Goal: Task Accomplishment & Management: Use online tool/utility

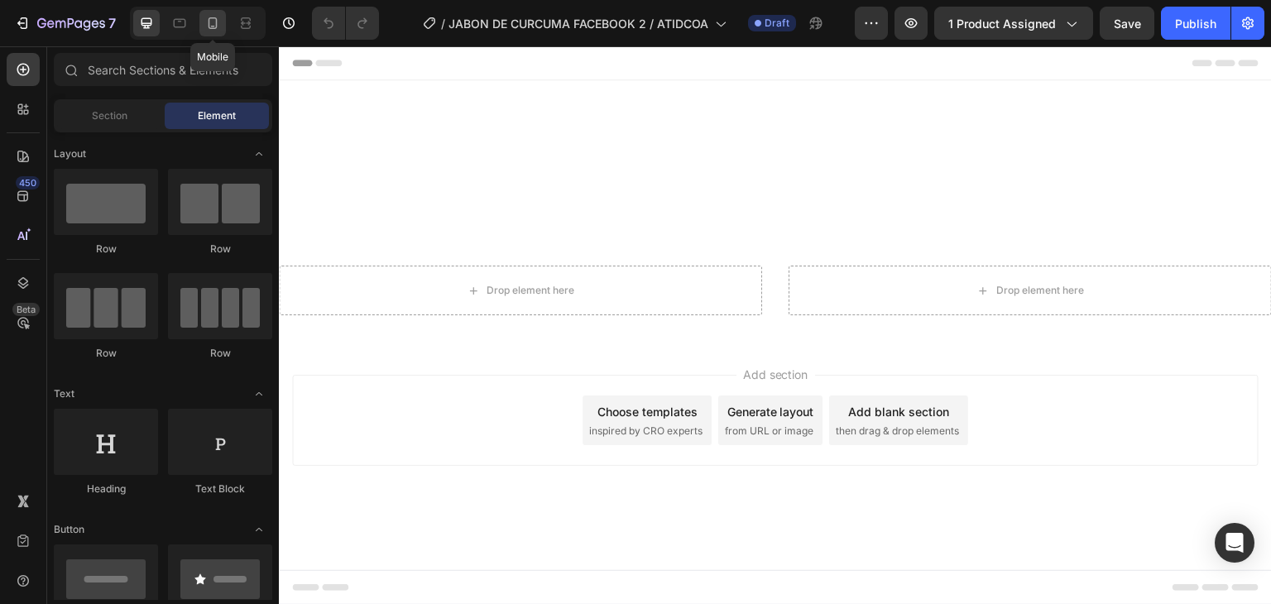
click at [213, 24] on icon at bounding box center [212, 23] width 17 height 17
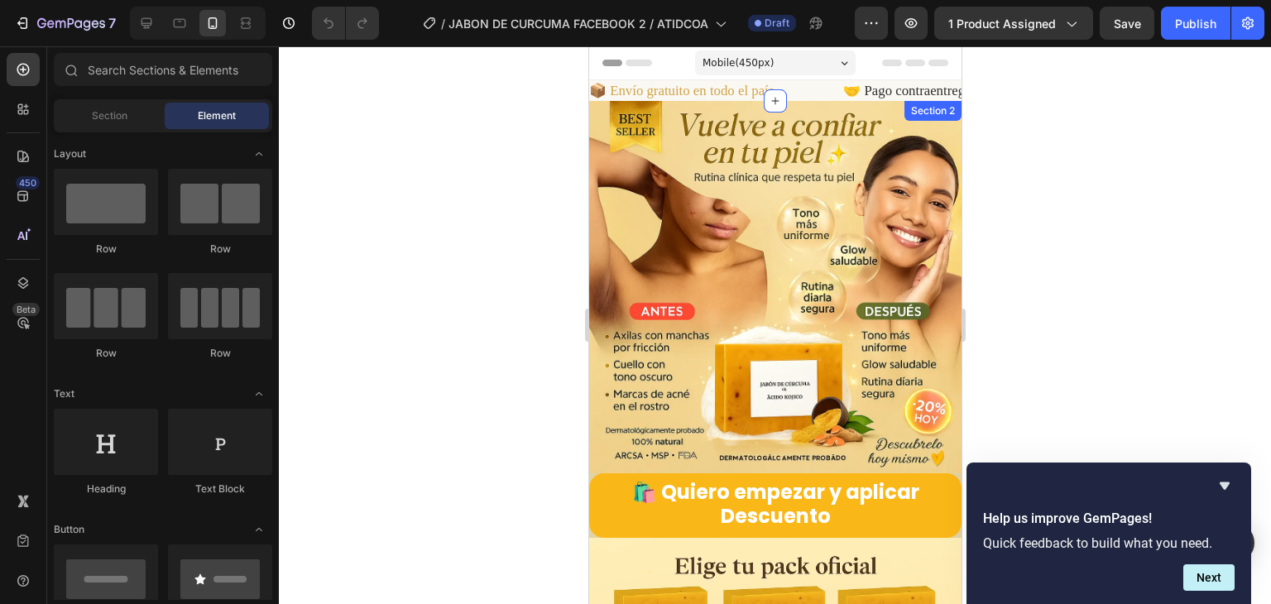
click at [700, 198] on img at bounding box center [774, 287] width 372 height 372
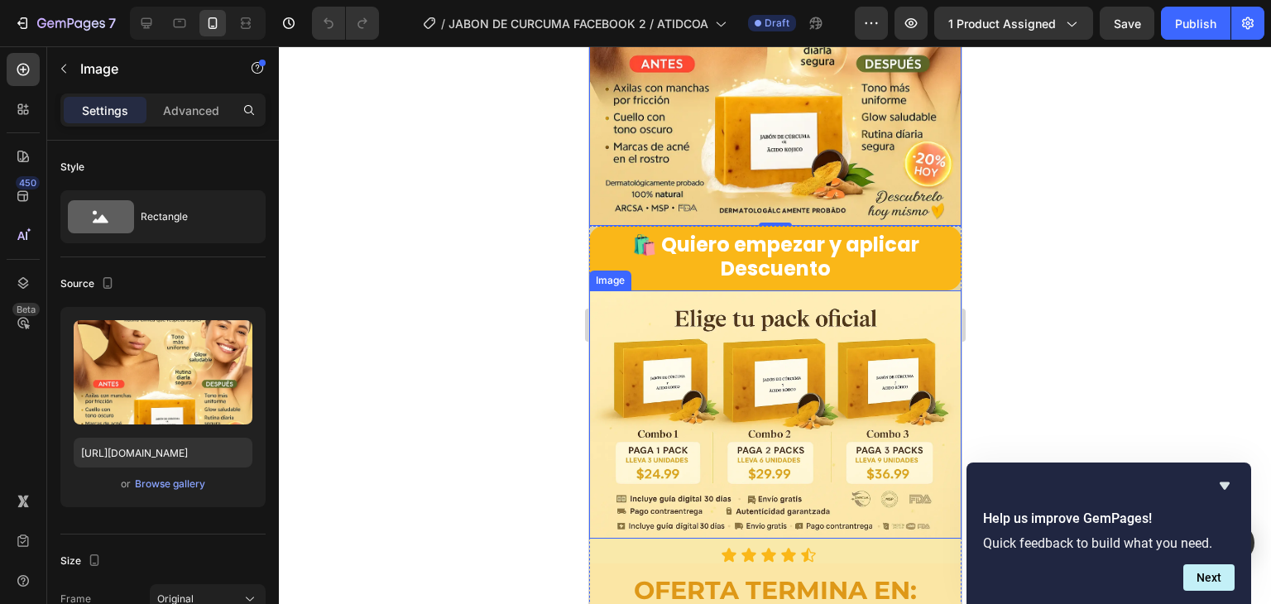
scroll to position [662, 0]
click at [761, 362] on img at bounding box center [774, 414] width 372 height 248
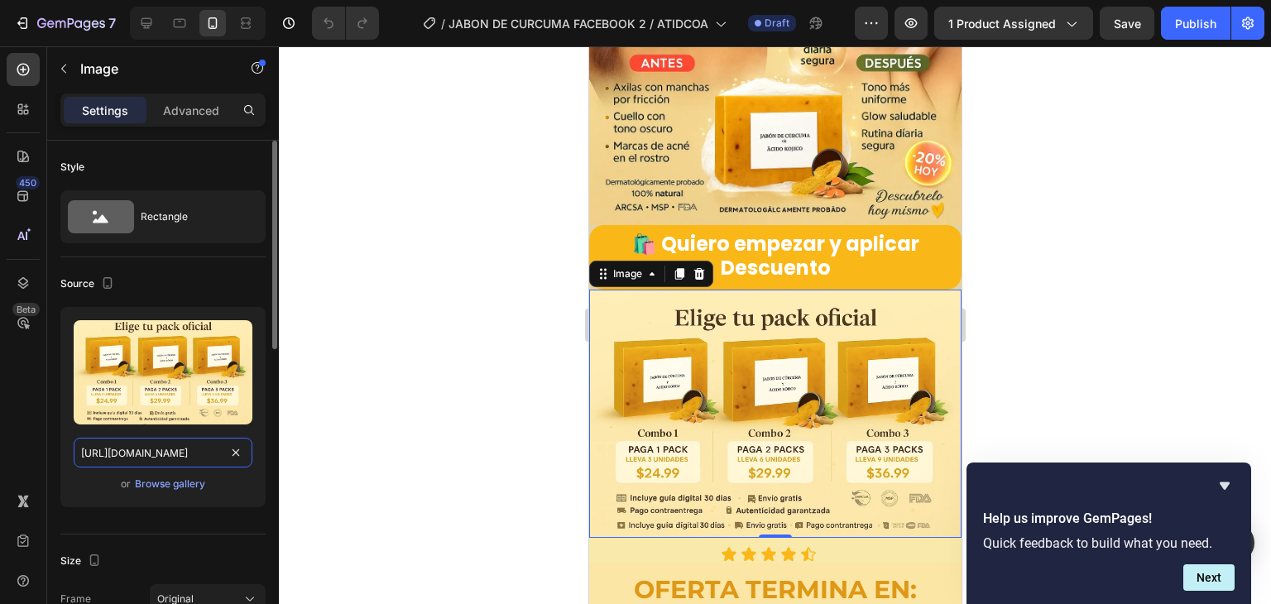
click at [190, 446] on input "[URL][DOMAIN_NAME]" at bounding box center [163, 453] width 179 height 30
paste input "ZprZS16R/BANNER"
type input "[URL][DOMAIN_NAME]"
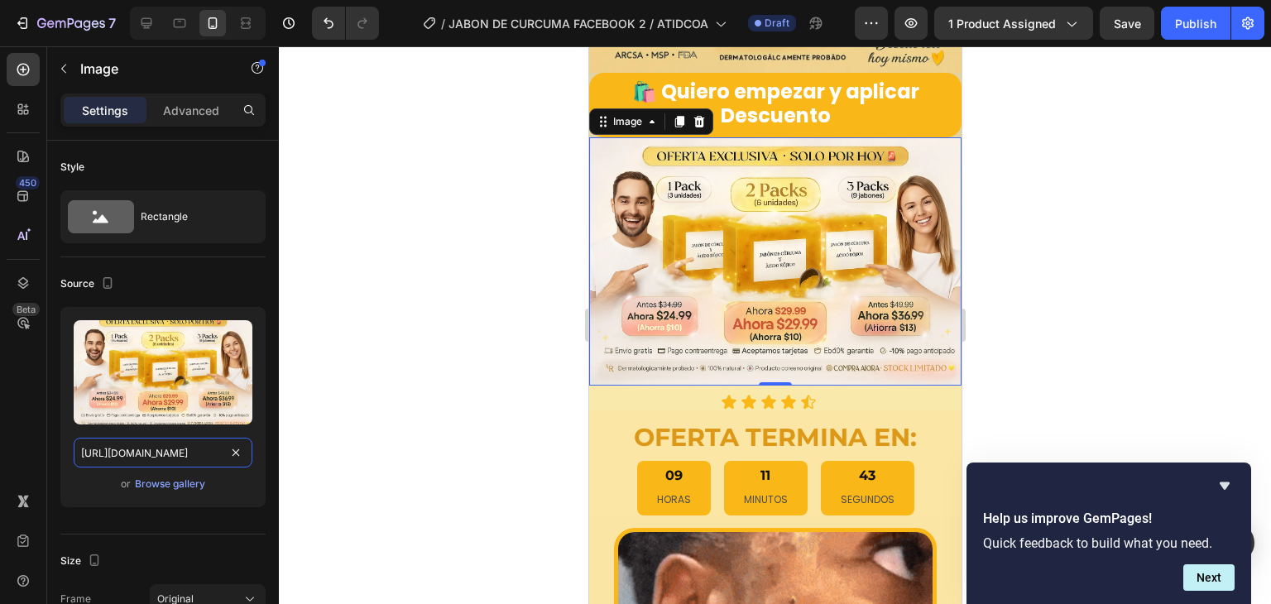
scroll to position [910, 0]
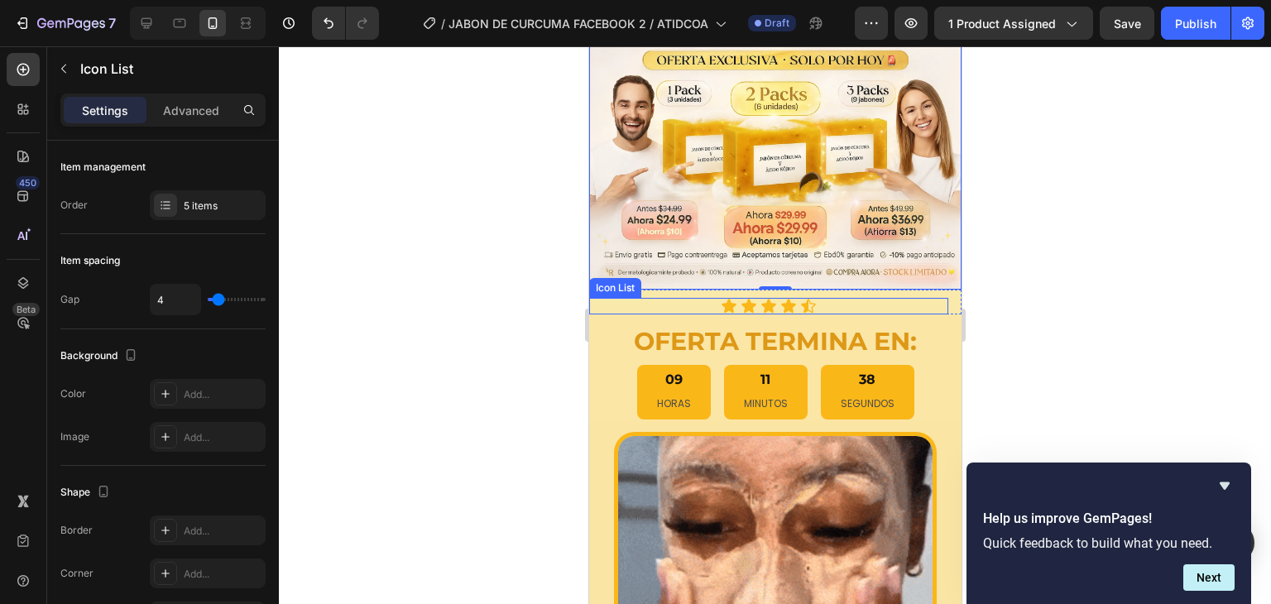
click at [649, 298] on div "Icon Icon Icon Icon Icon" at bounding box center [767, 306] width 359 height 17
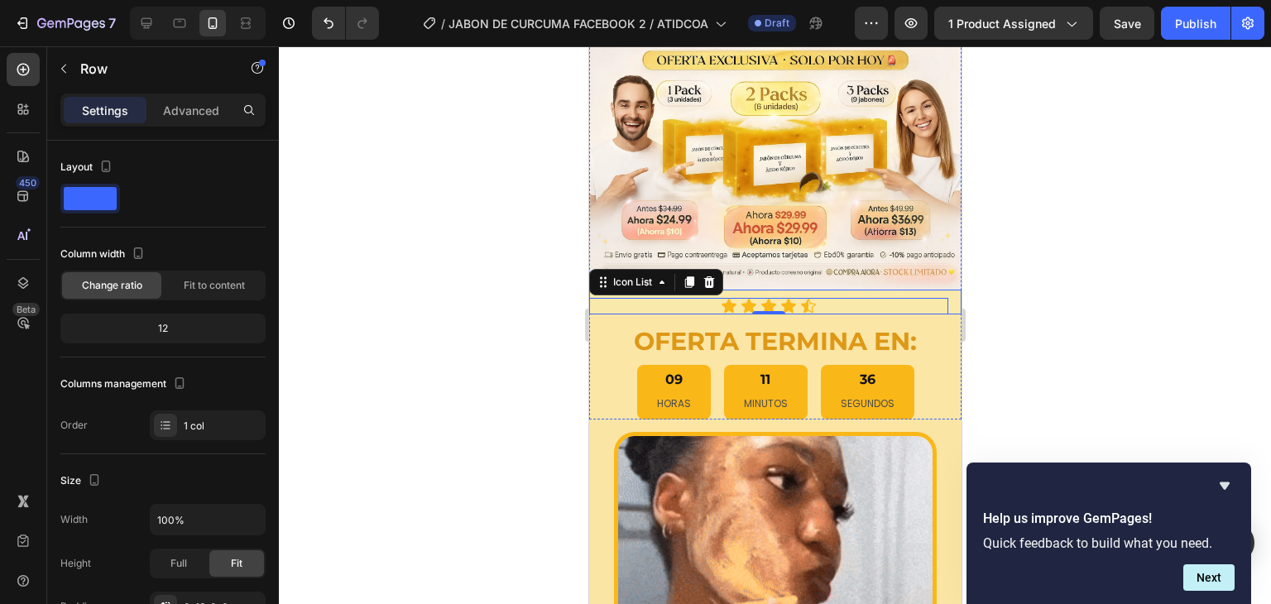
click at [738, 290] on div "Icon Icon Icon Icon Icon Icon List 0" at bounding box center [767, 302] width 359 height 25
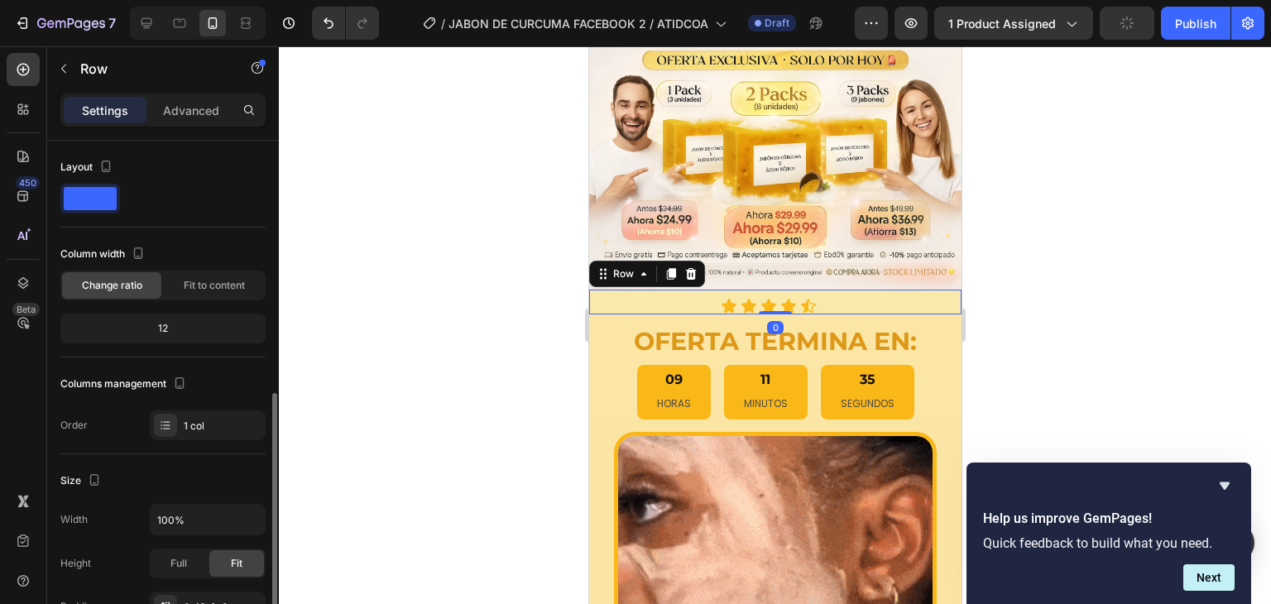
scroll to position [165, 0]
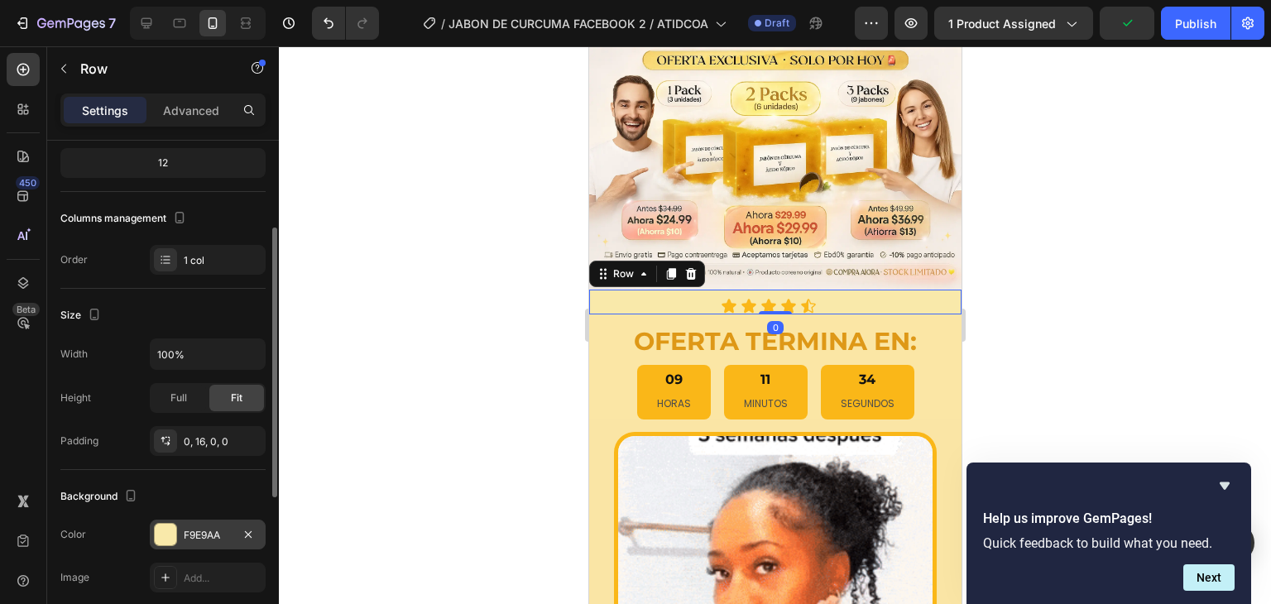
click at [181, 539] on div "F9E9AA" at bounding box center [208, 535] width 116 height 30
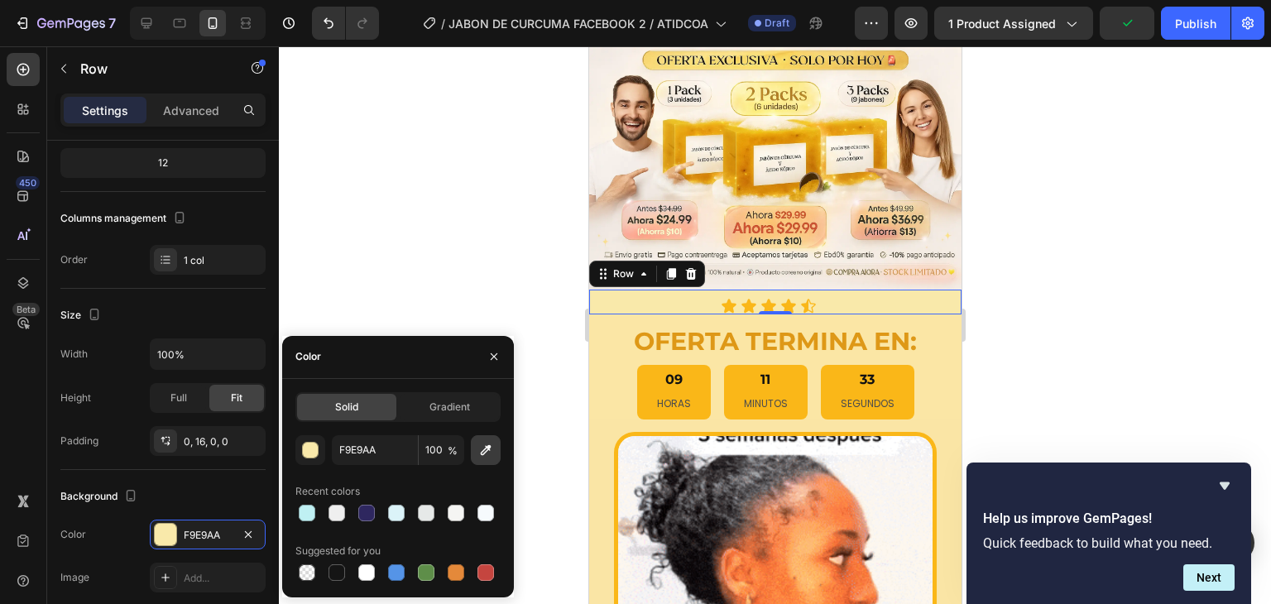
click at [477, 442] on icon "button" at bounding box center [485, 450] width 17 height 17
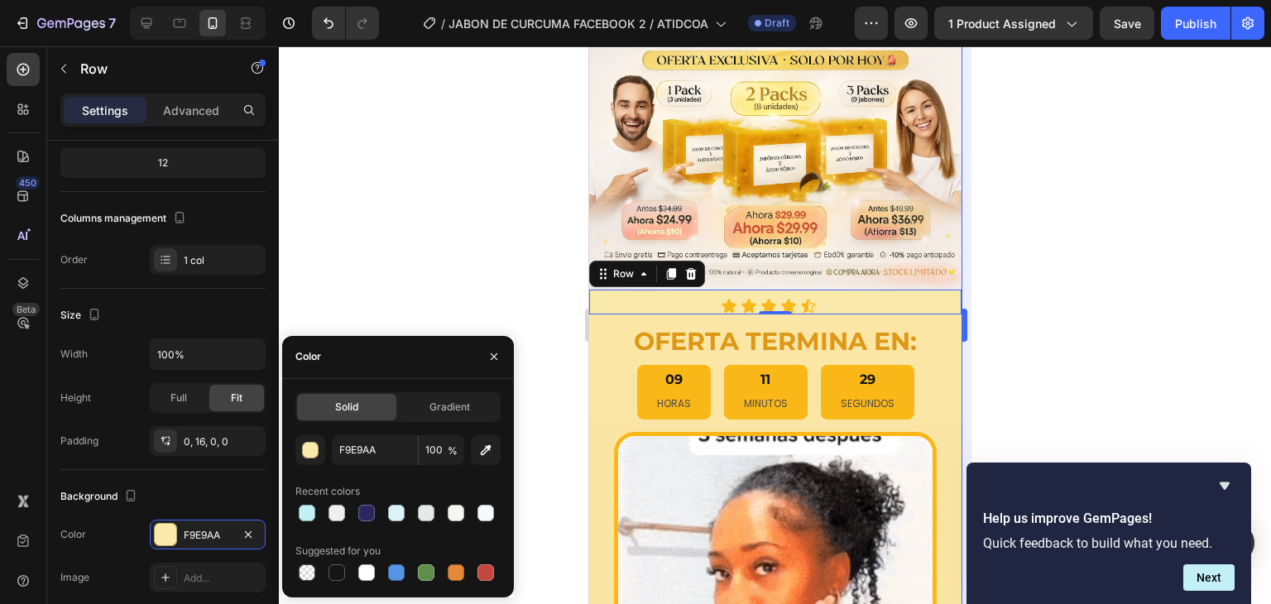
type input "F6EAE2"
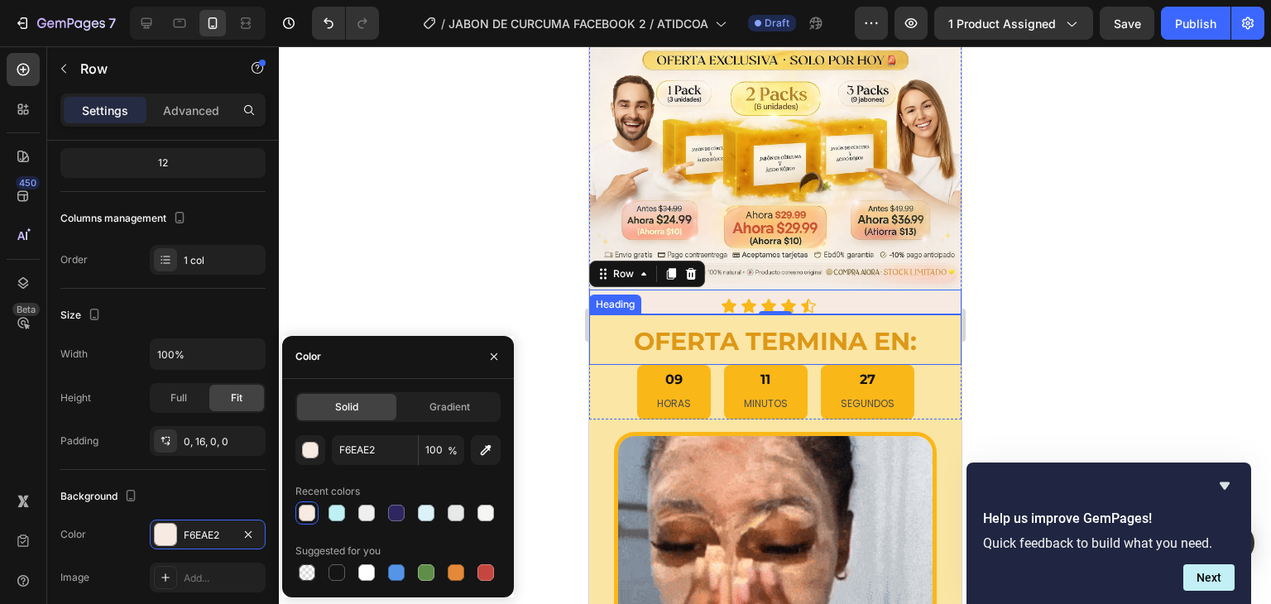
click at [609, 316] on h2 "OFERTA TERMINA EN:" at bounding box center [774, 339] width 372 height 50
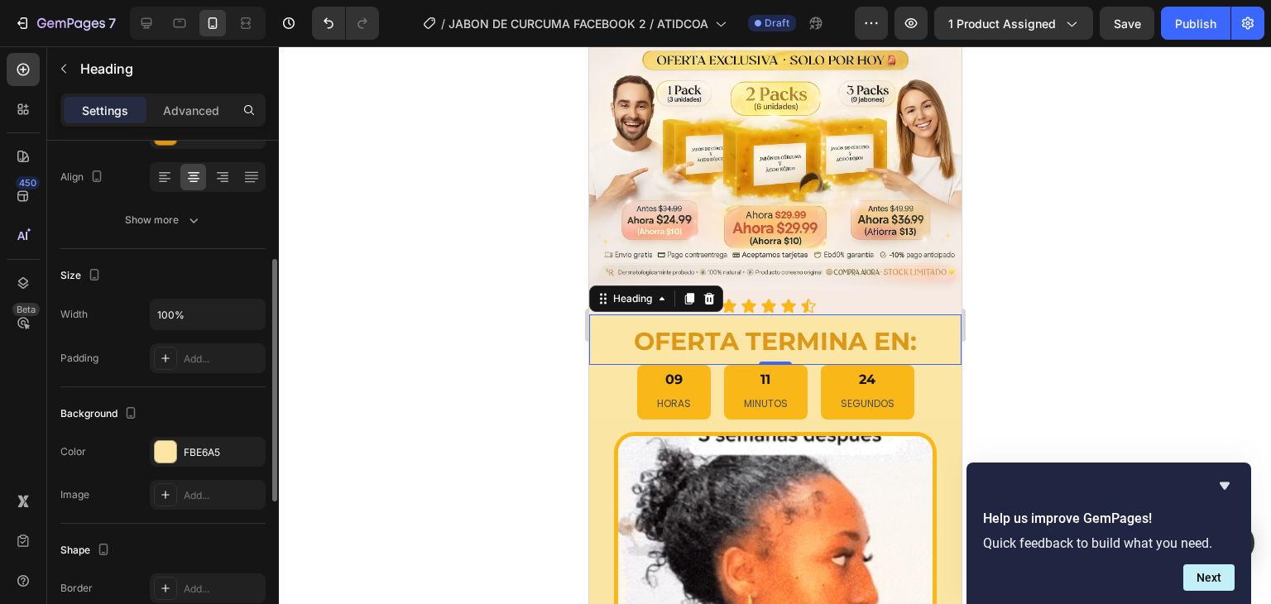
scroll to position [331, 0]
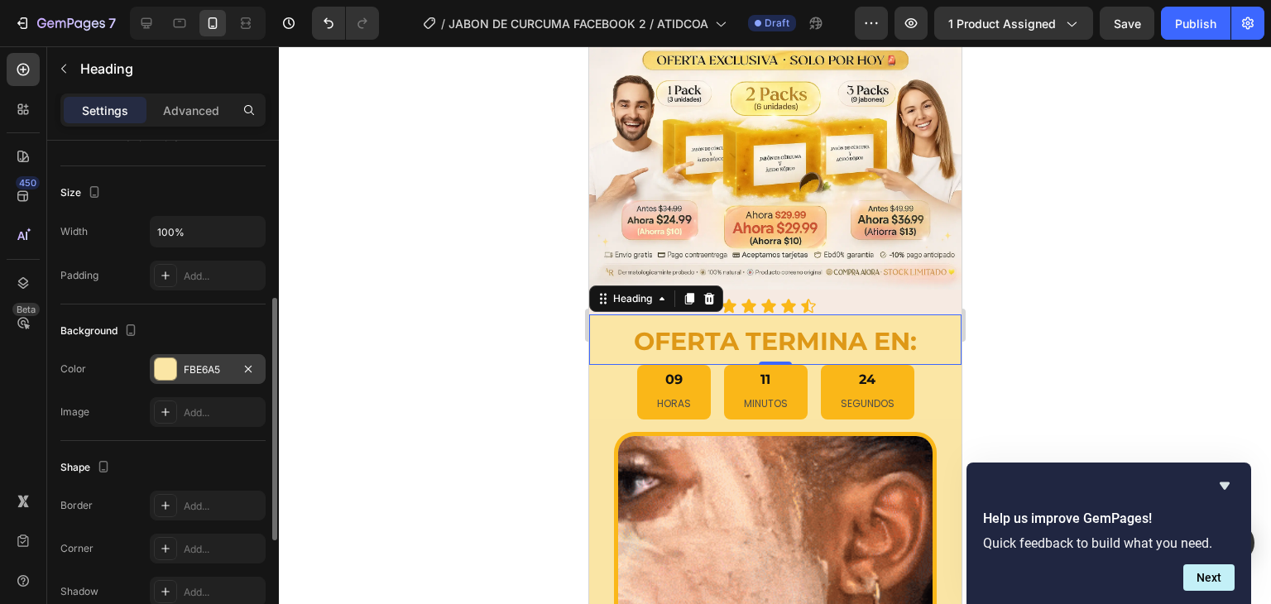
click at [199, 381] on div "FBE6A5" at bounding box center [208, 369] width 116 height 30
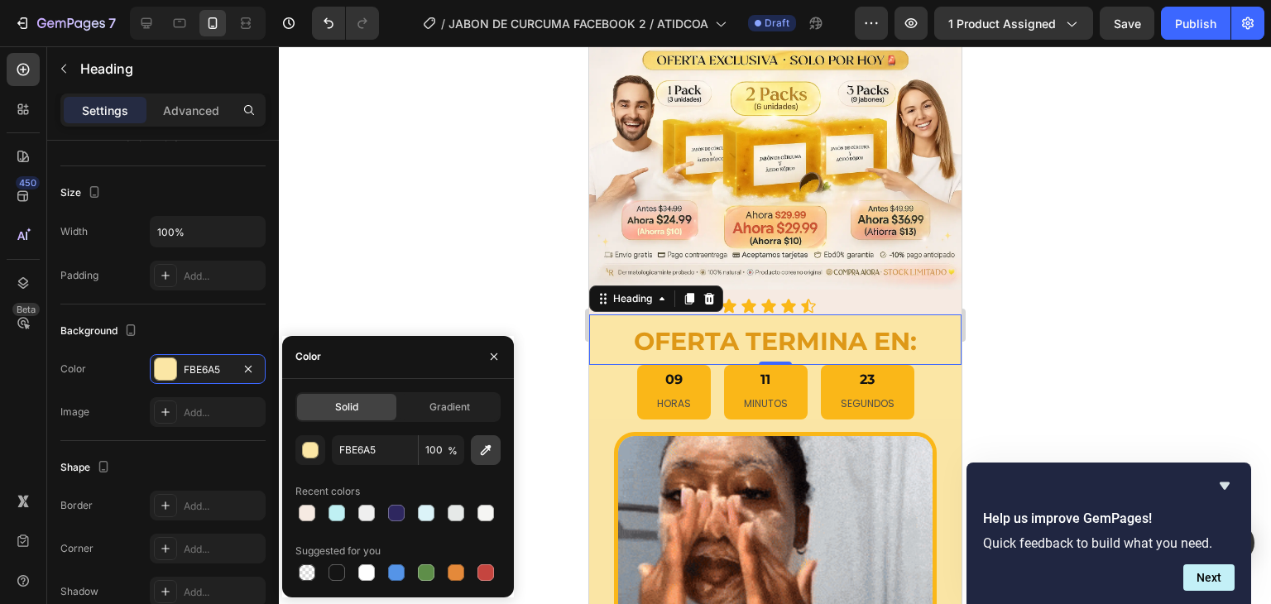
click at [488, 445] on icon "button" at bounding box center [486, 449] width 11 height 11
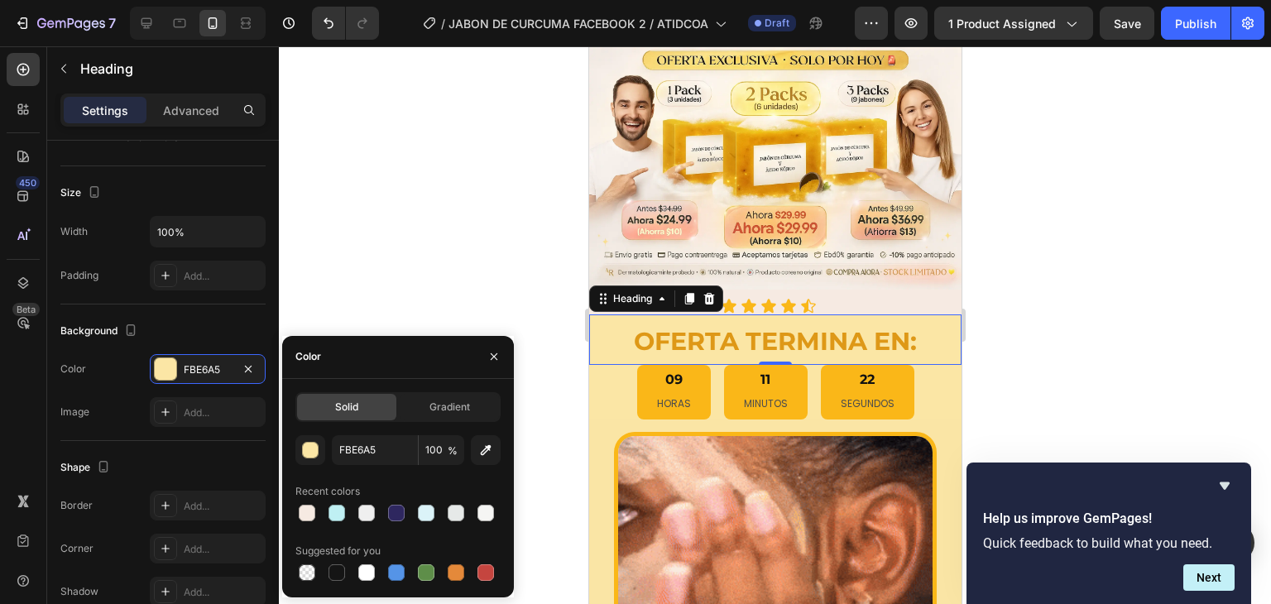
type input "F6EAE2"
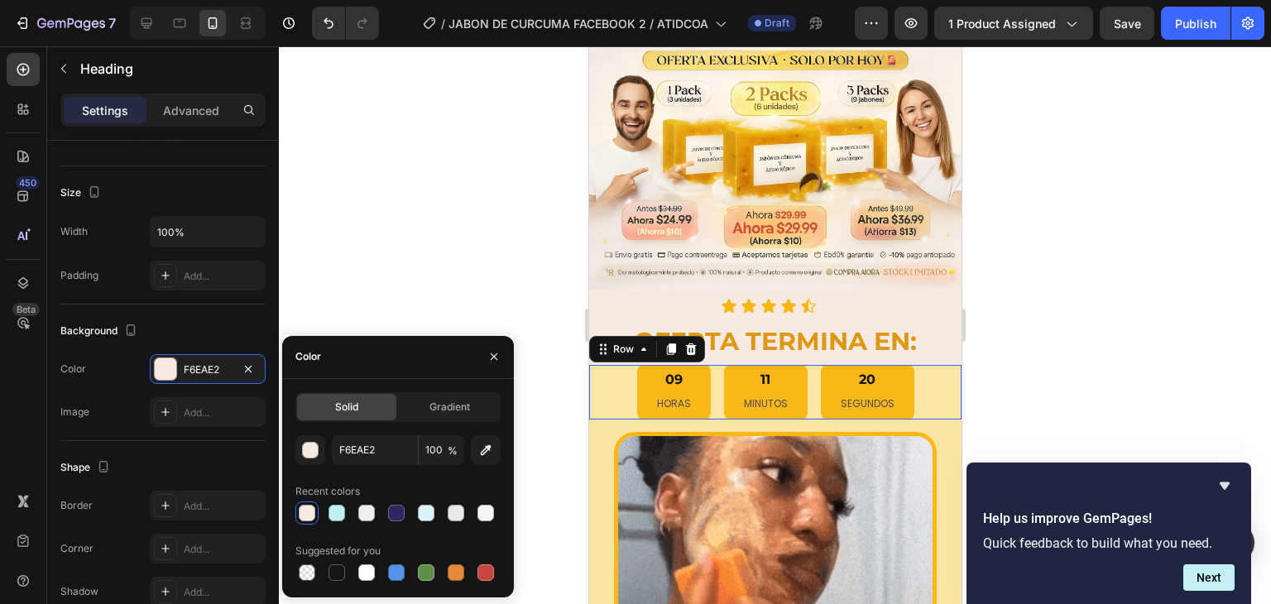
click at [597, 366] on div "09 HORAS 11 MINUTOS 20 SEGUNDOS Countdown Timer Row 0" at bounding box center [774, 392] width 372 height 54
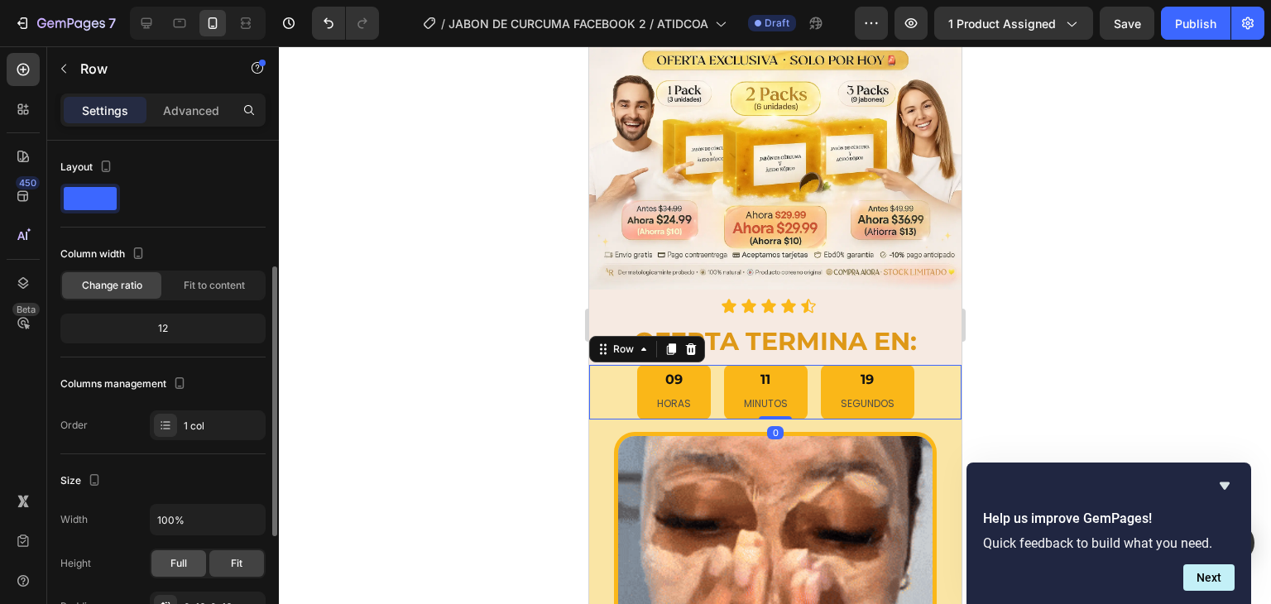
scroll to position [165, 0]
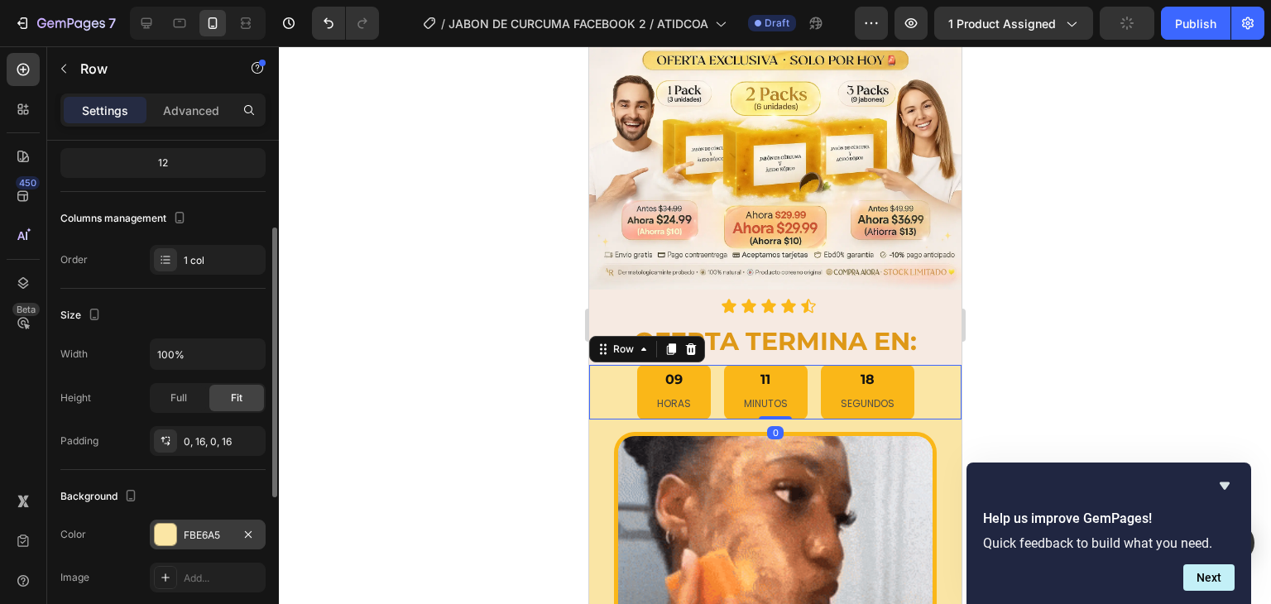
click at [171, 529] on div at bounding box center [166, 535] width 22 height 22
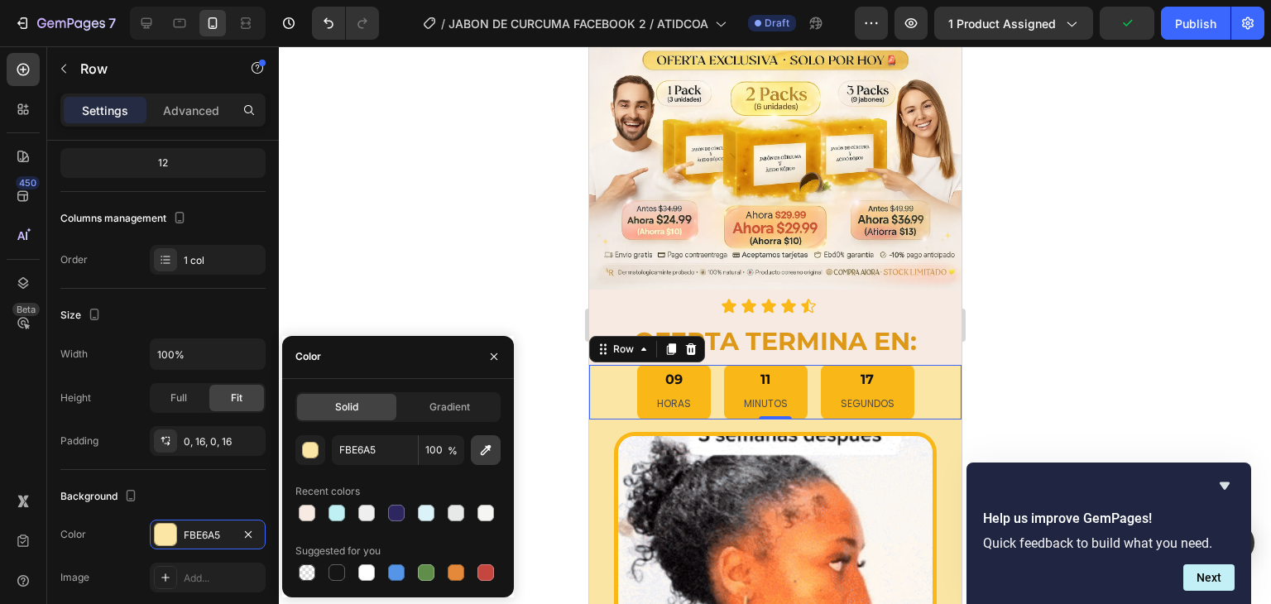
click at [474, 453] on button "button" at bounding box center [486, 450] width 30 height 30
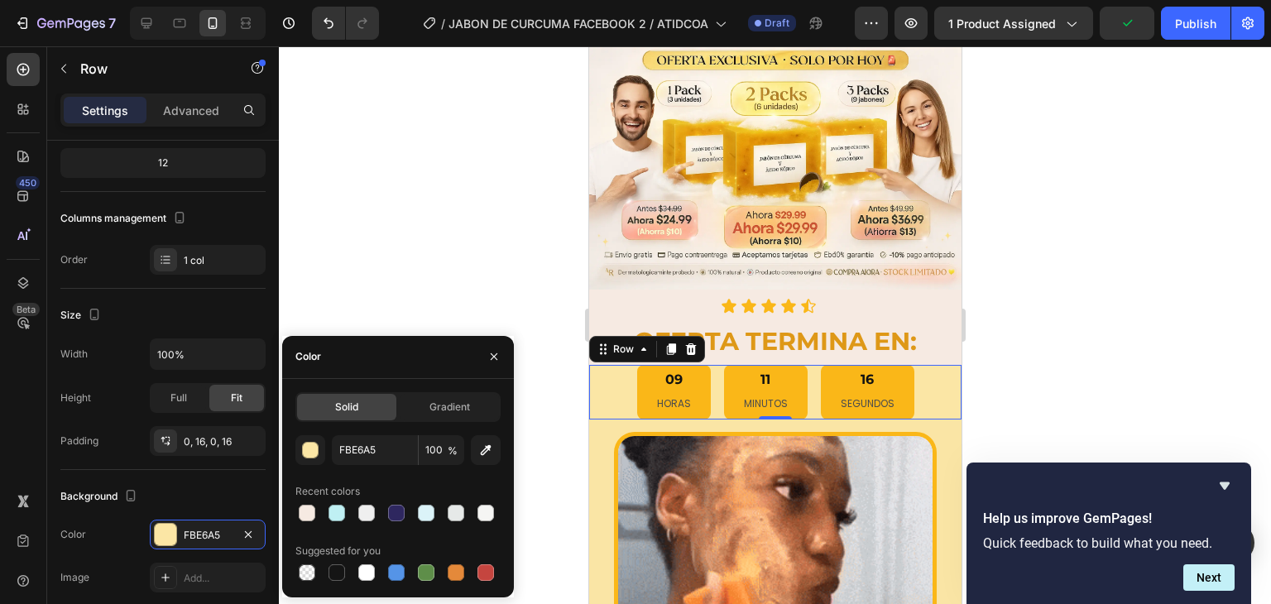
type input "F6EAE2"
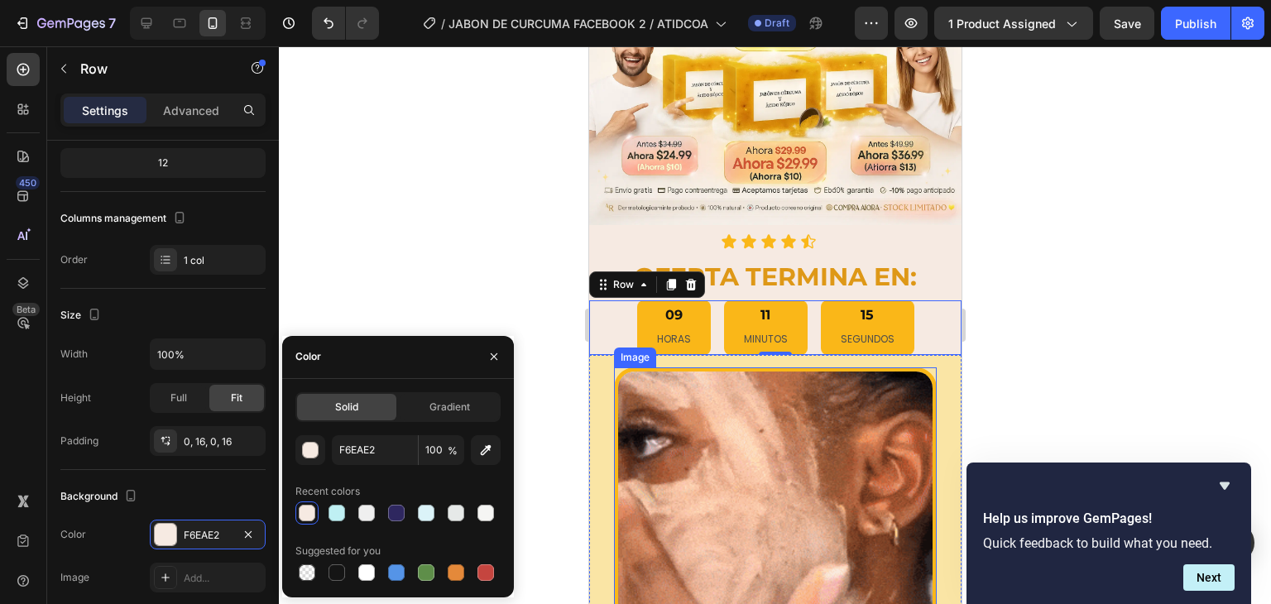
scroll to position [1076, 0]
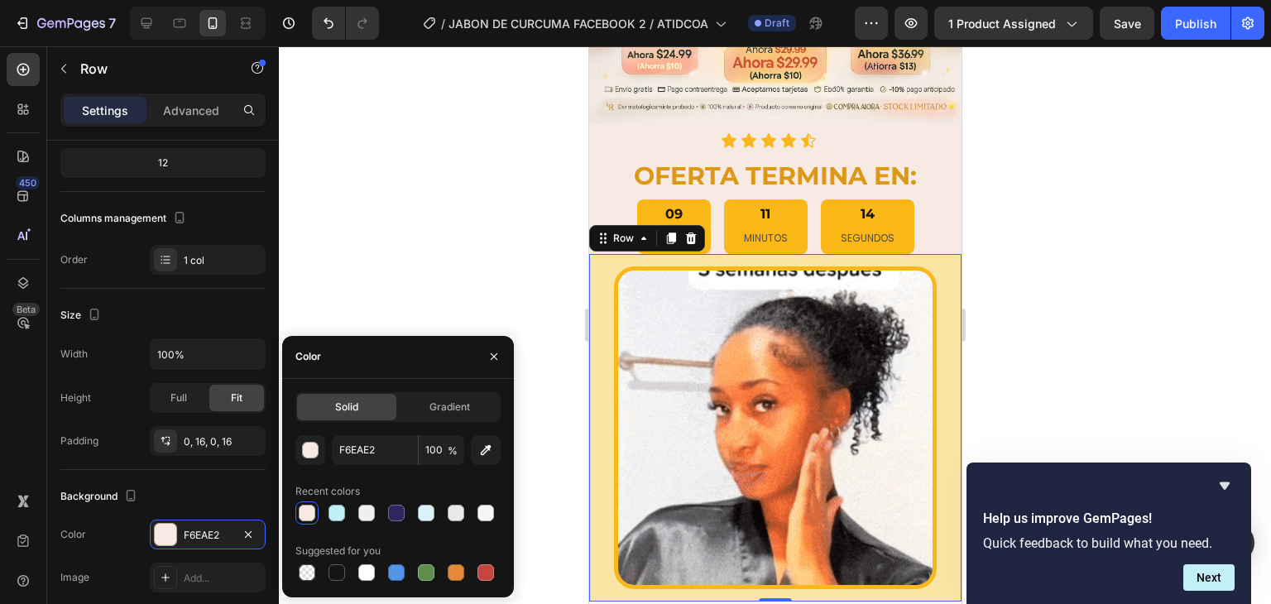
click at [597, 256] on div "Image" at bounding box center [774, 427] width 372 height 347
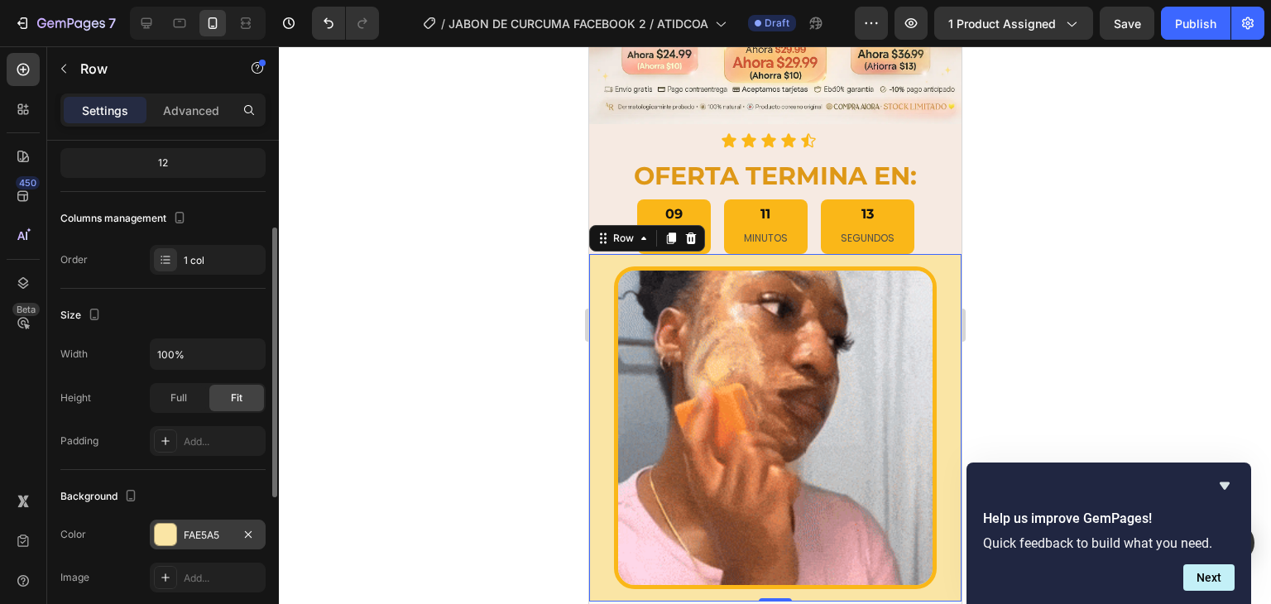
scroll to position [248, 0]
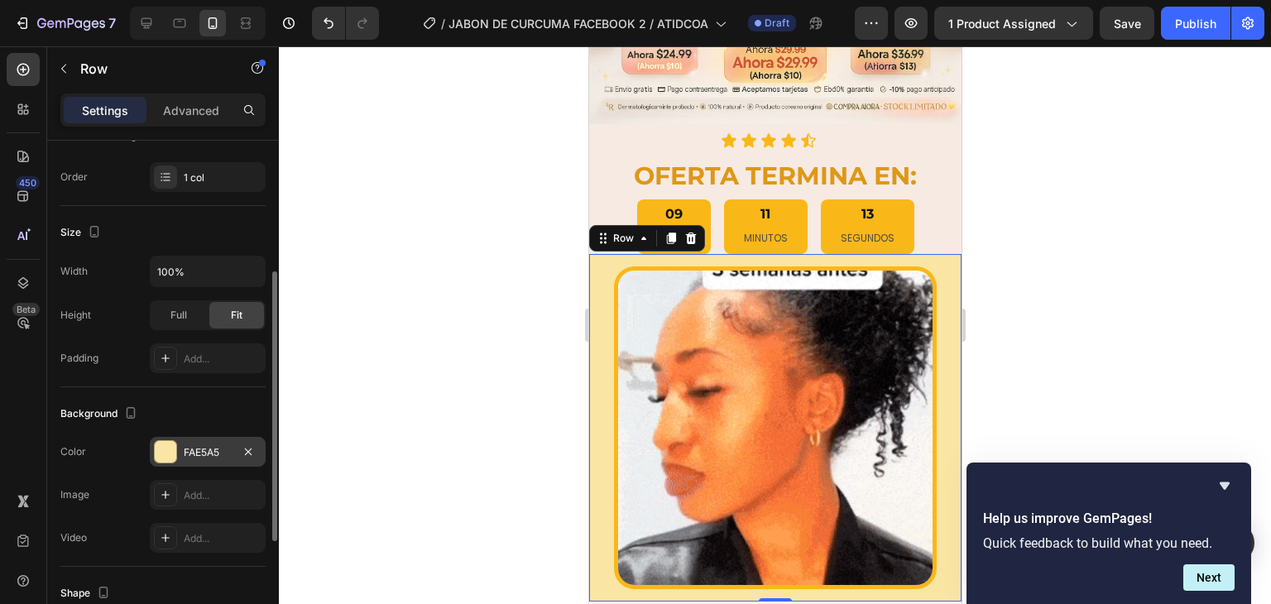
click at [210, 448] on div "FAE5A5" at bounding box center [208, 452] width 48 height 15
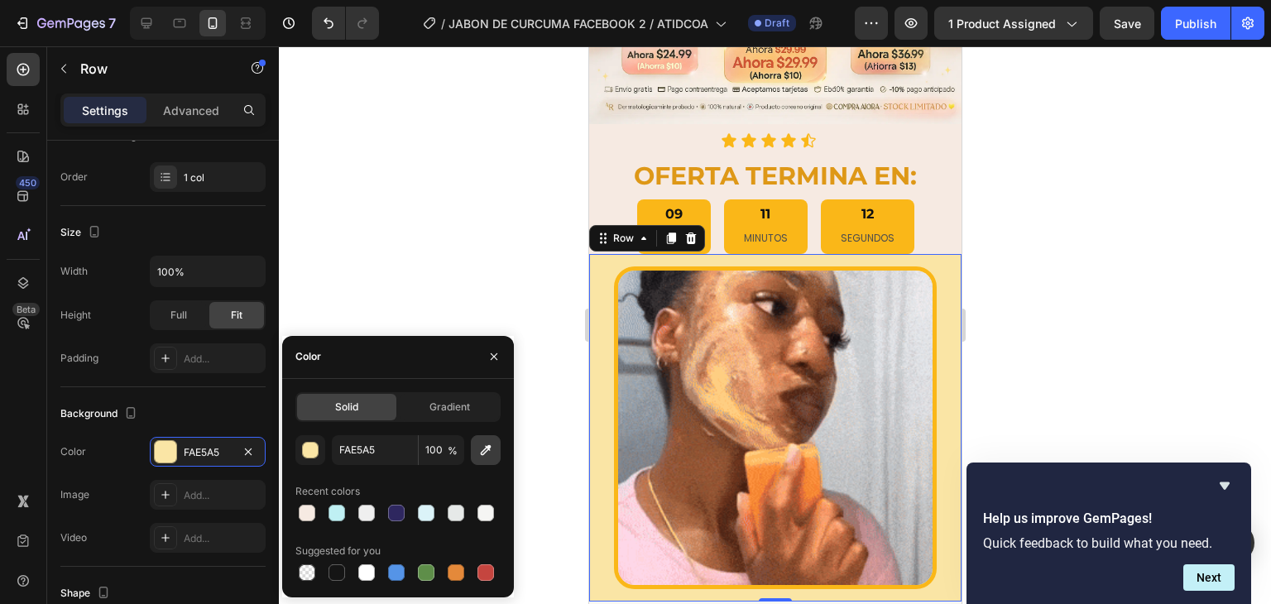
click at [485, 454] on icon "button" at bounding box center [485, 450] width 17 height 17
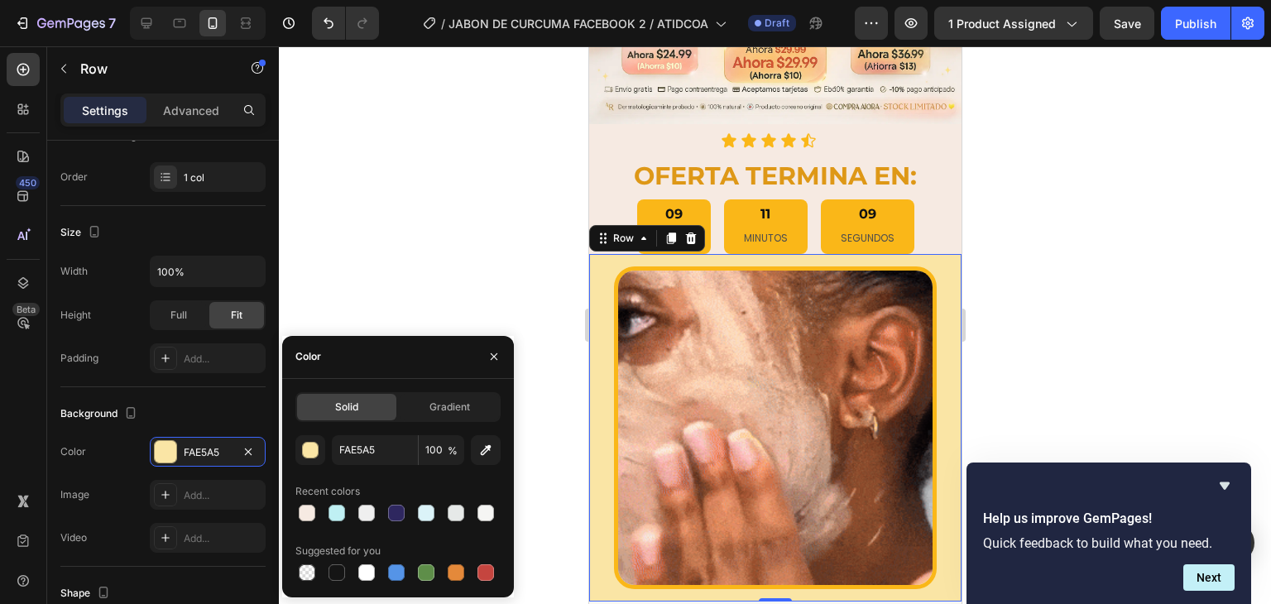
type input "F6EAE2"
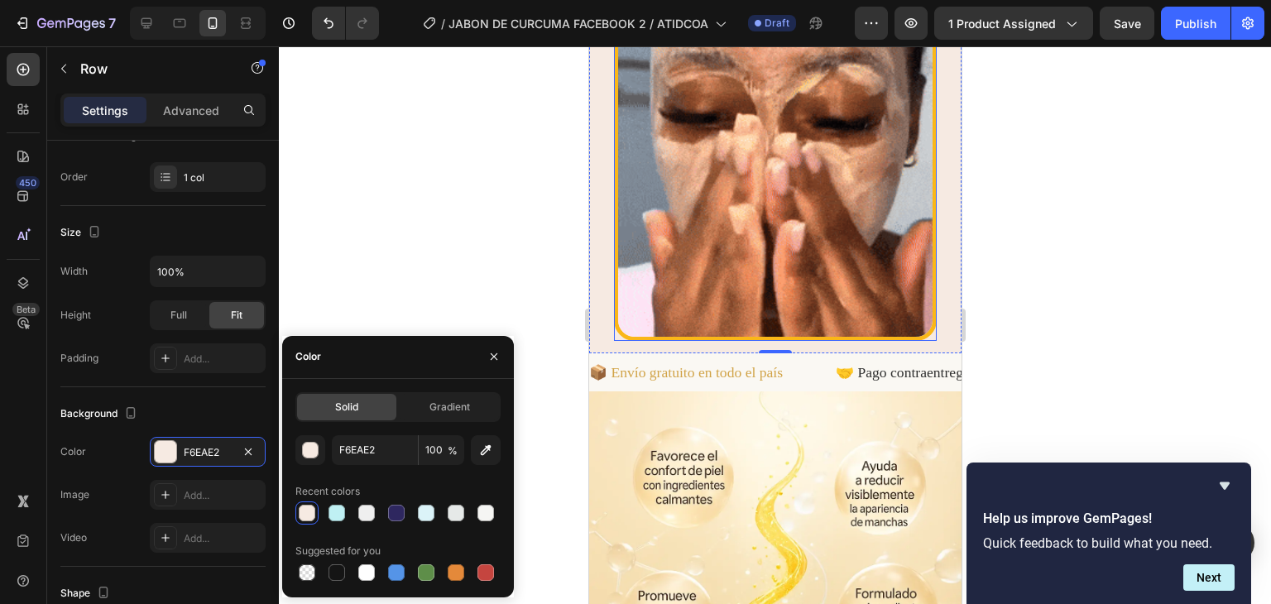
scroll to position [1406, 0]
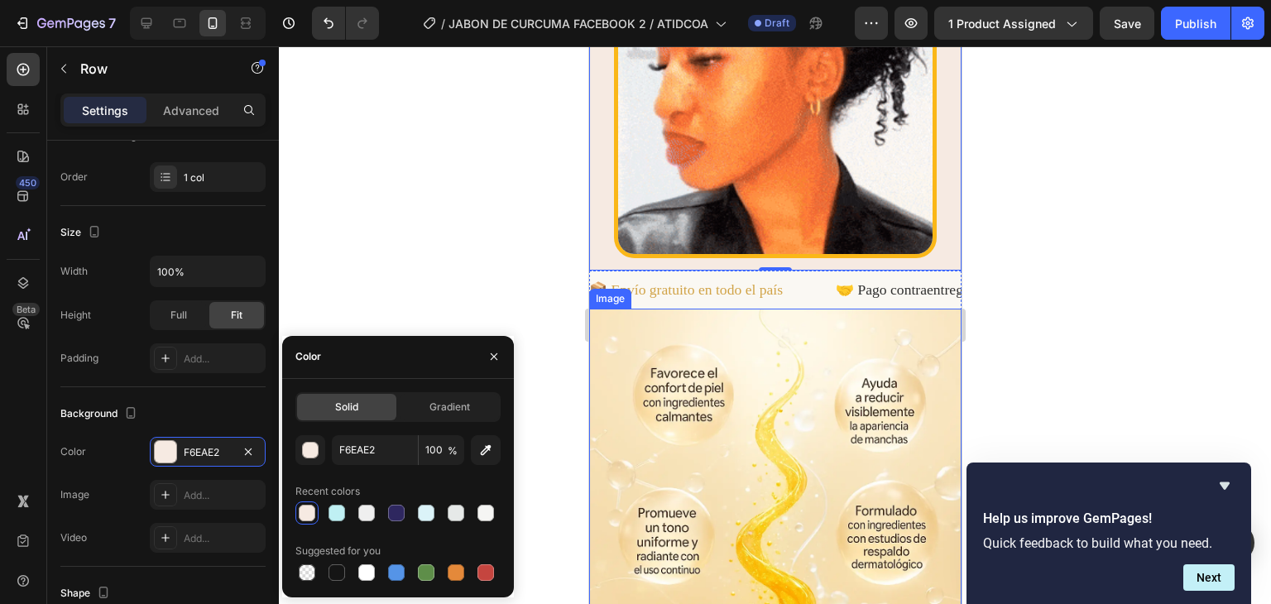
click at [664, 309] on img at bounding box center [774, 588] width 372 height 558
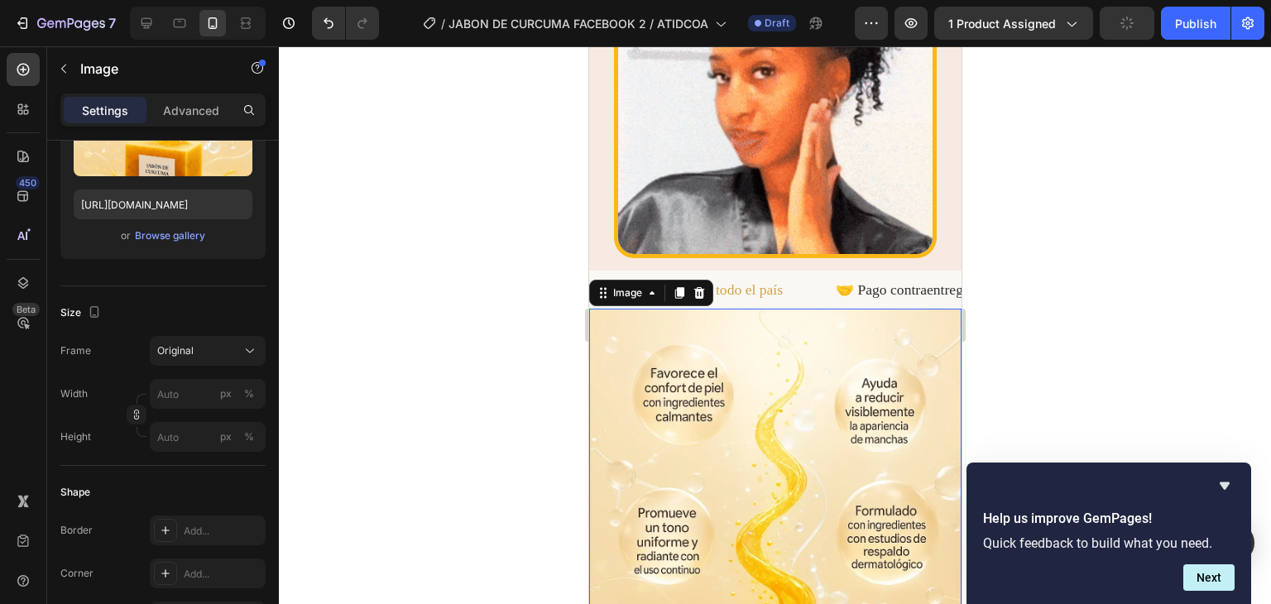
scroll to position [0, 0]
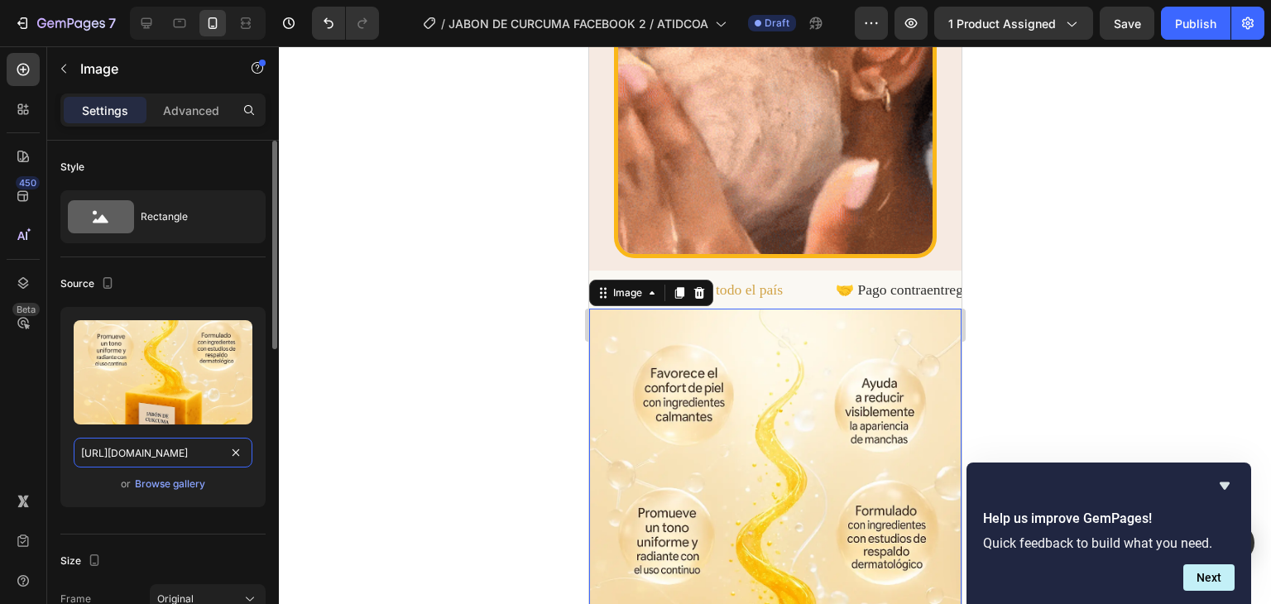
click at [170, 446] on input "[URL][DOMAIN_NAME]" at bounding box center [163, 453] width 179 height 30
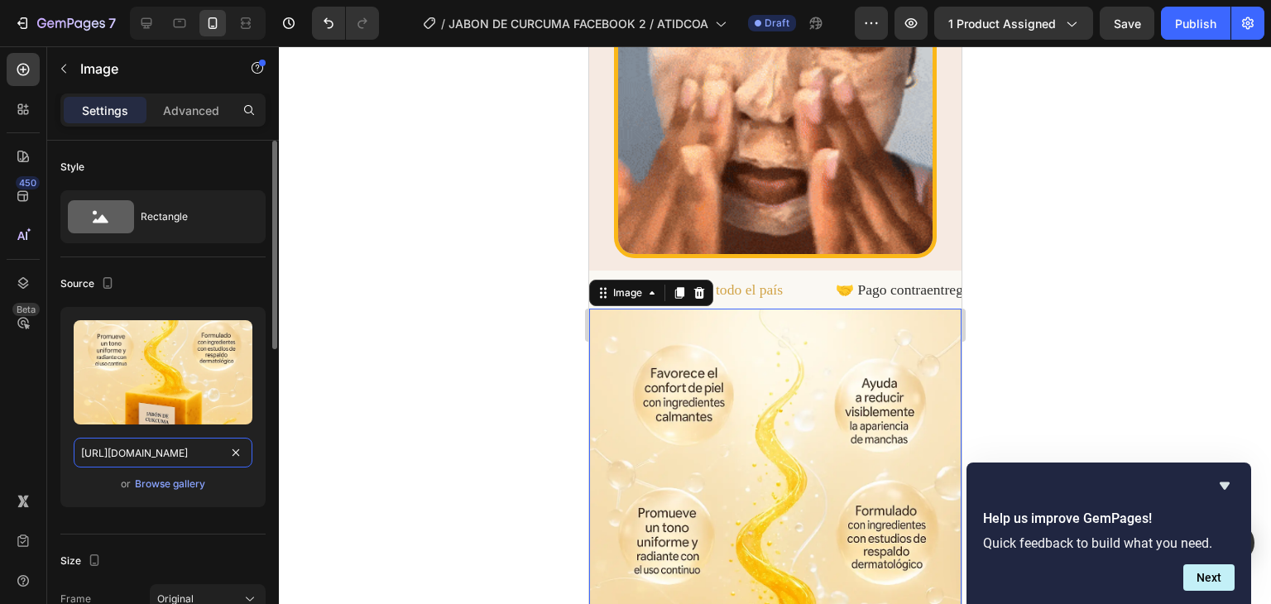
paste input "QFnMpgZk/1"
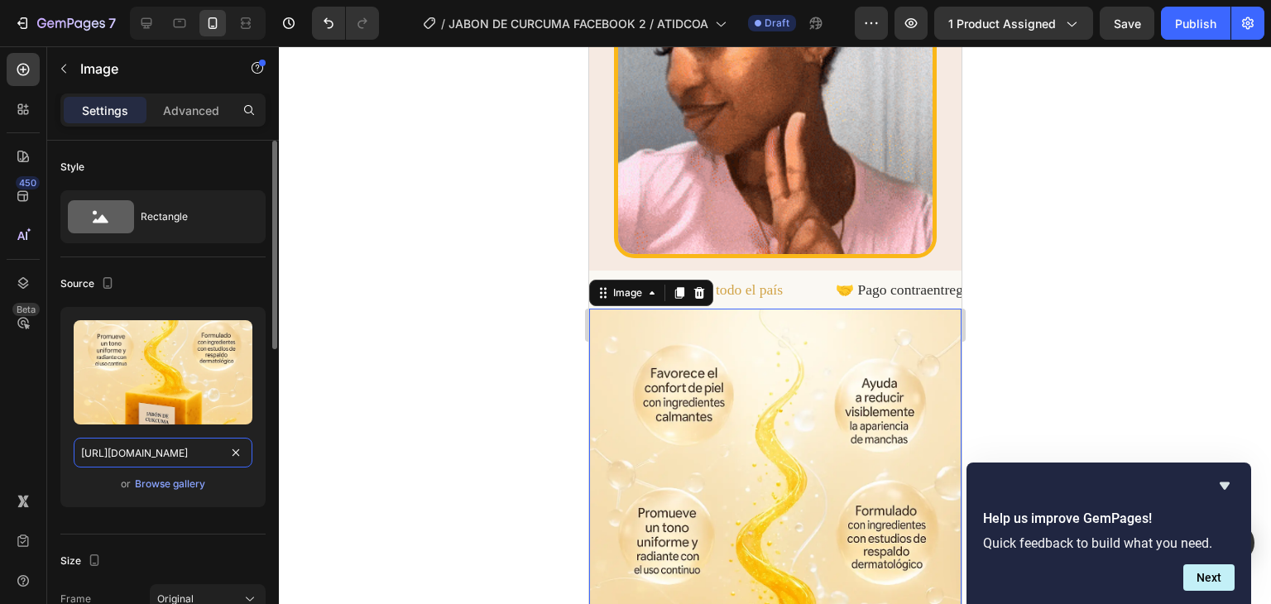
type input "[URL][DOMAIN_NAME]"
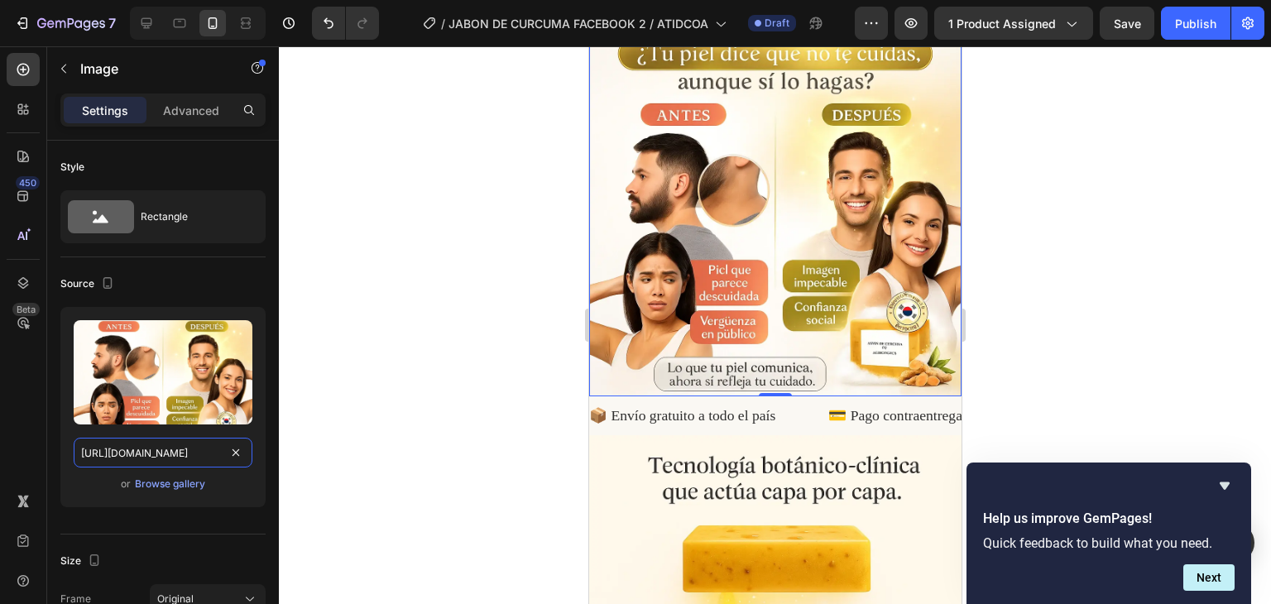
scroll to position [1903, 0]
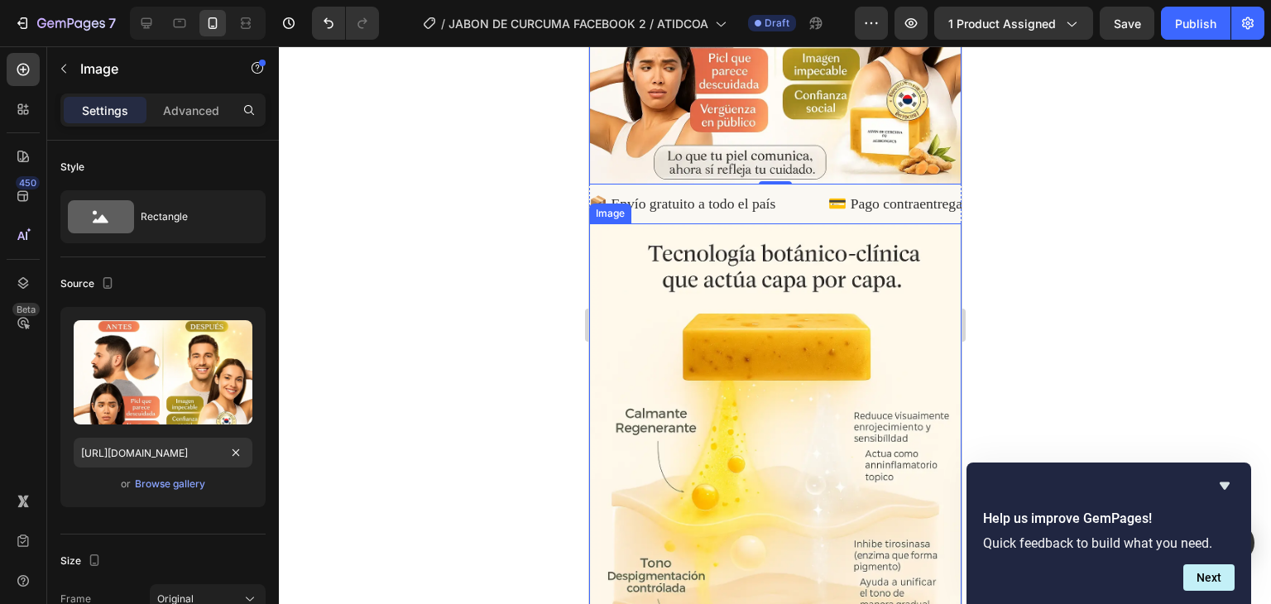
click at [683, 266] on img at bounding box center [774, 502] width 372 height 558
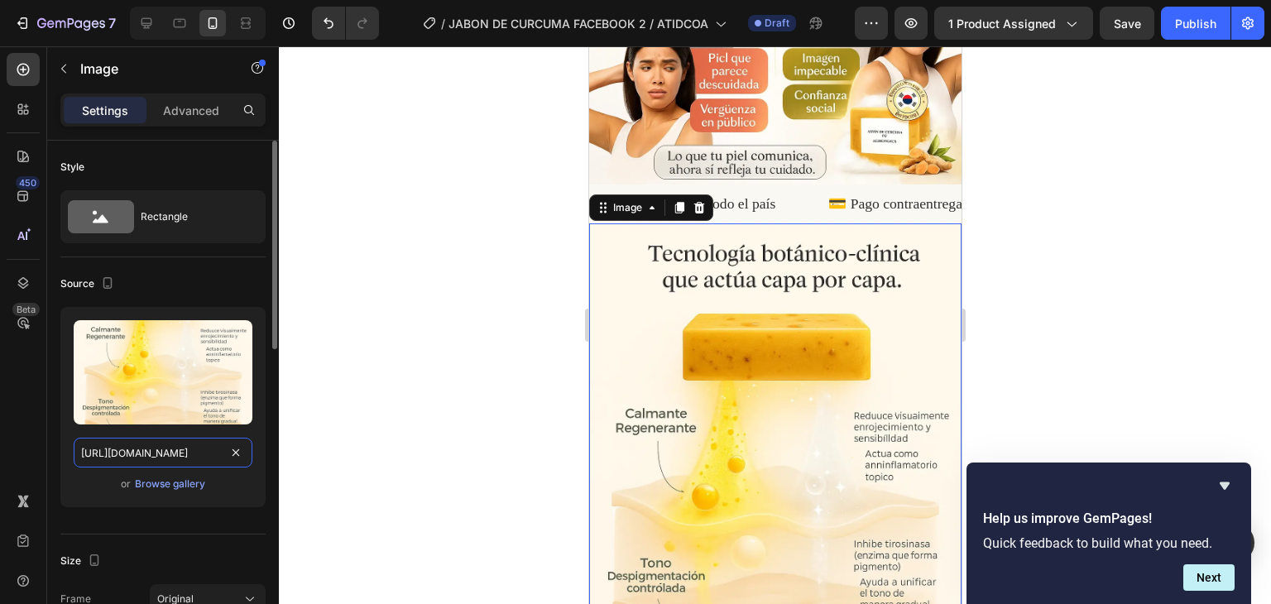
click at [149, 442] on input "[URL][DOMAIN_NAME]" at bounding box center [163, 453] width 179 height 30
paste input "1JRp18ZY/2"
type input "[URL][DOMAIN_NAME]"
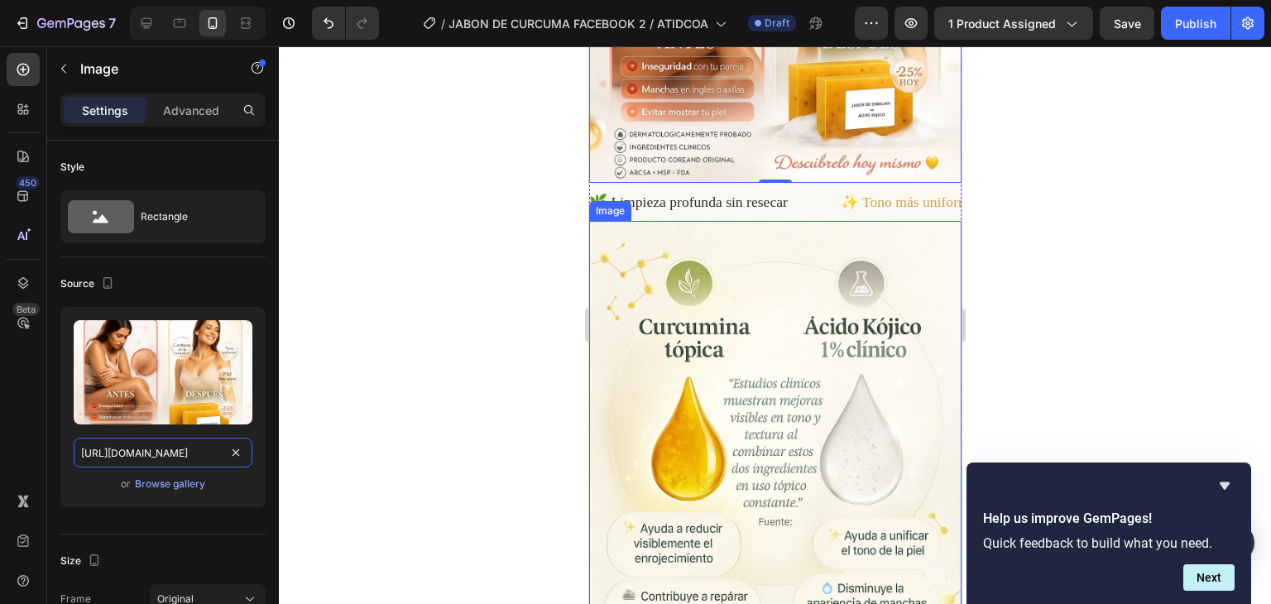
scroll to position [2317, 0]
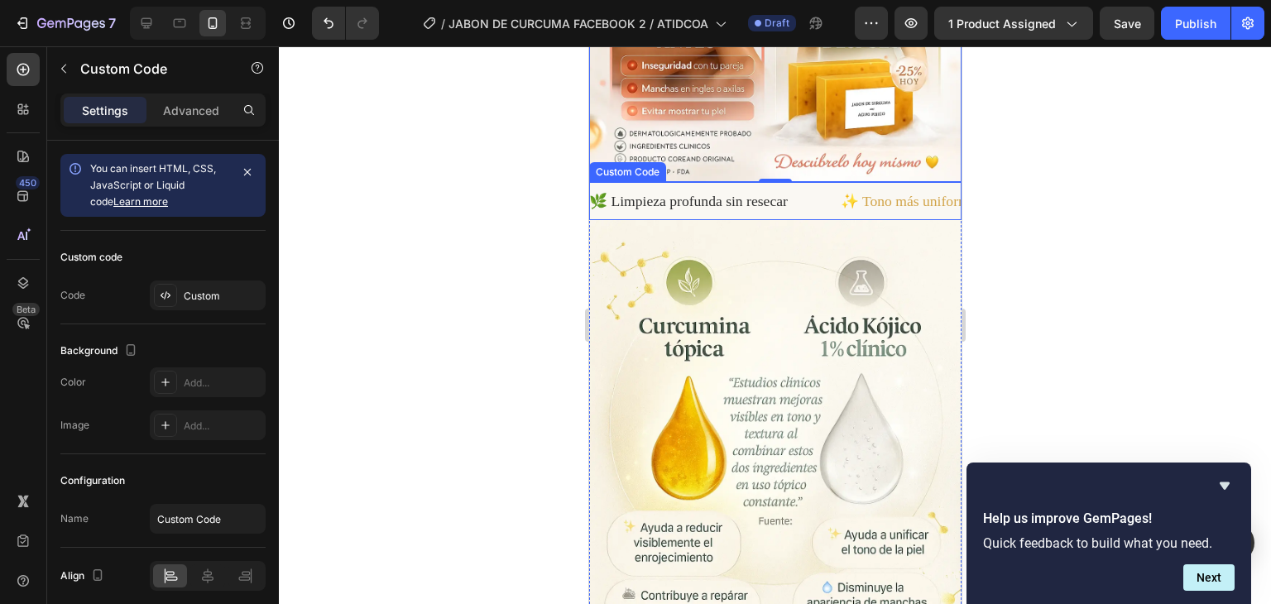
click at [742, 182] on div "🌿 Limpieza profunda sin resecar ✨ Tono más uniforme en pocas semanas 🧴 Rutina d…" at bounding box center [774, 201] width 372 height 38
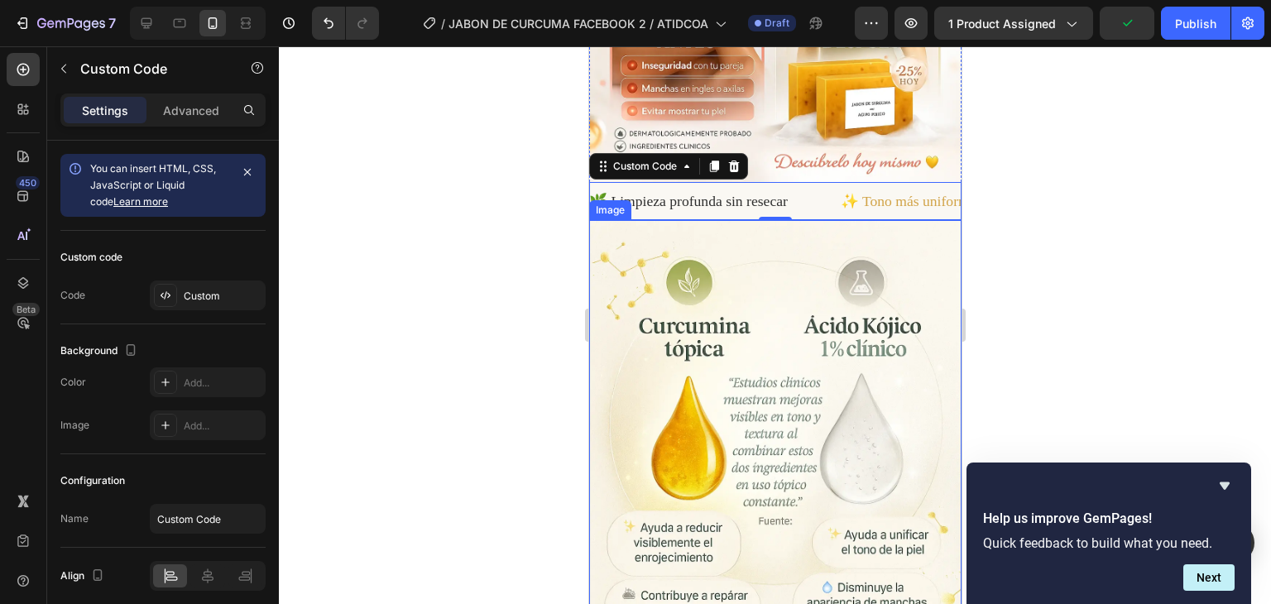
click at [822, 238] on img at bounding box center [774, 499] width 372 height 558
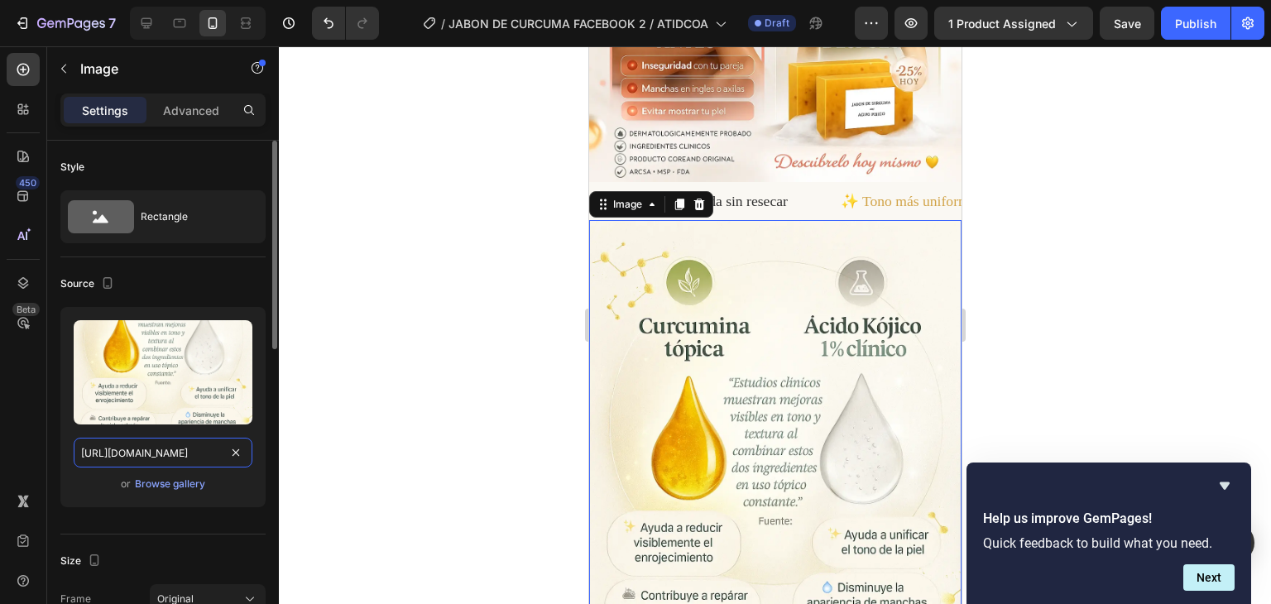
click at [186, 444] on input "[URL][DOMAIN_NAME]" at bounding box center [163, 453] width 179 height 30
paste input "V0pd7KLm/3"
type input "[URL][DOMAIN_NAME]"
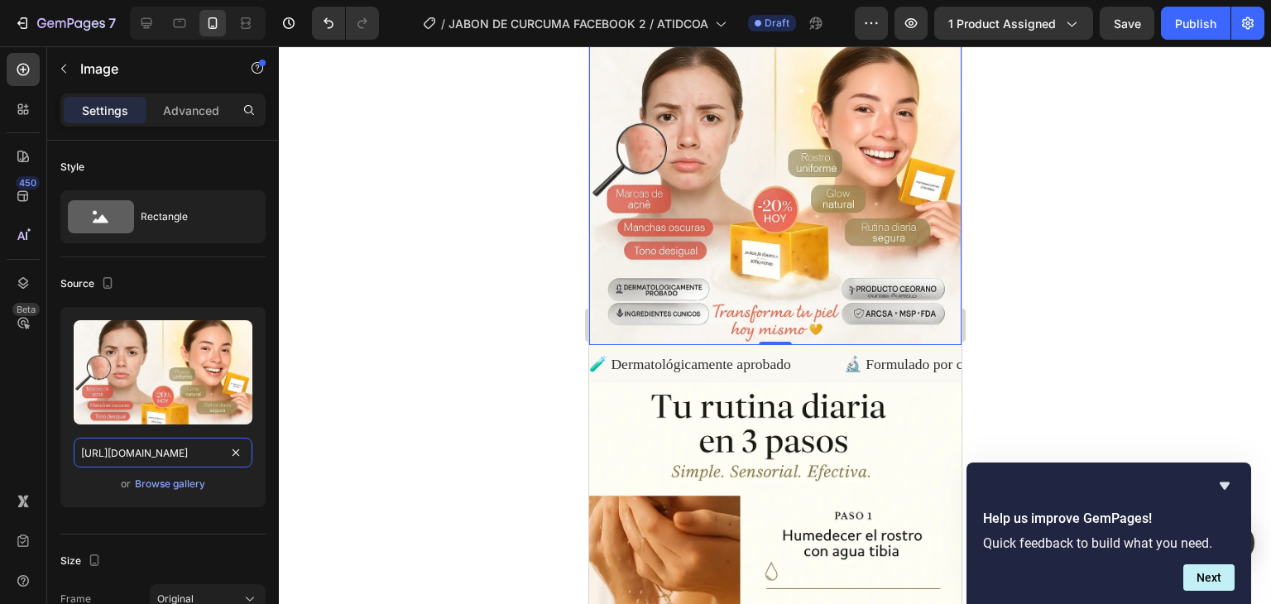
scroll to position [2565, 0]
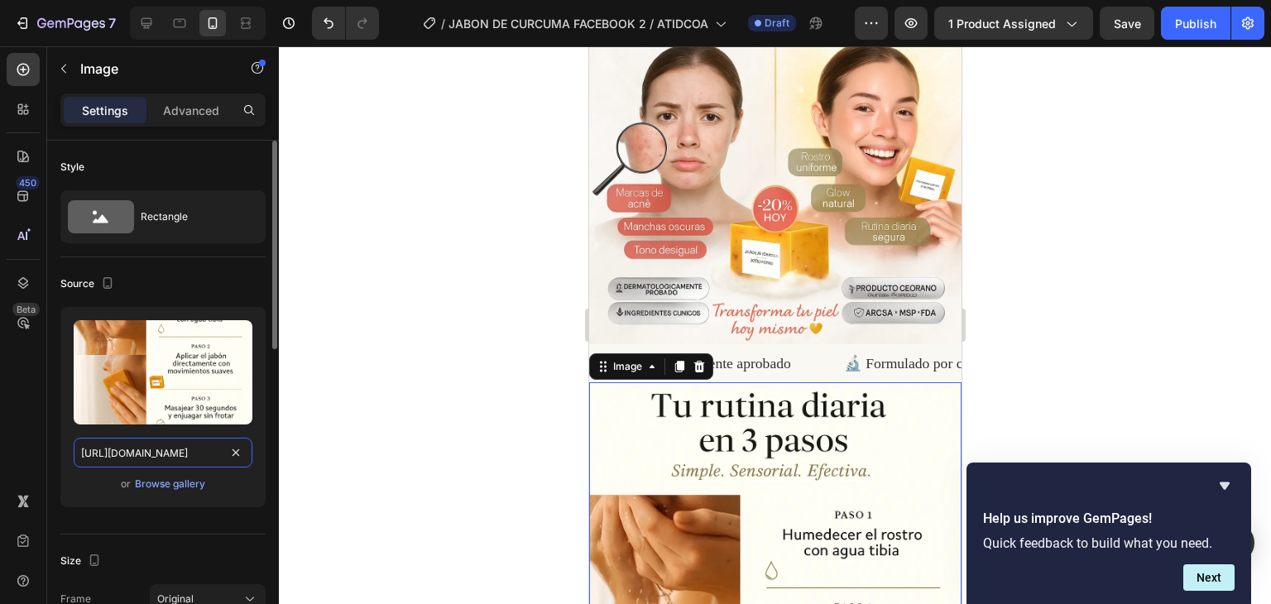
click at [173, 448] on input "[URL][DOMAIN_NAME]" at bounding box center [163, 453] width 179 height 30
paste input "Z61L2h4h/8"
type input "[URL][DOMAIN_NAME]"
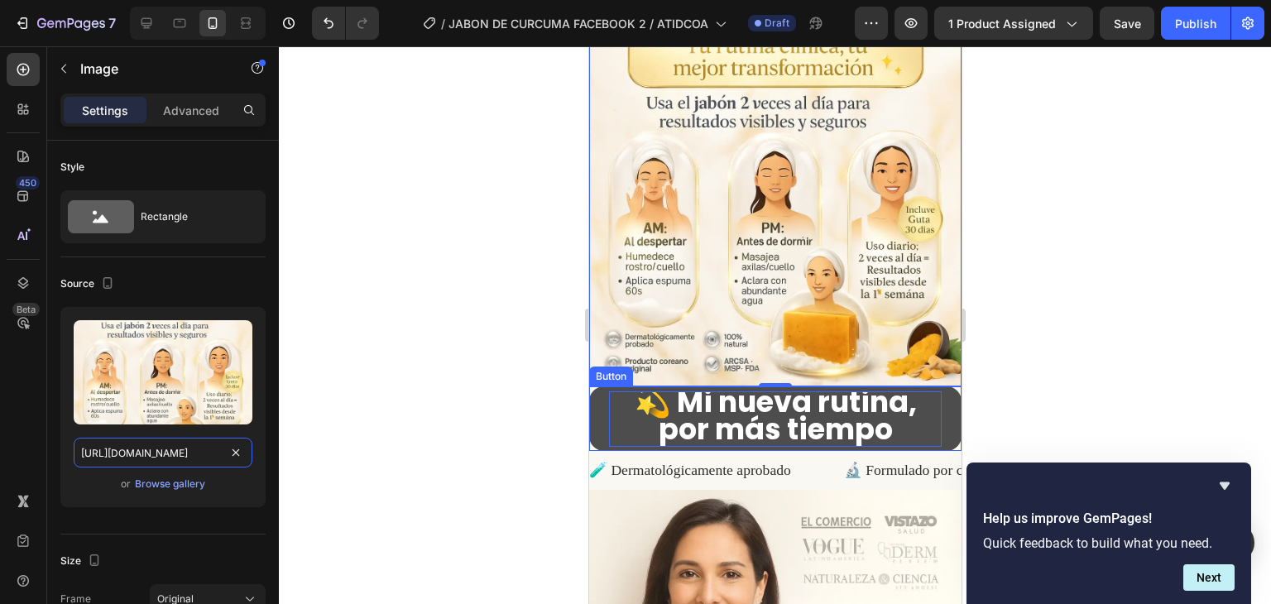
scroll to position [3061, 0]
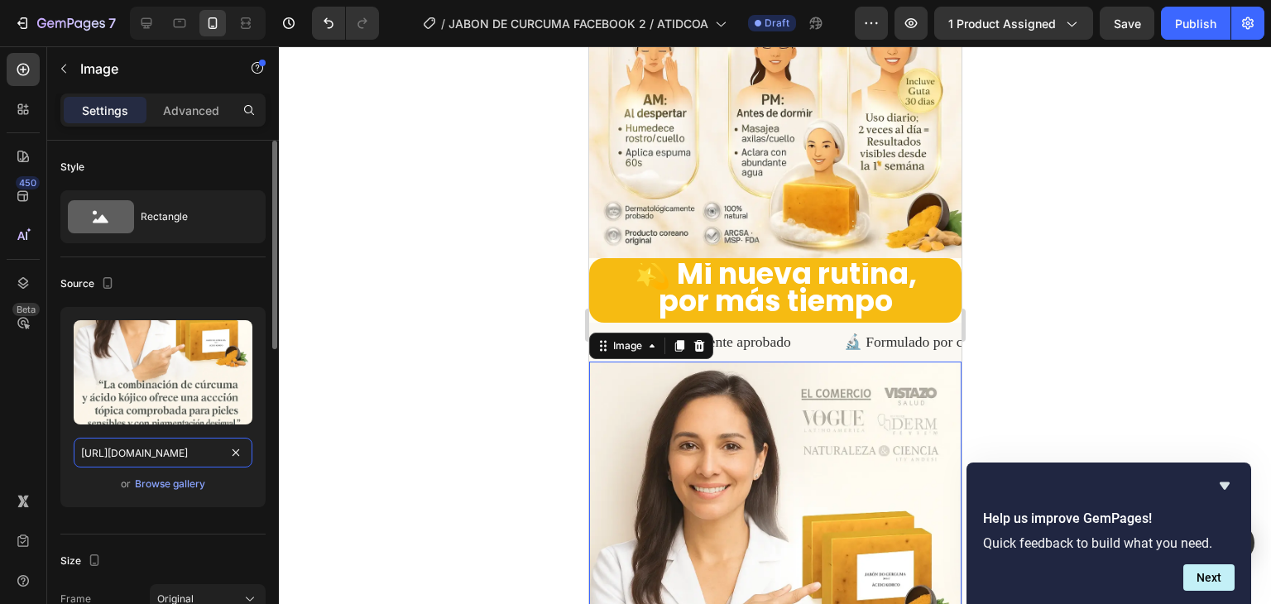
click at [199, 446] on input "[URL][DOMAIN_NAME]" at bounding box center [163, 453] width 179 height 30
paste input "CpyM6bw5/5"
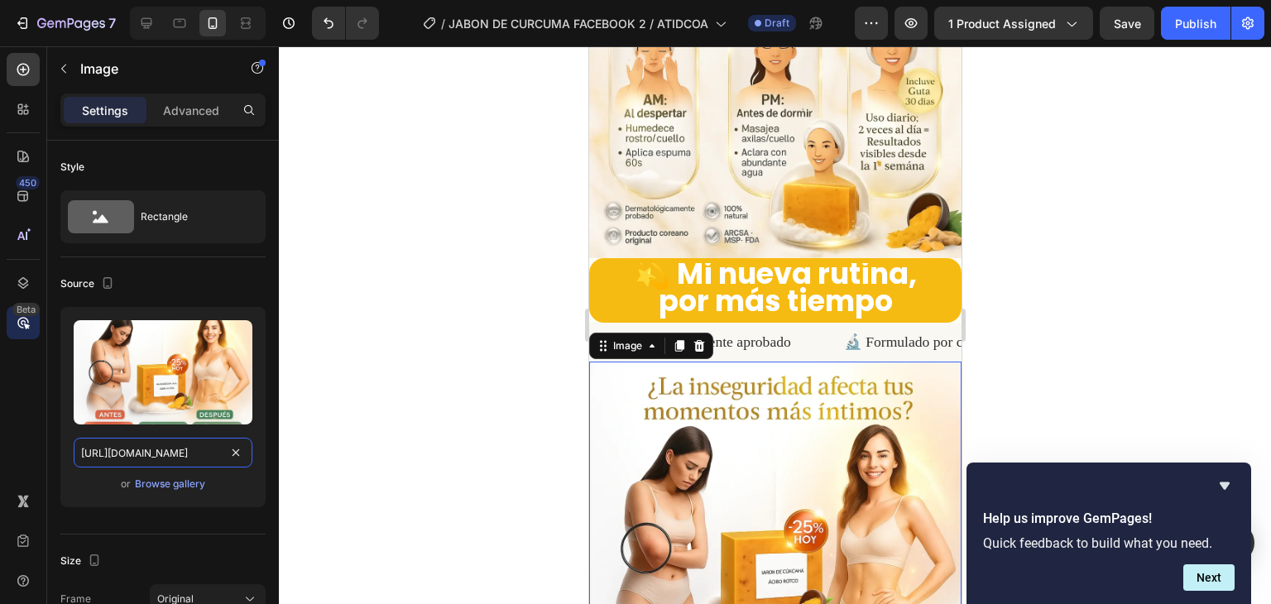
type input "[URL][DOMAIN_NAME]"
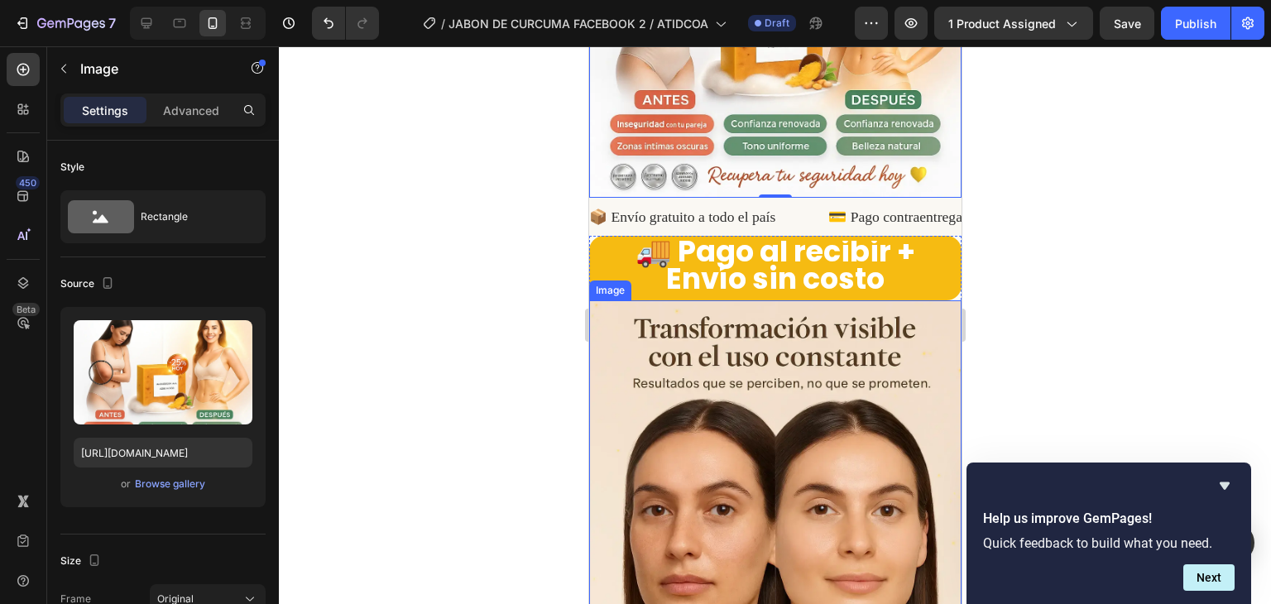
scroll to position [3723, 0]
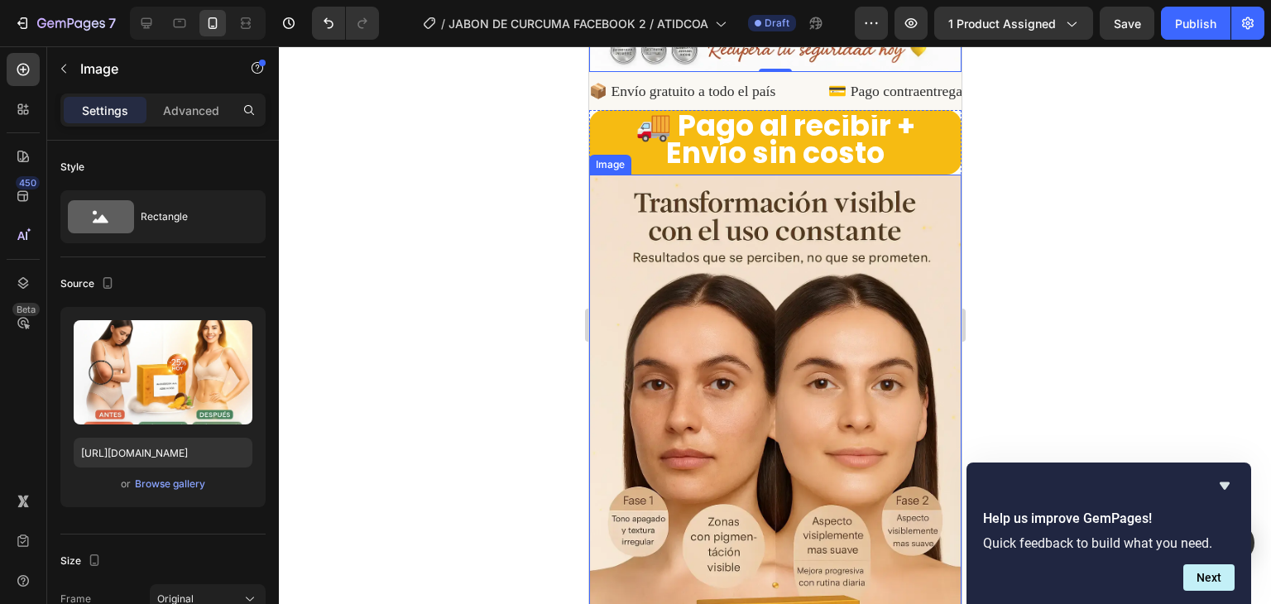
click at [827, 353] on img at bounding box center [774, 454] width 372 height 558
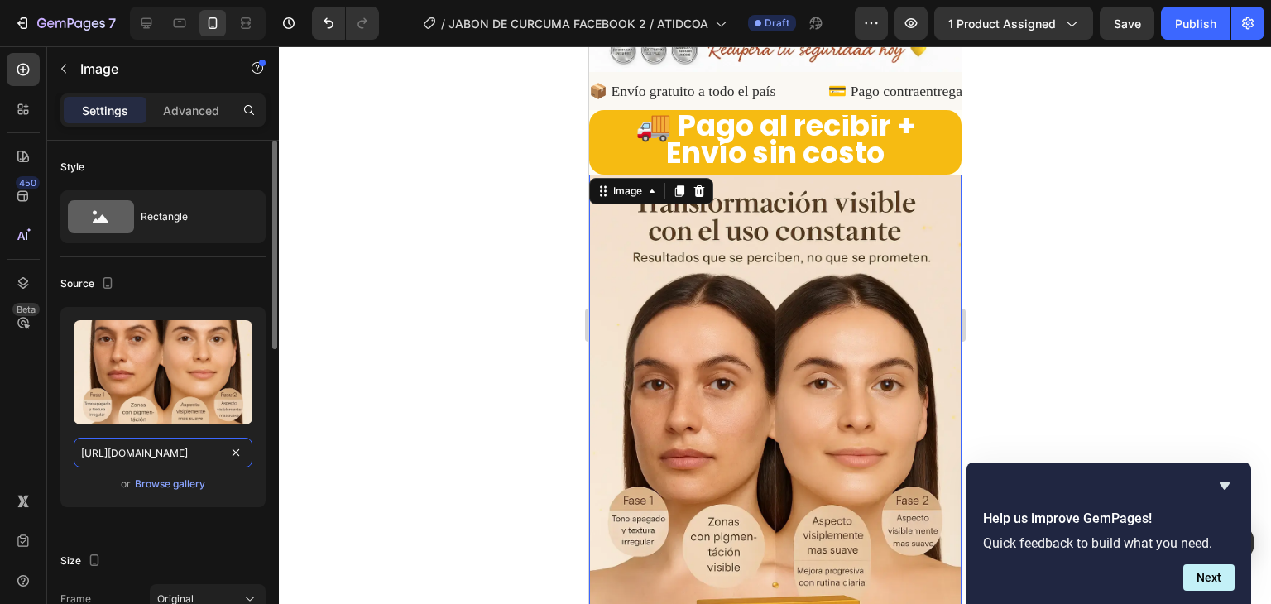
click at [202, 448] on input "[URL][DOMAIN_NAME]" at bounding box center [163, 453] width 179 height 30
paste input "9HWFXh4t/6"
type input "[URL][DOMAIN_NAME]"
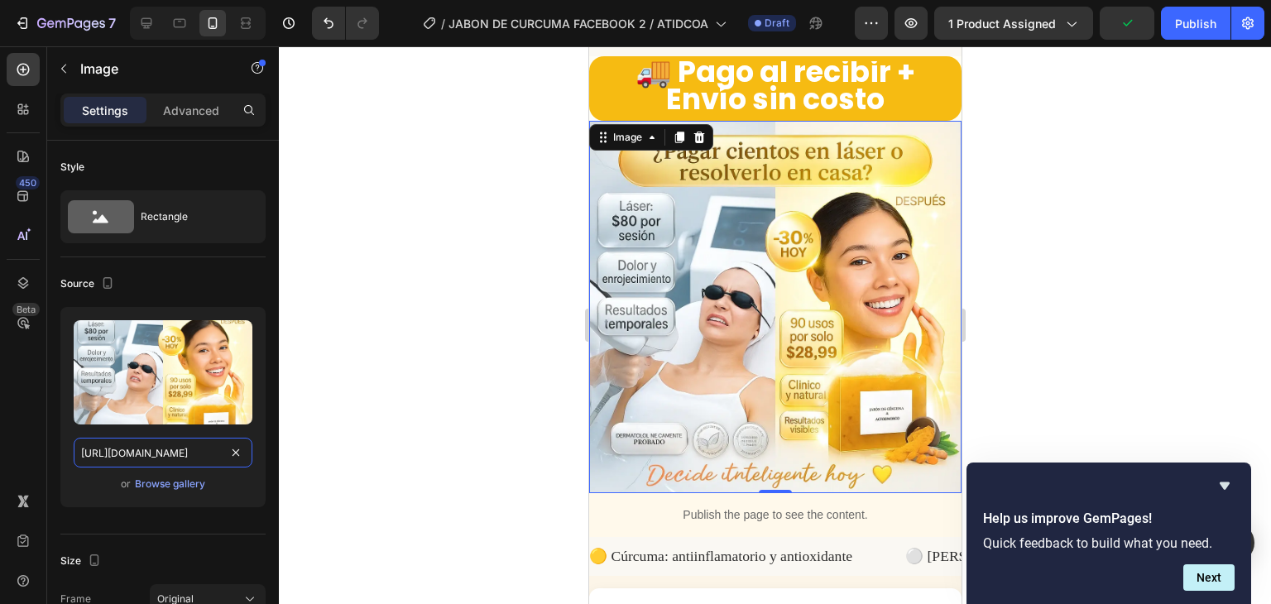
scroll to position [3806, 0]
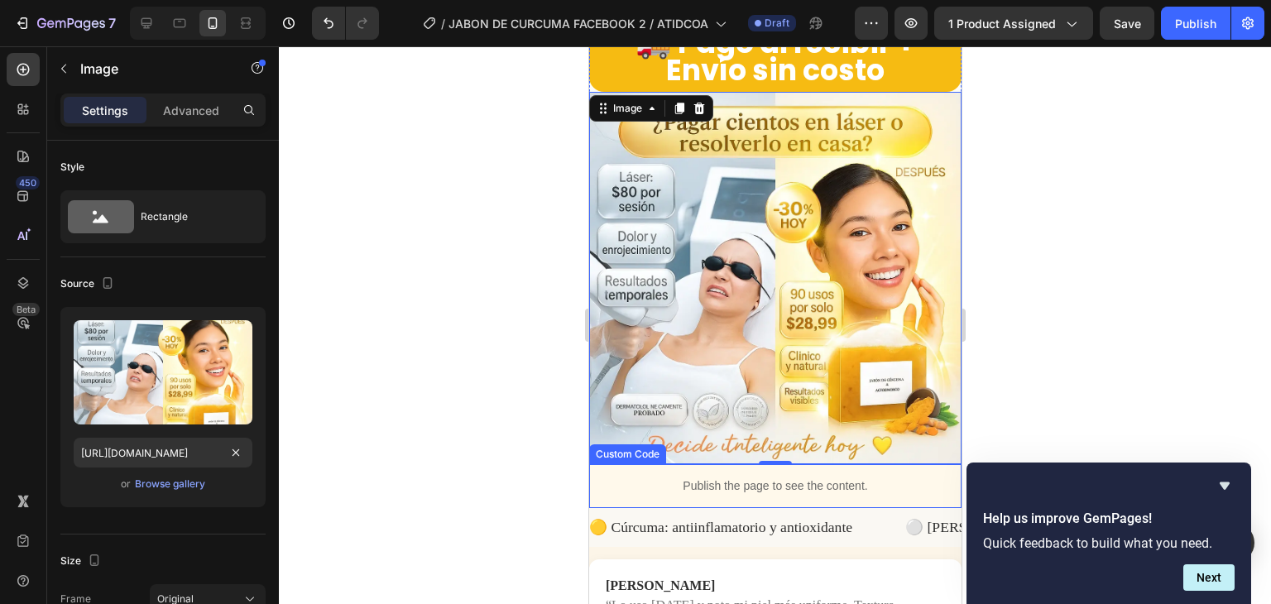
click at [823, 477] on p "Publish the page to see the content." at bounding box center [774, 485] width 372 height 17
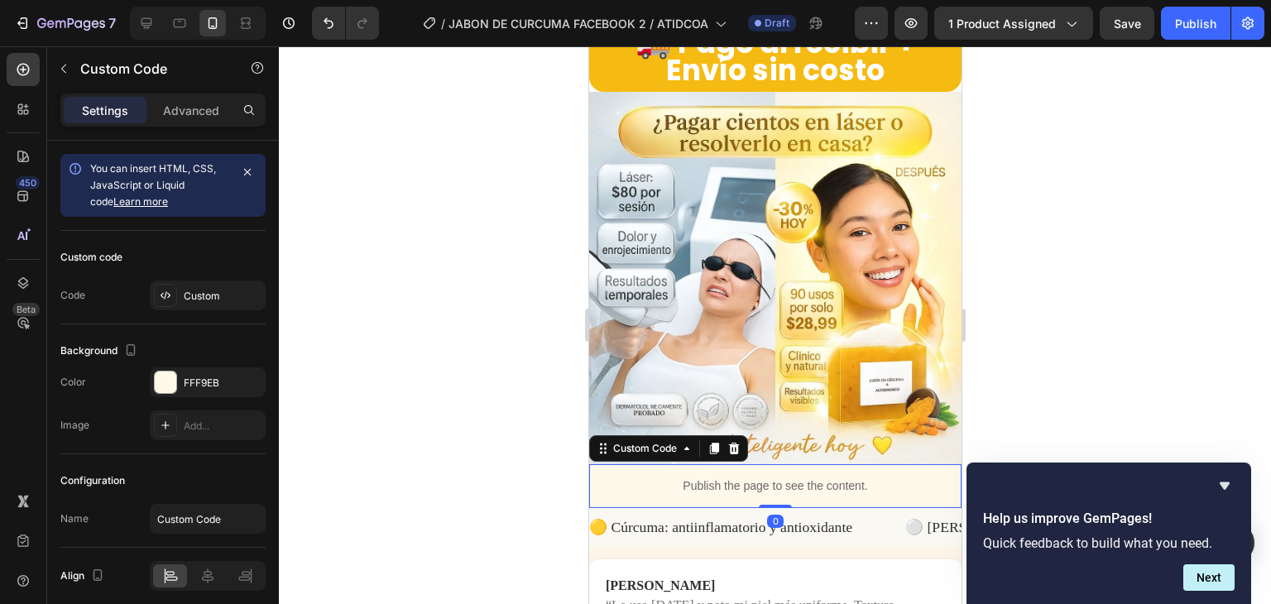
click at [823, 477] on p "Publish the page to see the content." at bounding box center [774, 485] width 372 height 17
click at [713, 464] on div "Publish the page to see the content." at bounding box center [774, 486] width 372 height 44
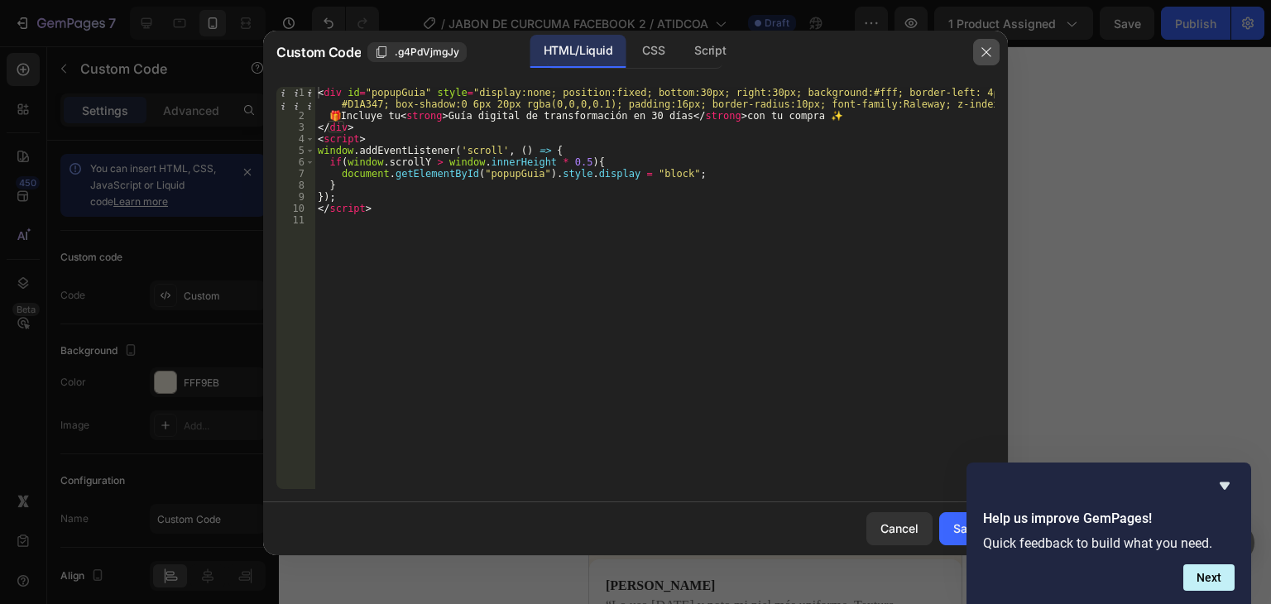
click at [980, 52] on icon "button" at bounding box center [986, 52] width 13 height 13
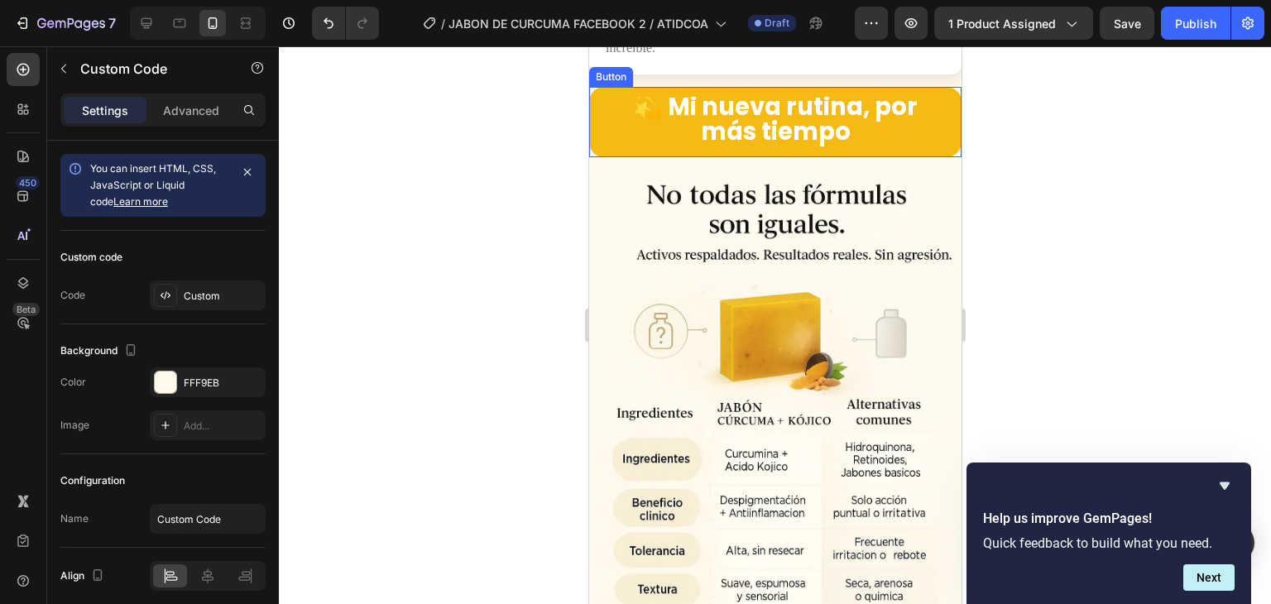
scroll to position [4385, 0]
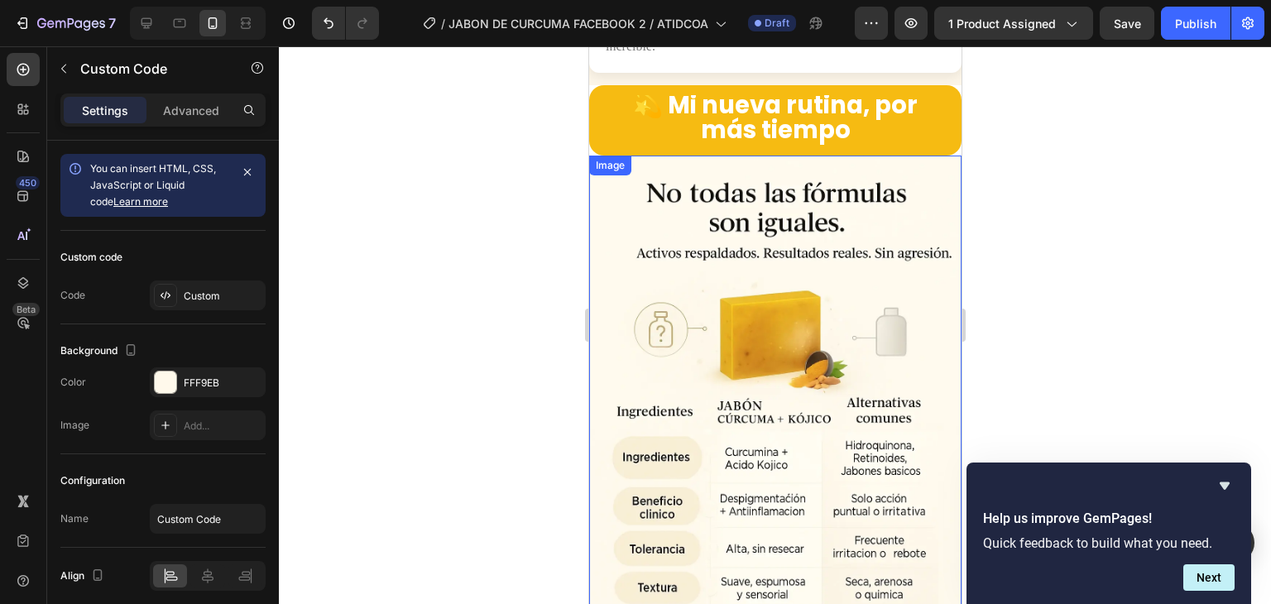
click at [753, 218] on img at bounding box center [774, 435] width 372 height 558
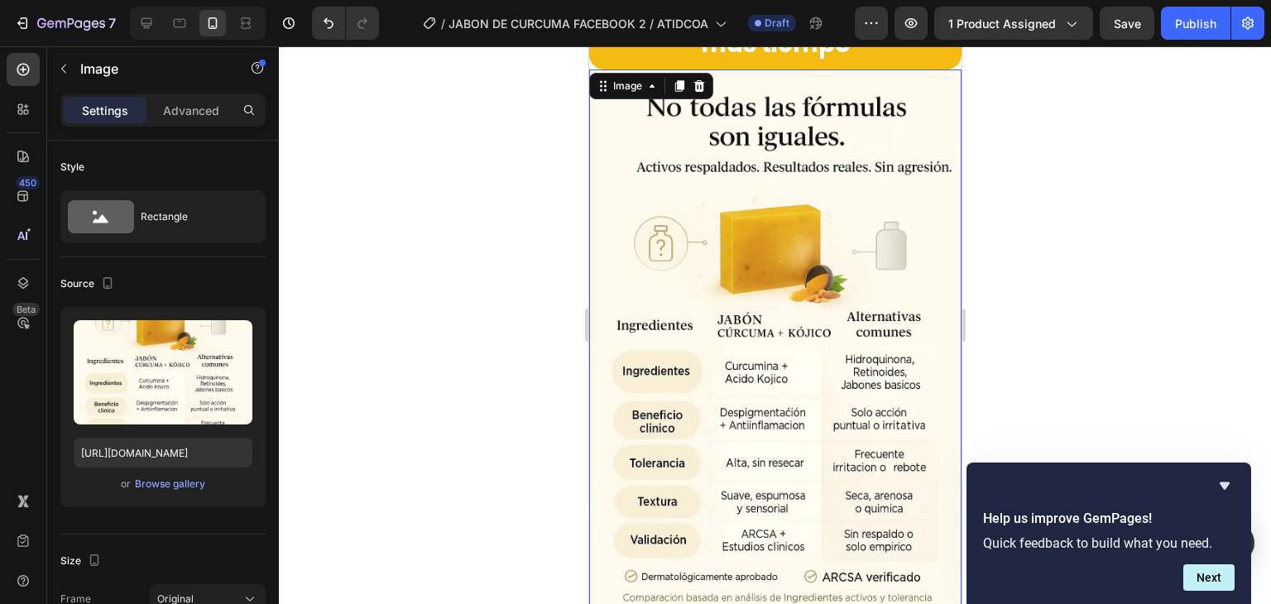
scroll to position [4633, 0]
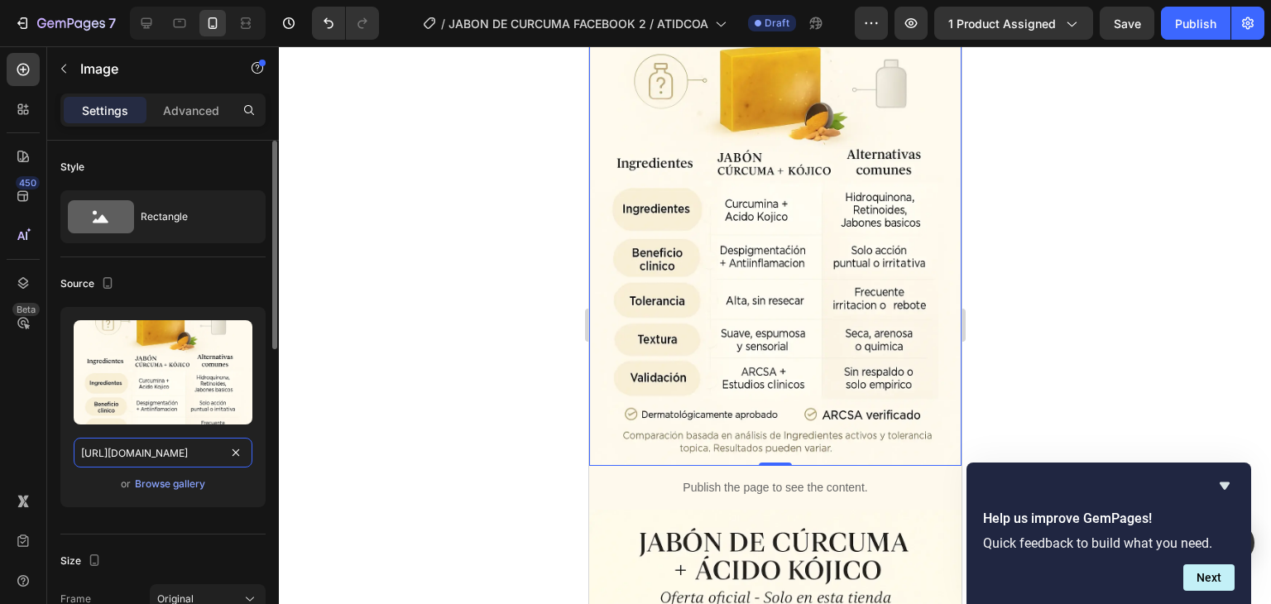
click at [208, 448] on input "[URL][DOMAIN_NAME]" at bounding box center [163, 453] width 179 height 30
paste input "p6mfNnyC/7"
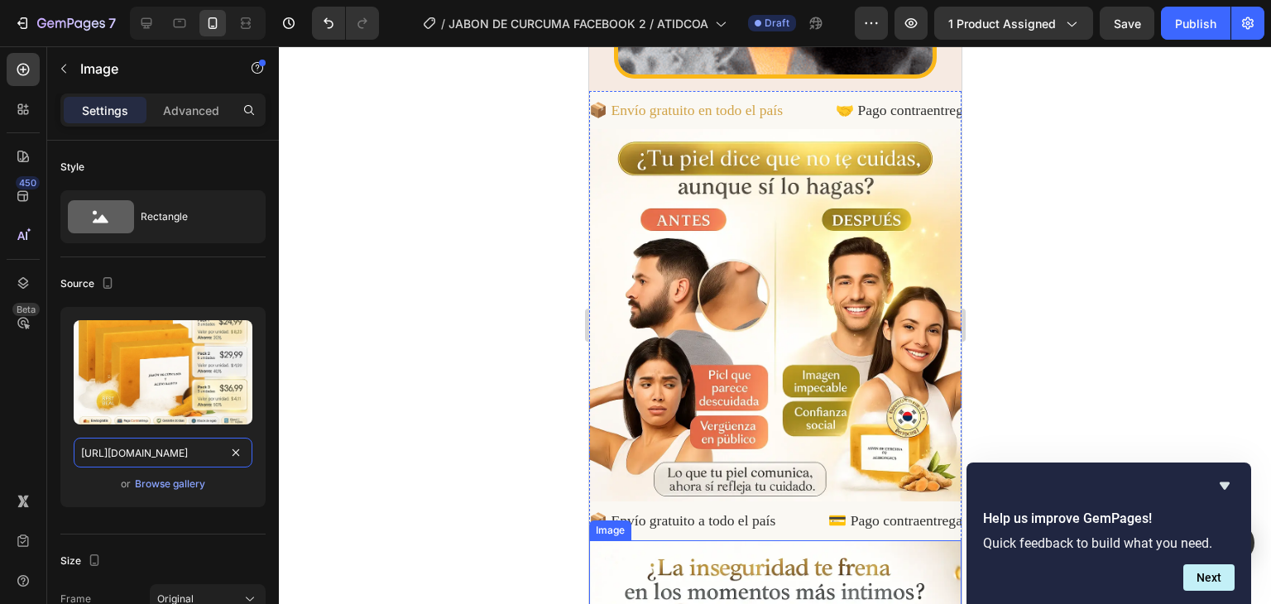
scroll to position [1324, 0]
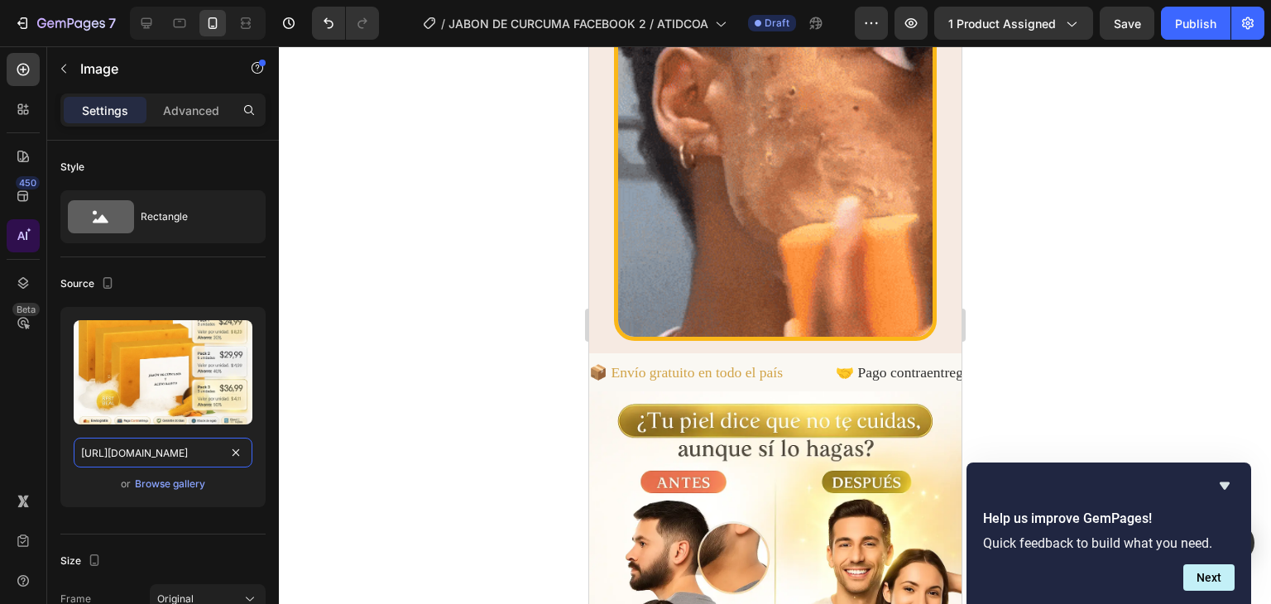
type input "[URL][DOMAIN_NAME]"
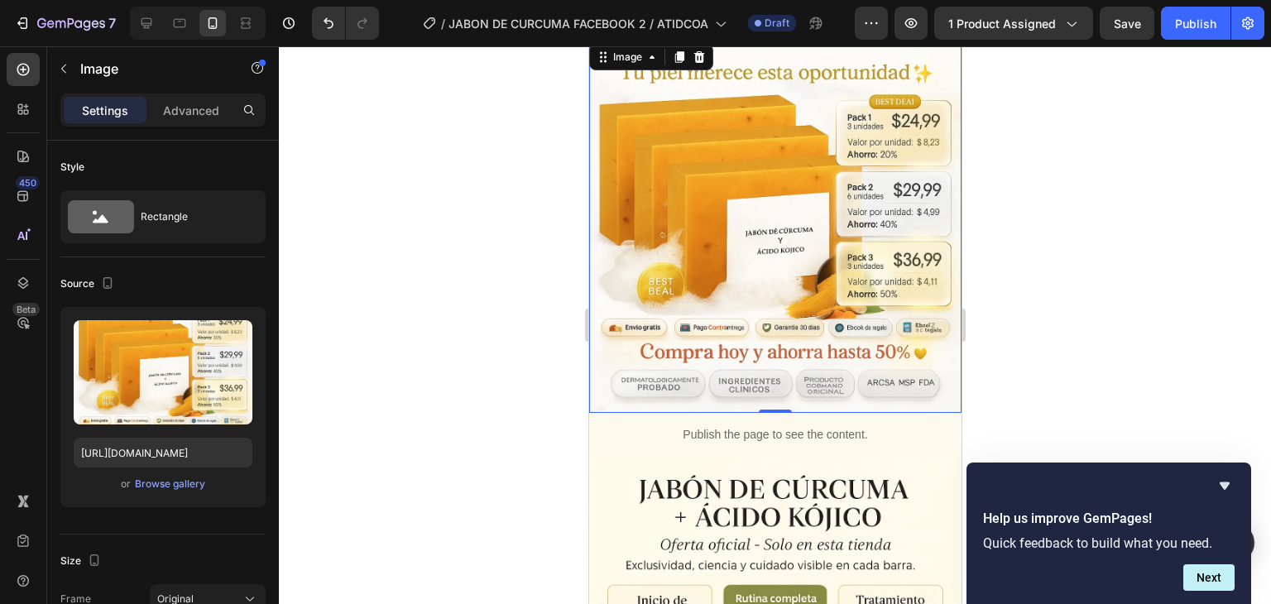
scroll to position [4633, 0]
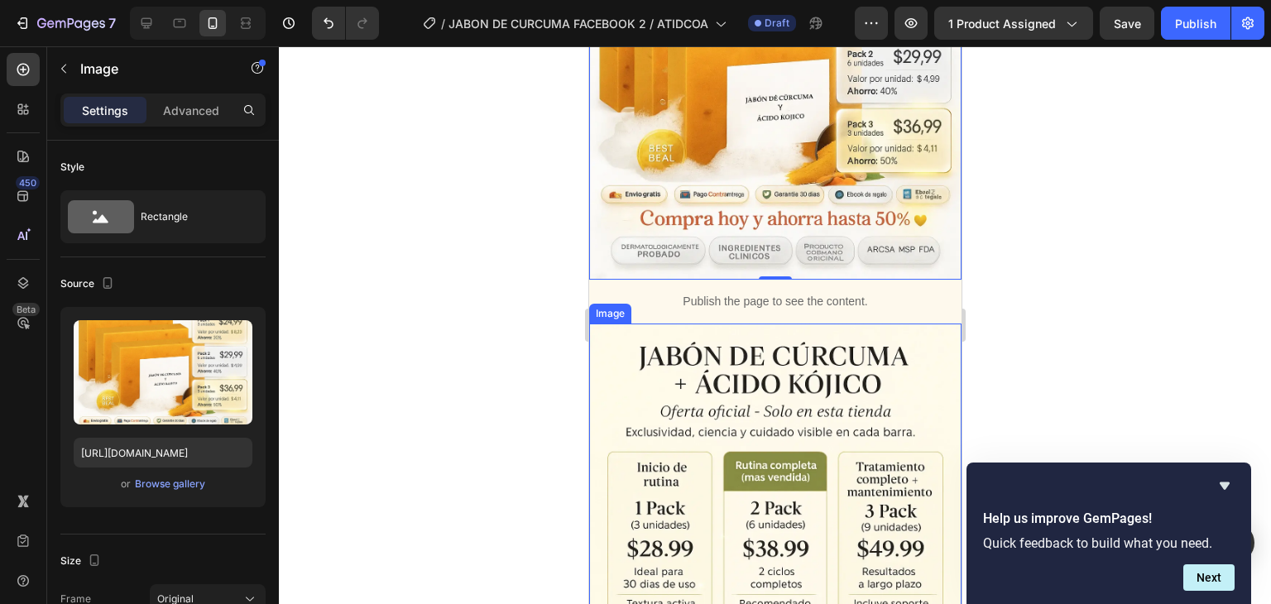
click at [824, 399] on img at bounding box center [774, 602] width 372 height 558
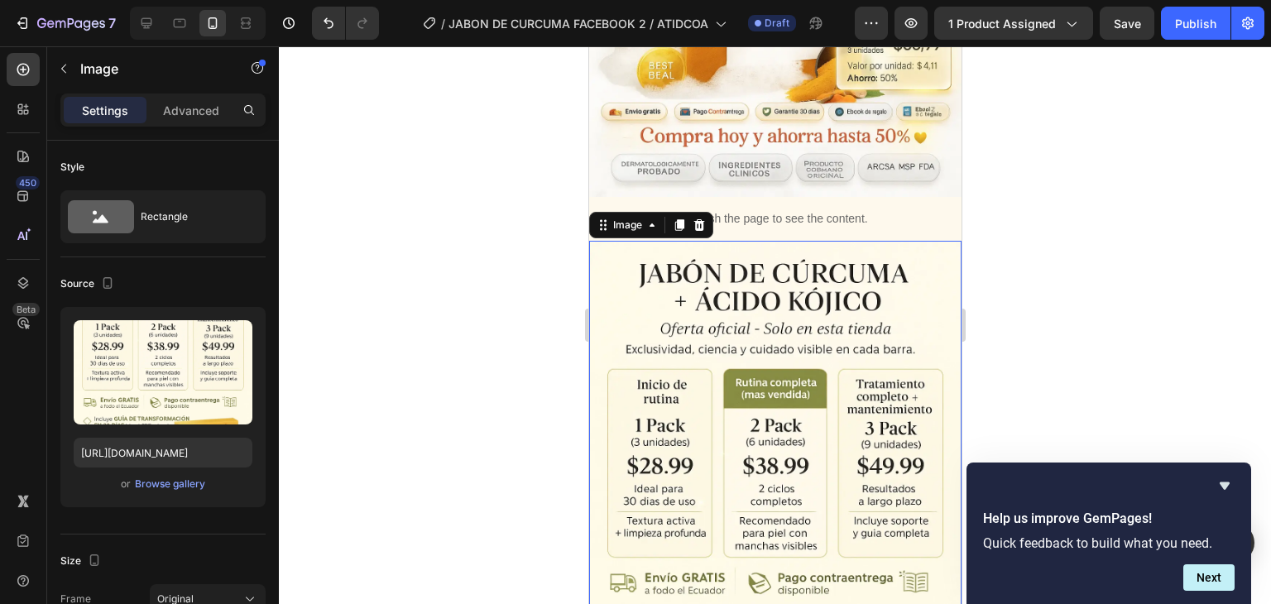
scroll to position [4798, 0]
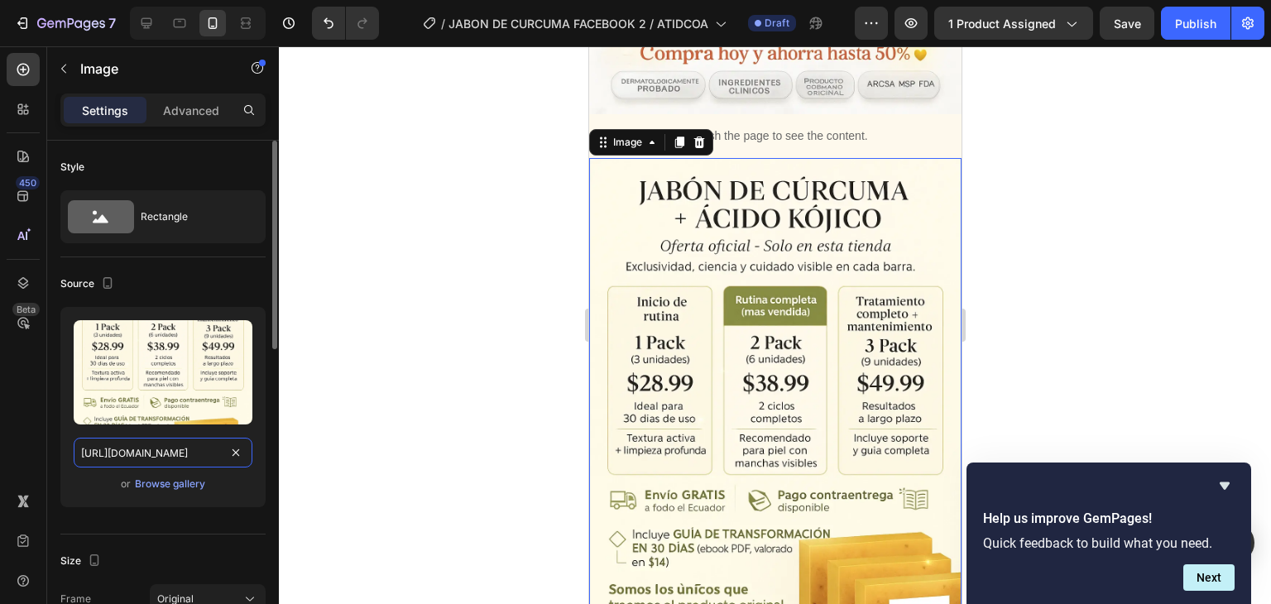
click at [194, 440] on input "[URL][DOMAIN_NAME]" at bounding box center [163, 453] width 179 height 30
paste input "FqhfgZfS/9"
type input "[URL][DOMAIN_NAME]"
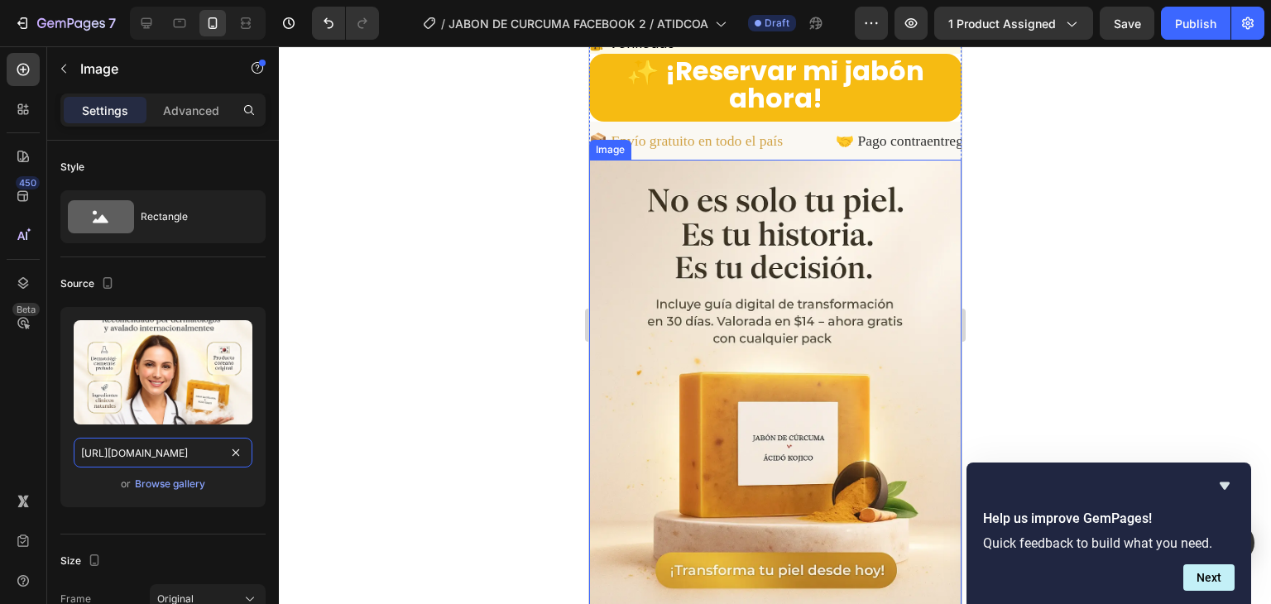
scroll to position [5047, 0]
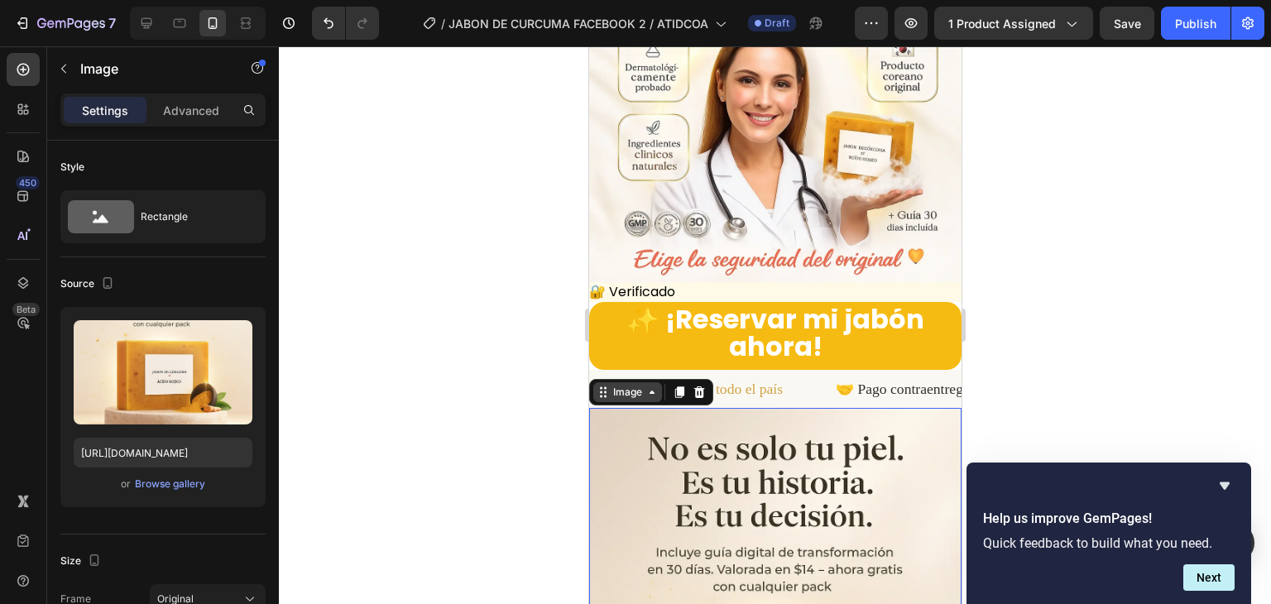
click at [625, 385] on div "Image" at bounding box center [627, 392] width 36 height 15
click at [1100, 293] on div at bounding box center [775, 325] width 992 height 558
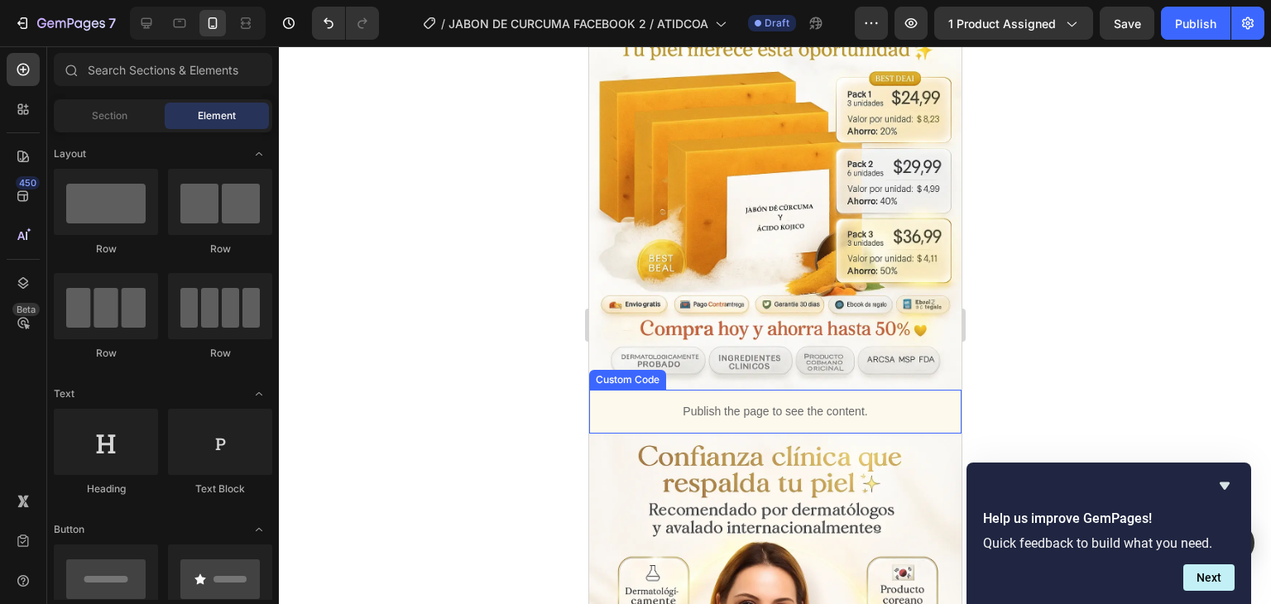
scroll to position [4633, 0]
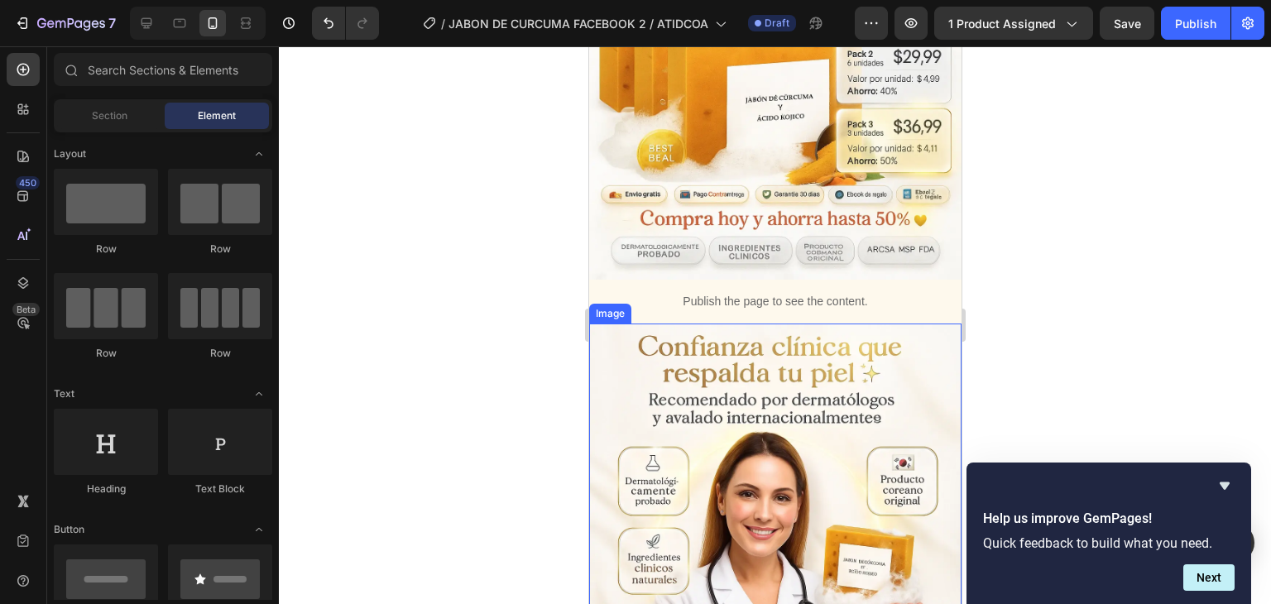
click at [709, 328] on img at bounding box center [774, 509] width 372 height 372
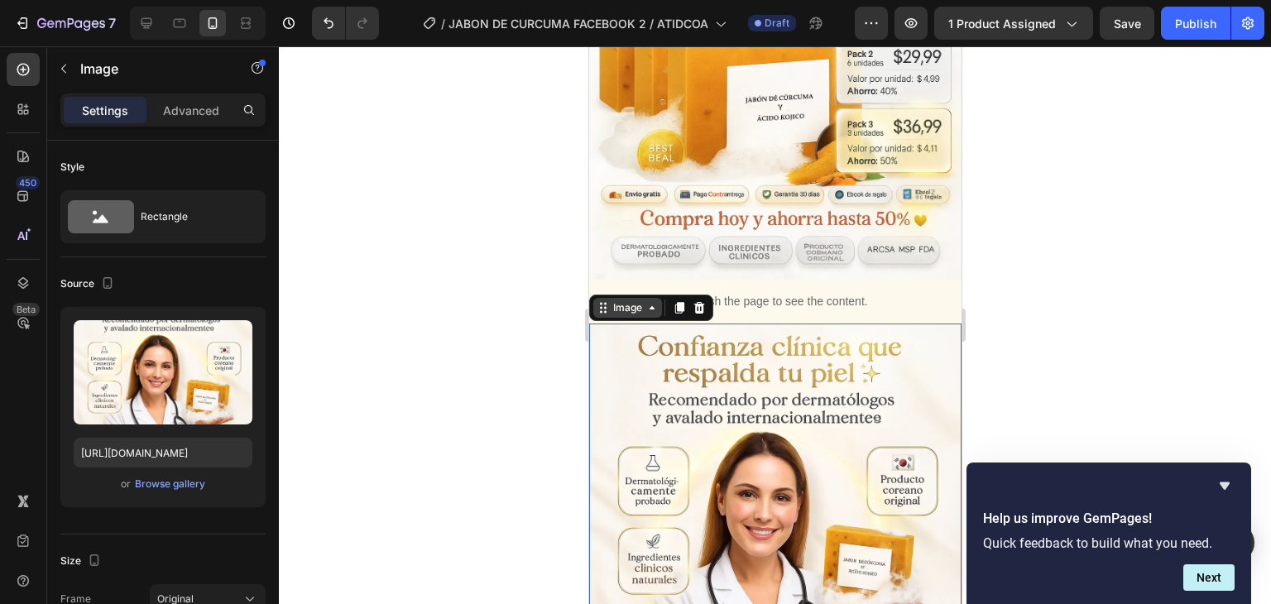
click at [630, 298] on div "Image" at bounding box center [626, 308] width 69 height 20
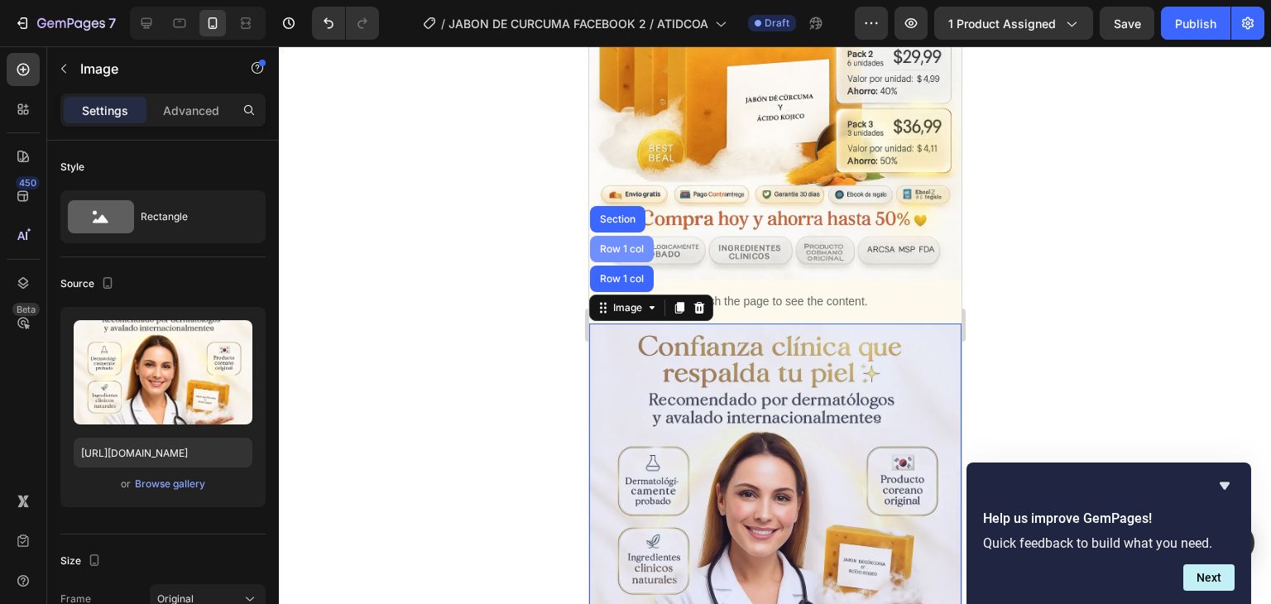
click at [619, 236] on div "Row 1 col" at bounding box center [621, 249] width 64 height 26
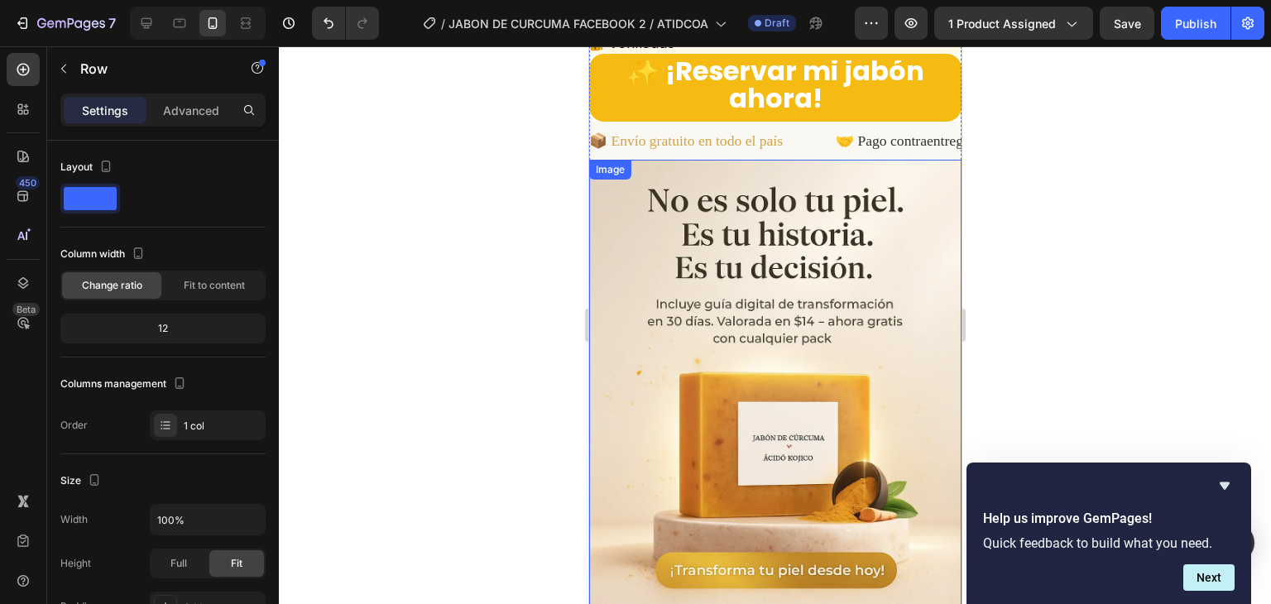
click at [742, 332] on img at bounding box center [774, 439] width 372 height 558
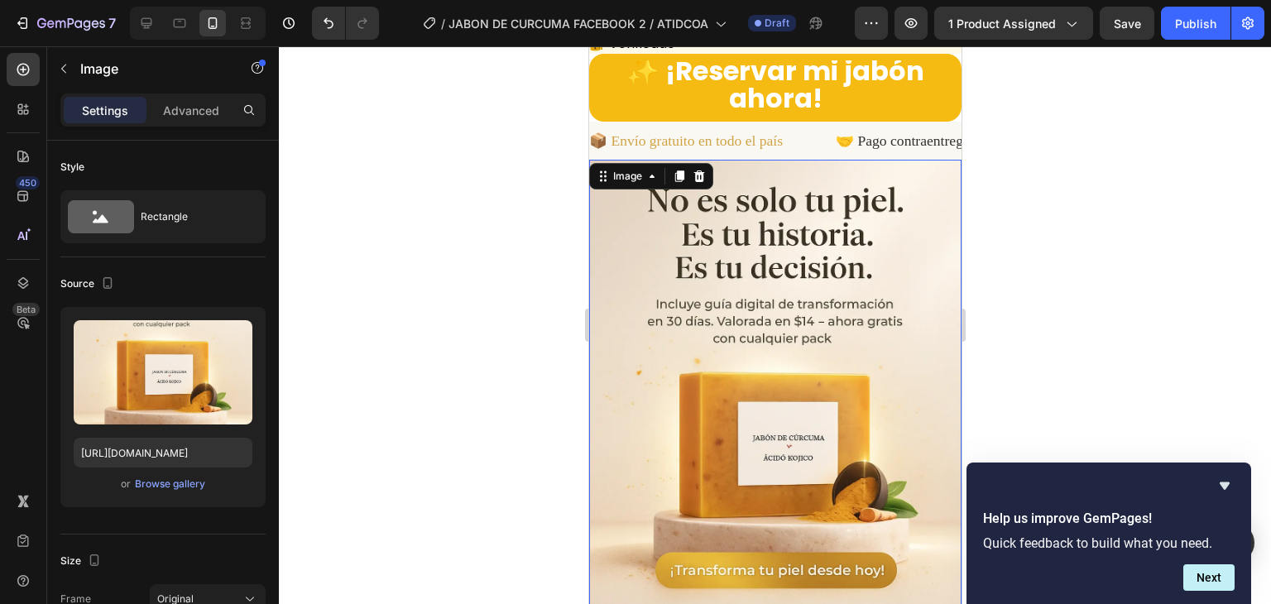
scroll to position [5047, 0]
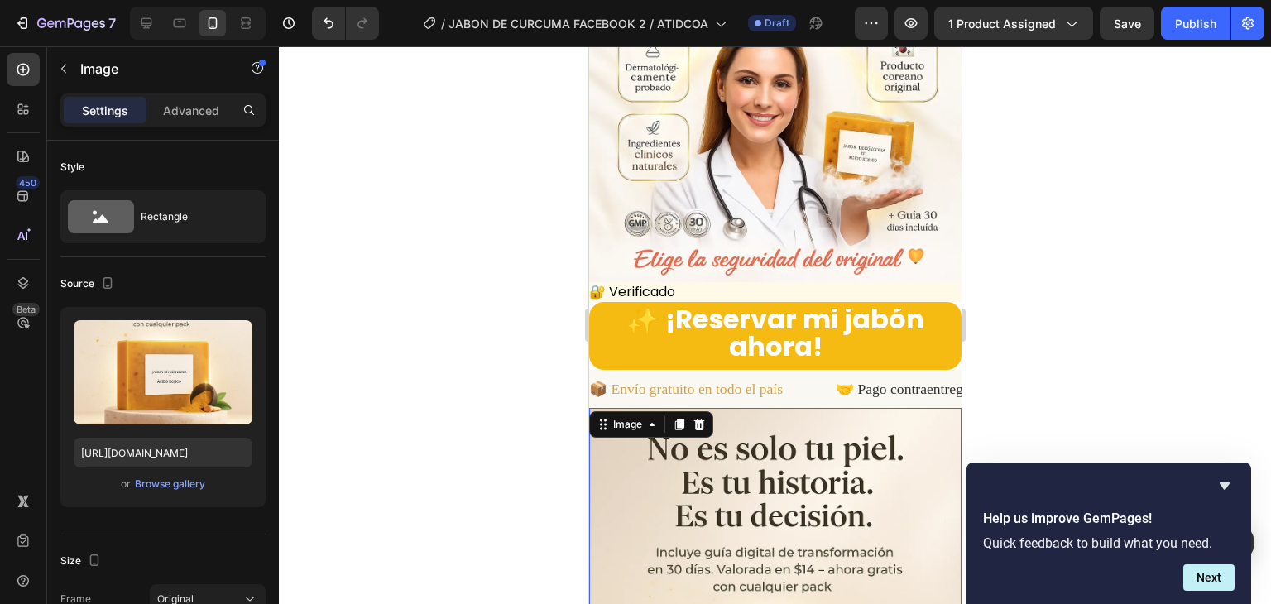
click at [690, 414] on div at bounding box center [698, 424] width 20 height 20
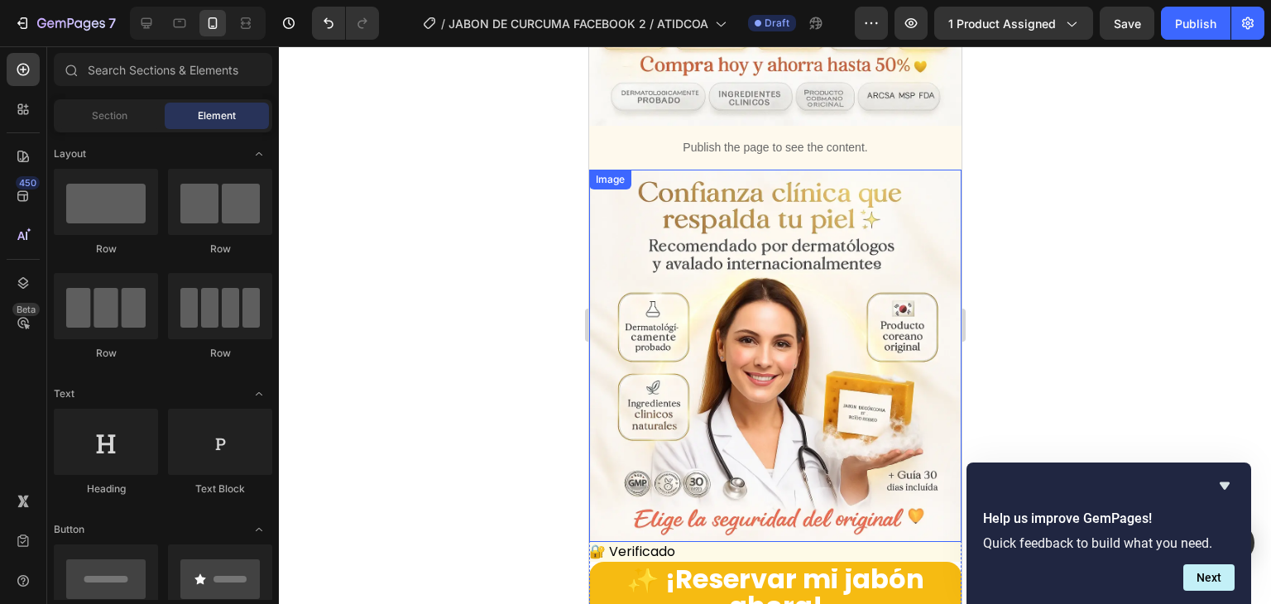
scroll to position [4613, 0]
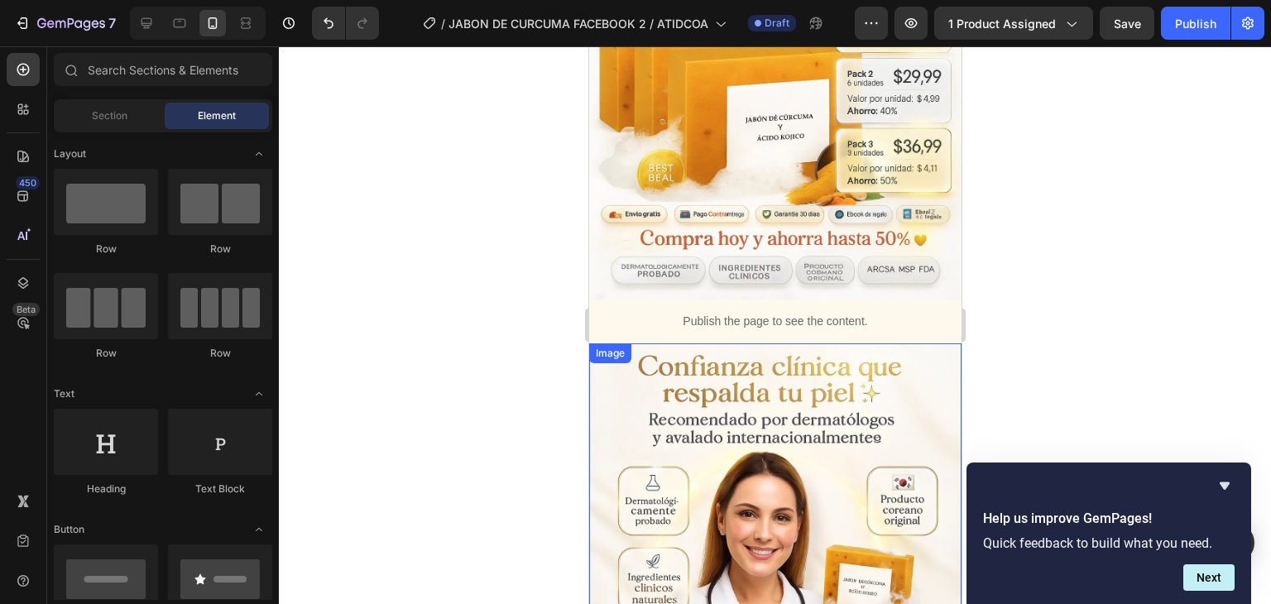
click at [678, 343] on img at bounding box center [774, 529] width 372 height 372
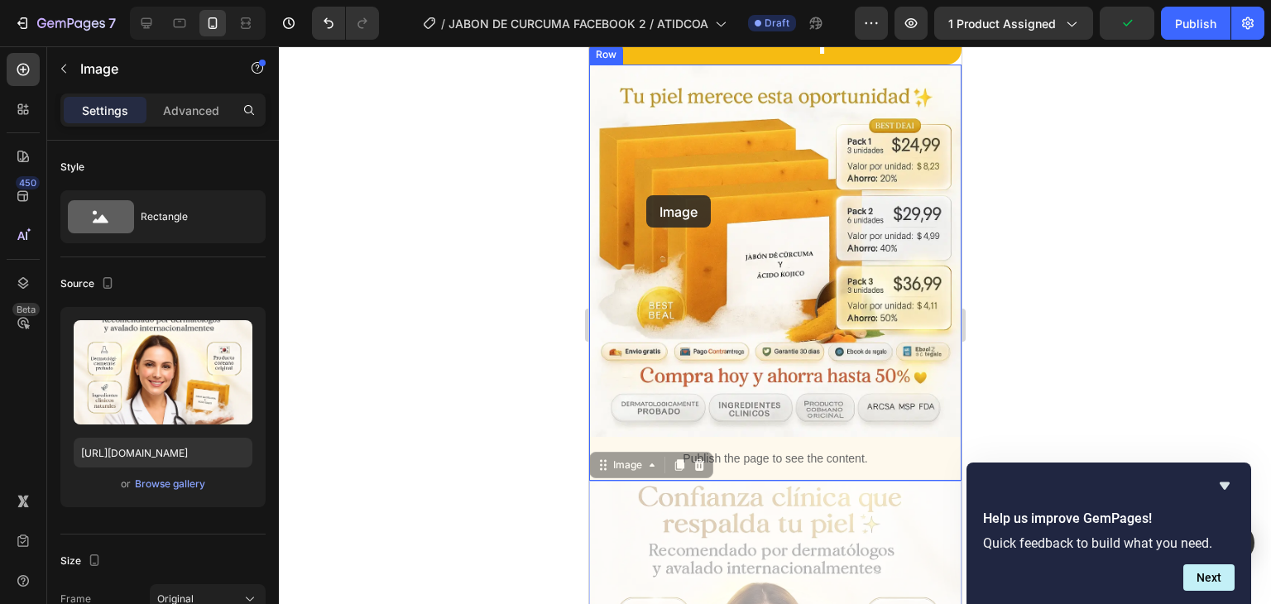
scroll to position [4365, 0]
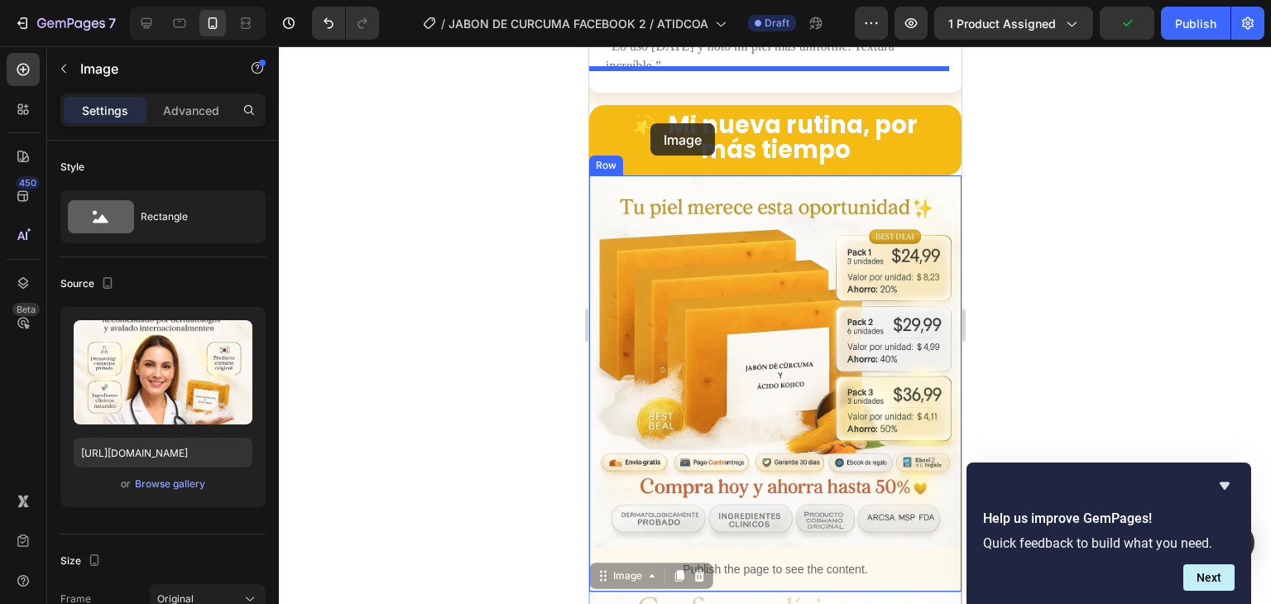
drag, startPoint x: 628, startPoint y: 213, endPoint x: 649, endPoint y: 123, distance: 91.9
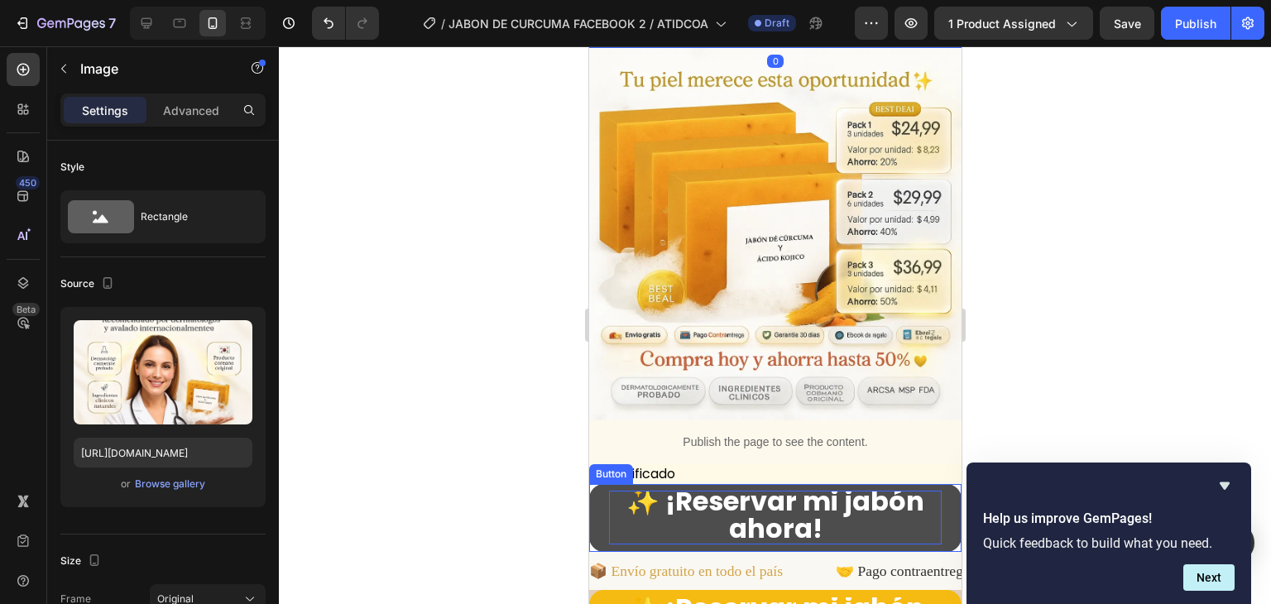
scroll to position [4944, 0]
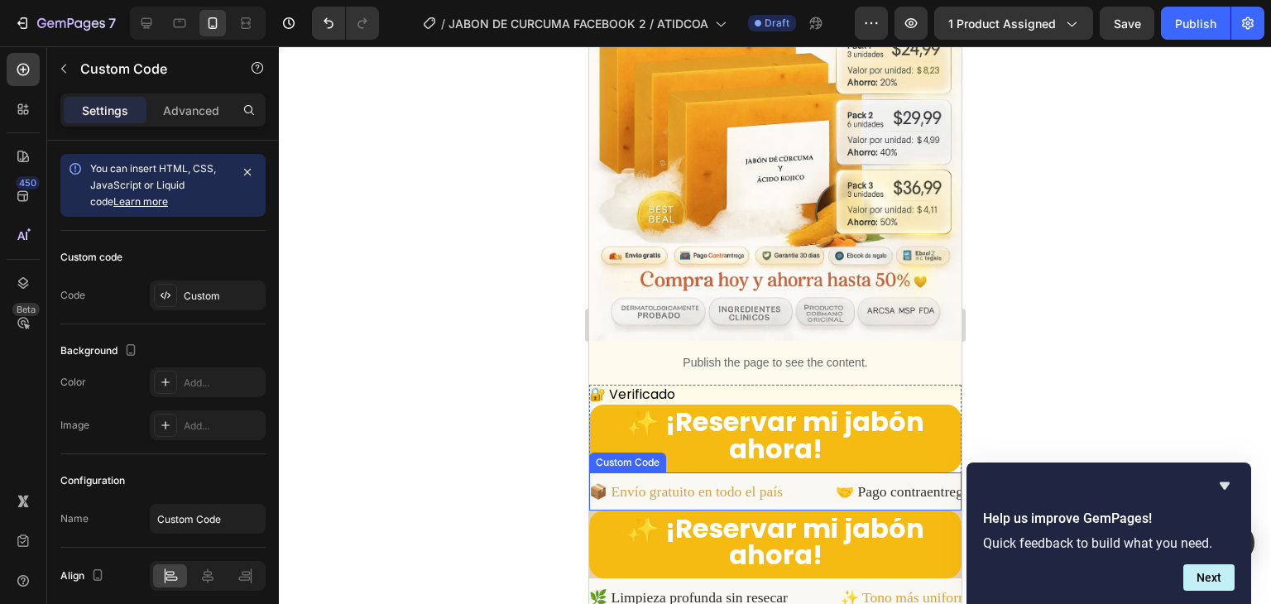
click at [784, 481] on div "📦 Envío gratuito en todo el país 🤝 Pago contraentrega disponible 🔒 Único canal …" at bounding box center [773, 492] width 372 height 22
click at [816, 587] on span "✨ Tono más uniforme en pocas semanas" at bounding box center [937, 598] width 242 height 22
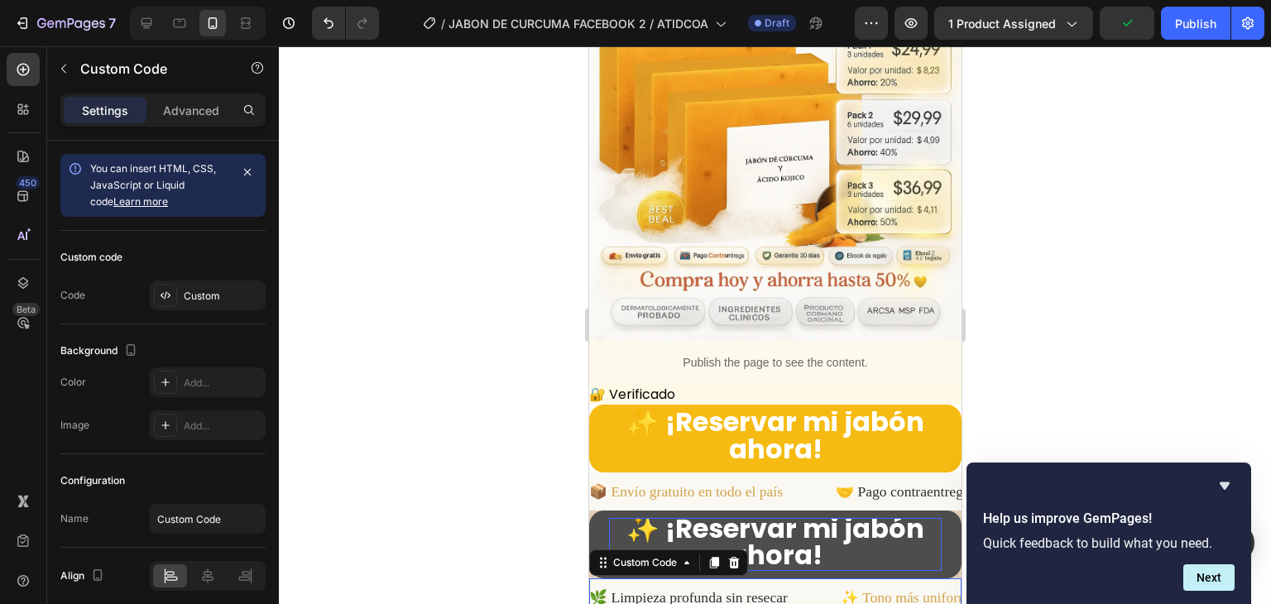
click at [727, 556] on icon at bounding box center [732, 562] width 13 height 13
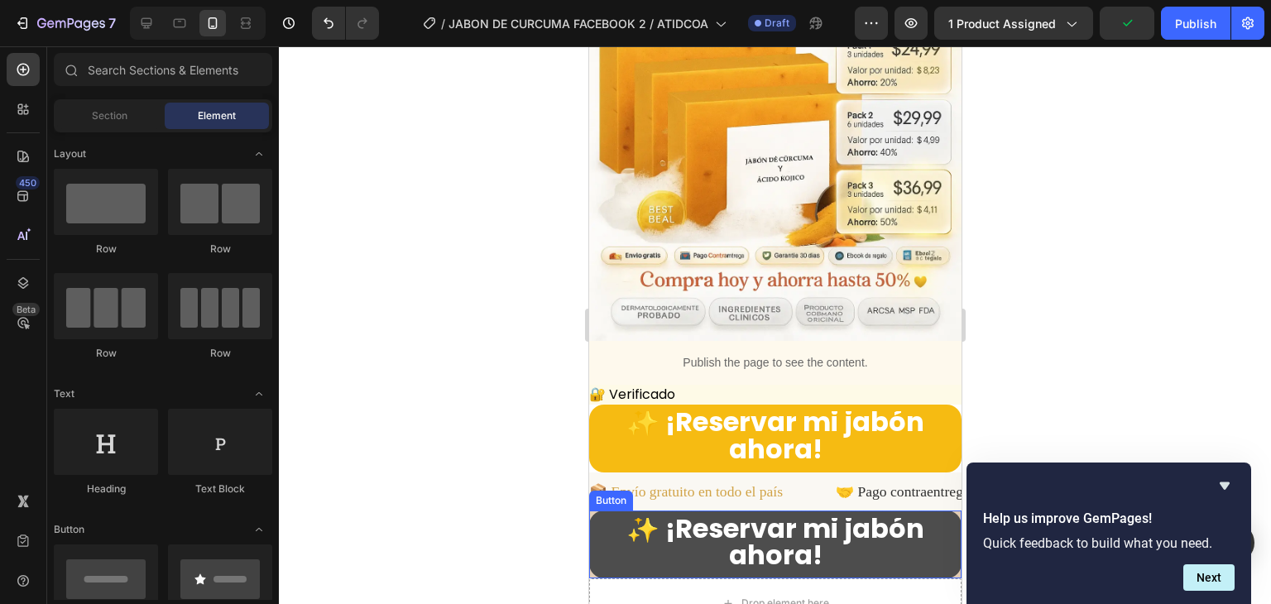
click at [597, 510] on button "✨ ¡Reservar mi jabón ahora!" at bounding box center [774, 544] width 372 height 68
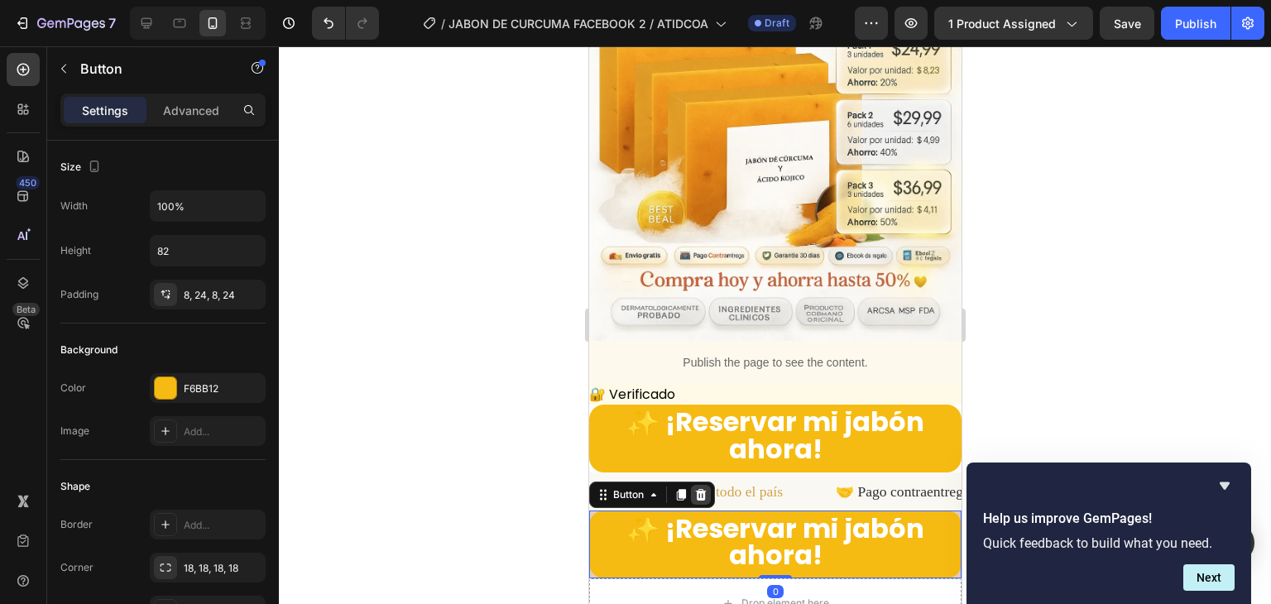
click at [699, 489] on icon at bounding box center [700, 495] width 11 height 12
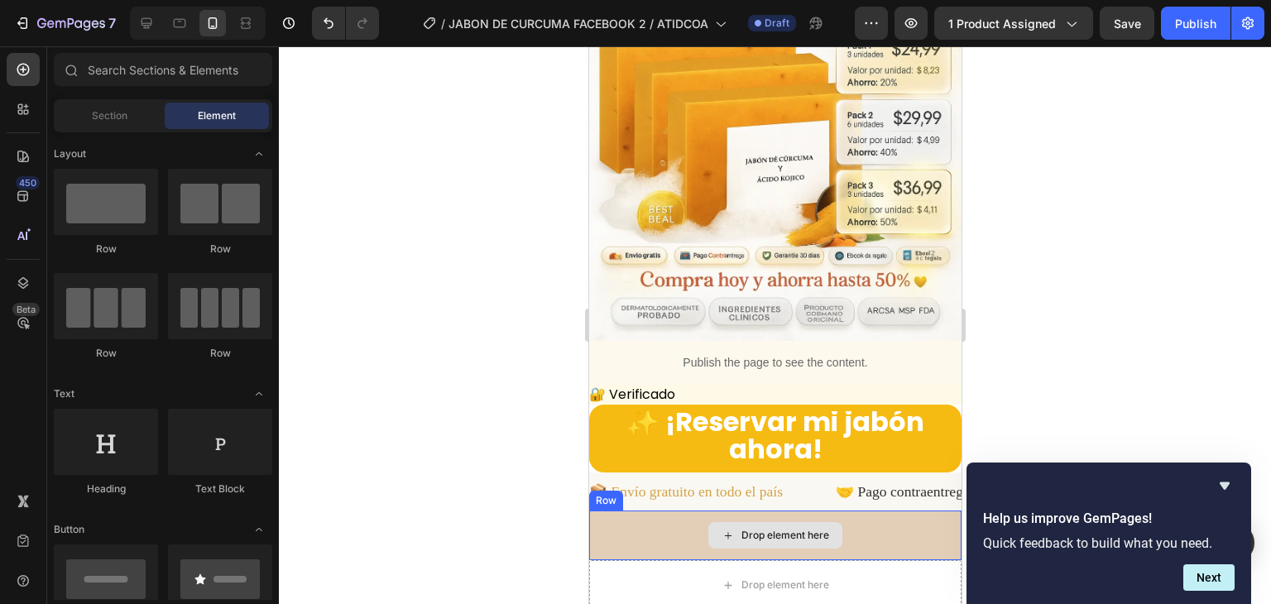
click at [668, 510] on div "Drop element here" at bounding box center [774, 535] width 372 height 50
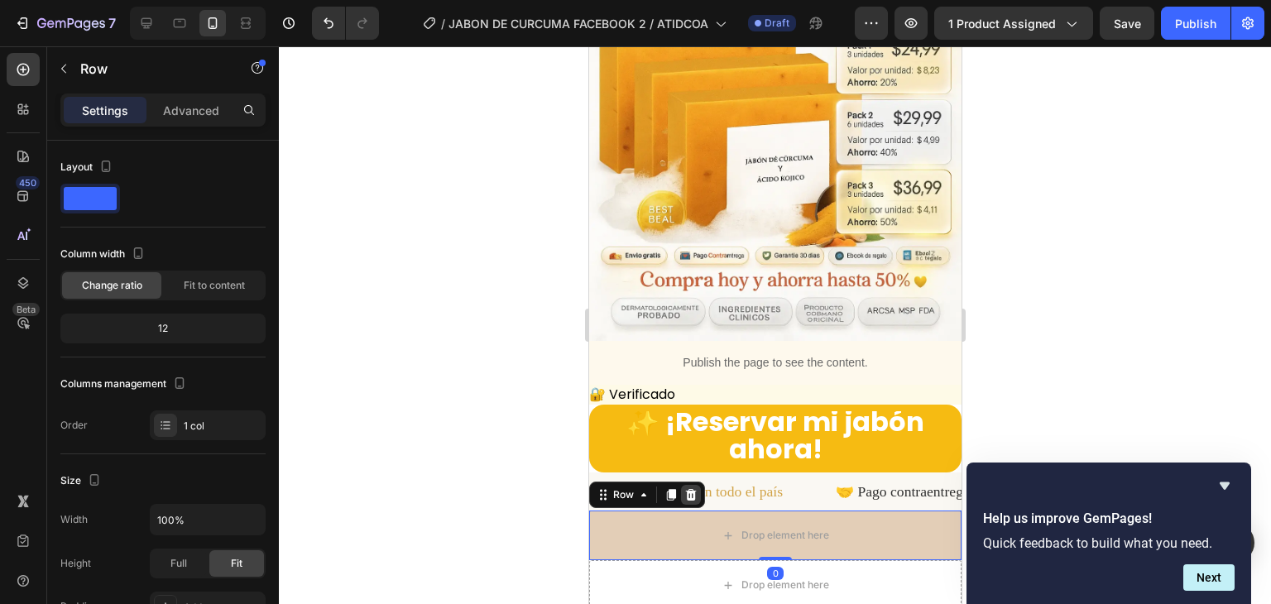
click at [684, 488] on icon at bounding box center [689, 494] width 13 height 13
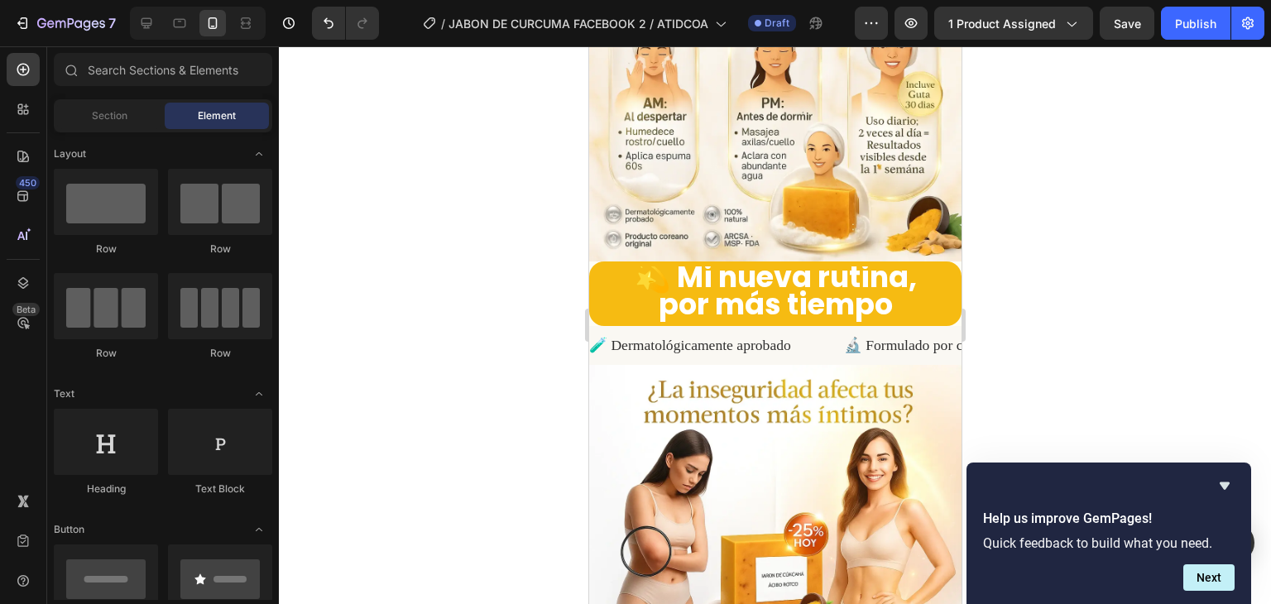
scroll to position [3074, 0]
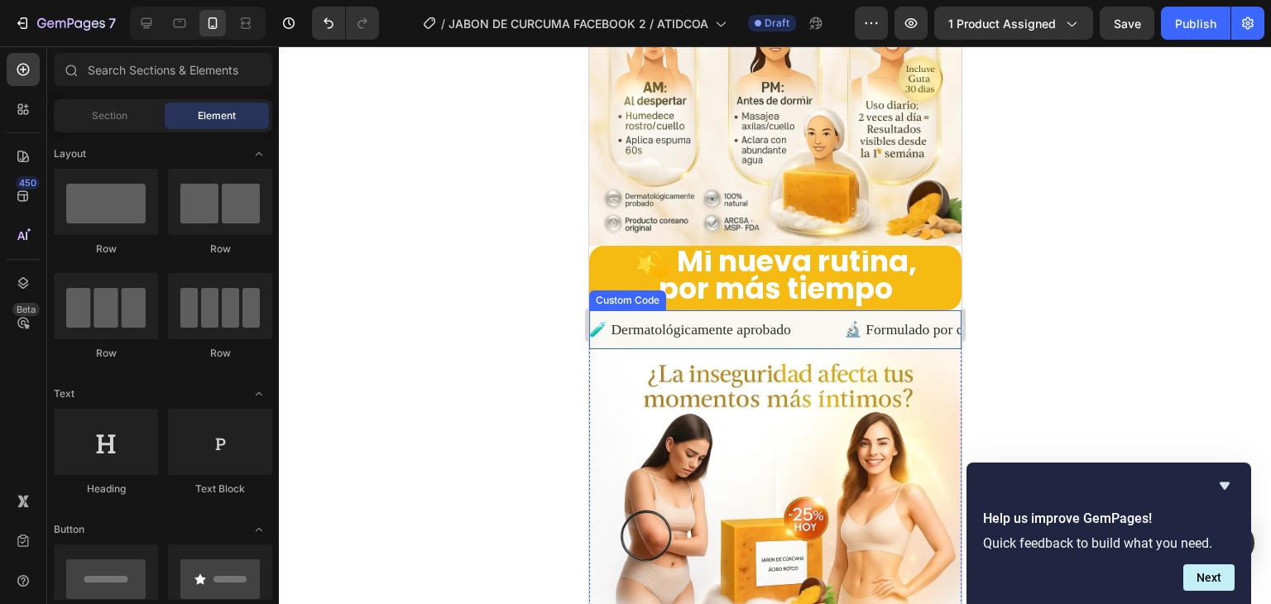
click at [750, 319] on div "🧪 Dermatológicamente aprobado 🔬 Formulado por clínica autorizada 📋 ARCSA & MSP …" at bounding box center [769, 330] width 372 height 22
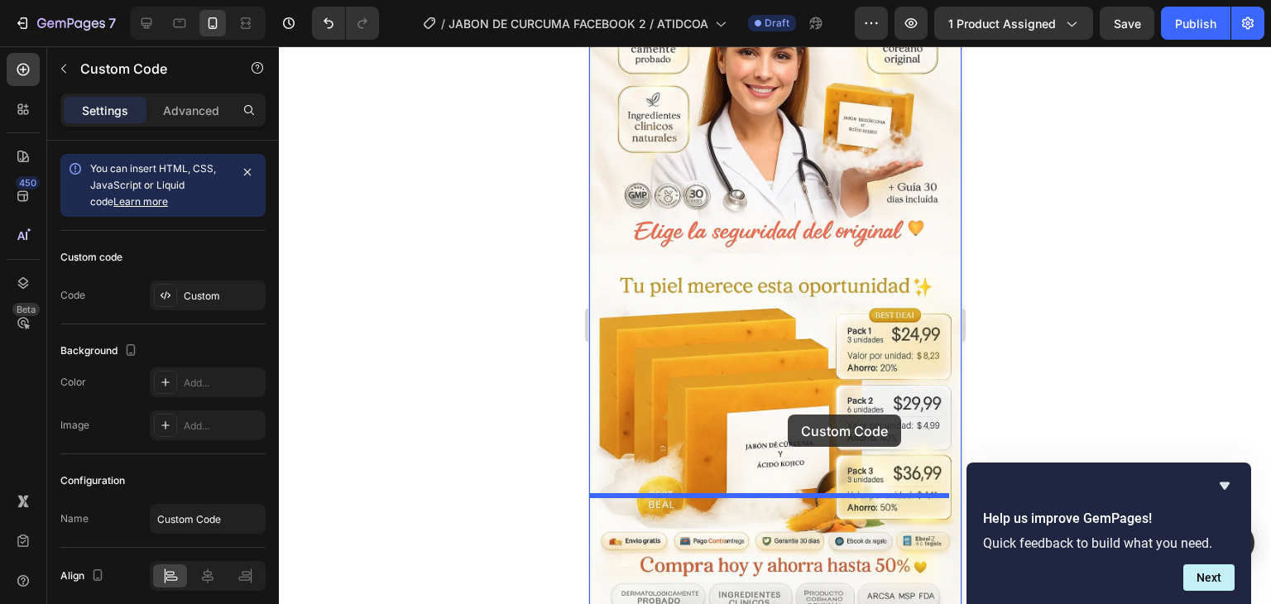
scroll to position [4811, 0]
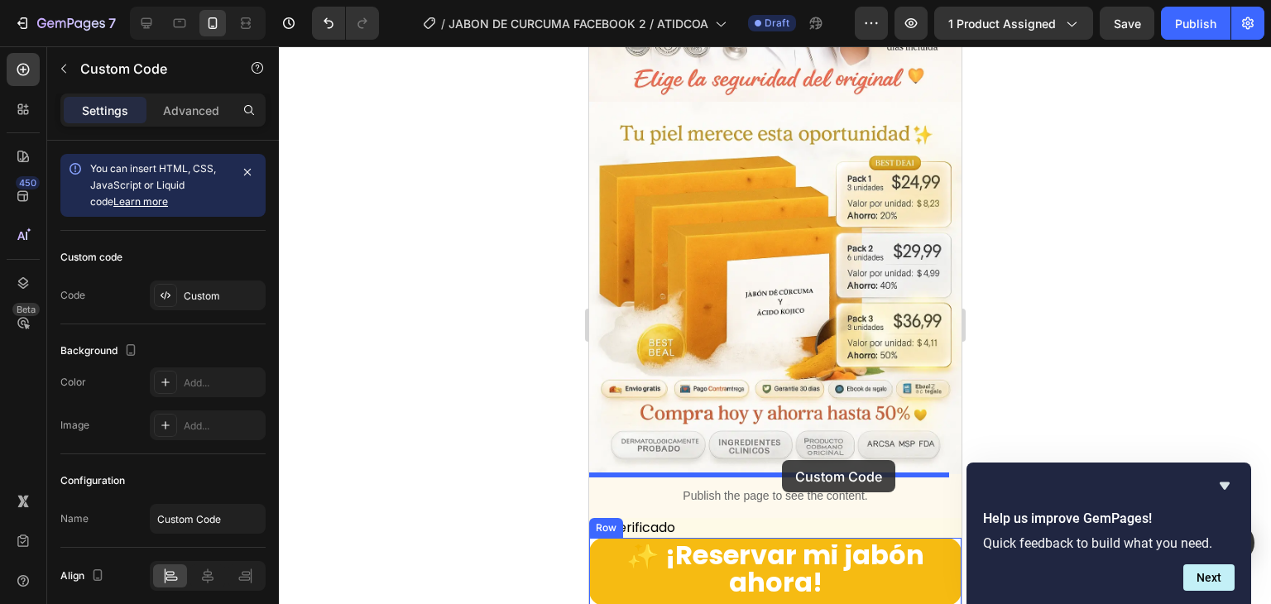
drag, startPoint x: 705, startPoint y: 246, endPoint x: 781, endPoint y: 460, distance: 227.4
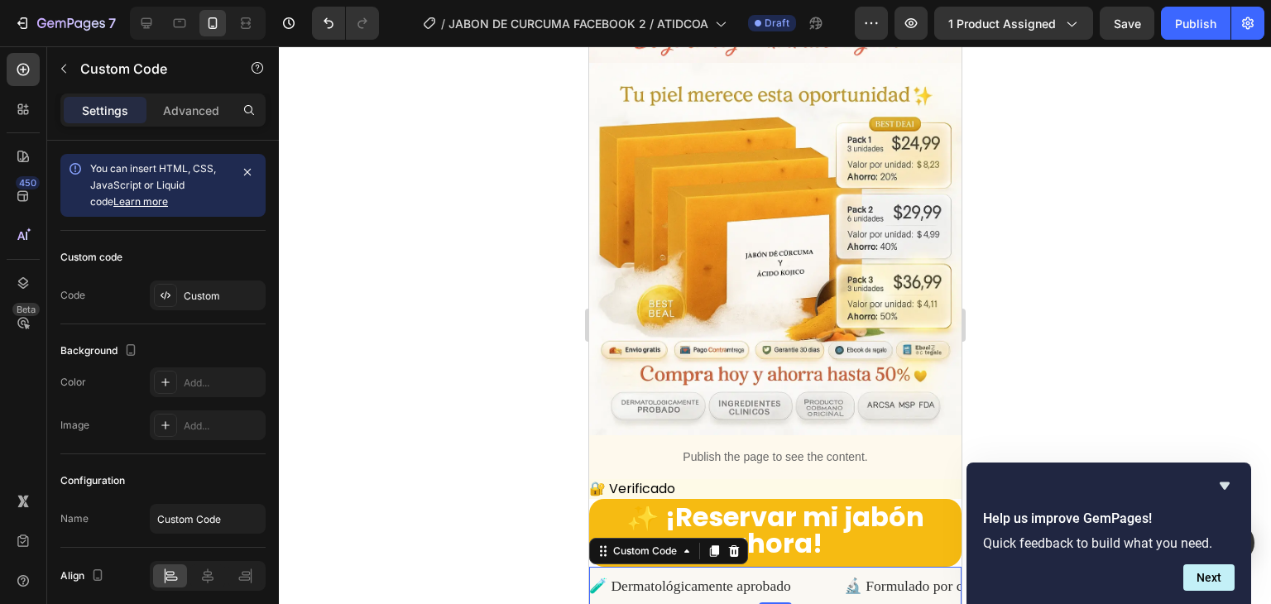
scroll to position [4772, 0]
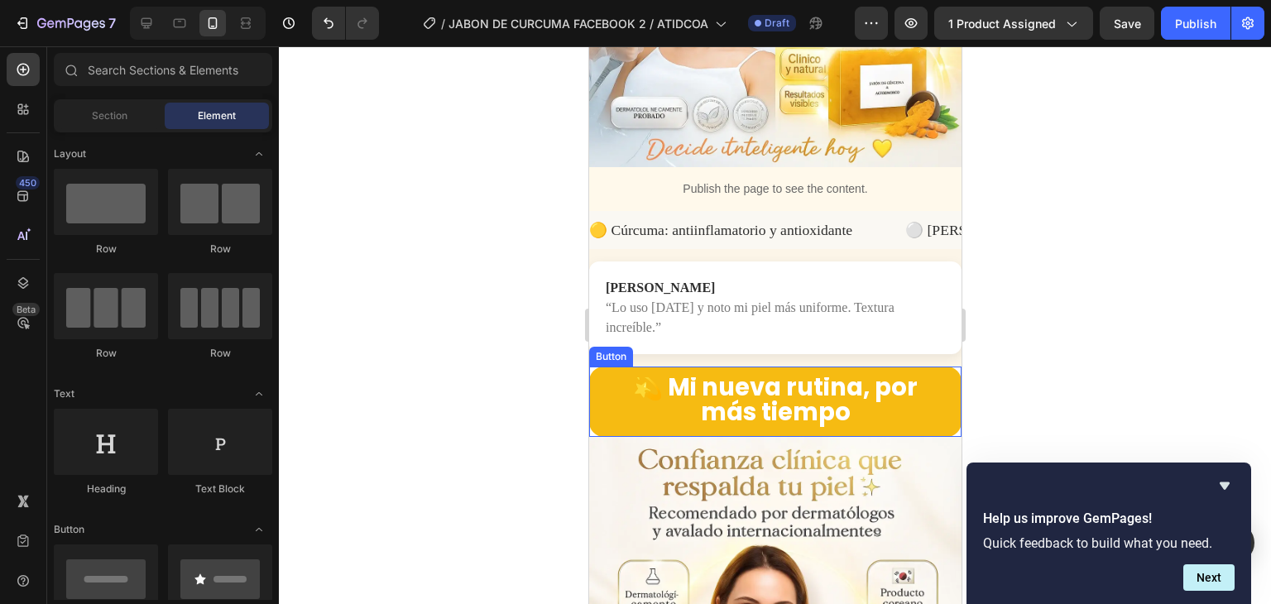
scroll to position [4027, 0]
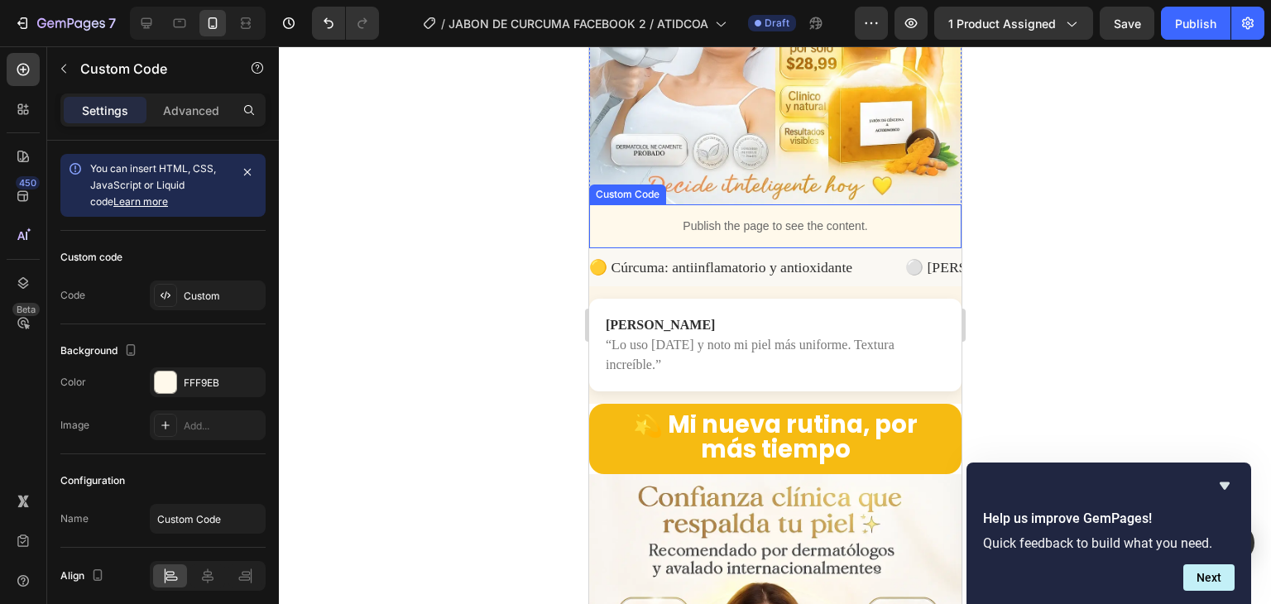
click at [681, 218] on p "Publish the page to see the content." at bounding box center [774, 226] width 372 height 17
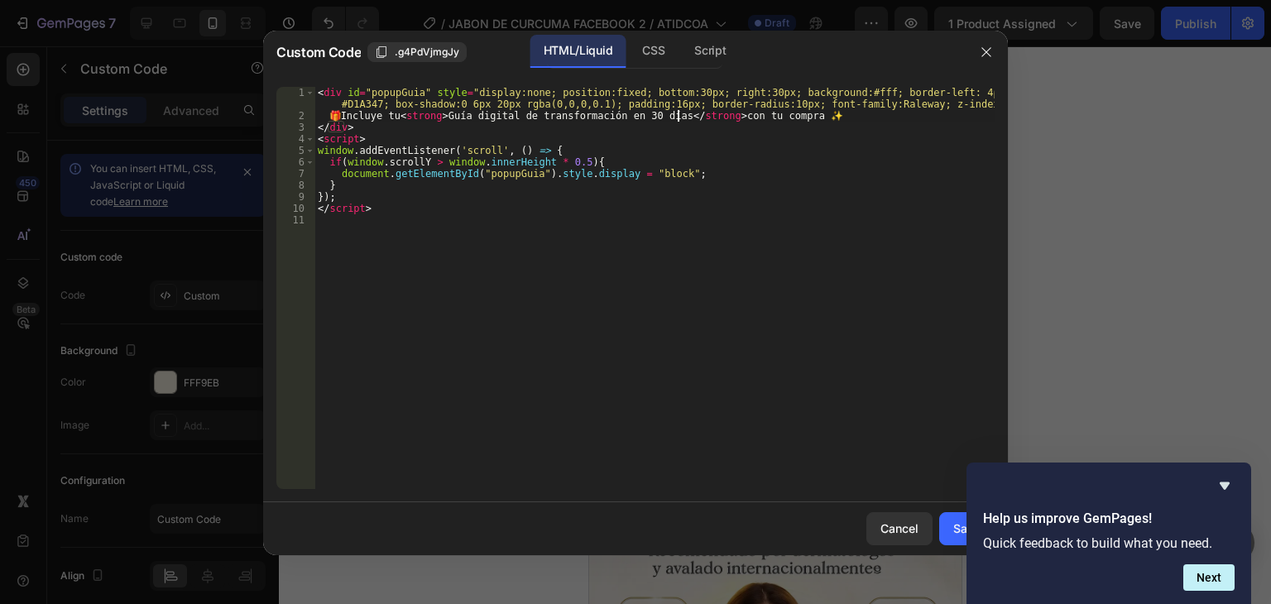
click at [680, 121] on div "< div id = "popupGuia" style = "display:none; position:fixed; bottom:30px; righ…" at bounding box center [654, 305] width 680 height 437
click at [983, 51] on icon "button" at bounding box center [986, 52] width 13 height 13
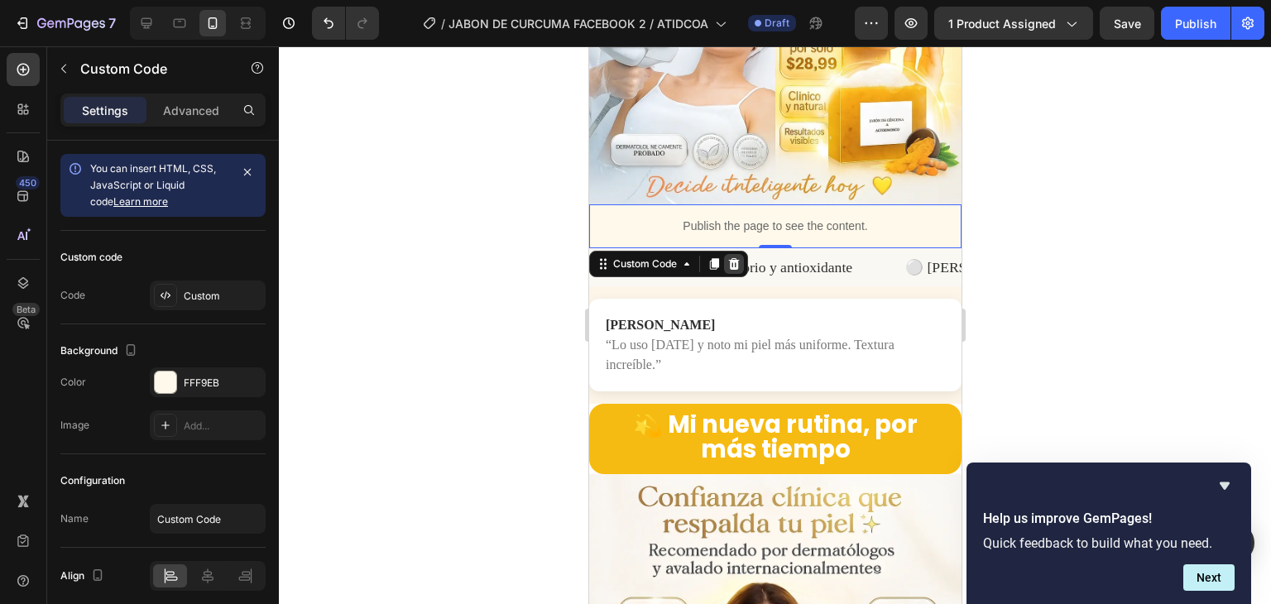
click at [733, 258] on icon at bounding box center [733, 264] width 11 height 12
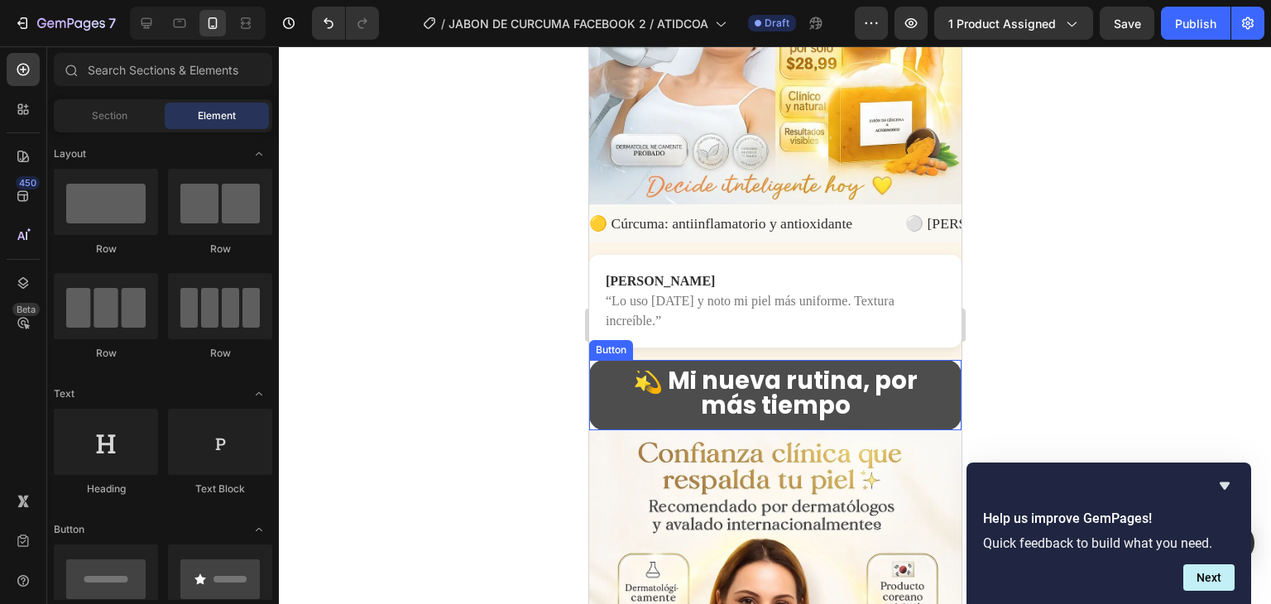
click at [590, 360] on button "💫 Mi nueva rutina, por más tiempo" at bounding box center [774, 395] width 372 height 70
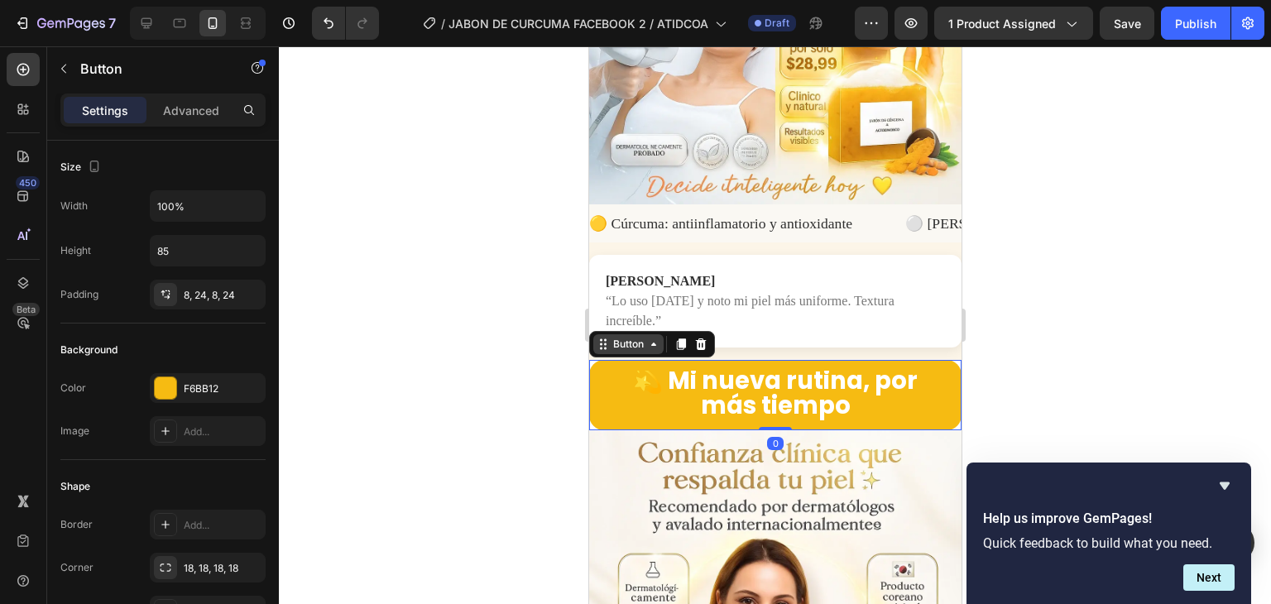
click at [643, 337] on div "Button" at bounding box center [627, 344] width 37 height 15
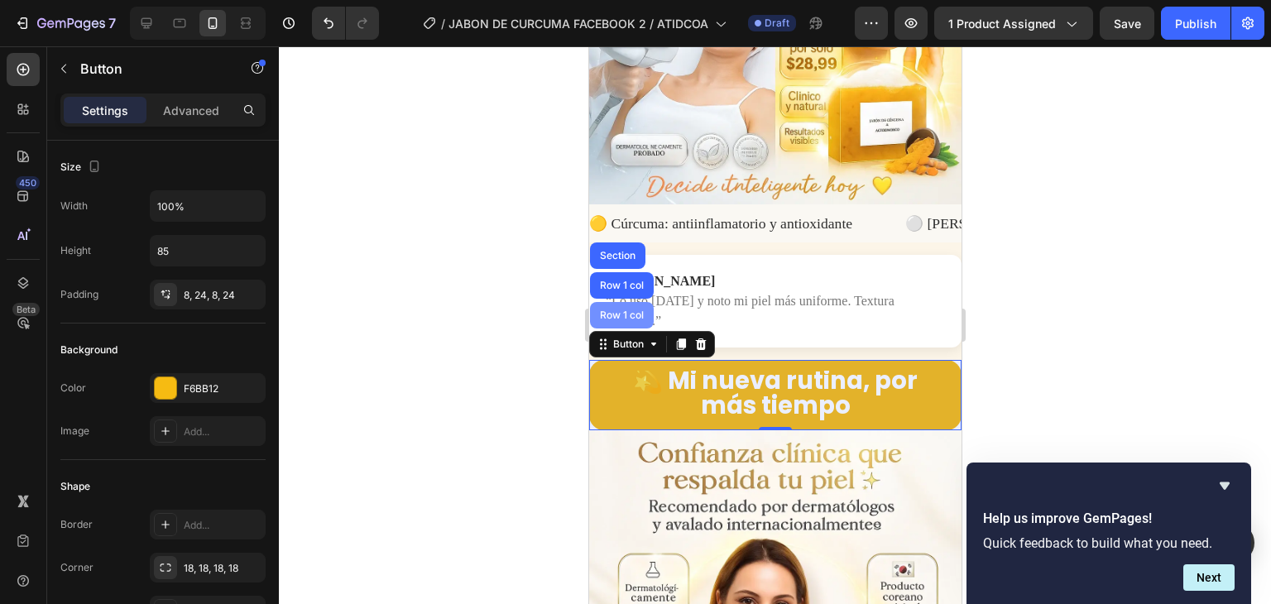
click at [635, 302] on div "Row 1 col" at bounding box center [621, 315] width 64 height 26
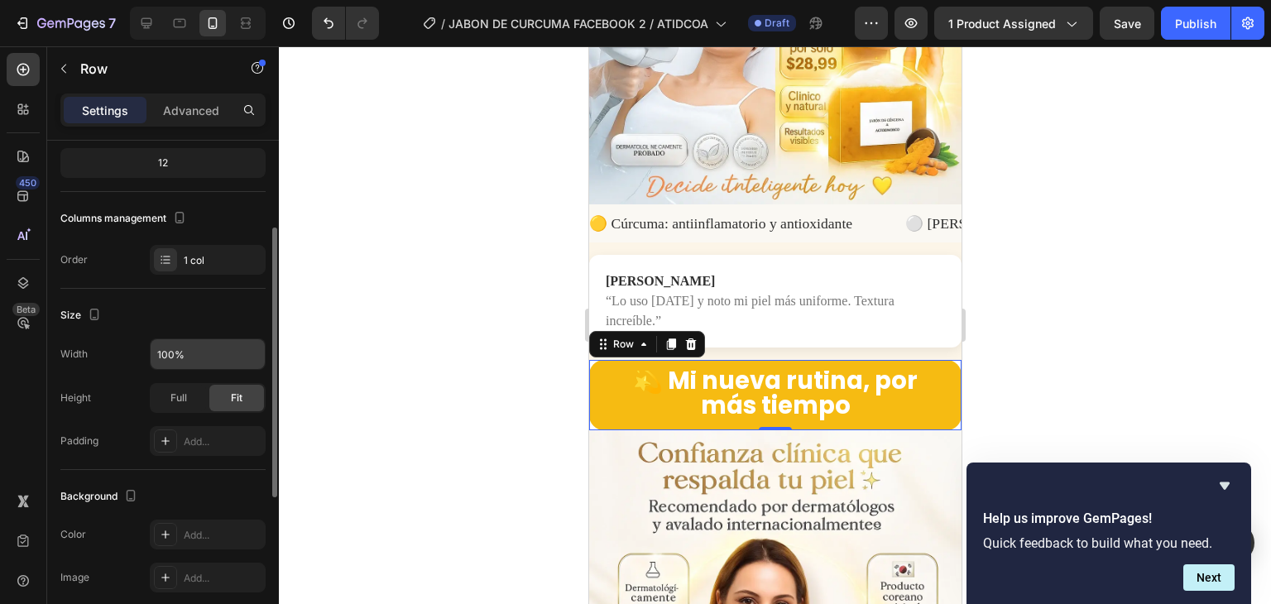
scroll to position [248, 0]
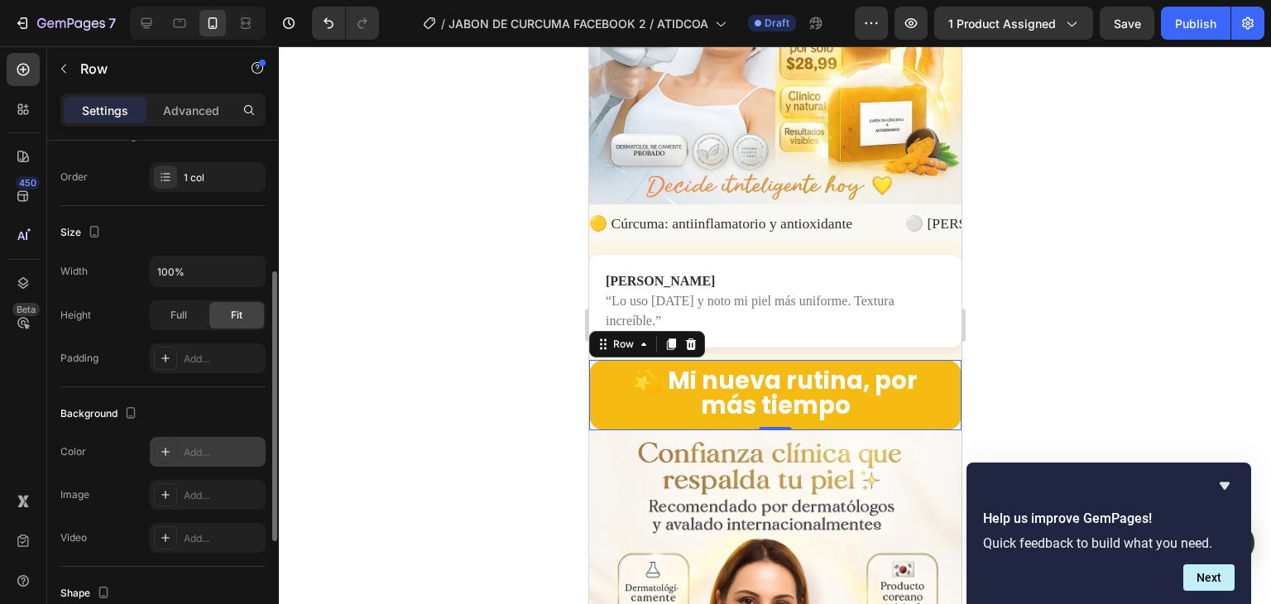
click at [207, 451] on div "Add..." at bounding box center [223, 452] width 78 height 15
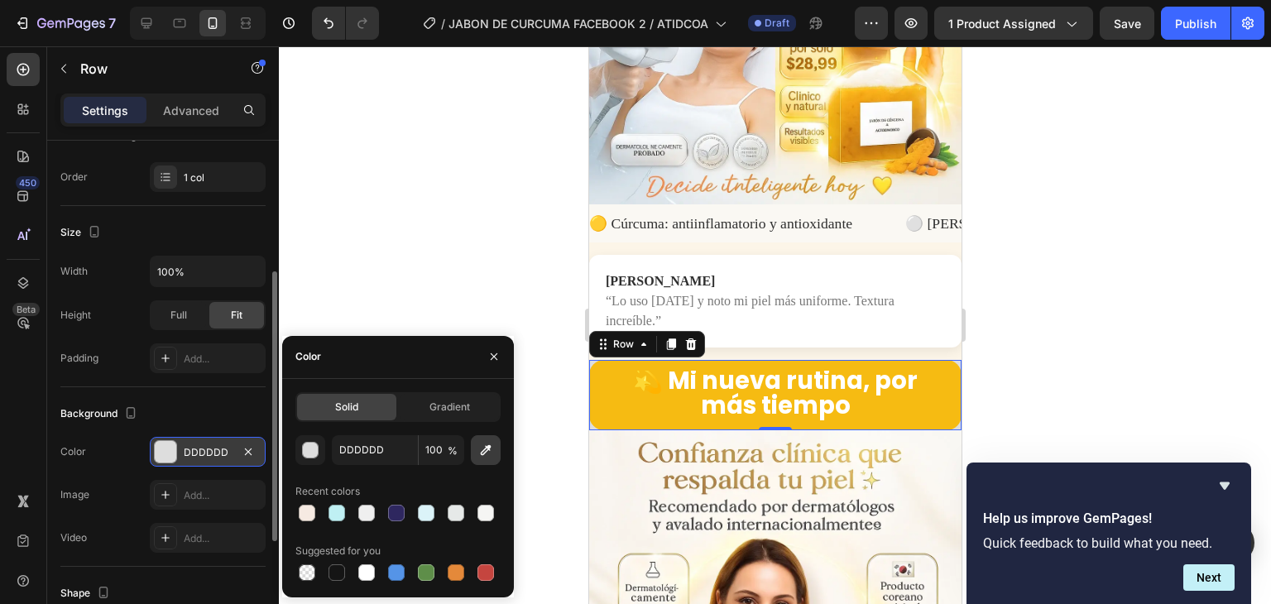
click at [480, 454] on icon "button" at bounding box center [485, 450] width 17 height 17
type input "F2EFE7"
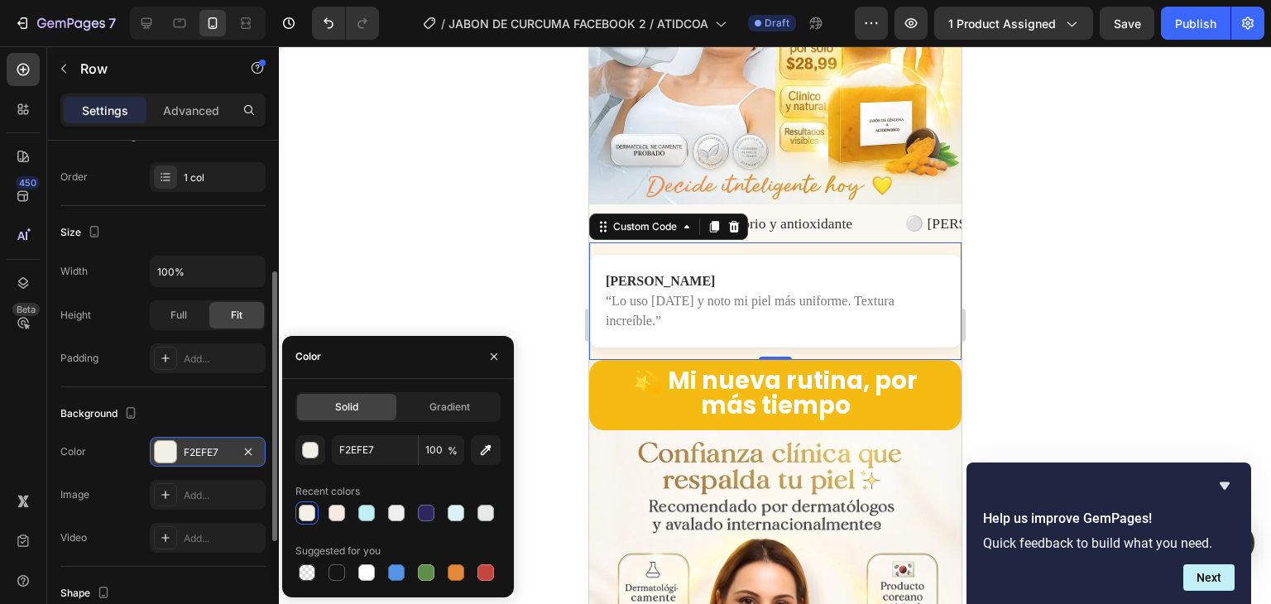
click at [816, 242] on div "[PERSON_NAME] “Lo uso [DATE] y noto mi piel más uniforme. Textura increíble.” C…" at bounding box center [774, 300] width 372 height 117
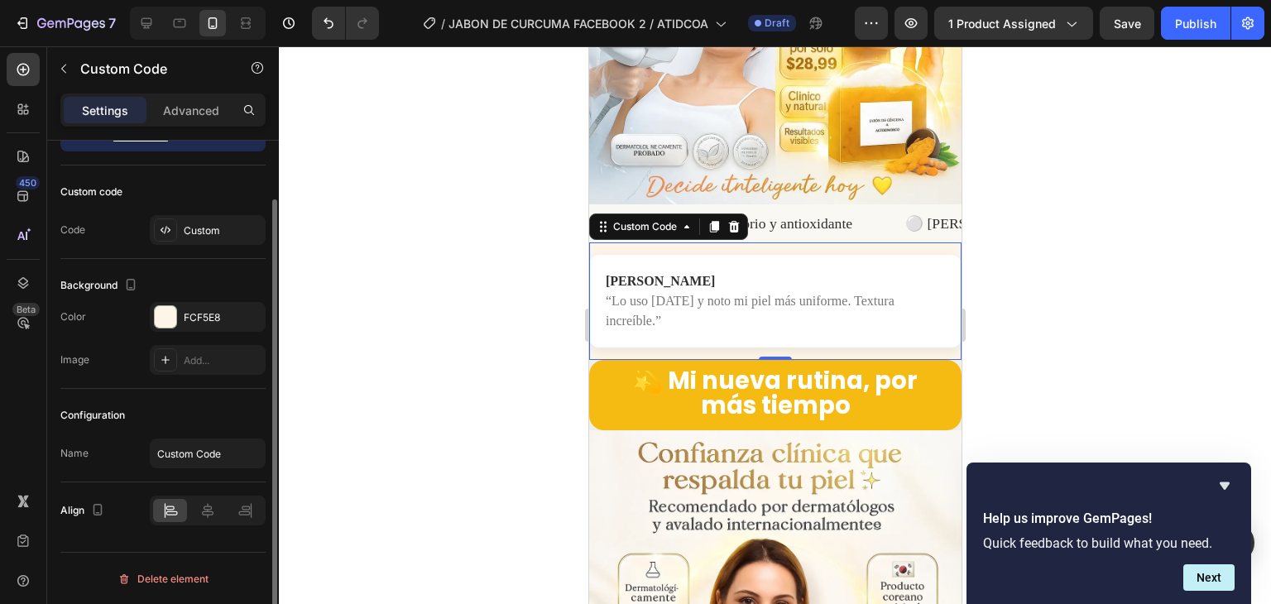
scroll to position [0, 0]
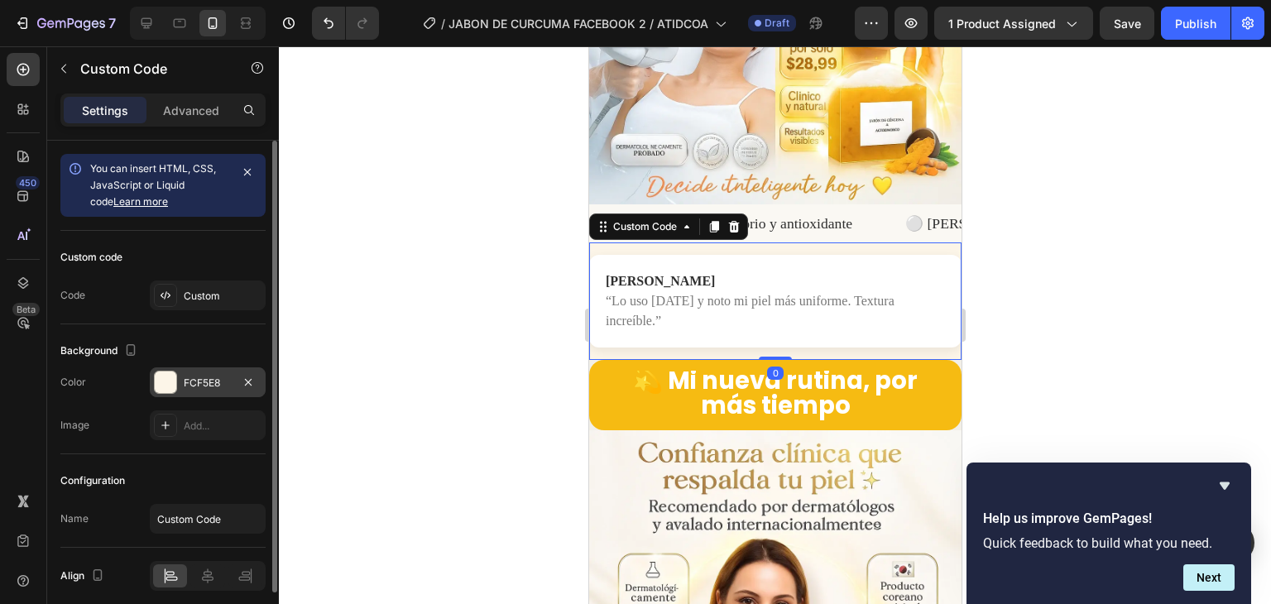
click at [172, 392] on div at bounding box center [165, 382] width 23 height 23
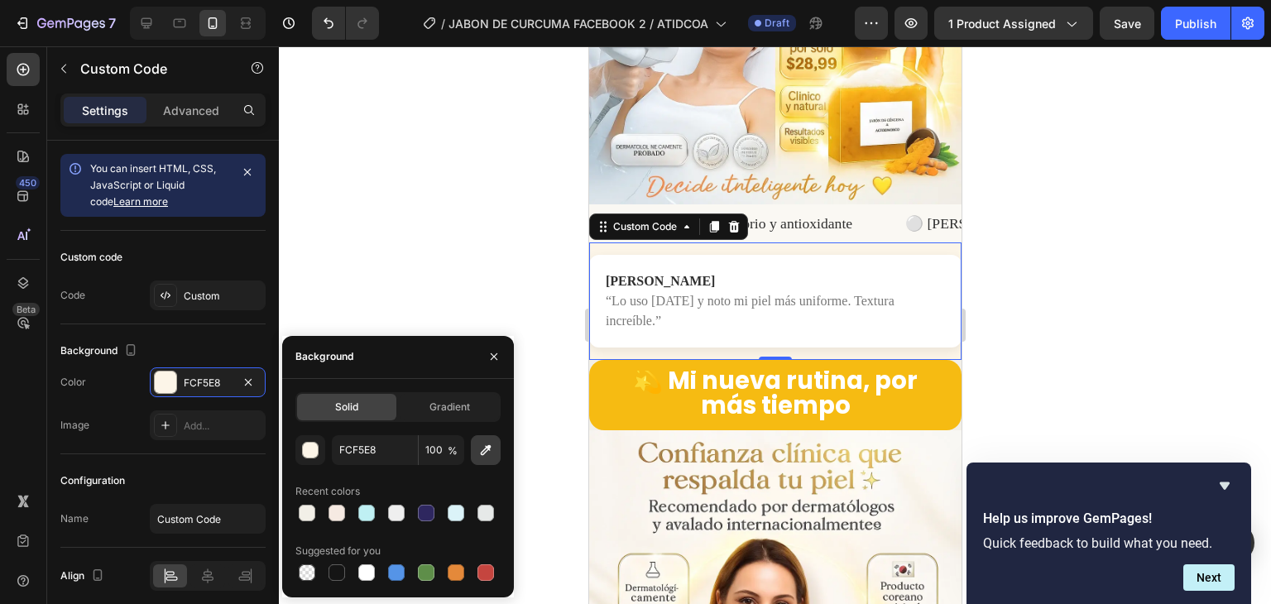
click at [482, 453] on icon "button" at bounding box center [485, 450] width 17 height 17
type input "F2EFE7"
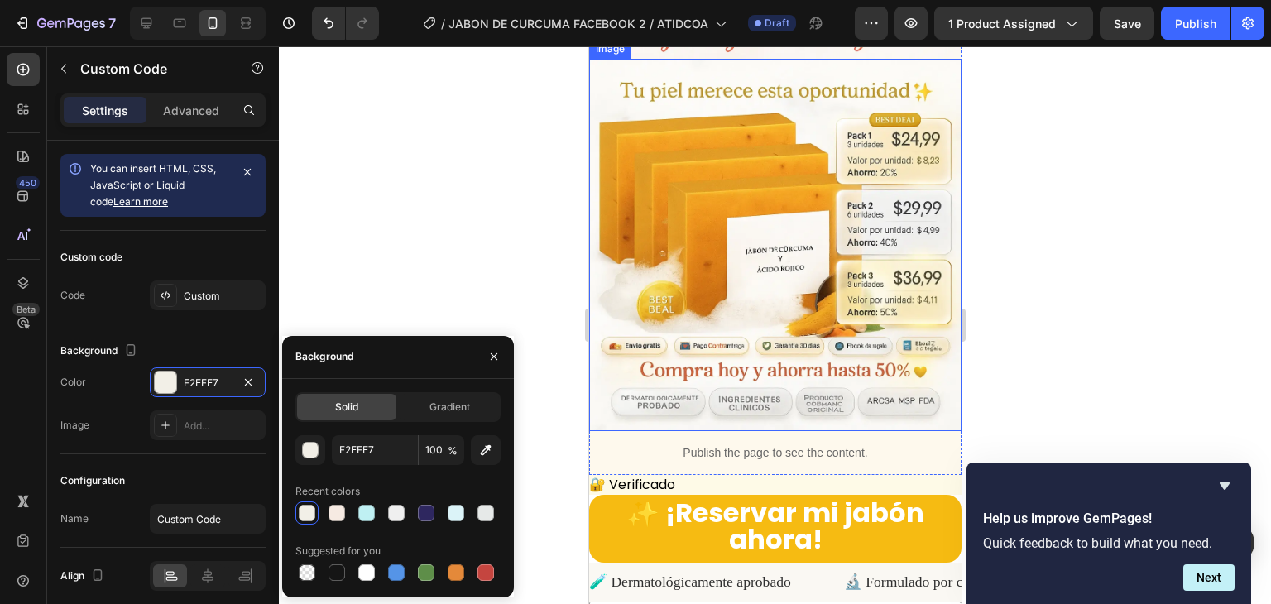
scroll to position [4772, 0]
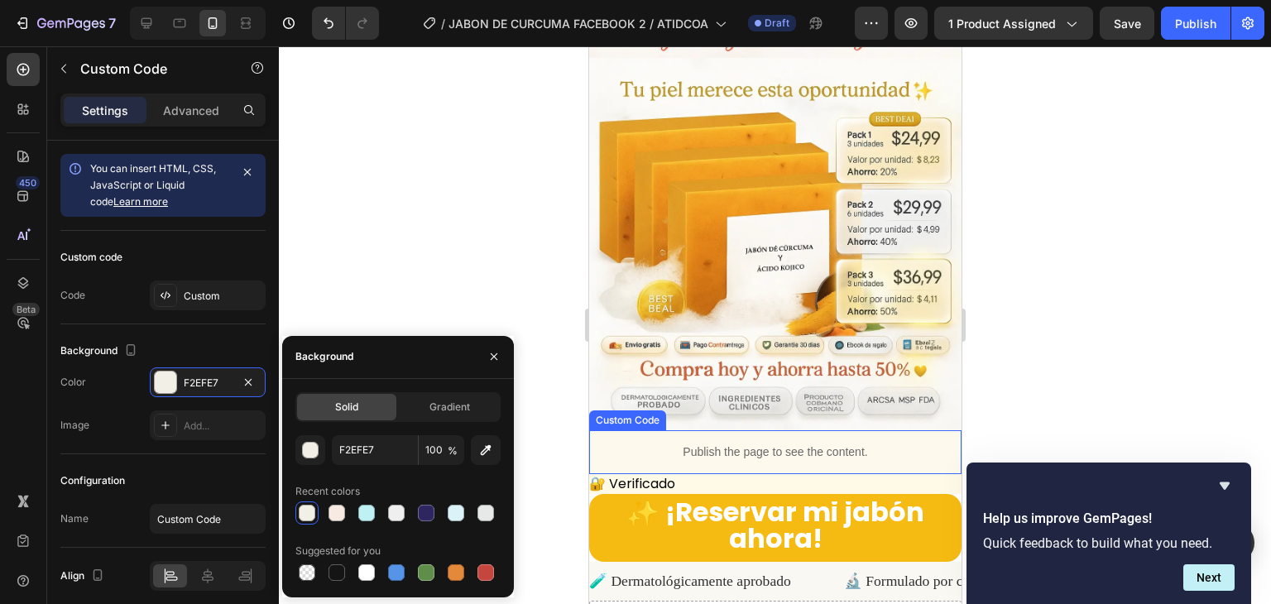
click at [712, 443] on p "Publish the page to see the content." at bounding box center [774, 451] width 372 height 17
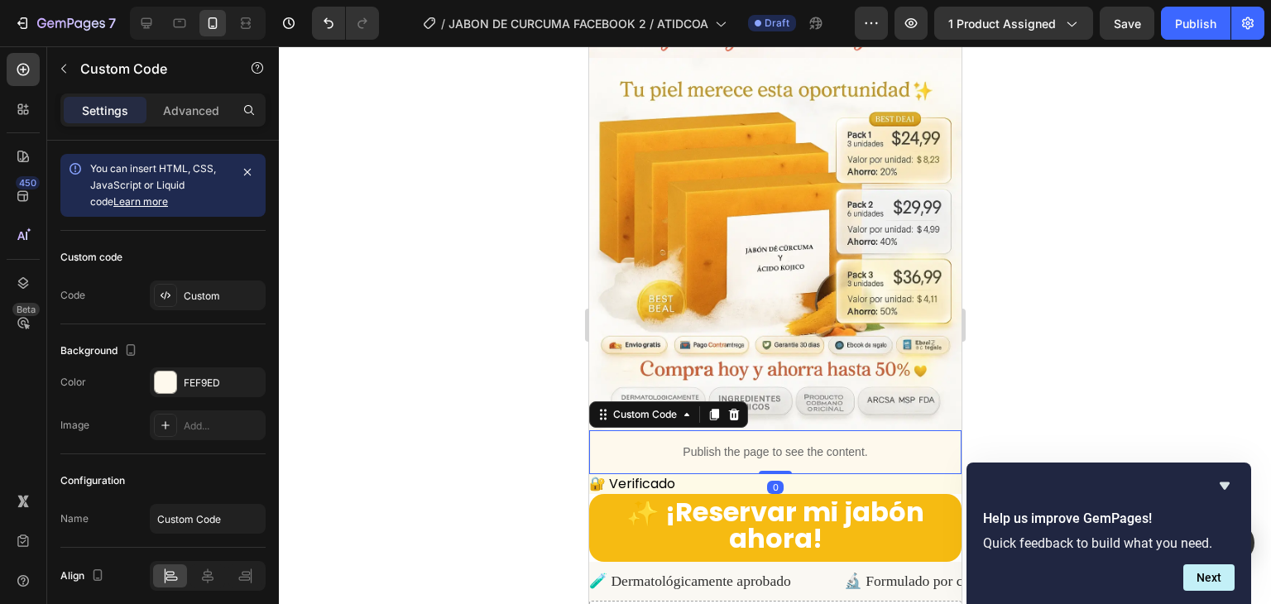
click at [712, 443] on p "Publish the page to see the content." at bounding box center [774, 451] width 372 height 17
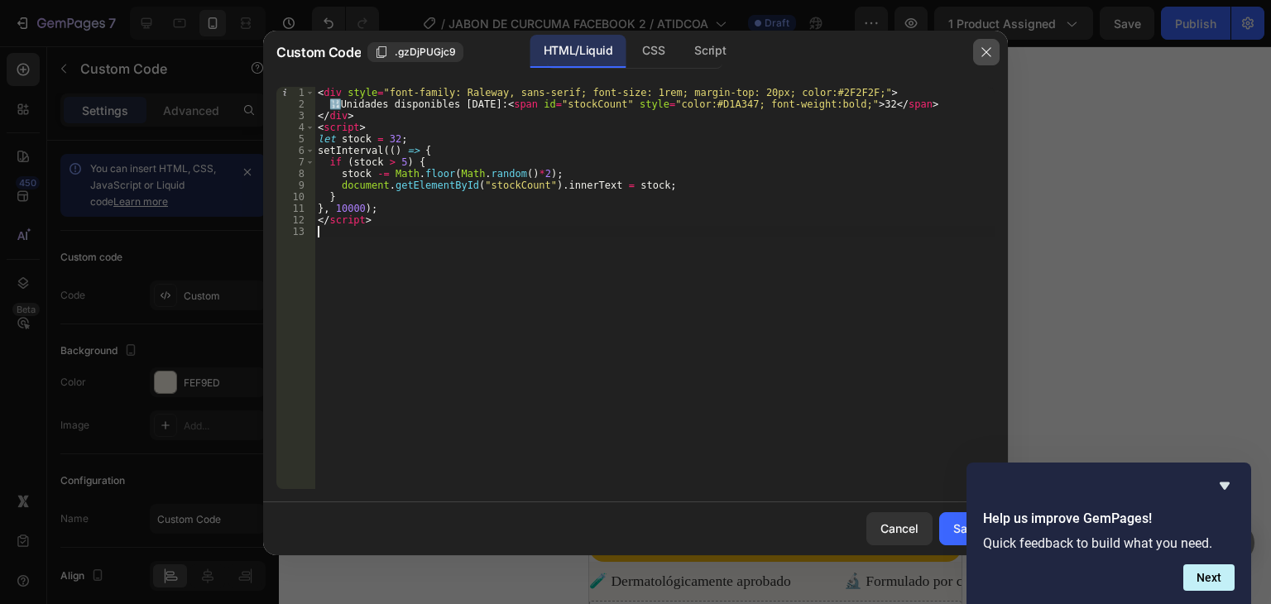
click at [979, 54] on button "button" at bounding box center [986, 52] width 26 height 26
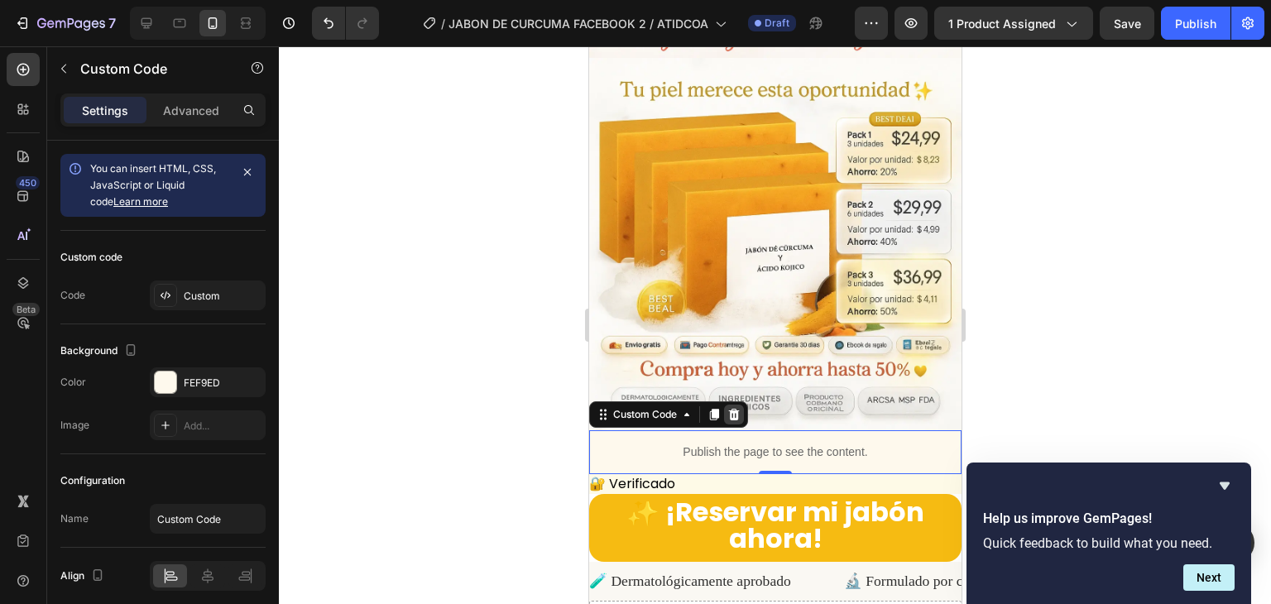
click at [737, 405] on div at bounding box center [733, 415] width 20 height 20
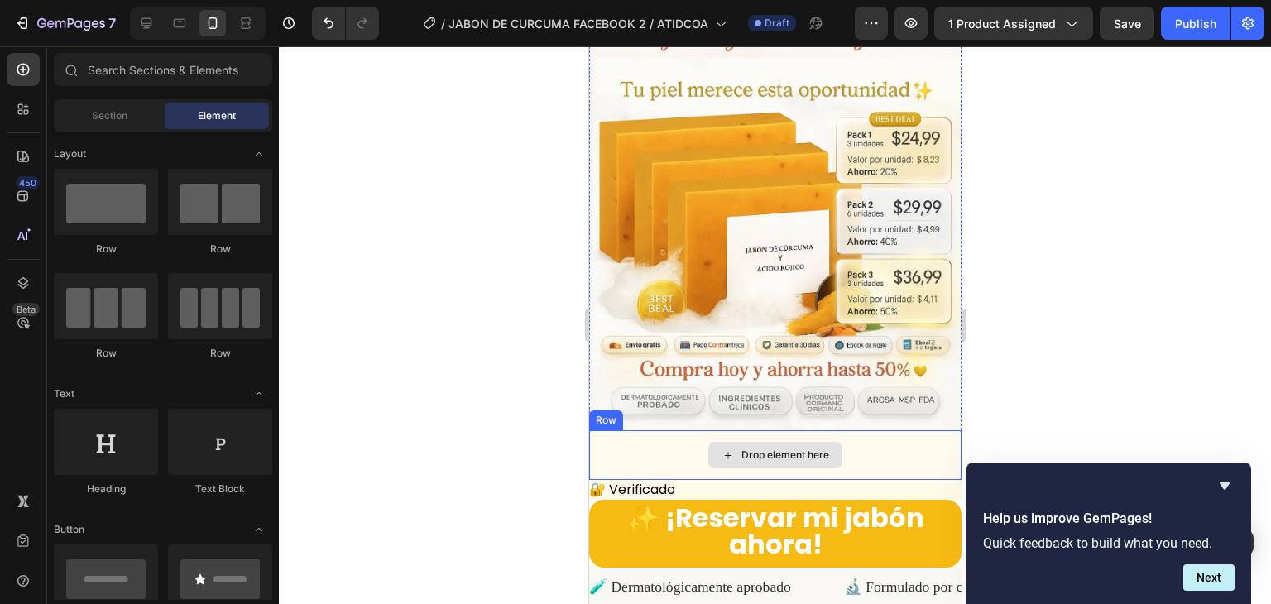
click at [679, 430] on div "Drop element here" at bounding box center [774, 455] width 372 height 50
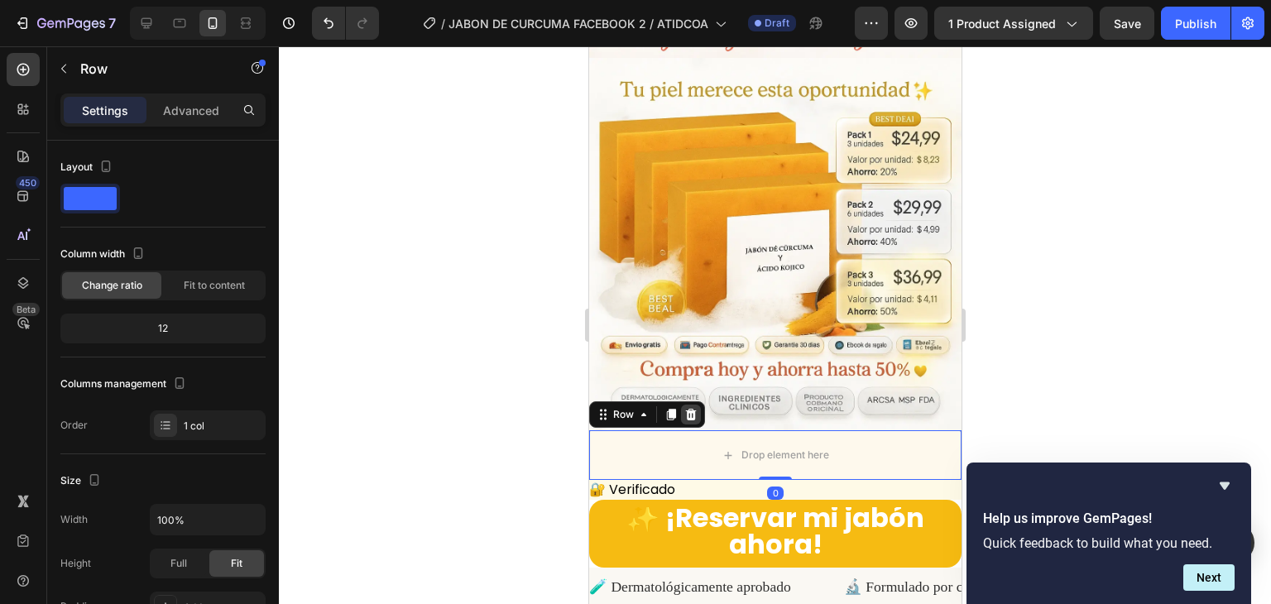
click at [687, 409] on icon at bounding box center [690, 415] width 11 height 12
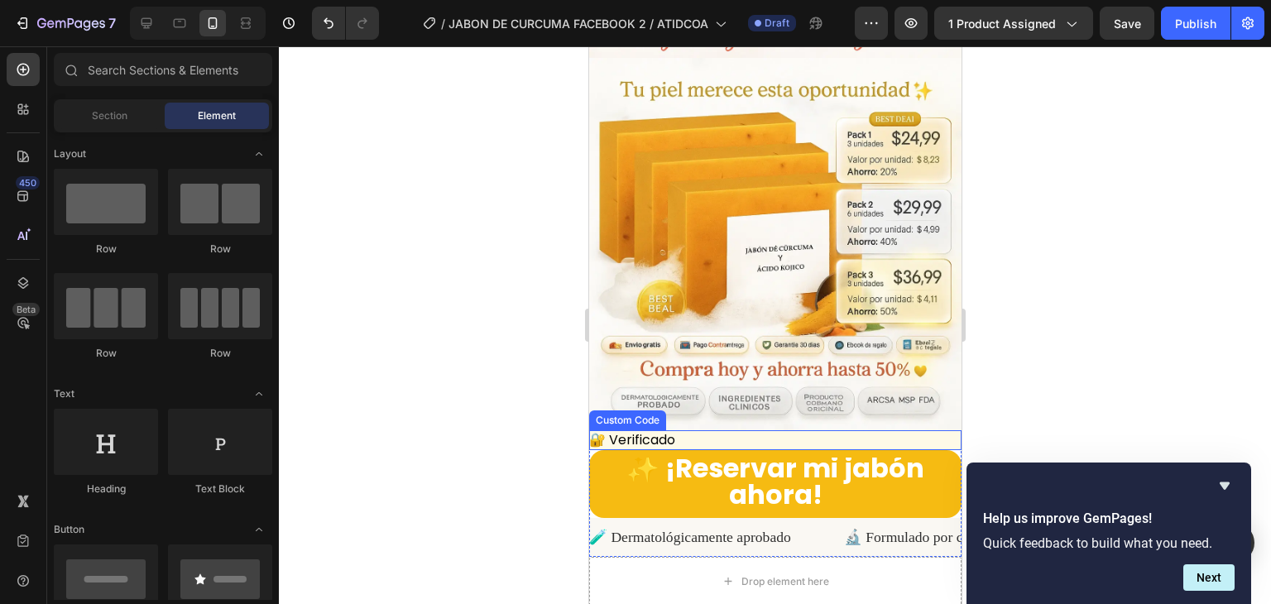
click at [745, 430] on div "🔐 Verificado" at bounding box center [774, 440] width 372 height 20
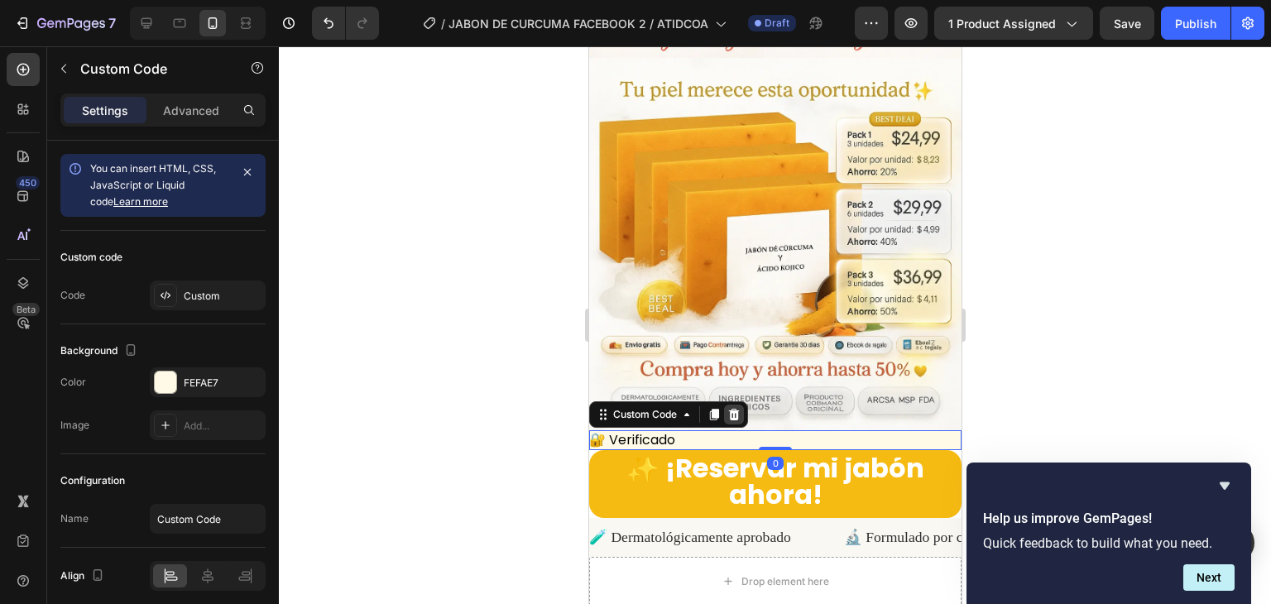
click at [733, 409] on icon at bounding box center [733, 415] width 11 height 12
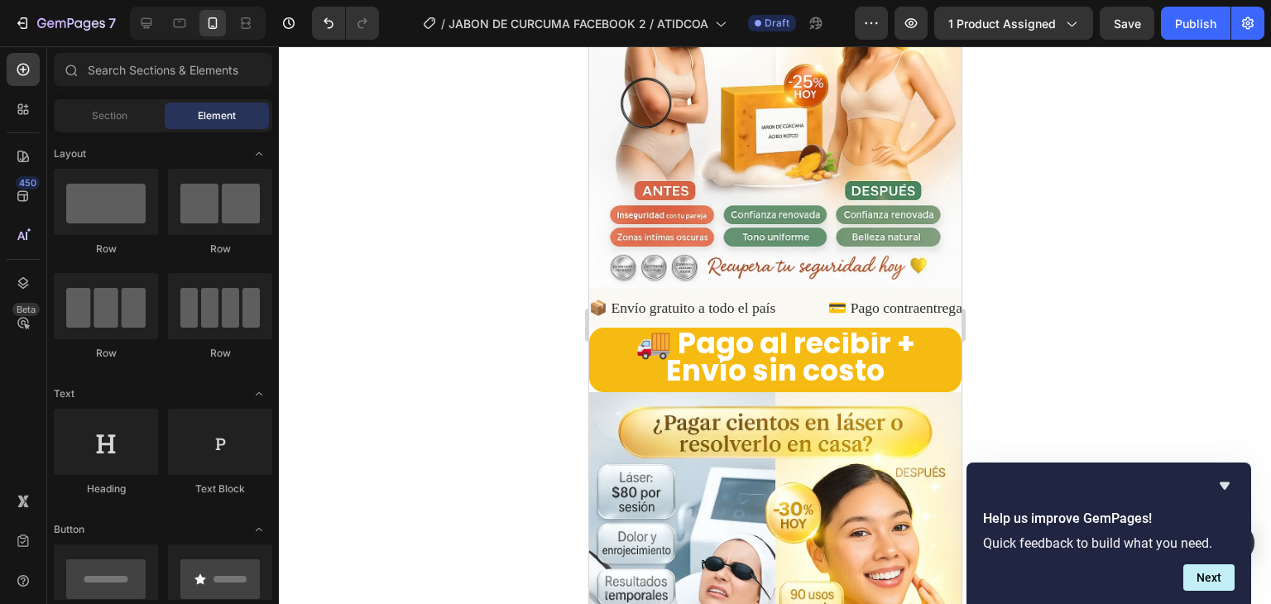
scroll to position [3396, 0]
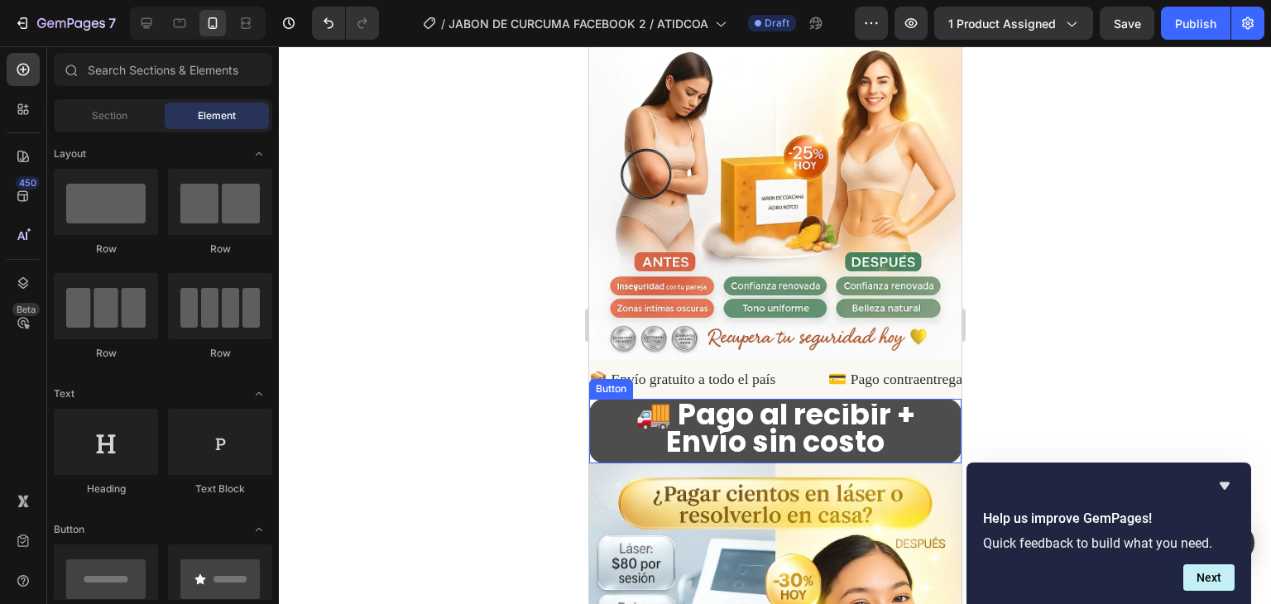
click at [599, 399] on button "🚚 Pago al recibir + Envío sin costo" at bounding box center [774, 431] width 372 height 65
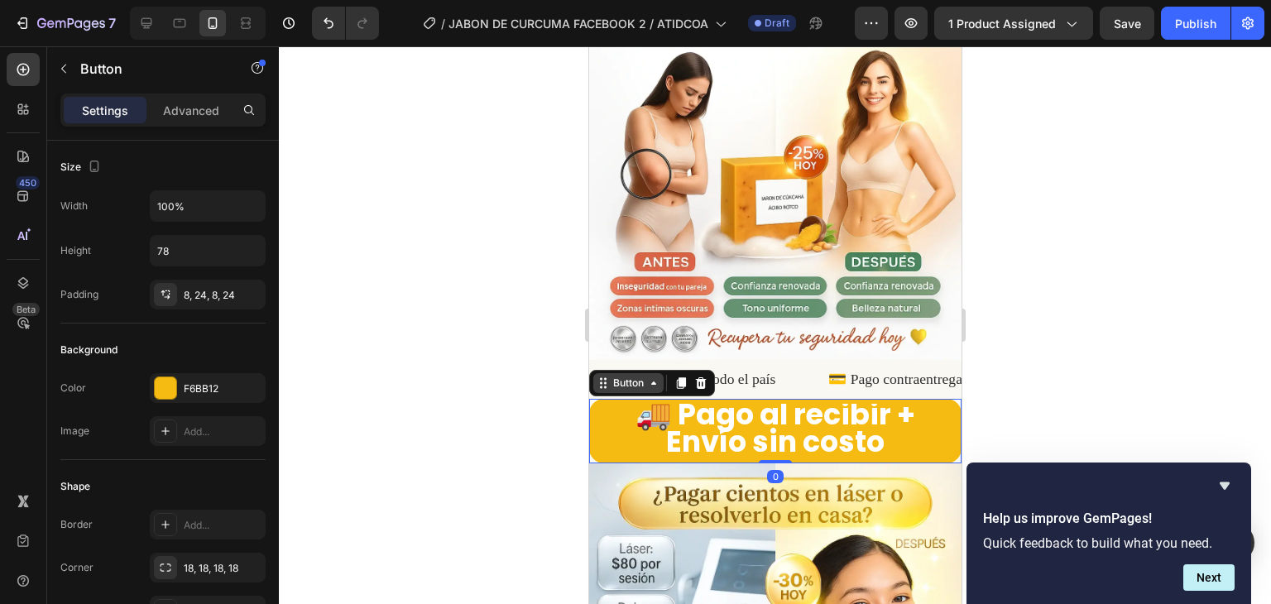
click at [651, 376] on icon at bounding box center [652, 382] width 13 height 13
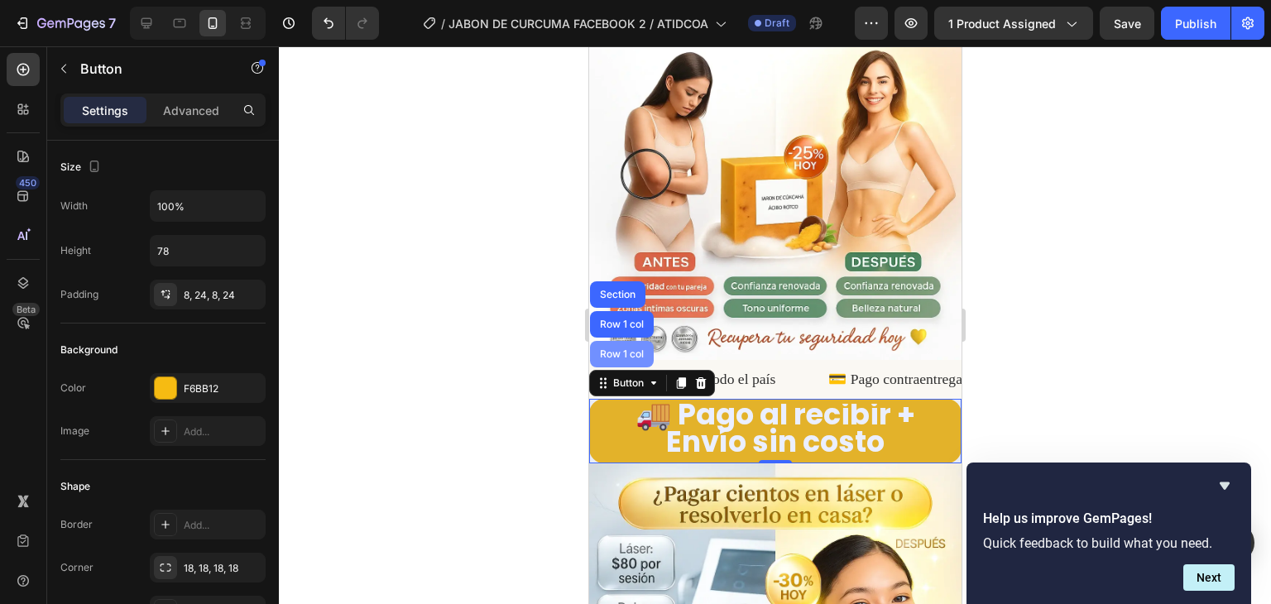
click at [624, 341] on div "Row 1 col" at bounding box center [621, 354] width 64 height 26
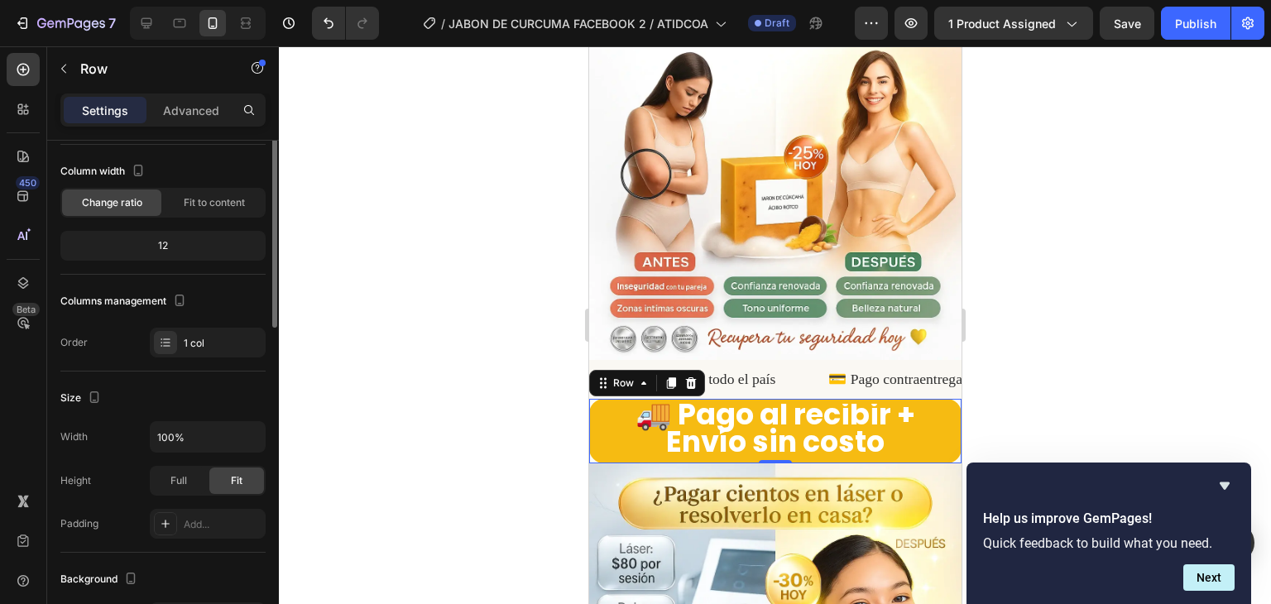
scroll to position [0, 0]
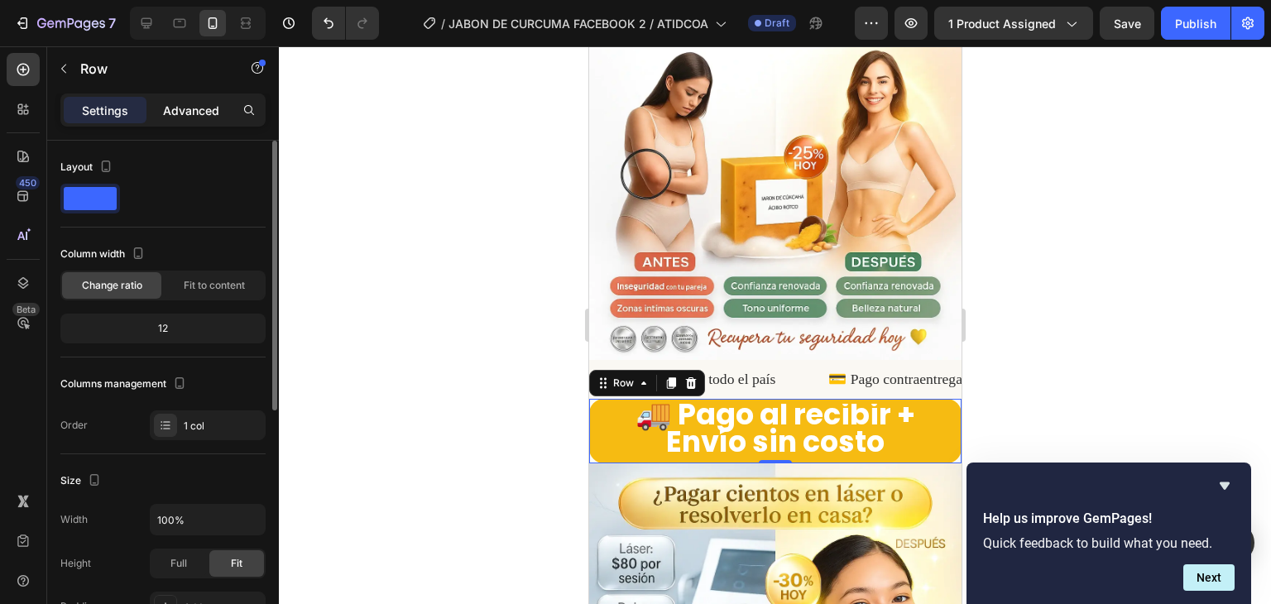
click at [196, 105] on p "Advanced" at bounding box center [191, 110] width 56 height 17
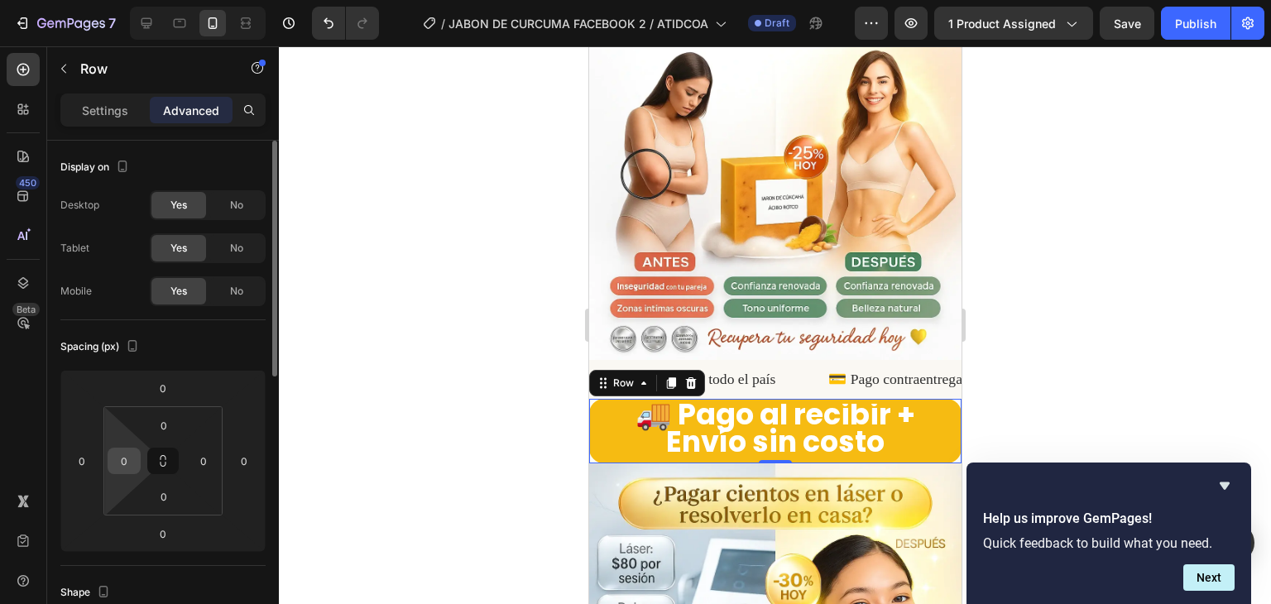
click at [130, 464] on input "0" at bounding box center [124, 460] width 25 height 25
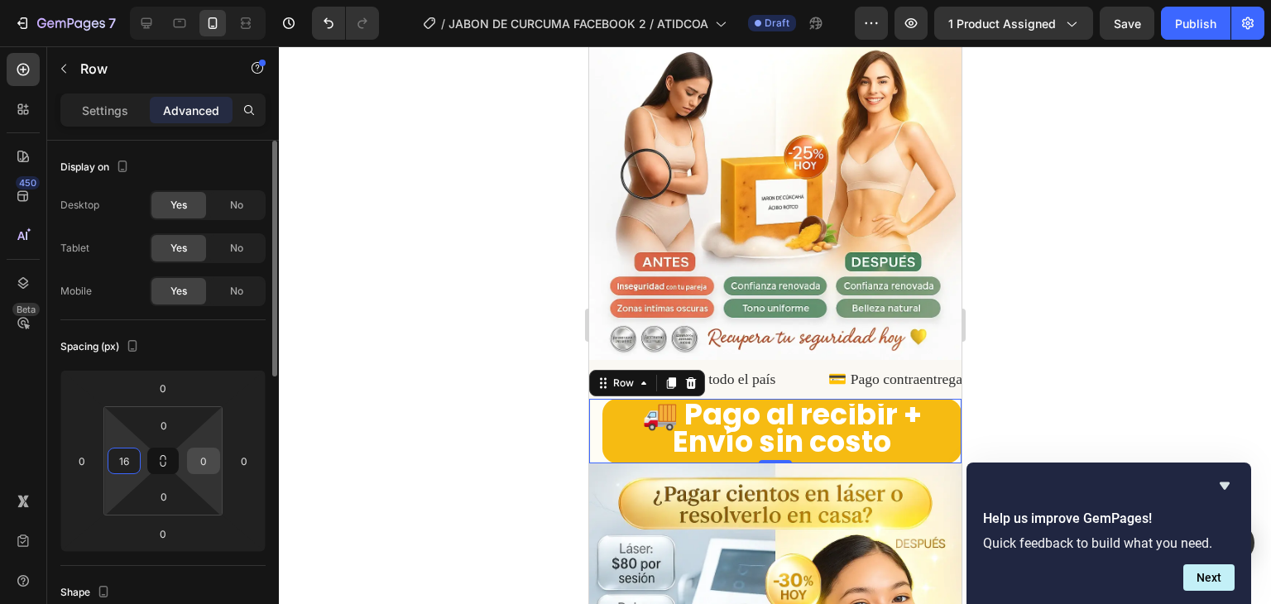
type input "16"
click at [204, 462] on input "0" at bounding box center [203, 460] width 25 height 25
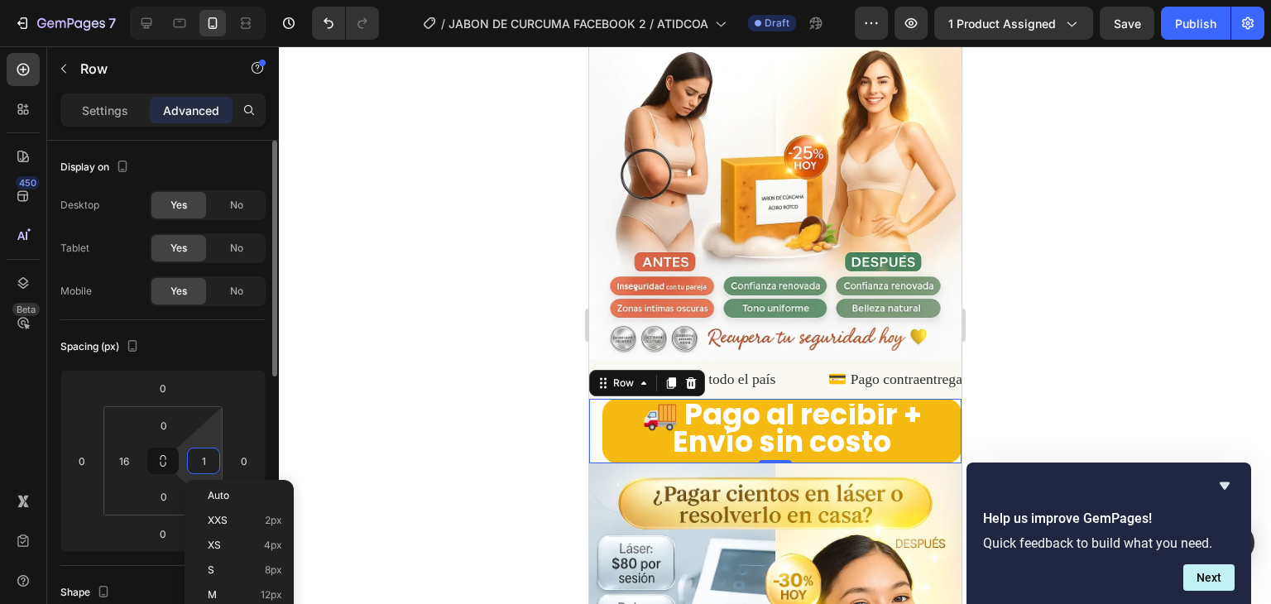
type input "16"
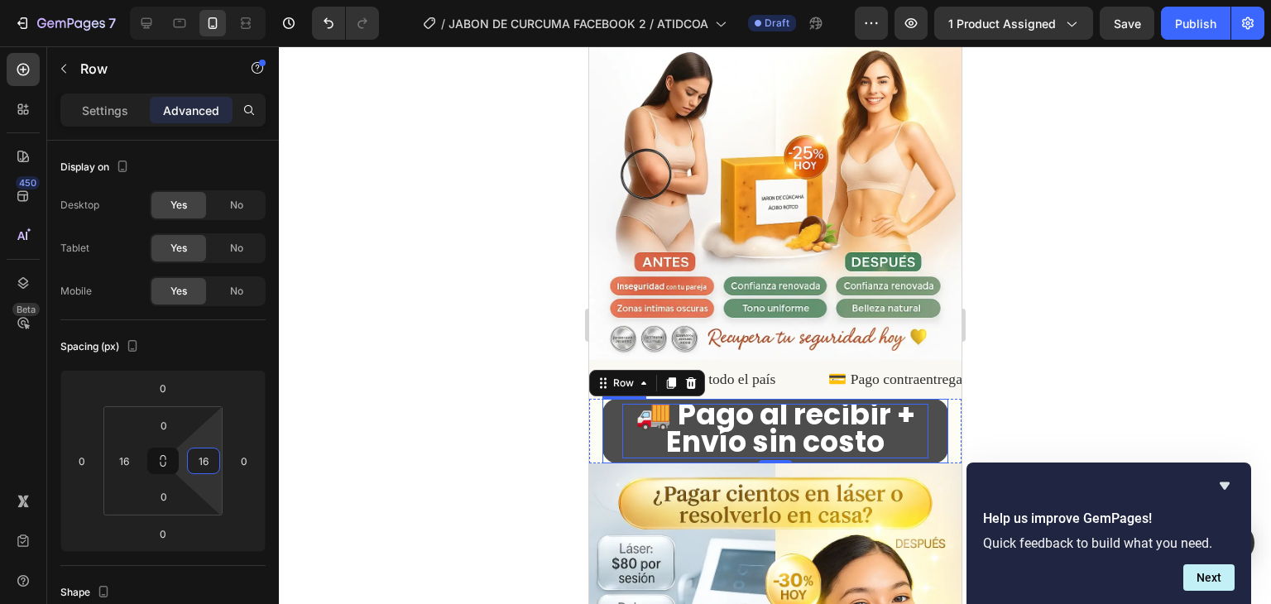
click at [621, 404] on p "🚚 Pago al recibir + Envío sin costo" at bounding box center [774, 431] width 306 height 55
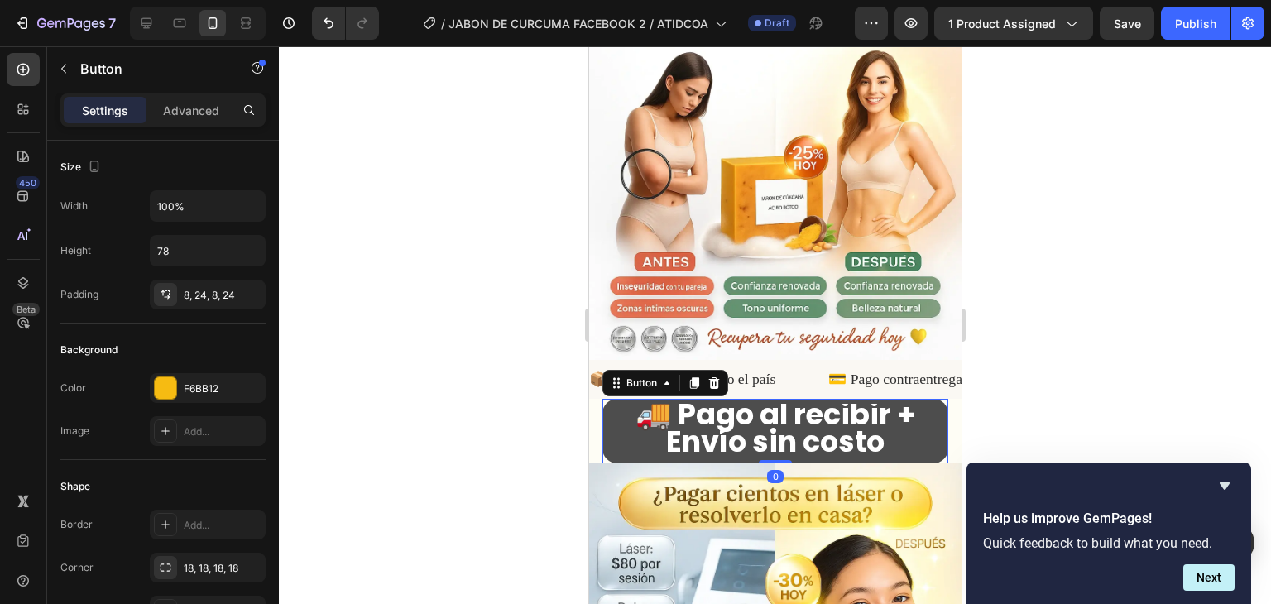
click at [612, 399] on button "🚚 Pago al recibir + Envío sin costo" at bounding box center [774, 431] width 346 height 65
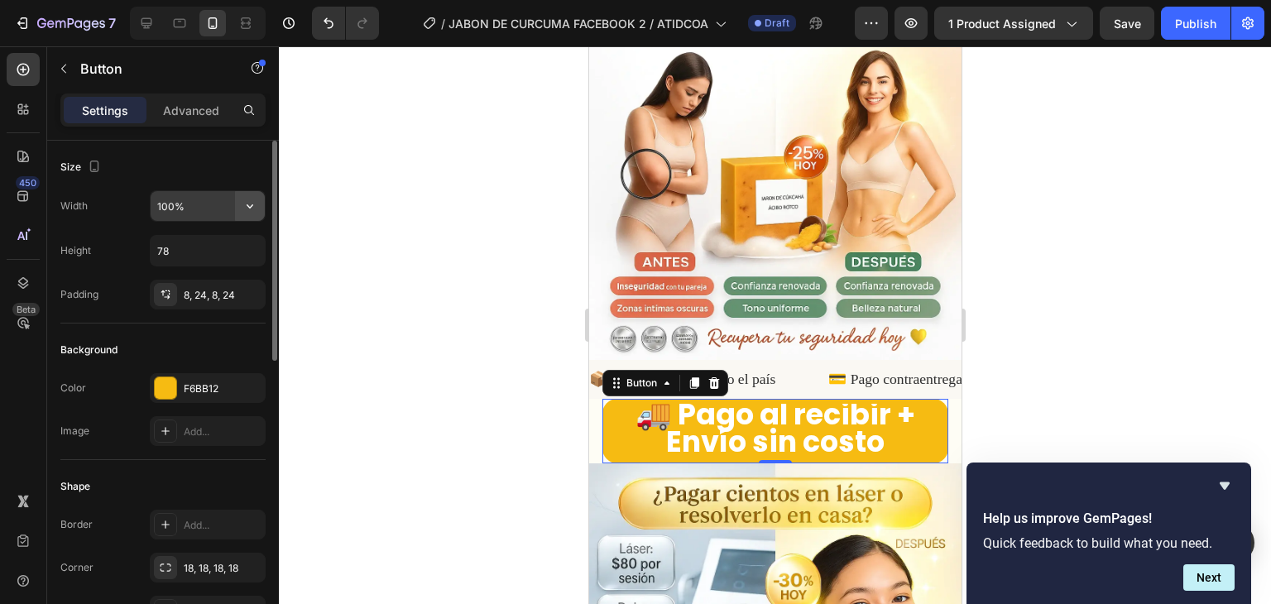
click at [252, 209] on icon "button" at bounding box center [250, 206] width 17 height 17
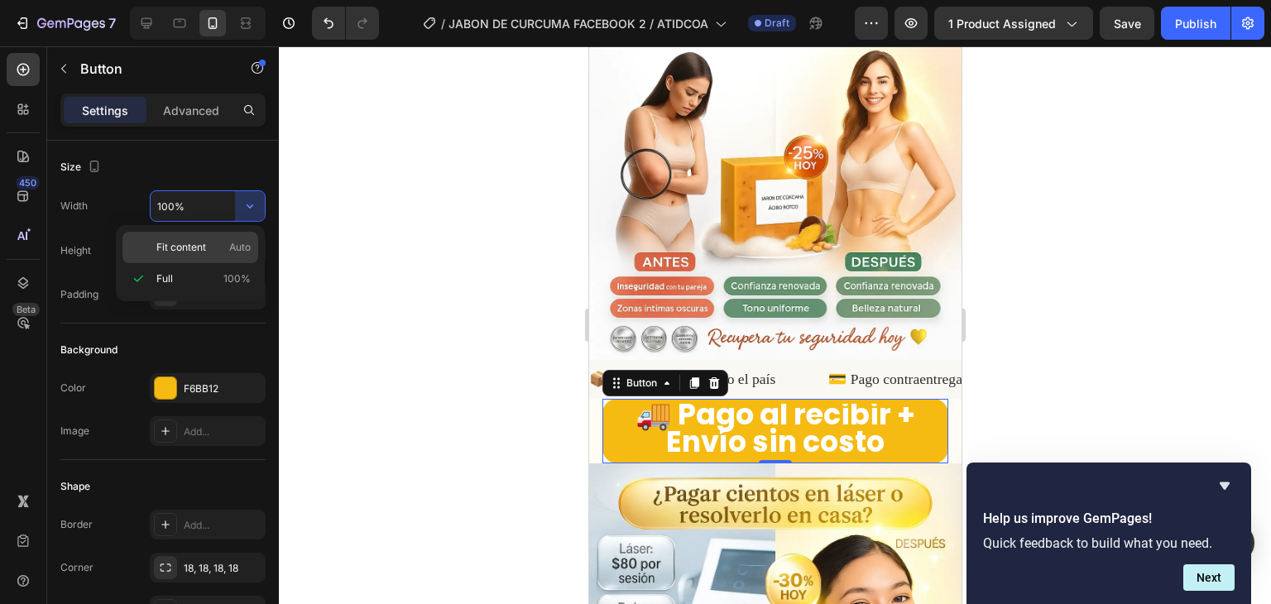
click at [222, 239] on div "Fit content Auto" at bounding box center [190, 247] width 136 height 31
type input "Auto"
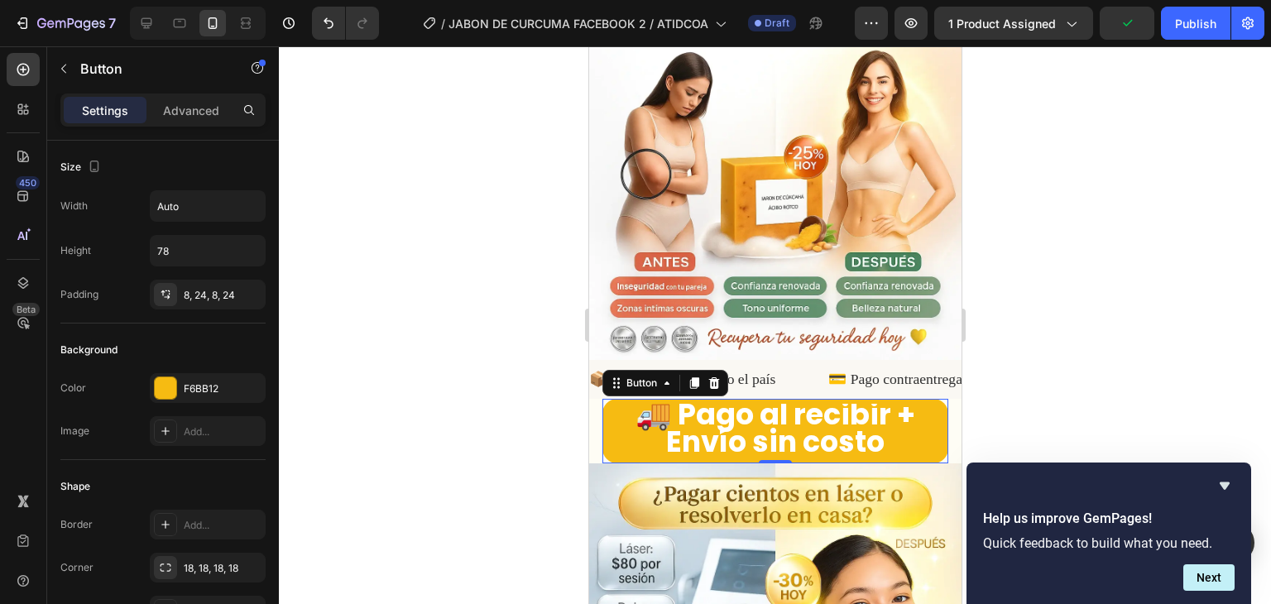
click at [1032, 281] on div at bounding box center [775, 325] width 992 height 558
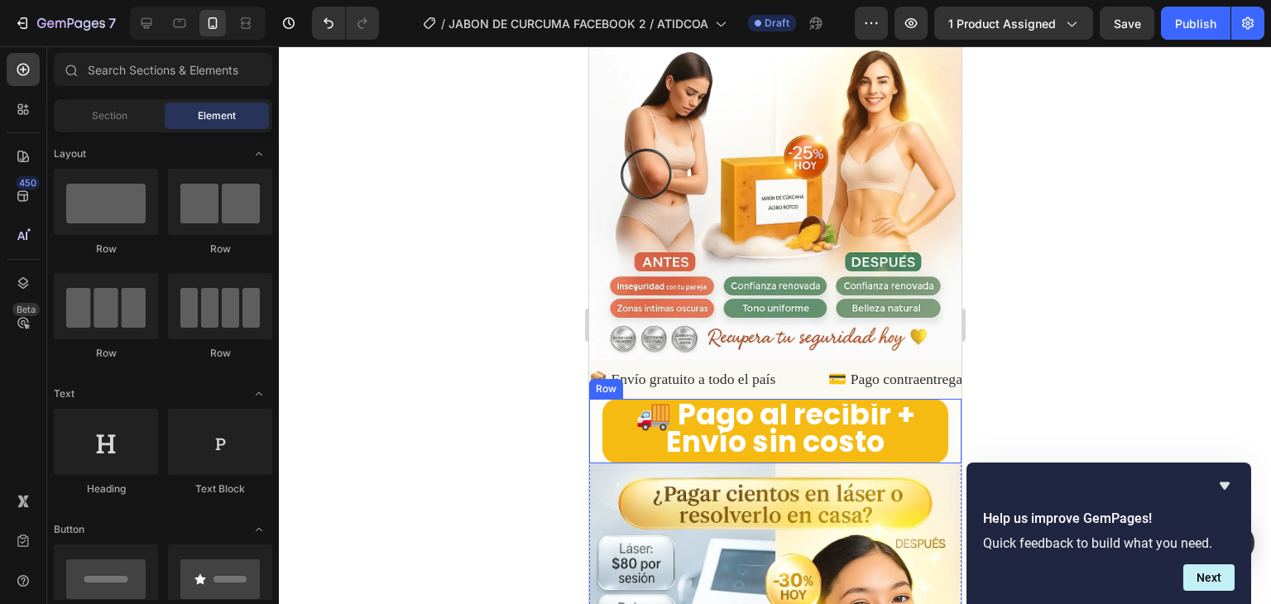
click at [591, 399] on div "🚚 Pago al recibir + Envío sin costo Button Row" at bounding box center [774, 431] width 372 height 65
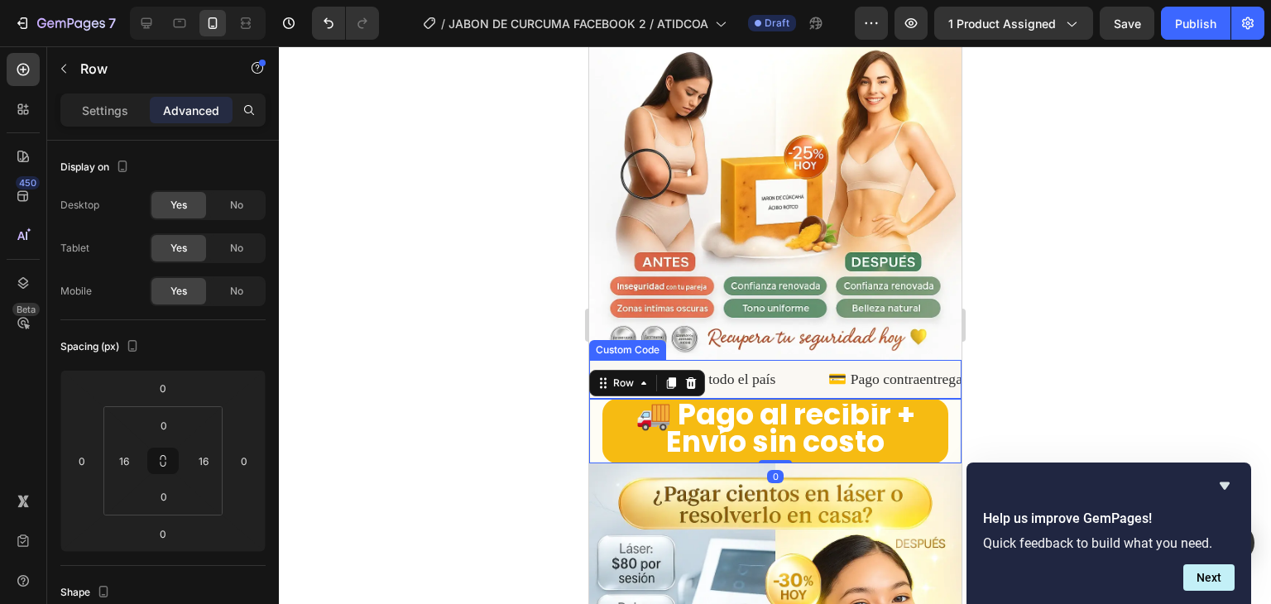
click at [825, 368] on span "💳 Pago contraentrega disponible" at bounding box center [924, 379] width 198 height 22
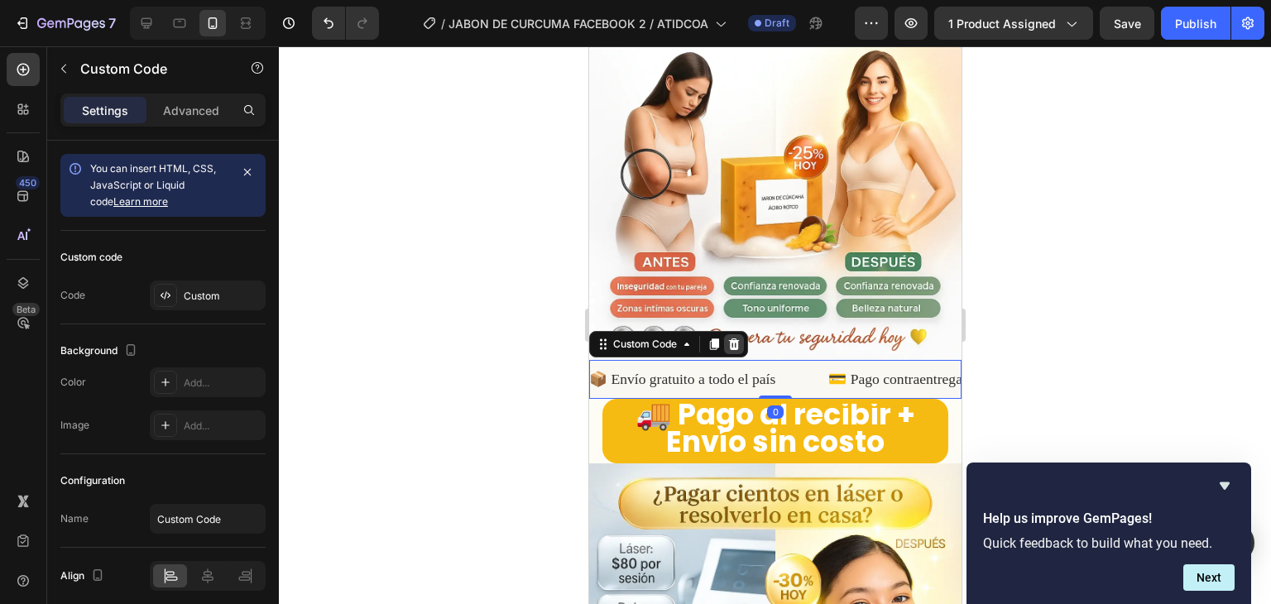
click at [739, 338] on icon at bounding box center [732, 344] width 13 height 13
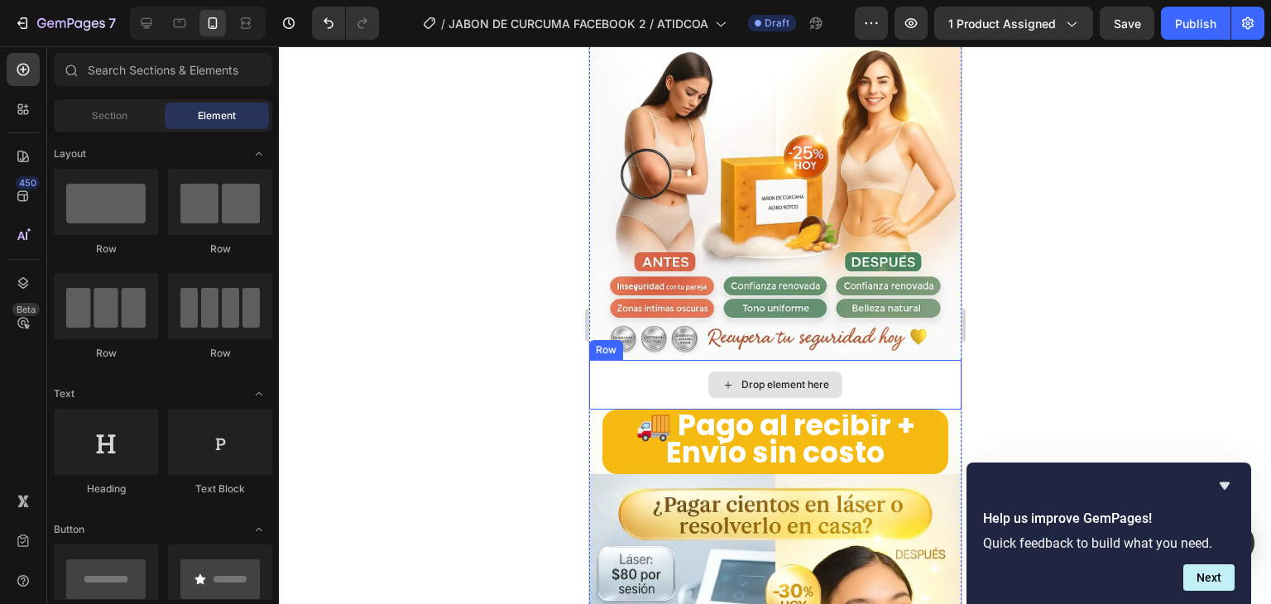
click at [625, 360] on div "Drop element here" at bounding box center [774, 385] width 372 height 50
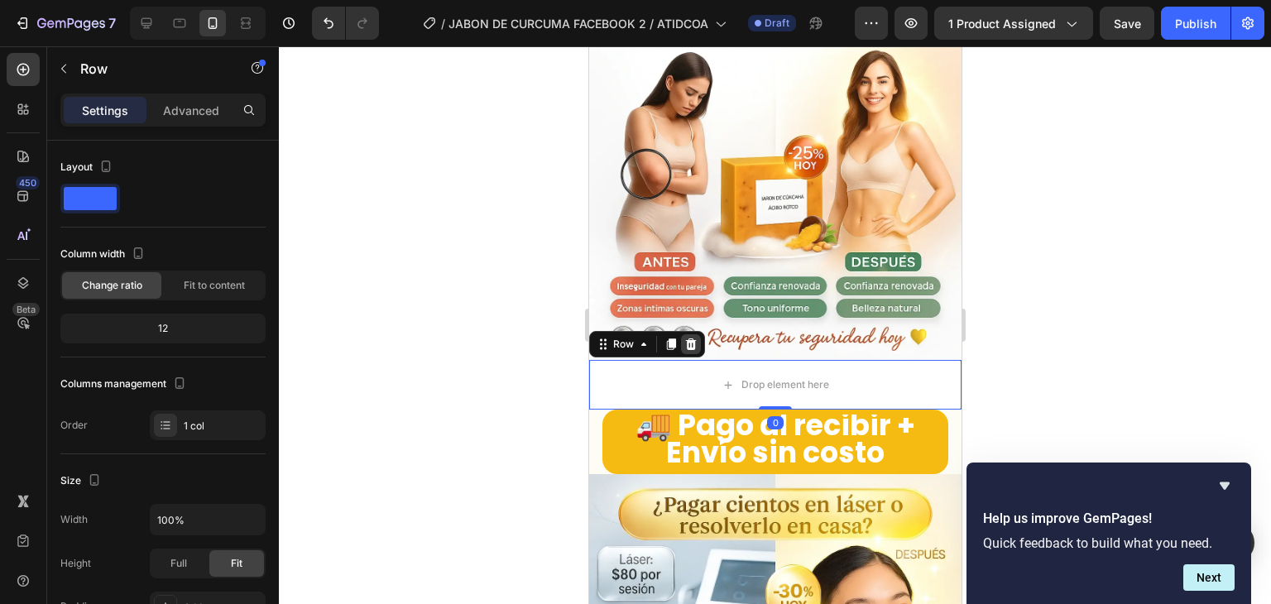
click at [687, 338] on icon at bounding box center [690, 344] width 11 height 12
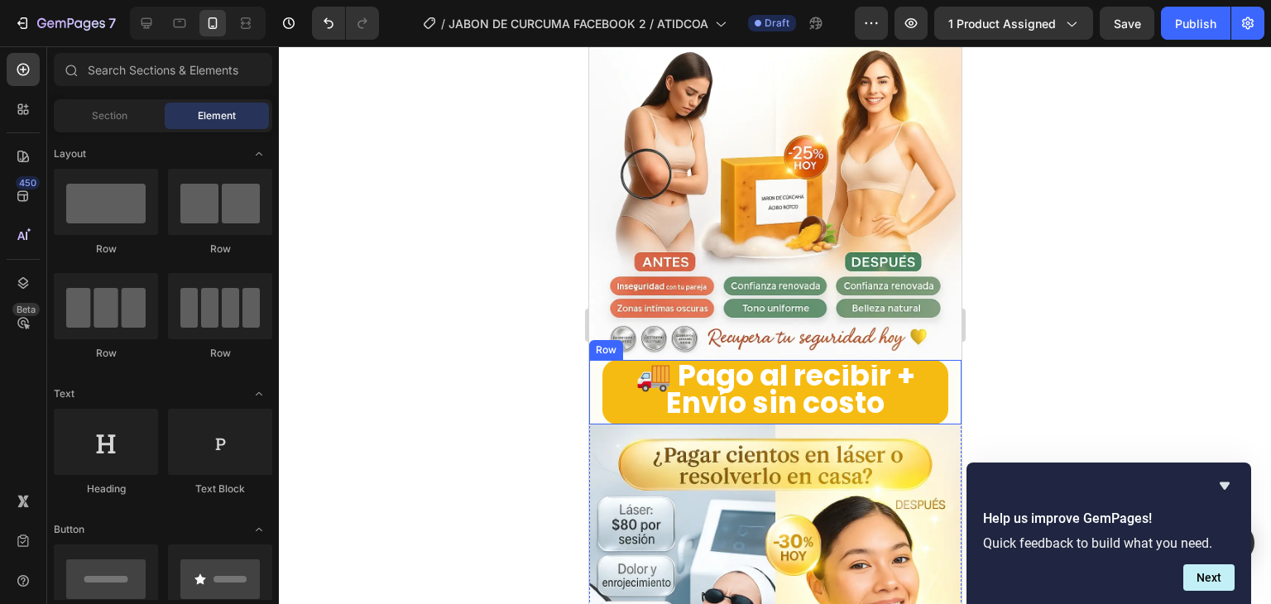
click at [594, 360] on div "🚚 Pago al recibir + Envío sin costo Button Row" at bounding box center [774, 392] width 372 height 65
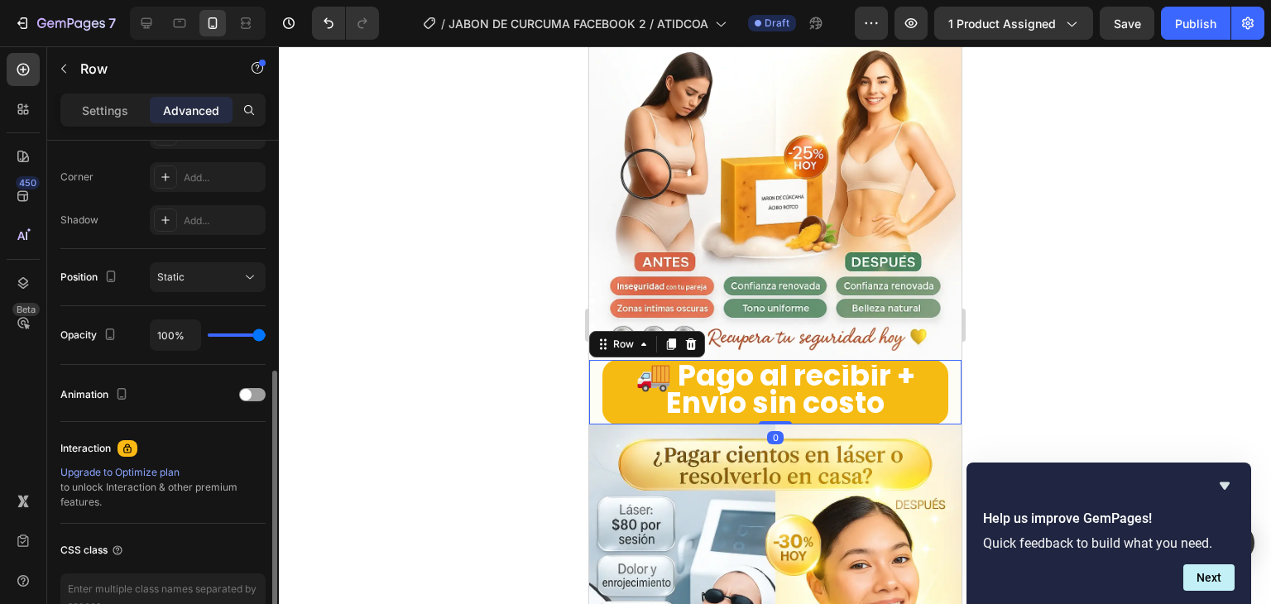
click at [105, 123] on div "Settings Advanced" at bounding box center [162, 109] width 205 height 33
click at [106, 115] on p "Settings" at bounding box center [105, 110] width 46 height 17
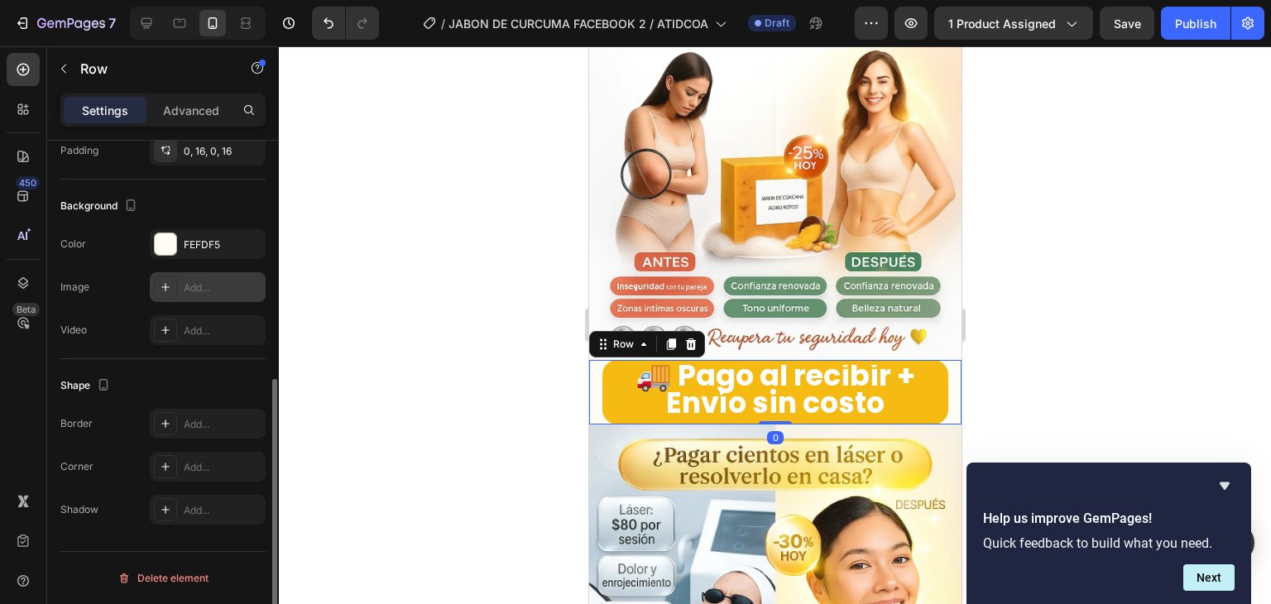
scroll to position [454, 0]
click at [184, 252] on div "FEFDF5" at bounding box center [208, 246] width 116 height 30
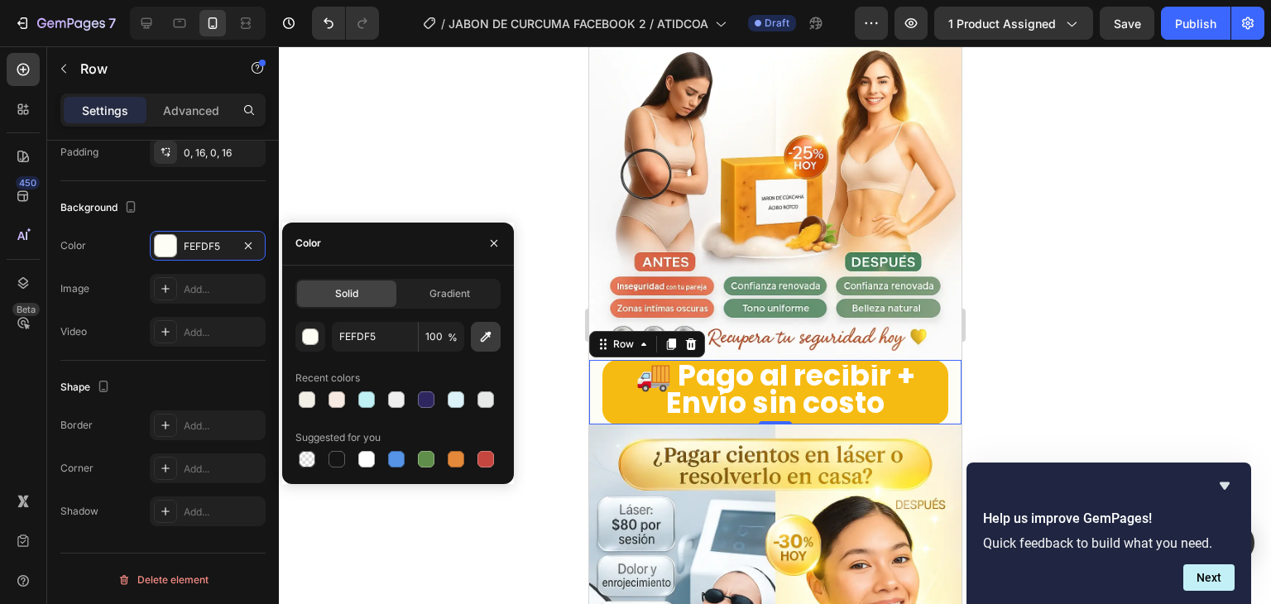
click at [481, 343] on icon "button" at bounding box center [485, 336] width 17 height 17
type input "FCFCFC"
click at [1066, 267] on div at bounding box center [775, 325] width 992 height 558
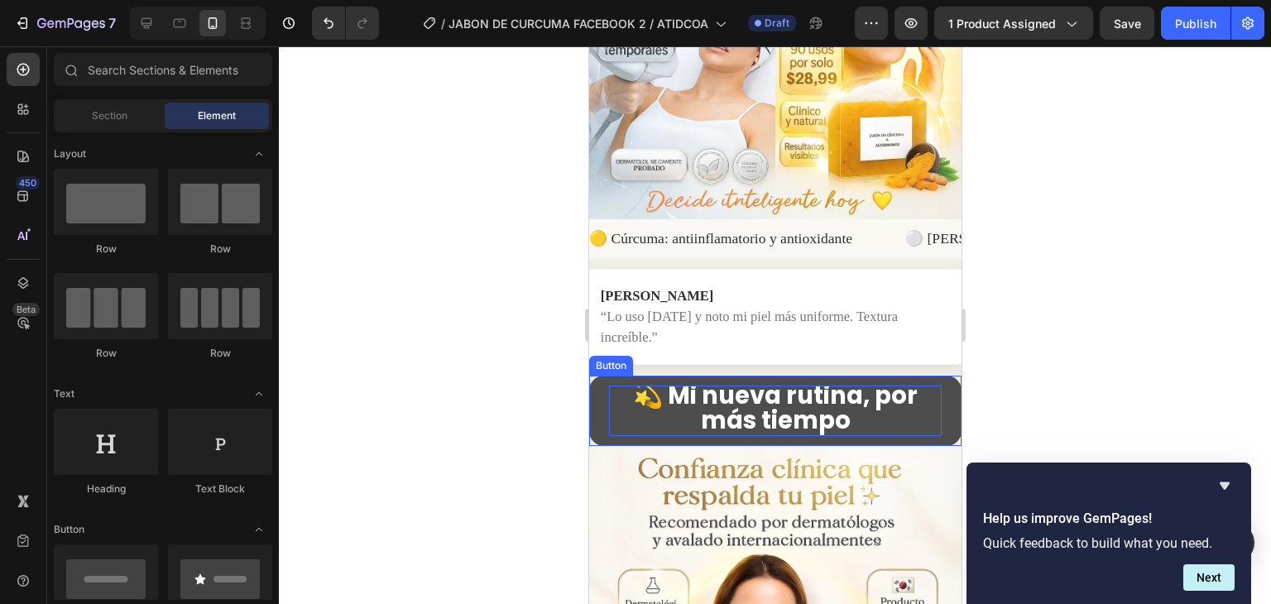
scroll to position [3893, 0]
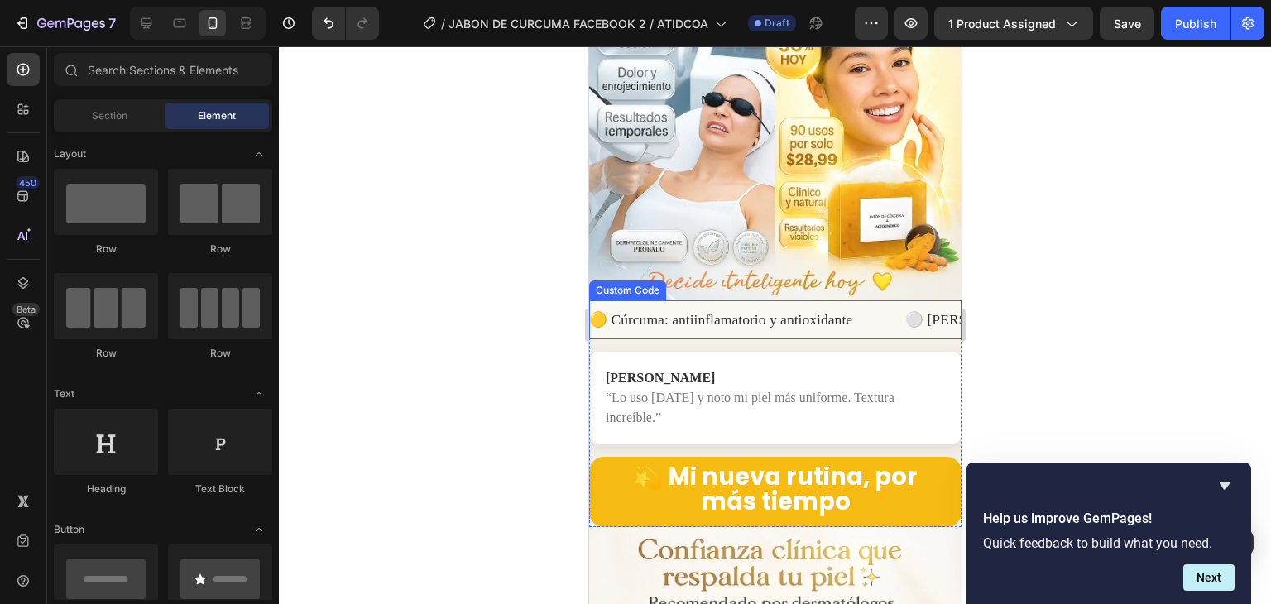
click at [903, 309] on span "⚪ [PERSON_NAME]: despigmentante clínico" at bounding box center [1043, 320] width 280 height 22
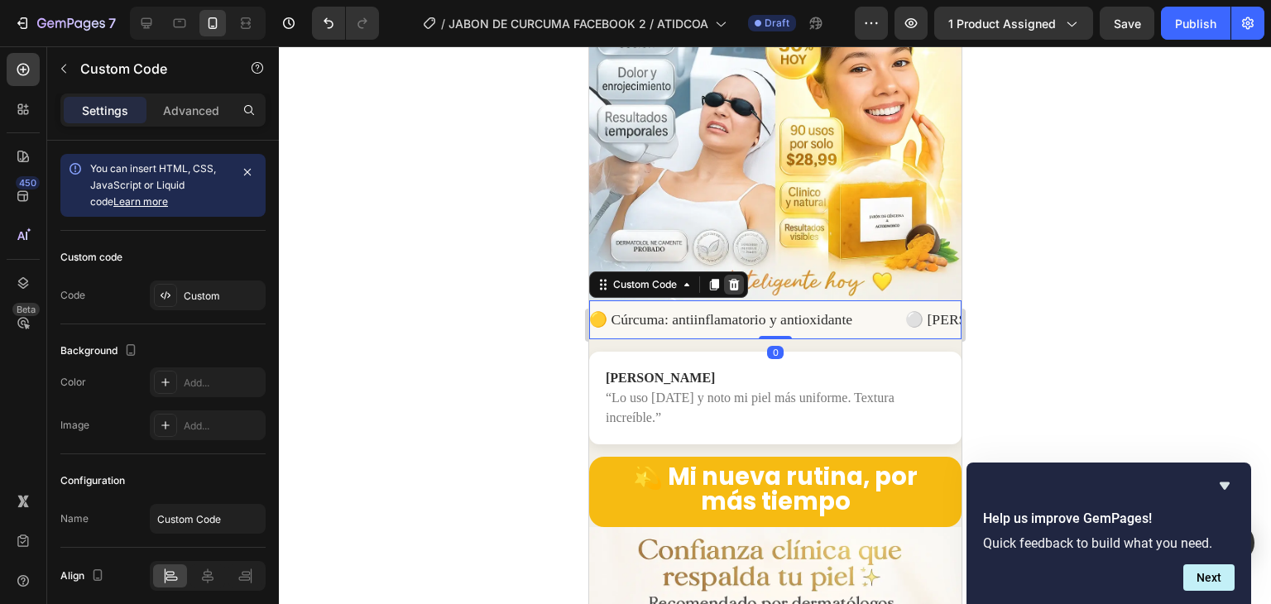
click at [728, 278] on icon at bounding box center [732, 284] width 13 height 13
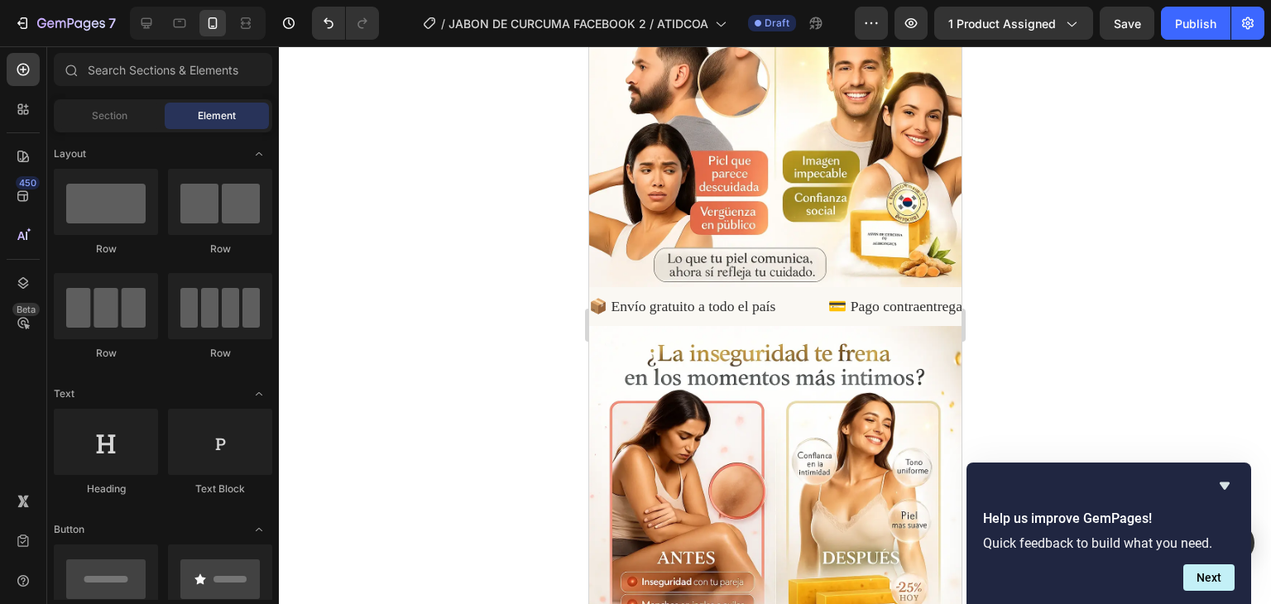
scroll to position [1884, 0]
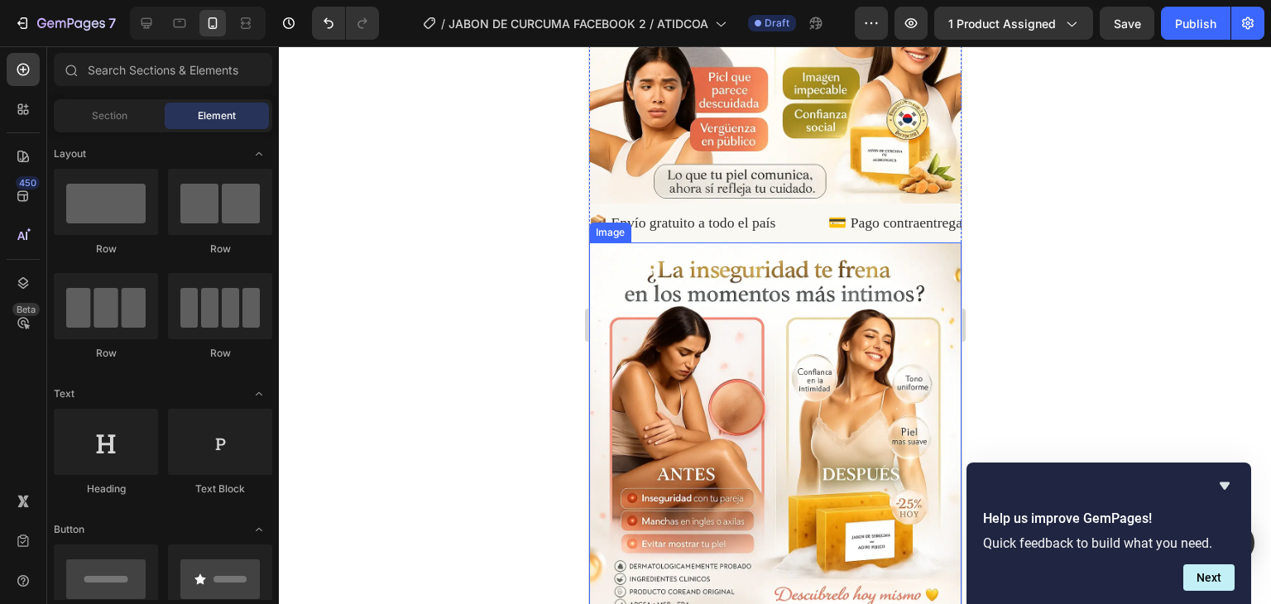
click at [851, 204] on div "📦 Envío gratuito a todo el país 💳 Pago contraentrega disponible 📘 Incluye Guía …" at bounding box center [774, 223] width 372 height 38
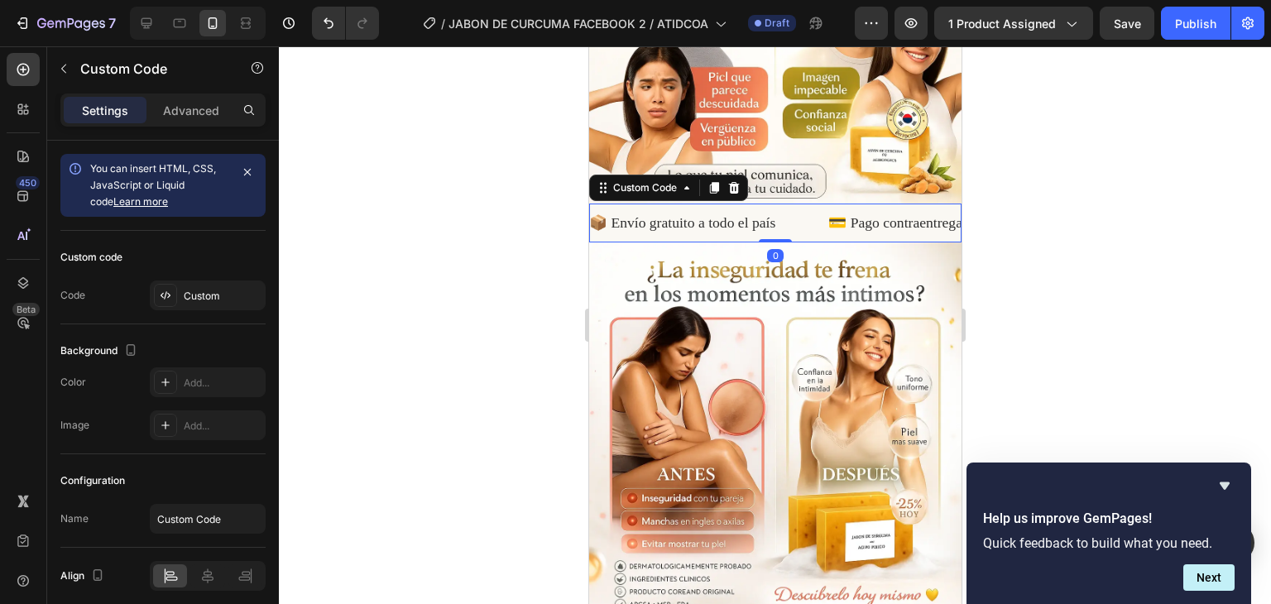
click at [738, 175] on div "Custom Code" at bounding box center [667, 188] width 159 height 26
click at [731, 182] on icon at bounding box center [733, 188] width 11 height 12
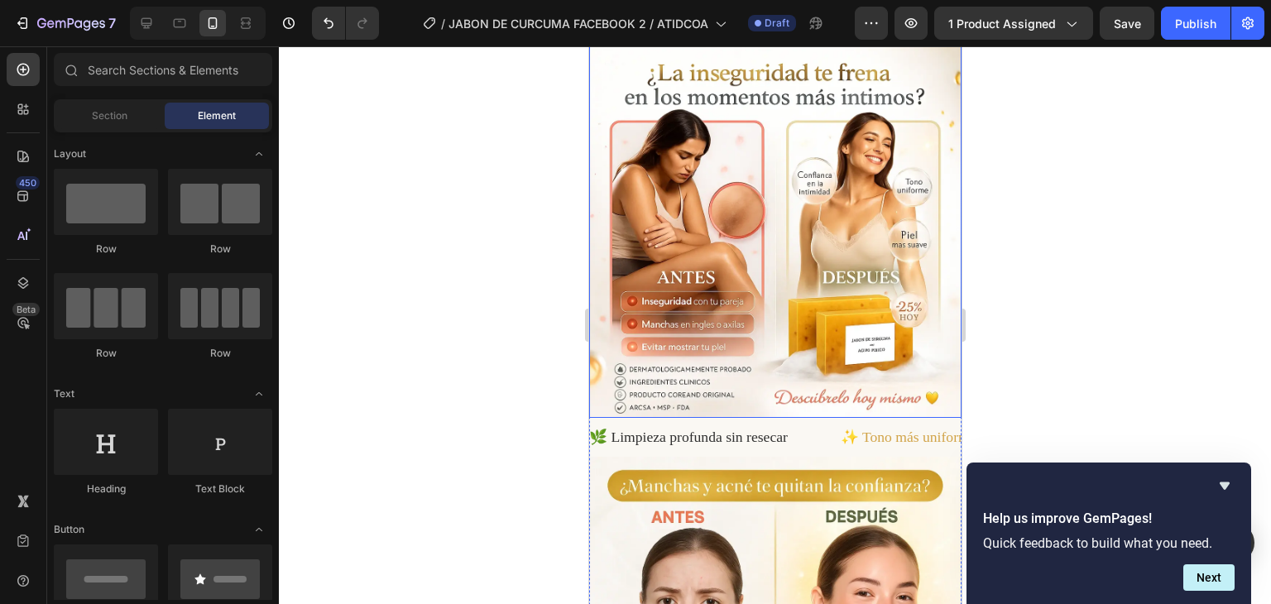
scroll to position [2132, 0]
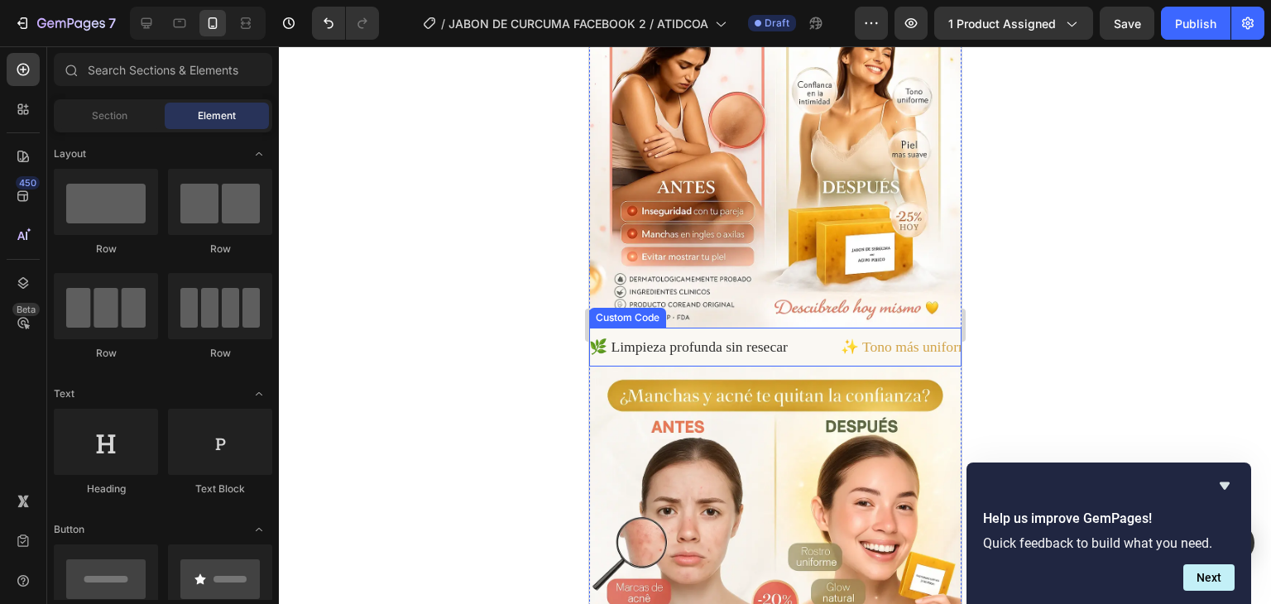
click at [772, 336] on div "🌿 Limpieza profunda sin resecar ✨ Tono más uniforme en pocas semanas 🧴 Rutina d…" at bounding box center [771, 347] width 372 height 22
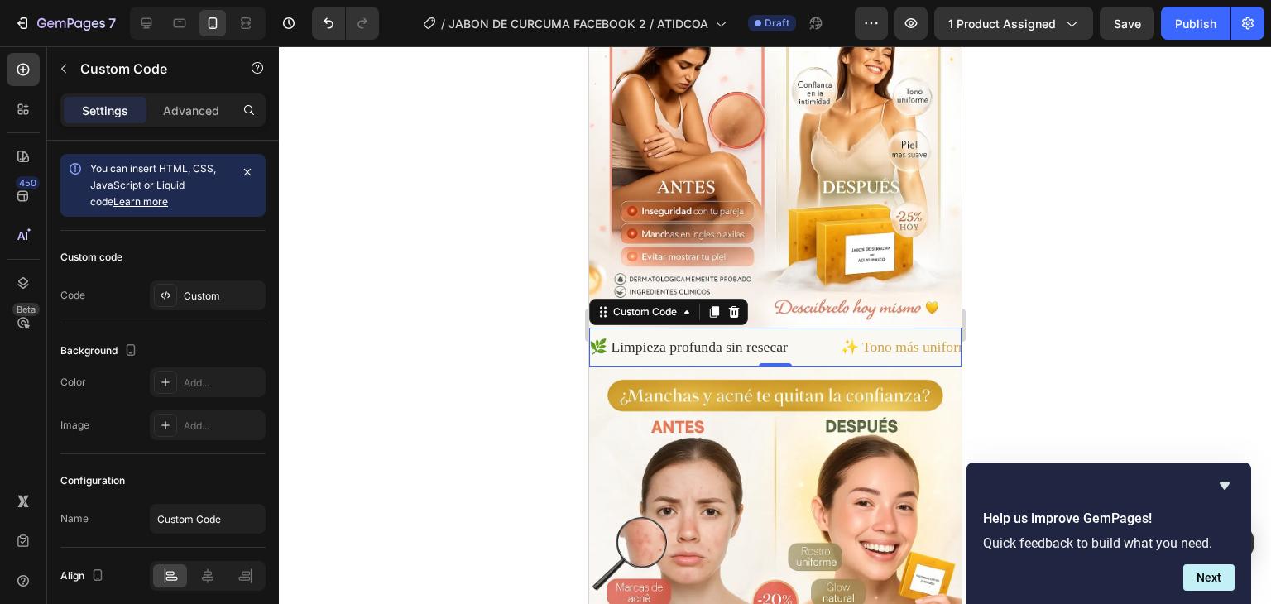
click at [735, 306] on icon at bounding box center [733, 312] width 11 height 12
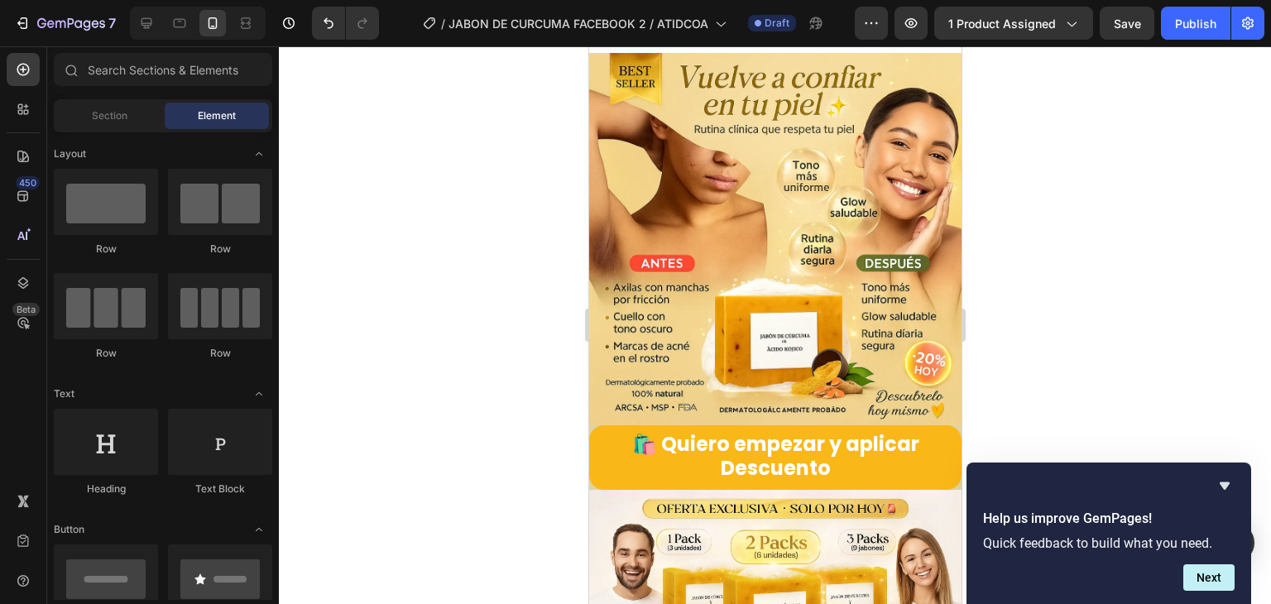
scroll to position [420, 0]
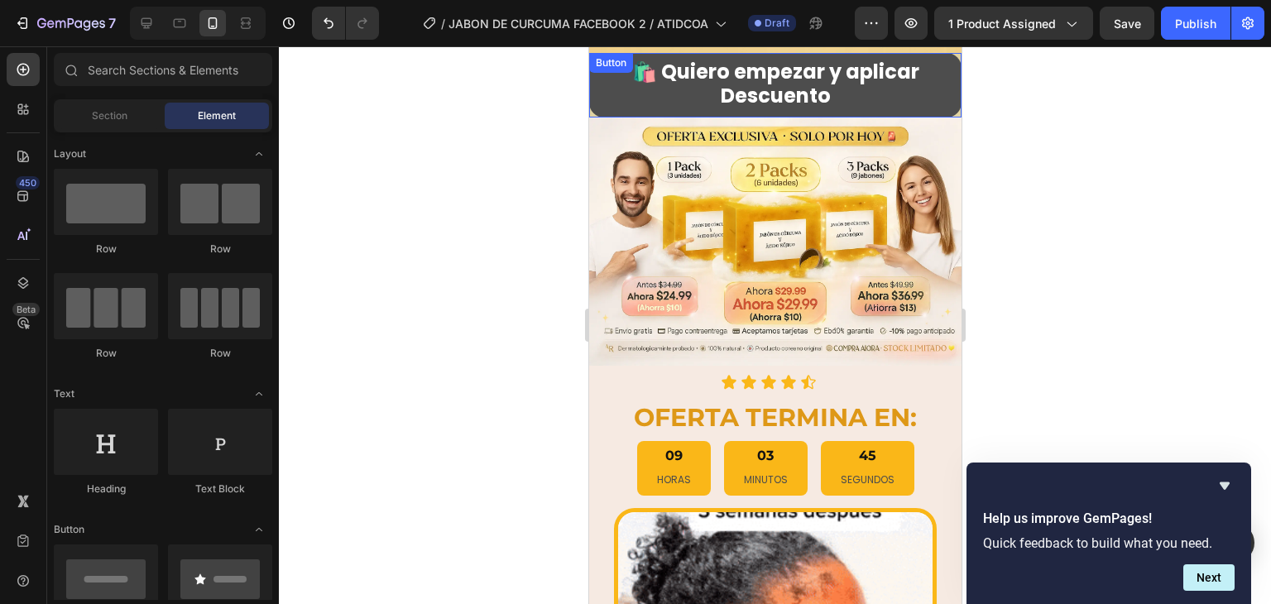
click at [598, 87] on button "🛍️ Quiero empezar y aplicar Descuento" at bounding box center [774, 85] width 372 height 65
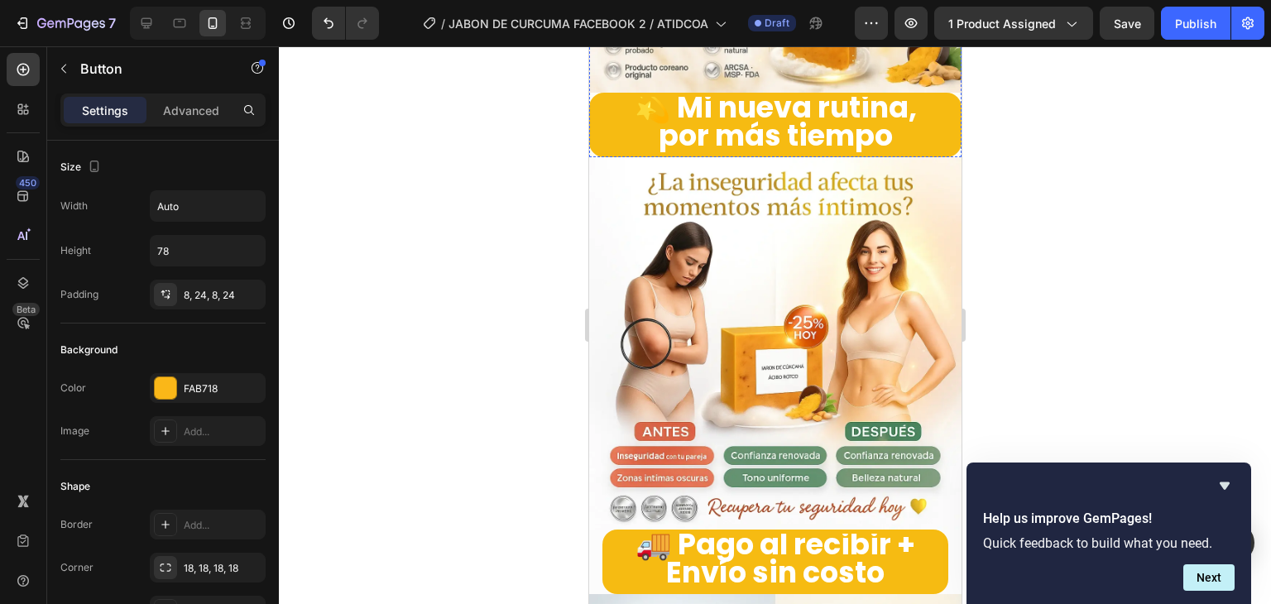
scroll to position [2820, 0]
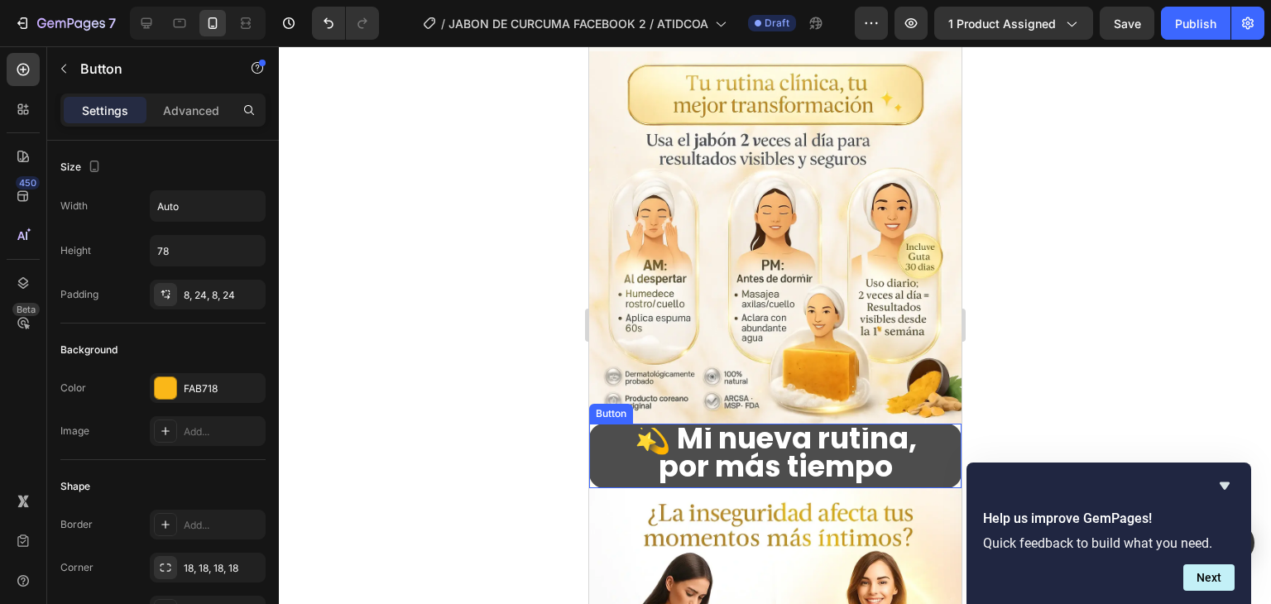
click at [600, 424] on button "💫 Mi nueva rutina, por más tiempo" at bounding box center [774, 456] width 372 height 65
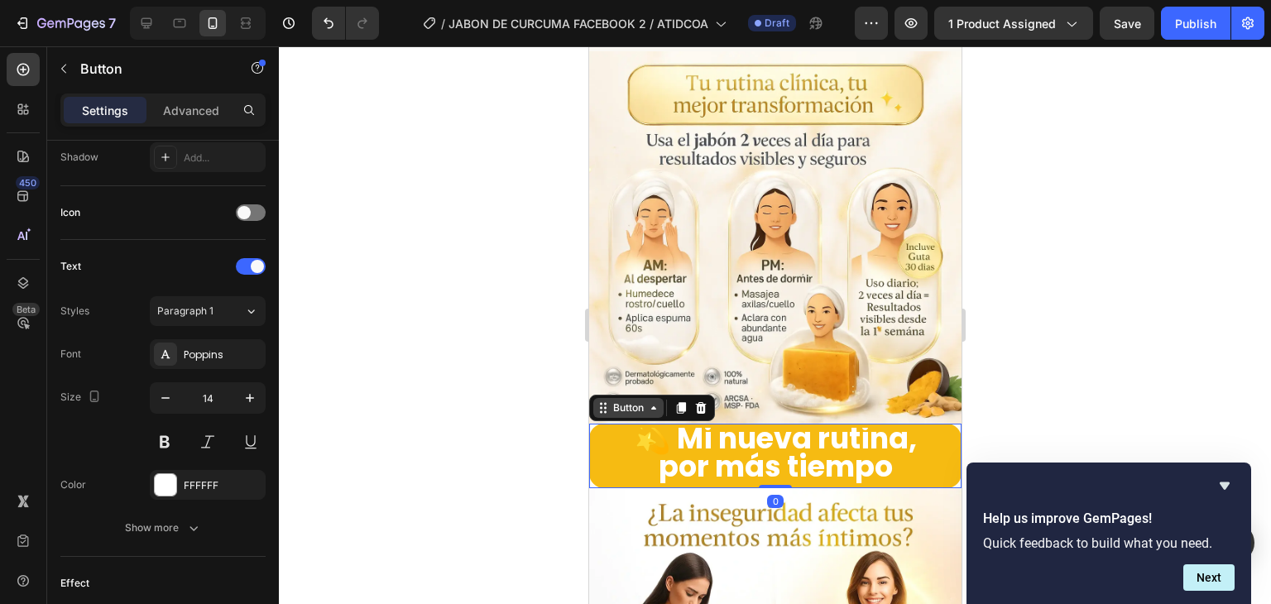
click at [632, 400] on div "Button" at bounding box center [627, 407] width 37 height 15
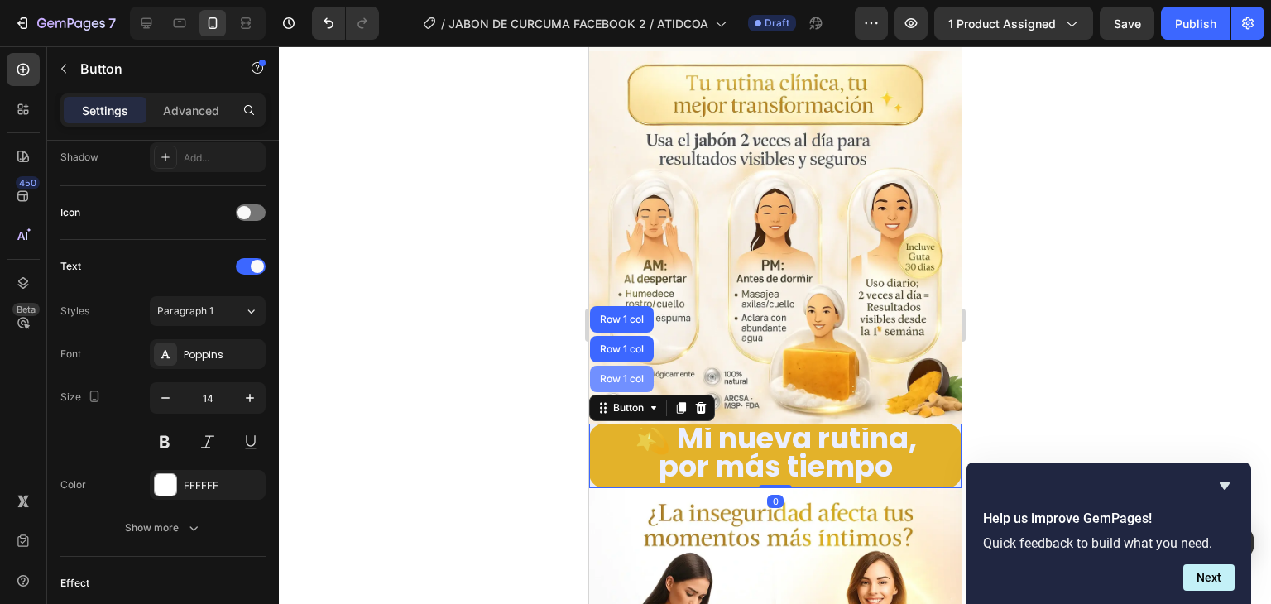
click at [632, 366] on div "Row 1 col" at bounding box center [621, 379] width 64 height 26
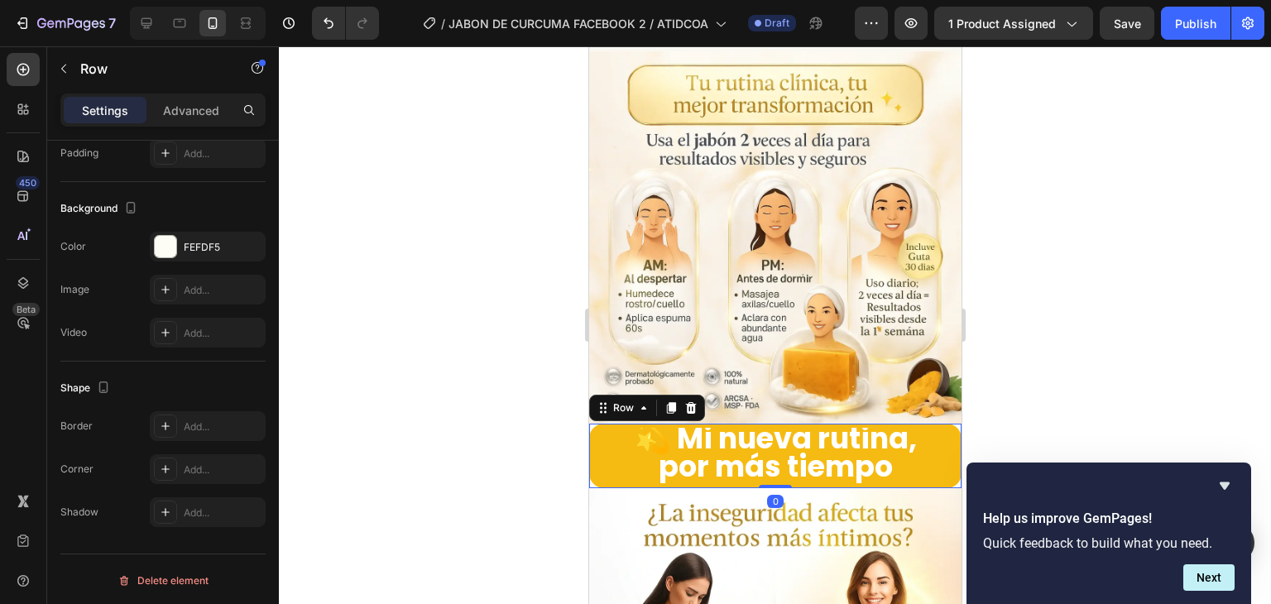
scroll to position [0, 0]
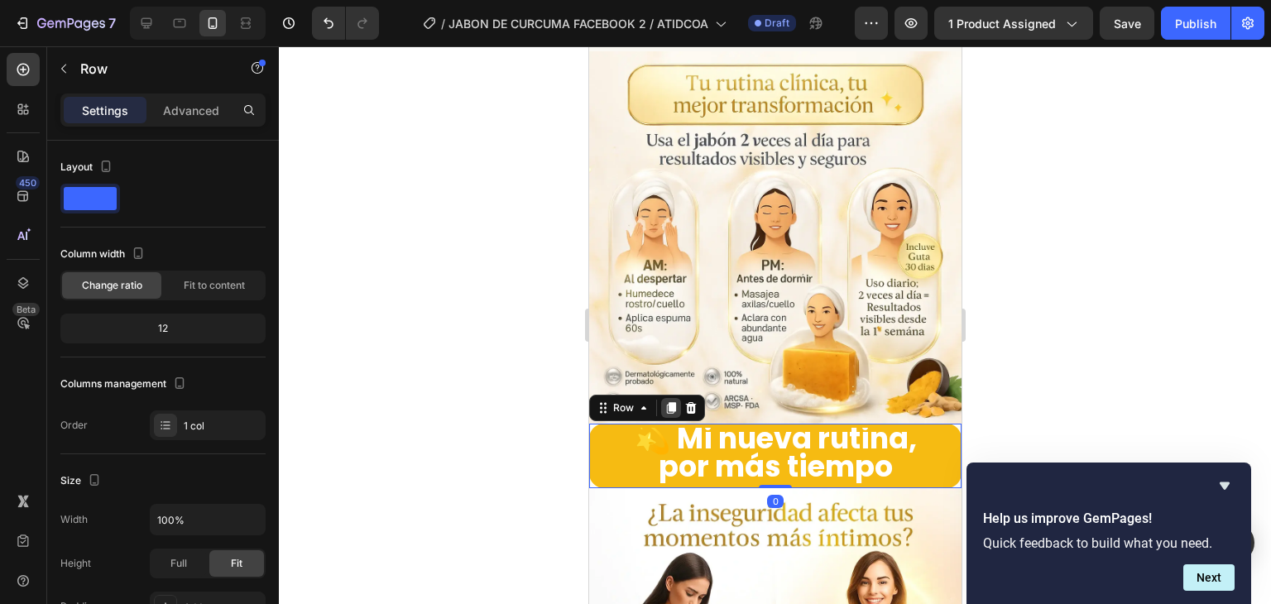
click at [664, 401] on icon at bounding box center [670, 407] width 13 height 13
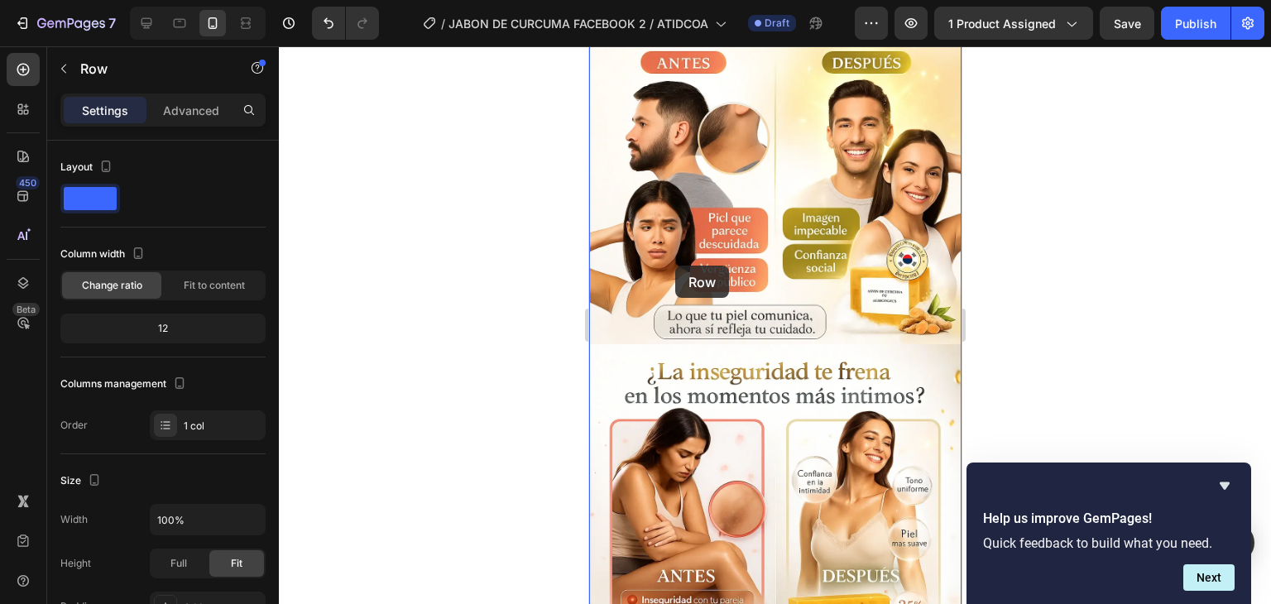
scroll to position [1744, 0]
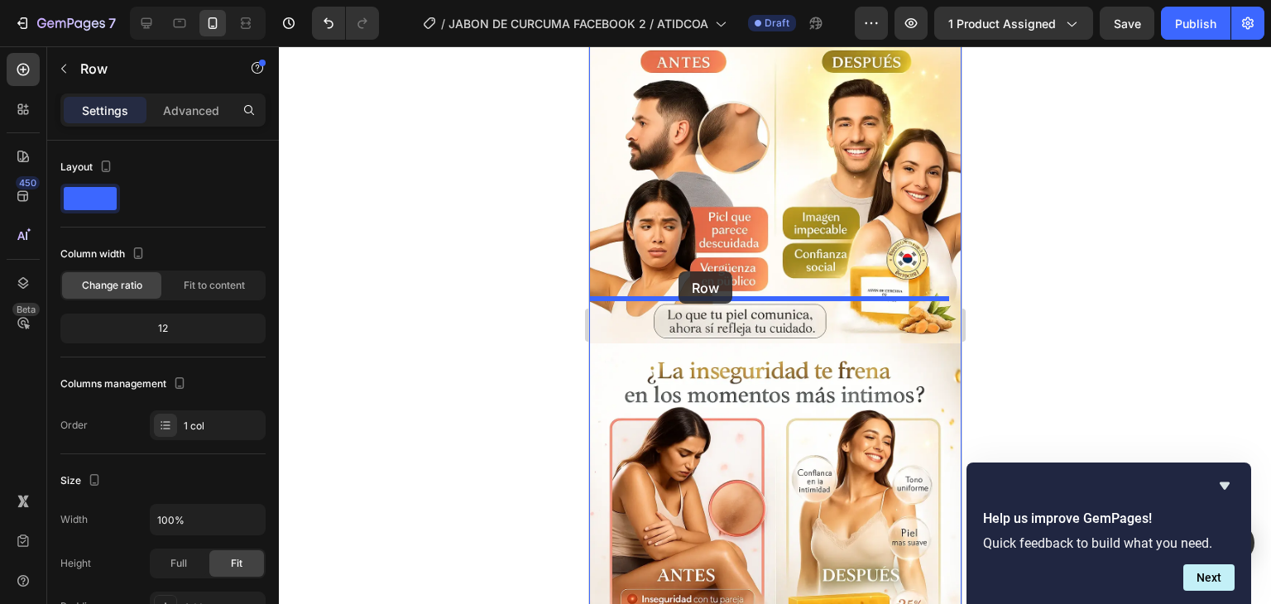
drag, startPoint x: 611, startPoint y: 397, endPoint x: 678, endPoint y: 271, distance: 142.5
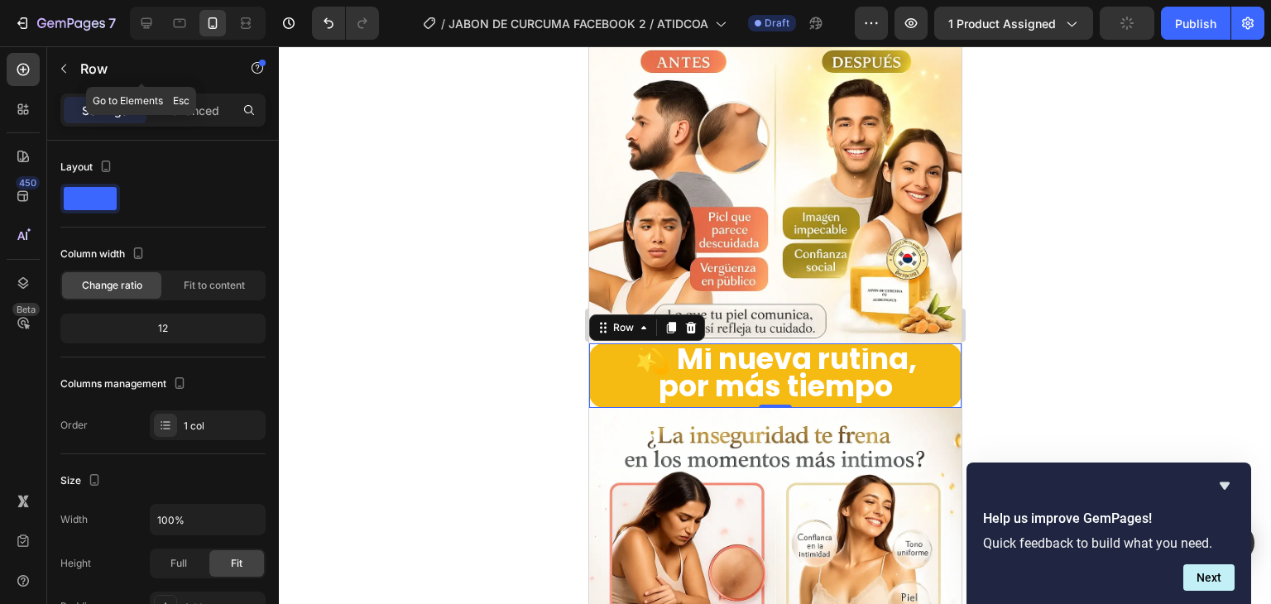
click at [181, 92] on div "Row" at bounding box center [141, 69] width 189 height 47
click at [189, 100] on div "Advanced" at bounding box center [191, 110] width 83 height 26
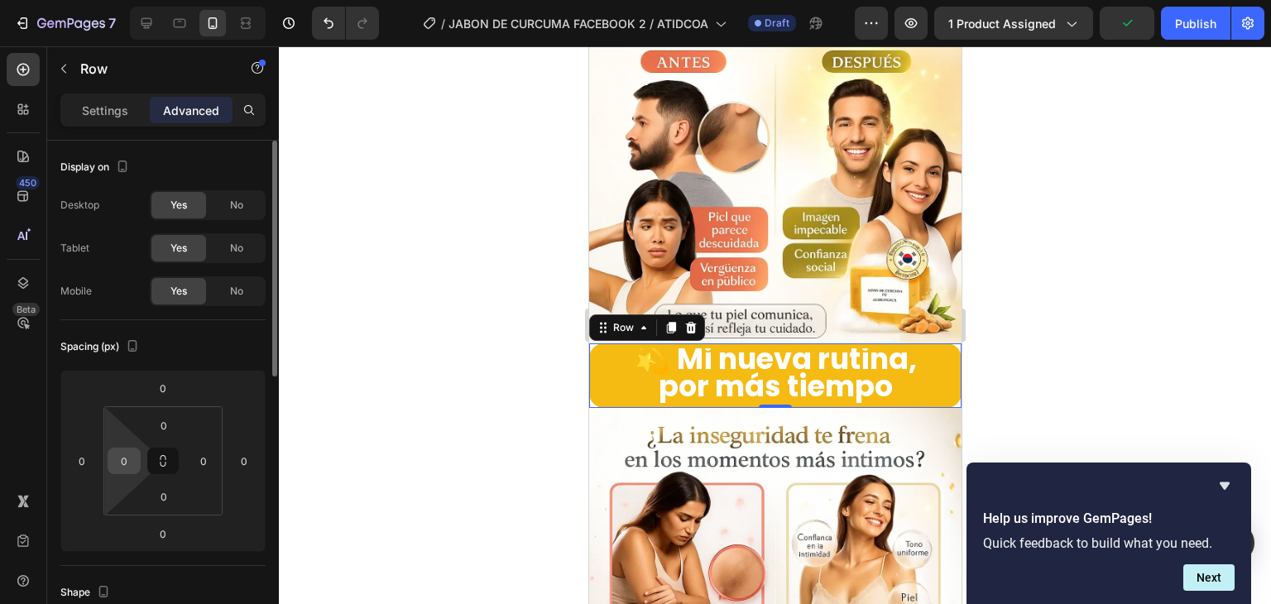
click at [122, 453] on input "0" at bounding box center [124, 460] width 25 height 25
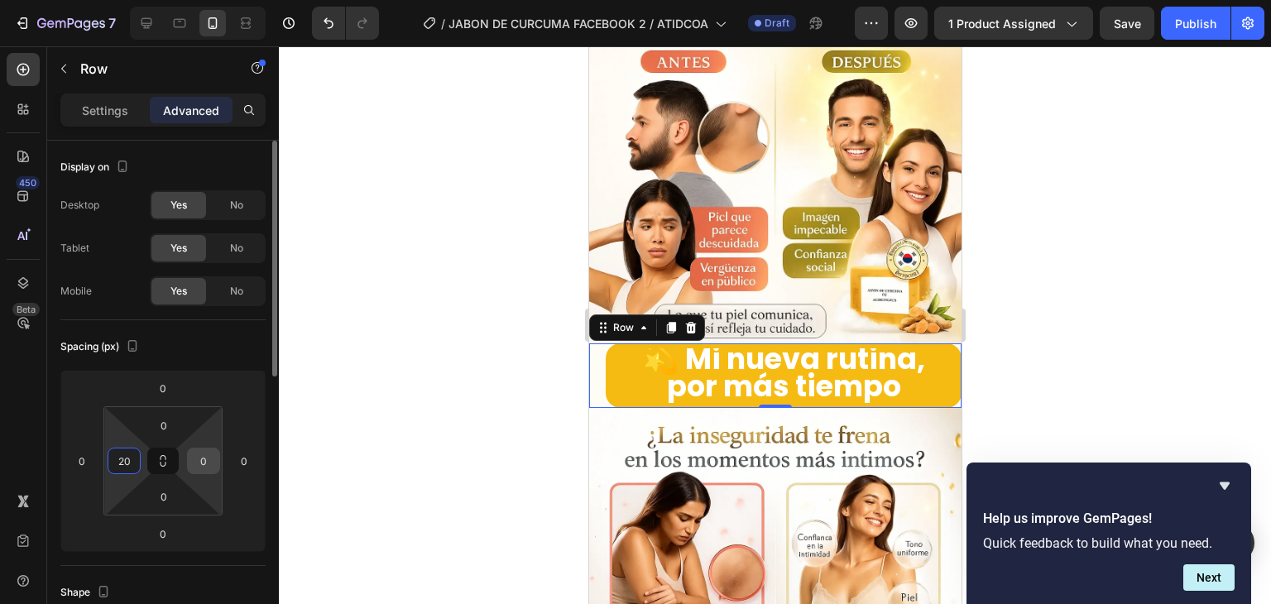
type input "20"
click at [216, 455] on div "0" at bounding box center [203, 461] width 33 height 26
click at [211, 457] on input "0" at bounding box center [203, 460] width 25 height 25
type input "20"
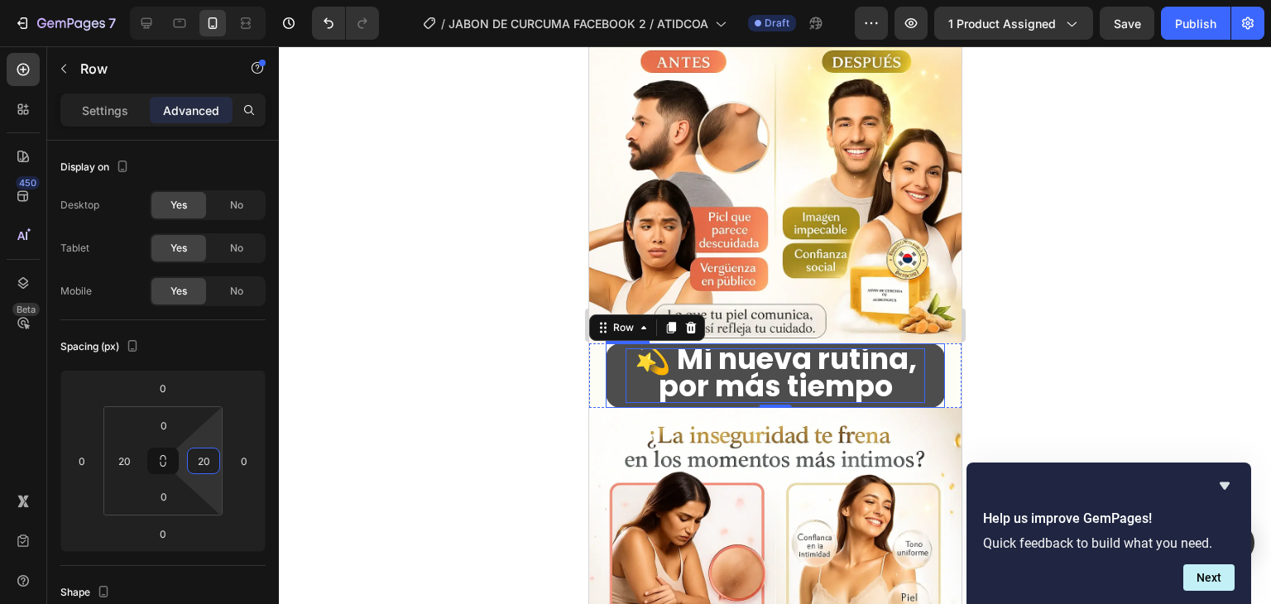
click at [676, 338] on strong "💫 Mi nueva rutina, por más tiempo" at bounding box center [775, 372] width 282 height 68
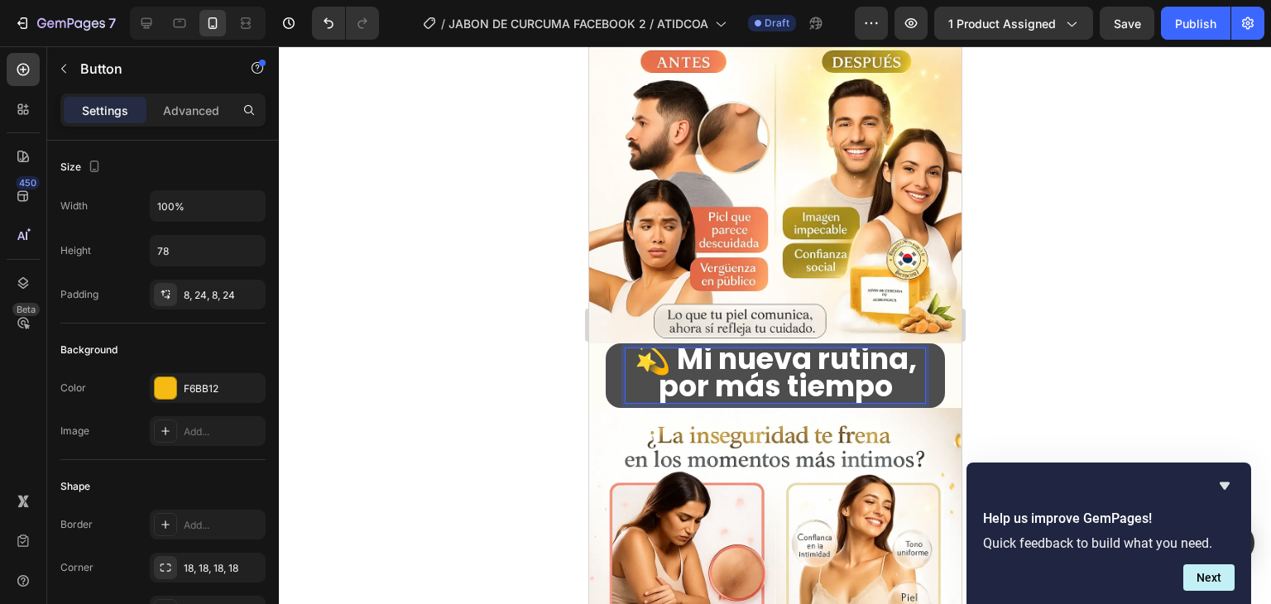
click at [690, 338] on strong "💫 Mi nueva rutina, por más tiempo" at bounding box center [775, 372] width 282 height 68
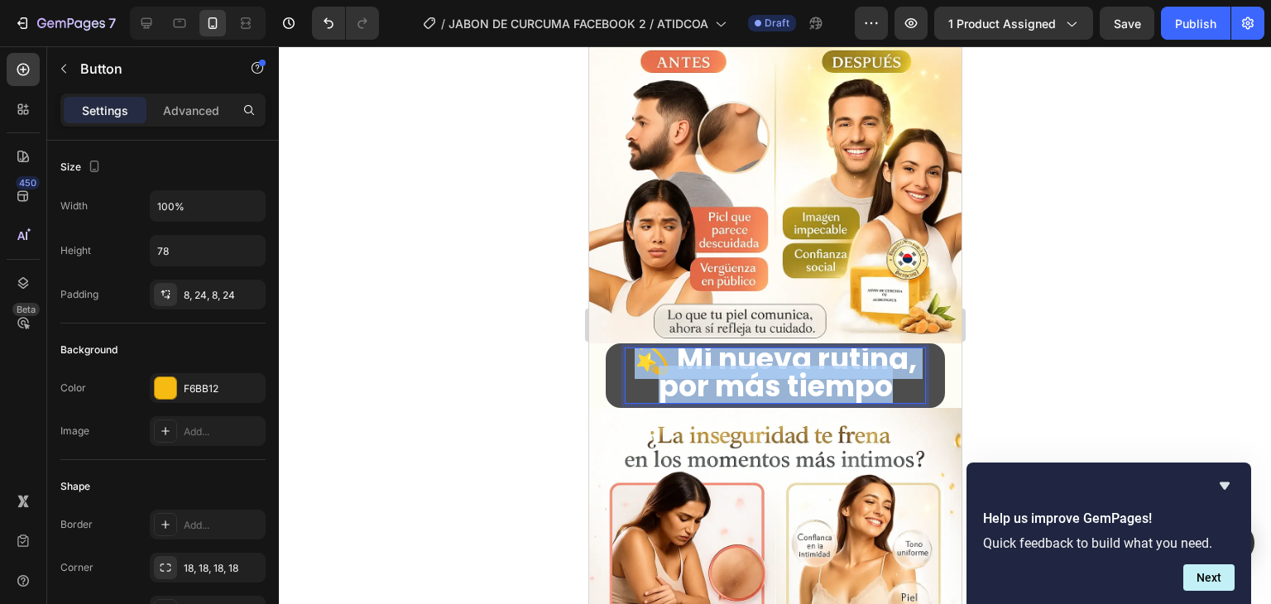
click at [690, 338] on strong "💫 Mi nueva rutina, por más tiempo" at bounding box center [775, 372] width 282 height 68
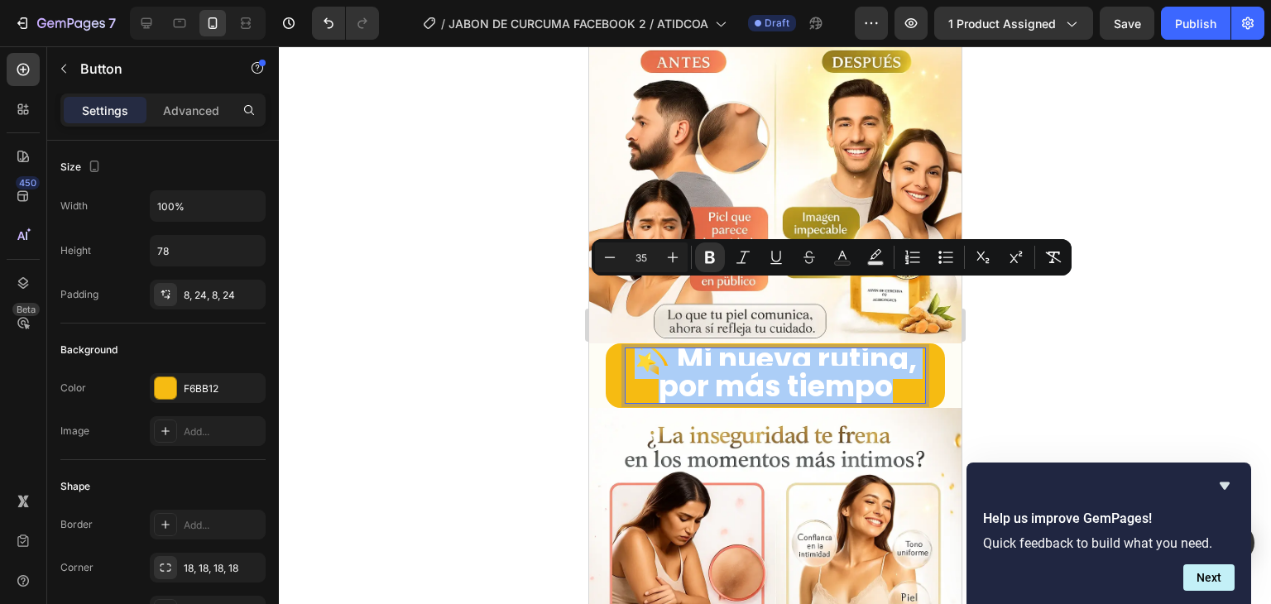
click at [649, 259] on input "35" at bounding box center [641, 257] width 33 height 20
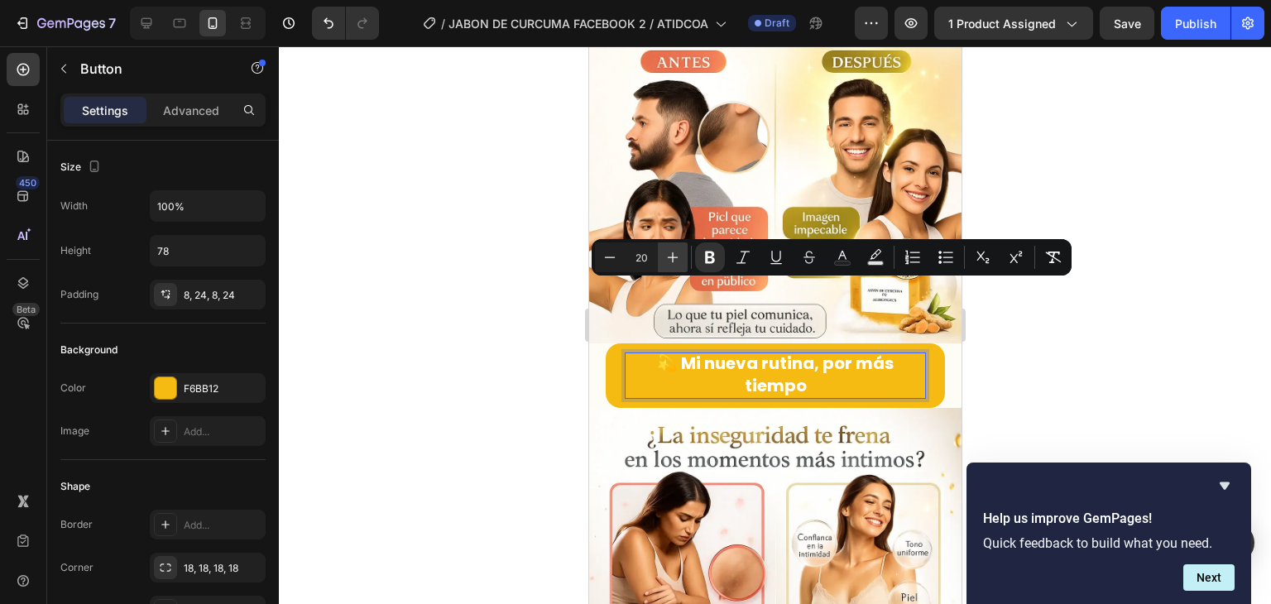
click at [673, 256] on icon "Editor contextual toolbar" at bounding box center [673, 257] width 11 height 11
type input "22"
click at [1109, 363] on div at bounding box center [775, 325] width 992 height 558
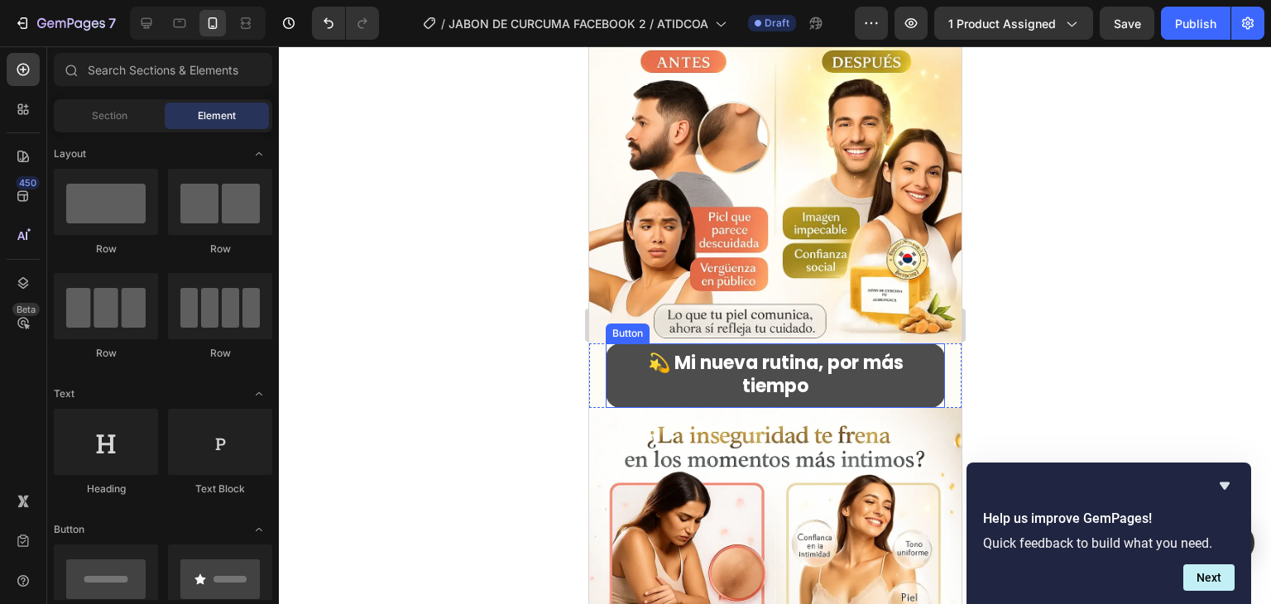
click at [616, 352] on button "💫 Mi nueva rutina, por más tiempo" at bounding box center [774, 375] width 339 height 65
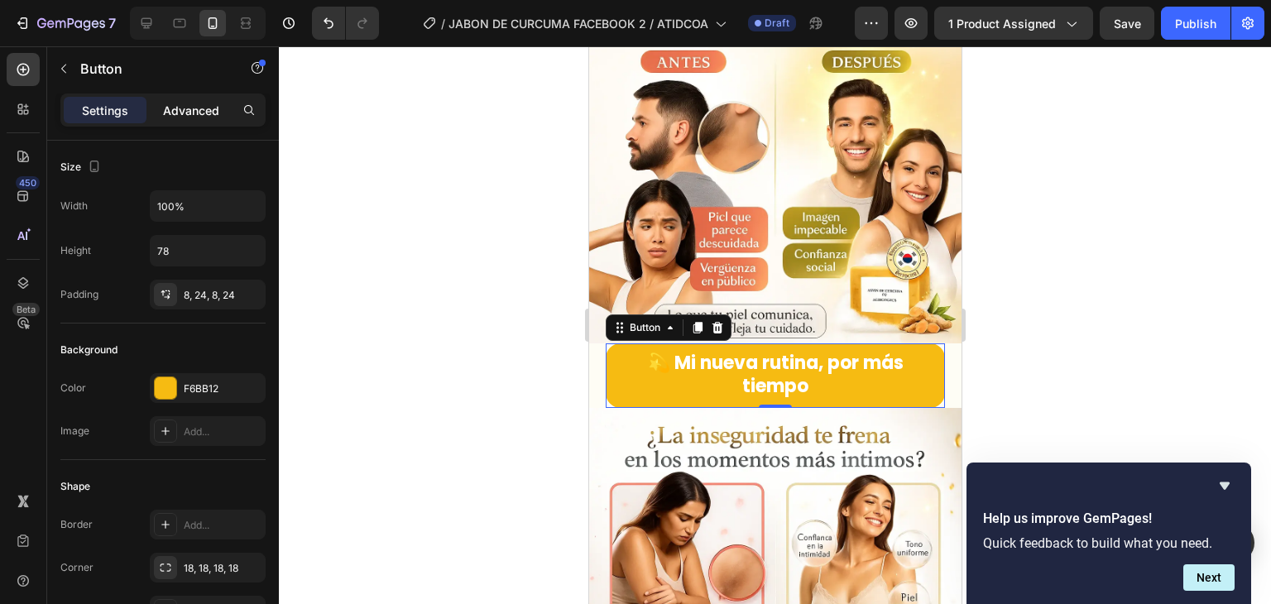
click at [193, 108] on p "Advanced" at bounding box center [191, 110] width 56 height 17
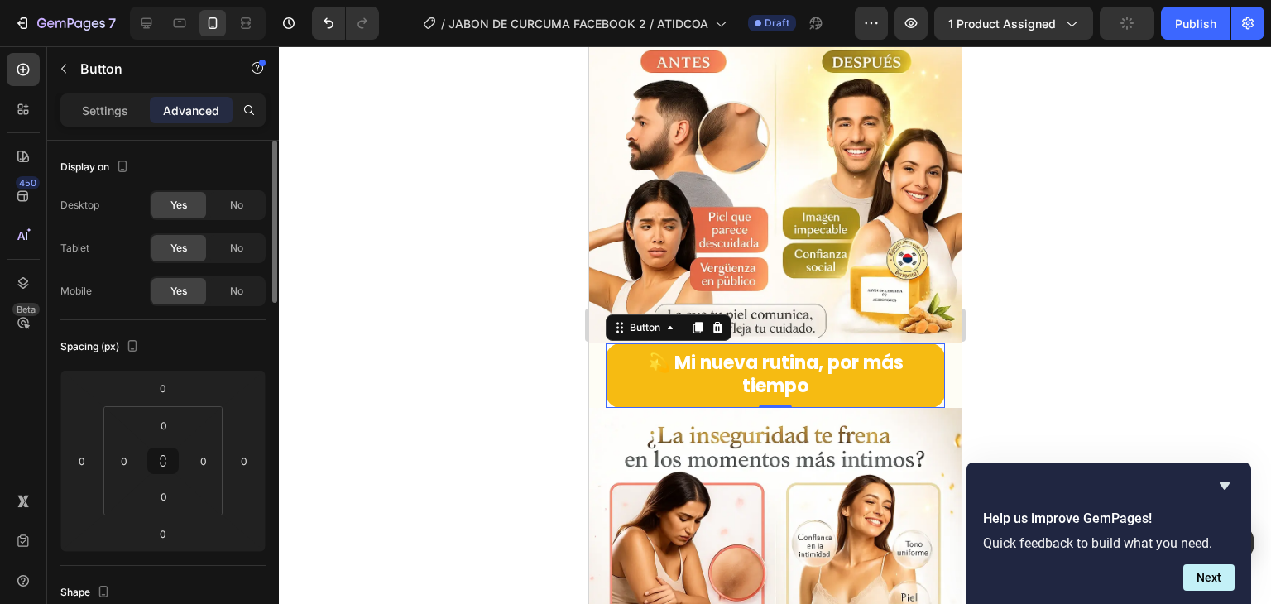
click at [103, 113] on p "Settings" at bounding box center [105, 110] width 46 height 17
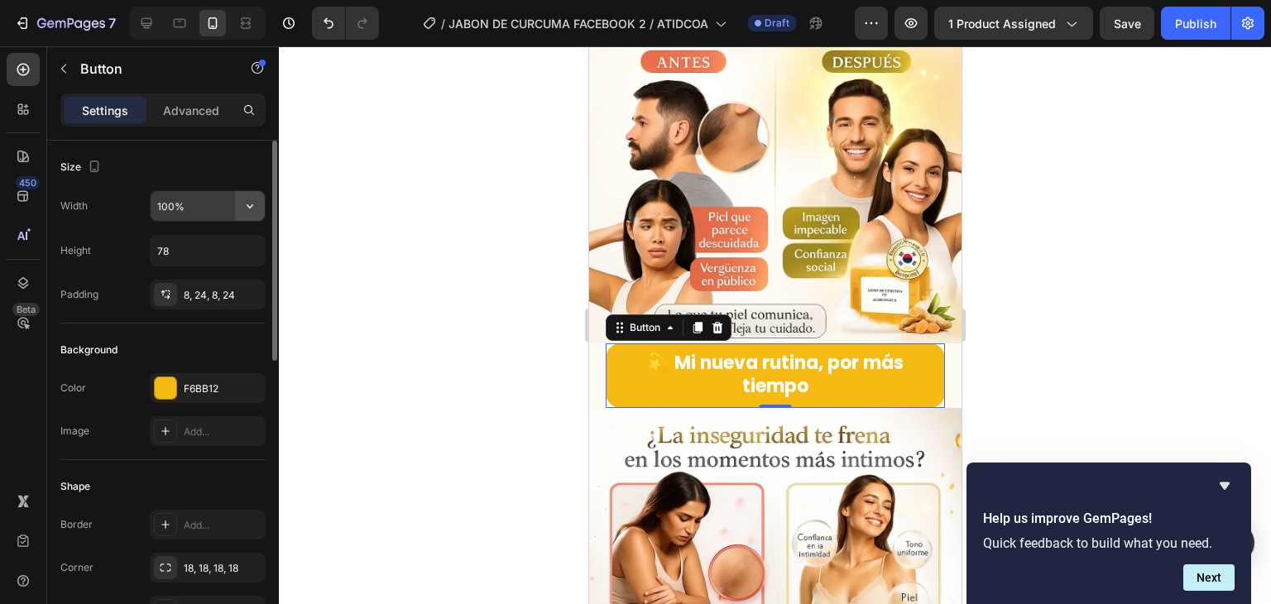
click at [256, 204] on icon "button" at bounding box center [250, 206] width 17 height 17
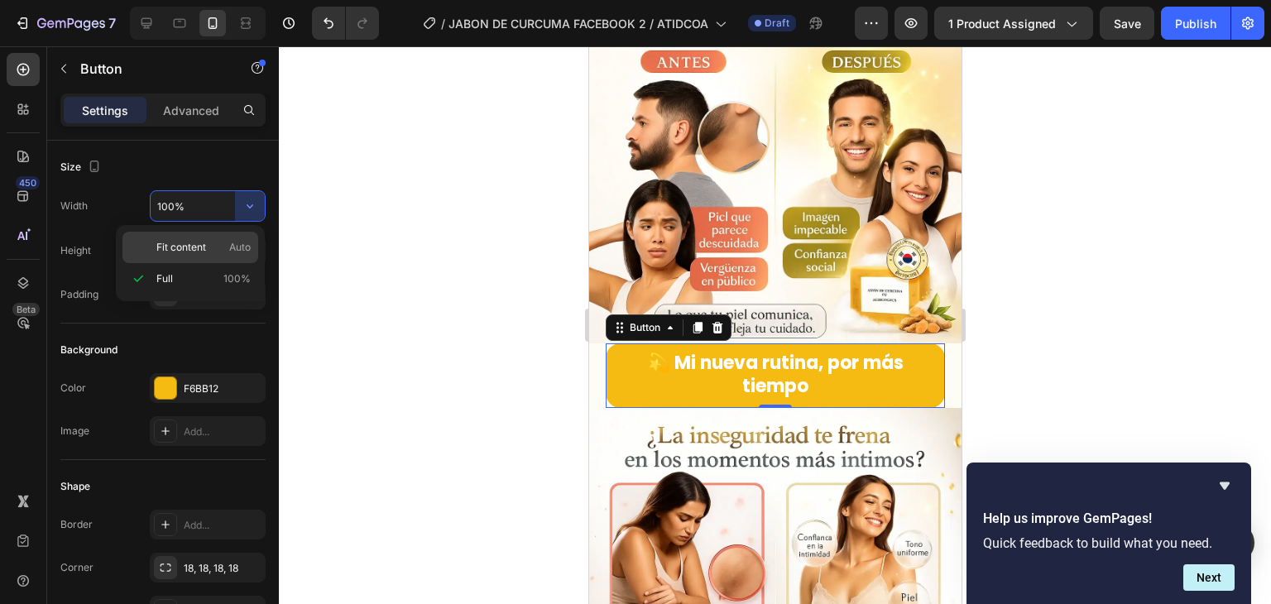
click at [220, 260] on div "Fit content Auto" at bounding box center [190, 247] width 136 height 31
type input "Auto"
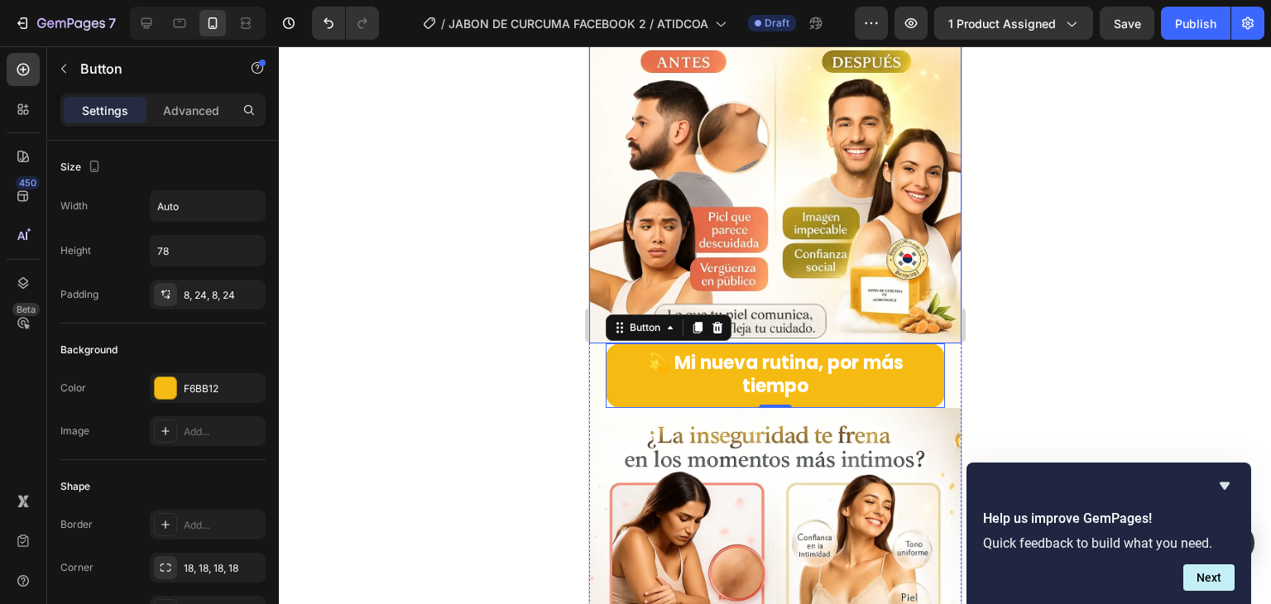
click at [1178, 269] on div at bounding box center [775, 325] width 992 height 558
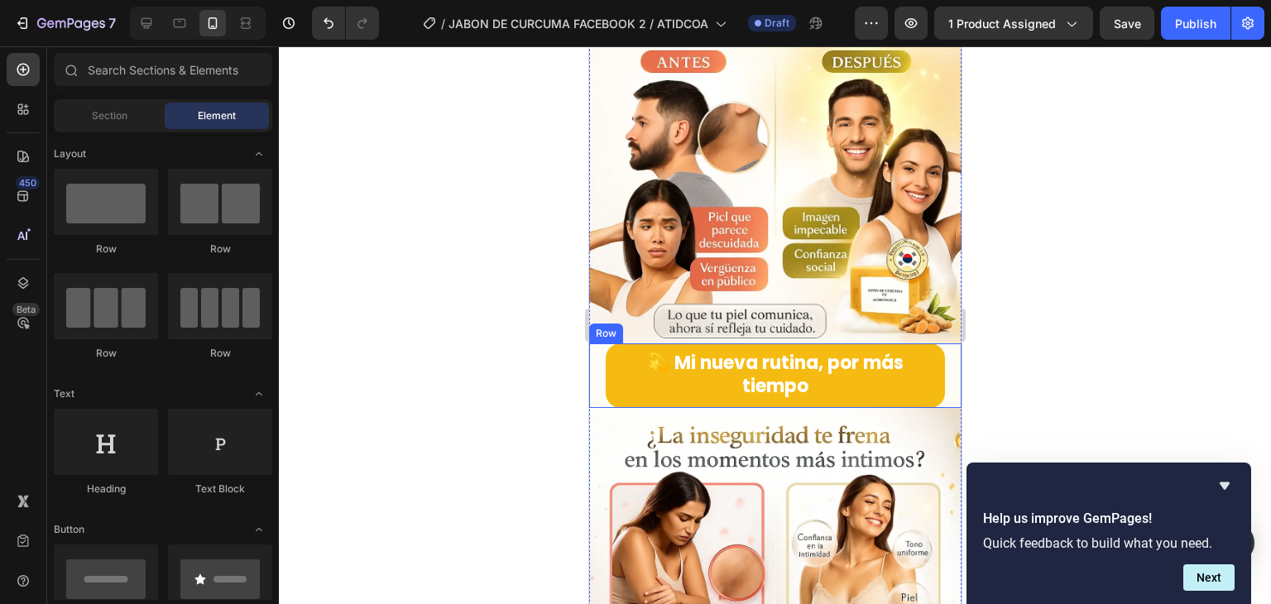
click at [593, 343] on div "💫 Mi nueva rutina, por más tiempo Button Row" at bounding box center [774, 375] width 372 height 65
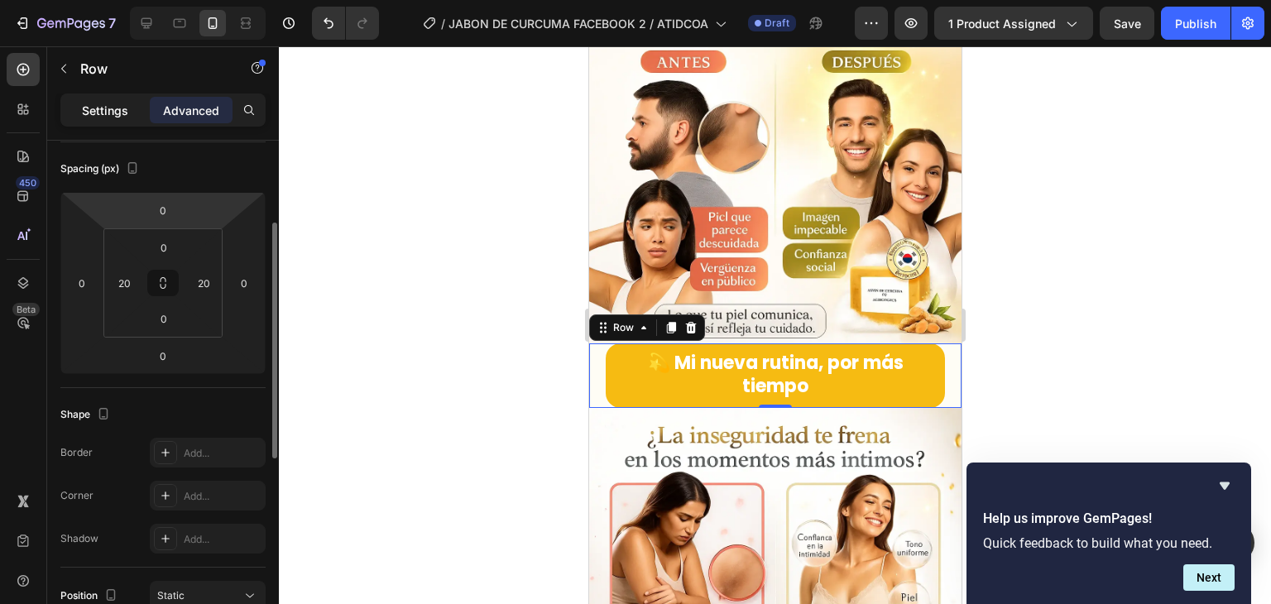
click at [110, 116] on p "Settings" at bounding box center [105, 110] width 46 height 17
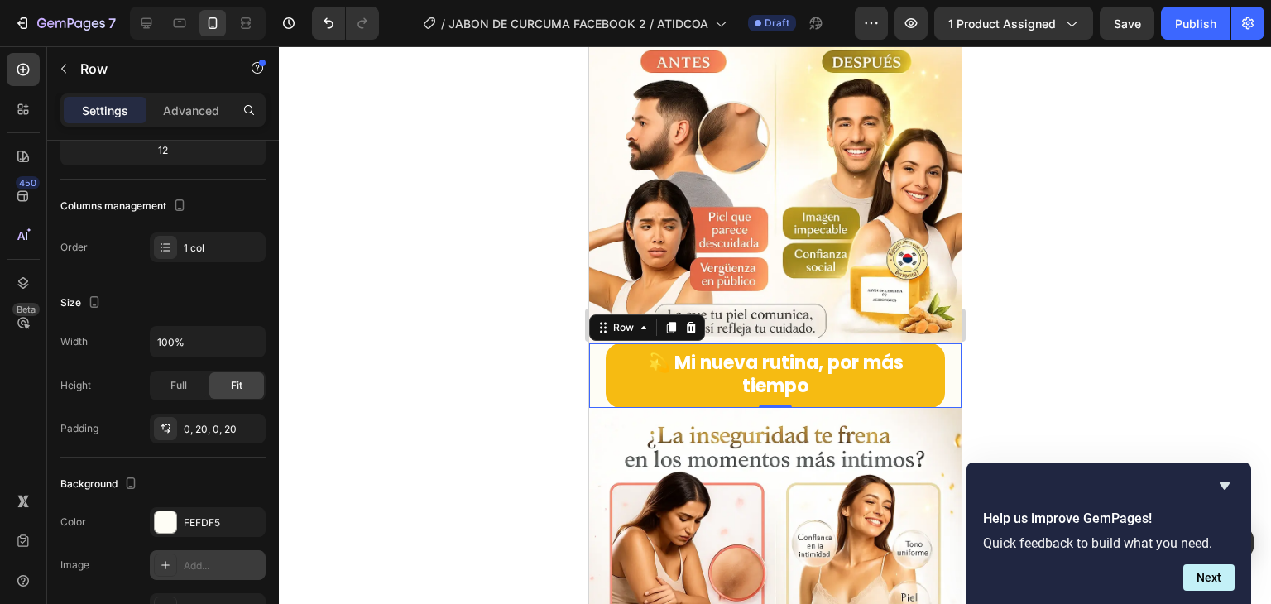
scroll to position [454, 0]
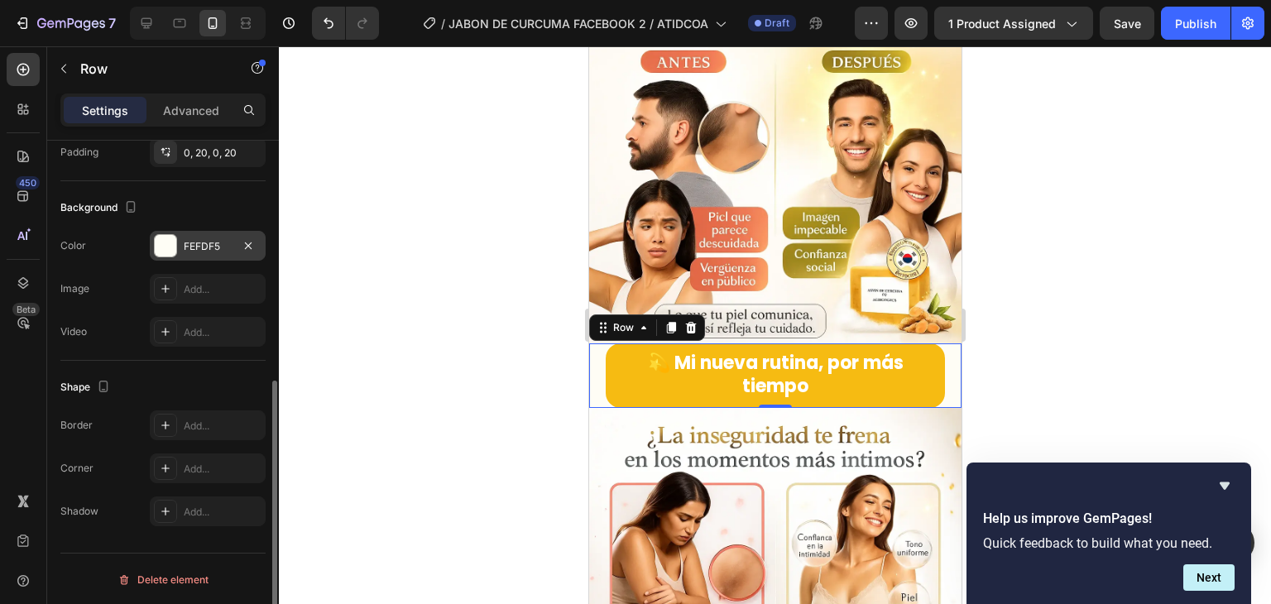
click at [189, 243] on div "FEFDF5" at bounding box center [208, 246] width 48 height 15
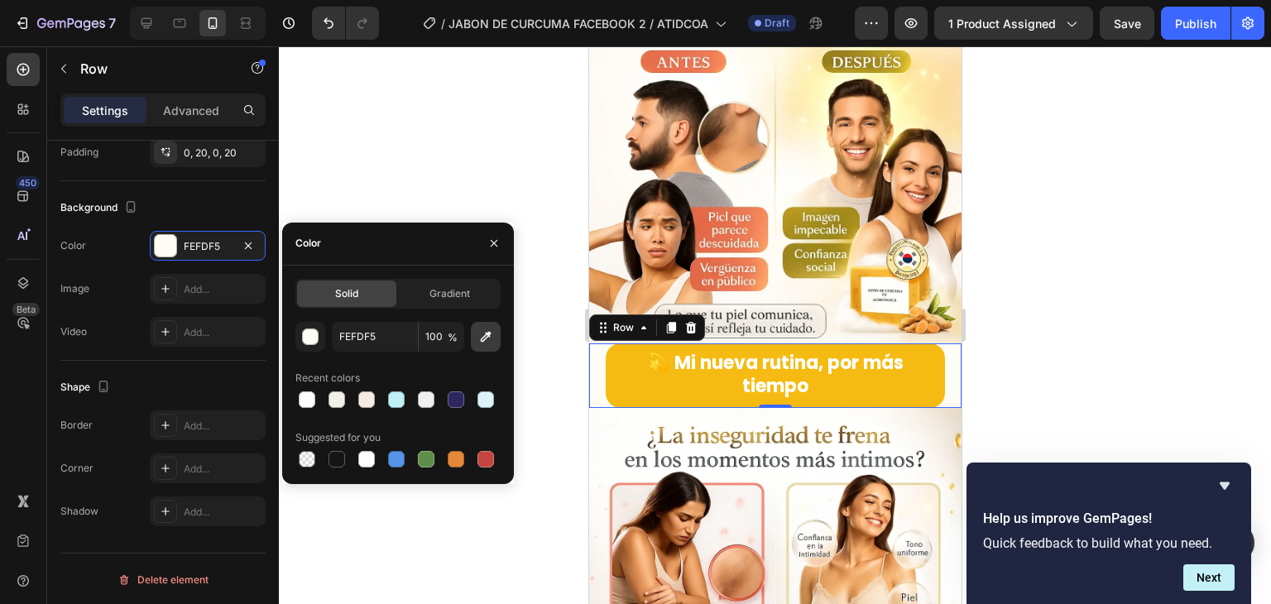
click at [473, 339] on button "button" at bounding box center [486, 337] width 30 height 30
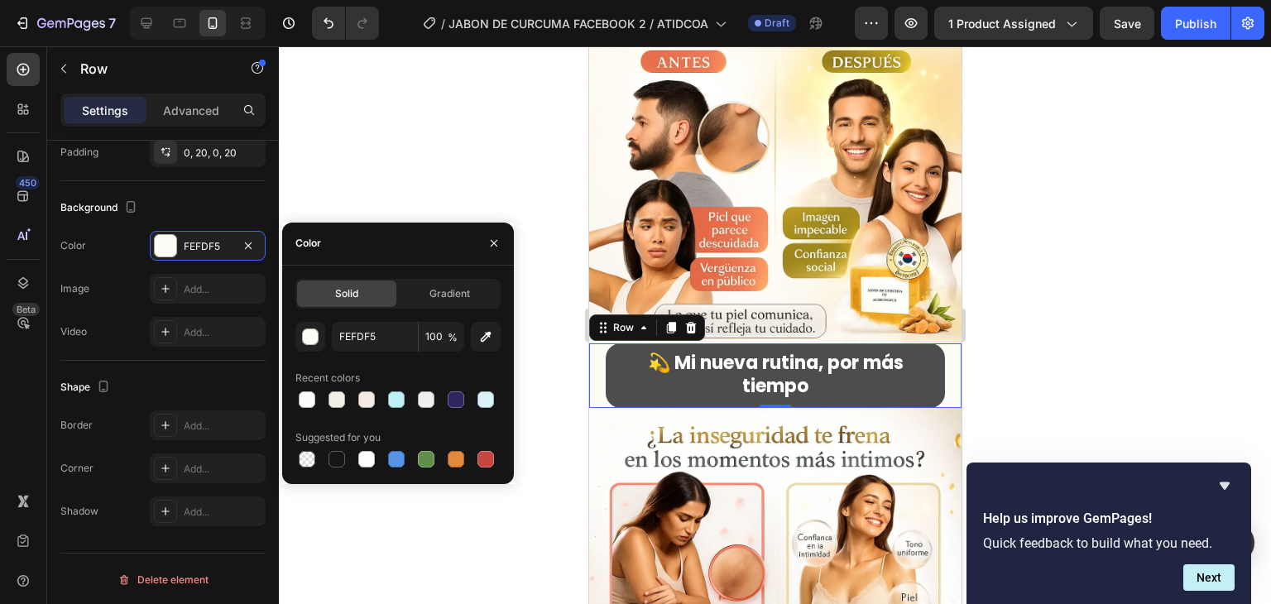
type input "FEF9F8"
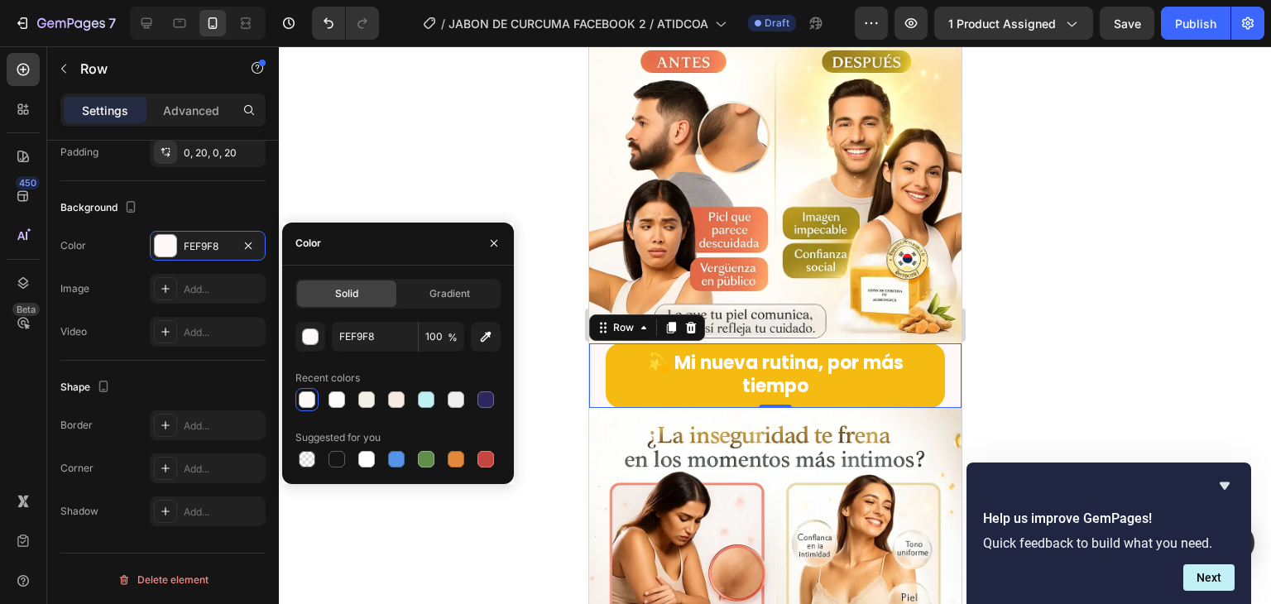
click at [1076, 304] on div at bounding box center [775, 325] width 992 height 558
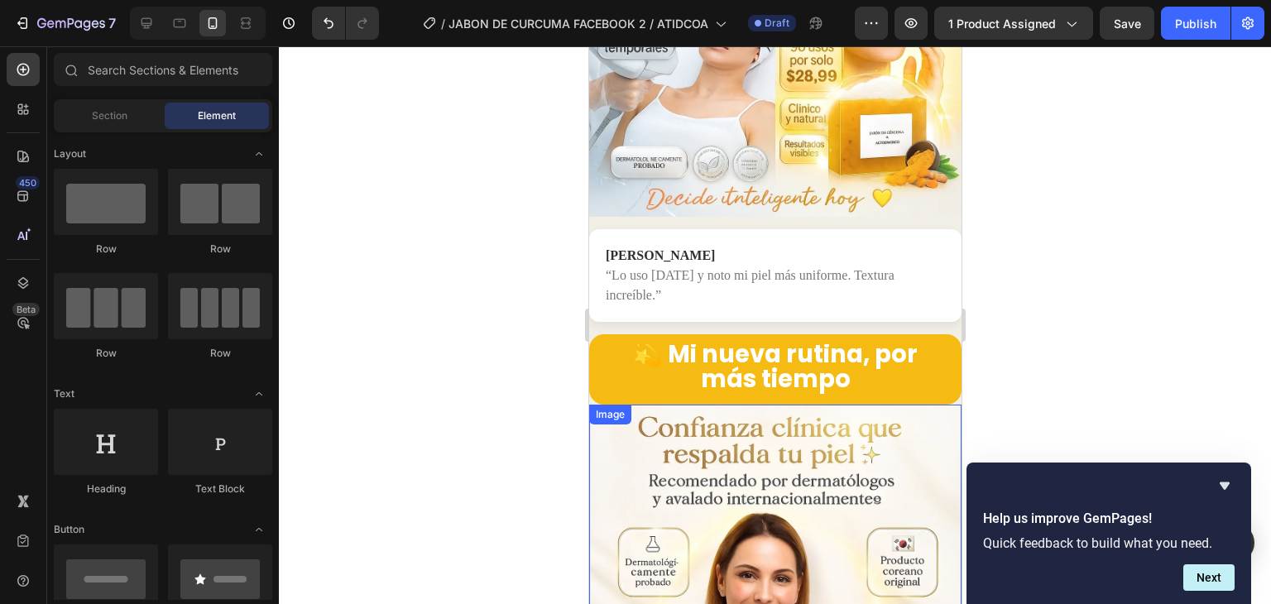
scroll to position [3895, 0]
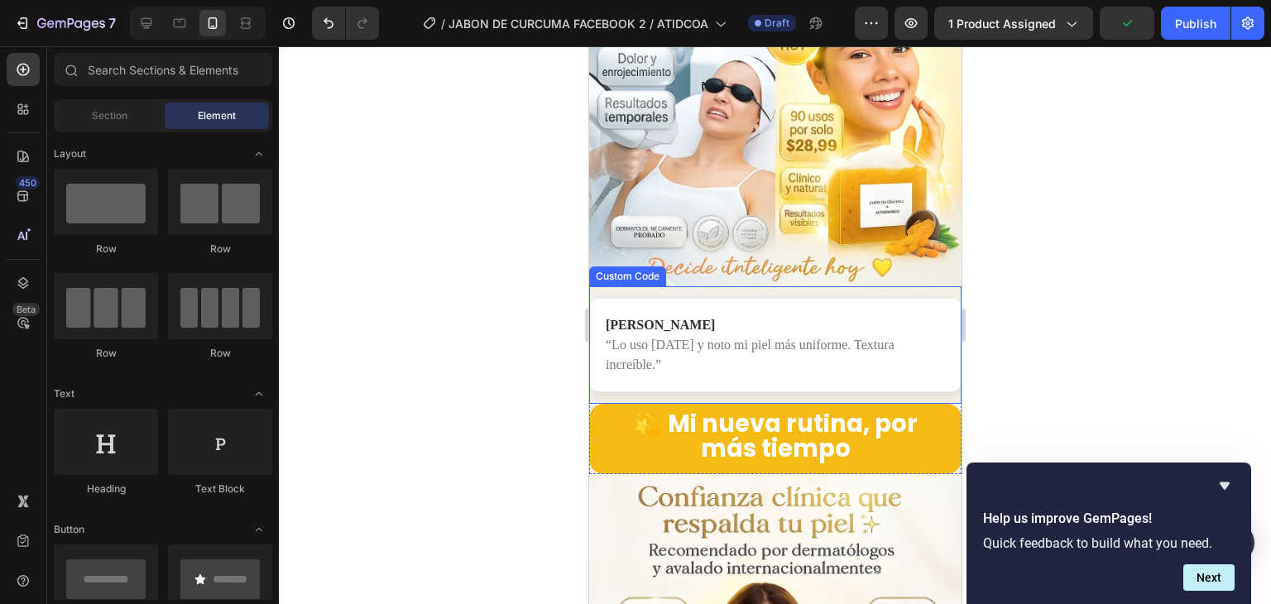
click at [658, 292] on div "[PERSON_NAME] “Lo uso [DATE] y noto mi piel más uniforme. Textura increíble.” C…" at bounding box center [774, 344] width 372 height 117
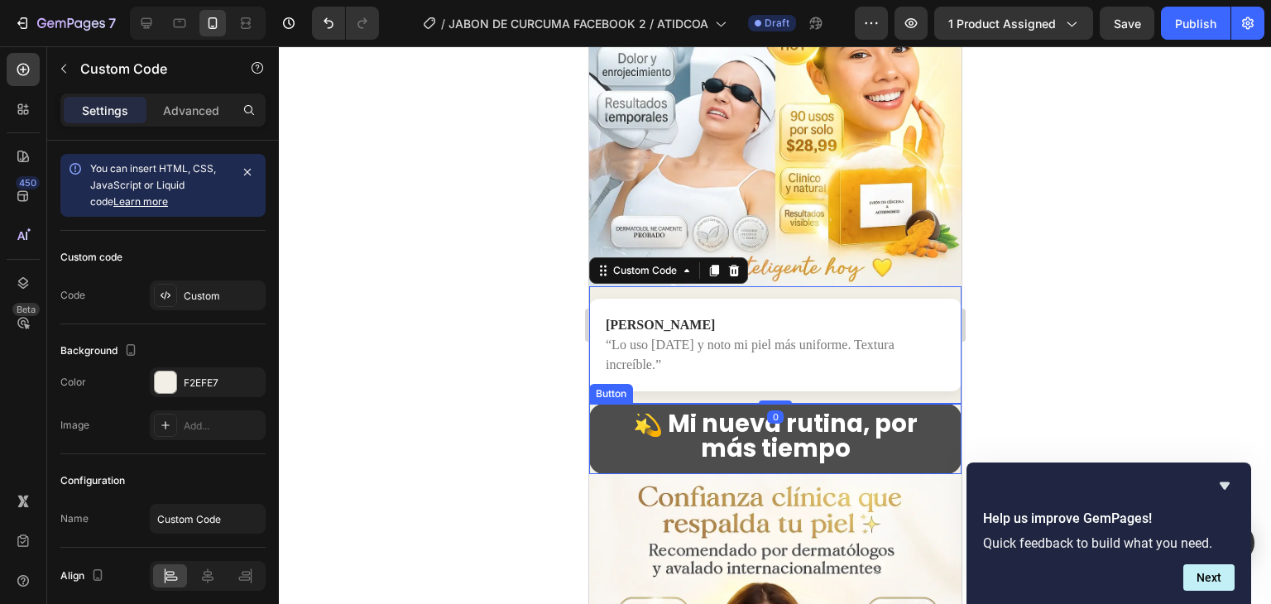
click at [599, 404] on button "💫 Mi nueva rutina, por más tiempo" at bounding box center [774, 439] width 372 height 70
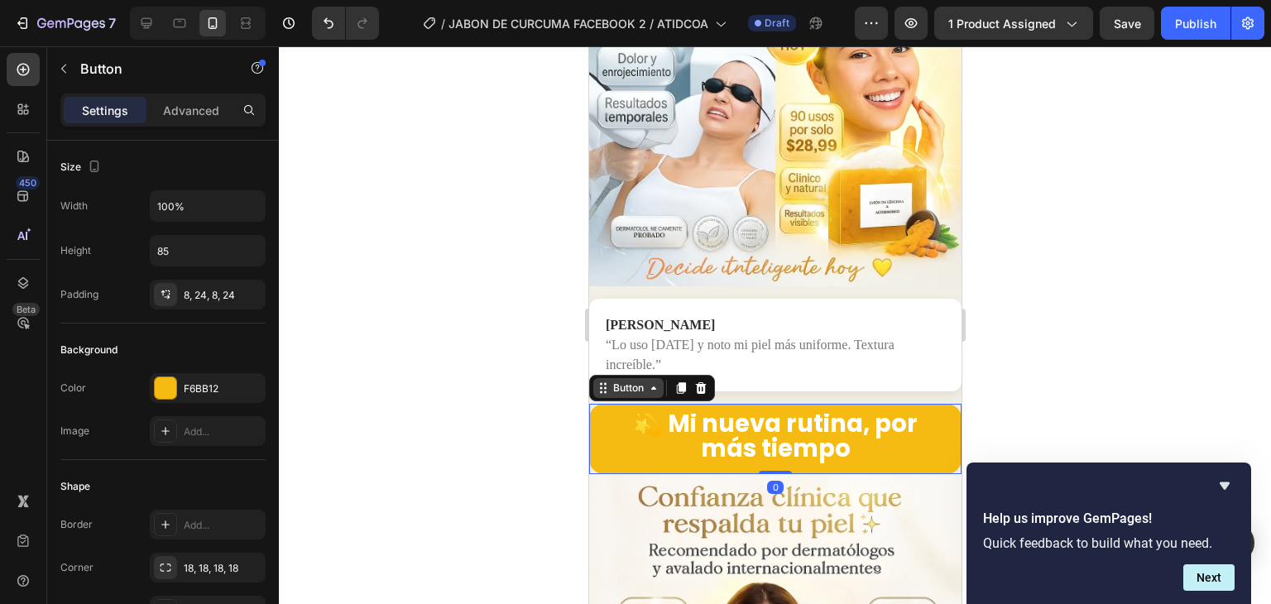
click at [625, 381] on div "Button" at bounding box center [627, 388] width 37 height 15
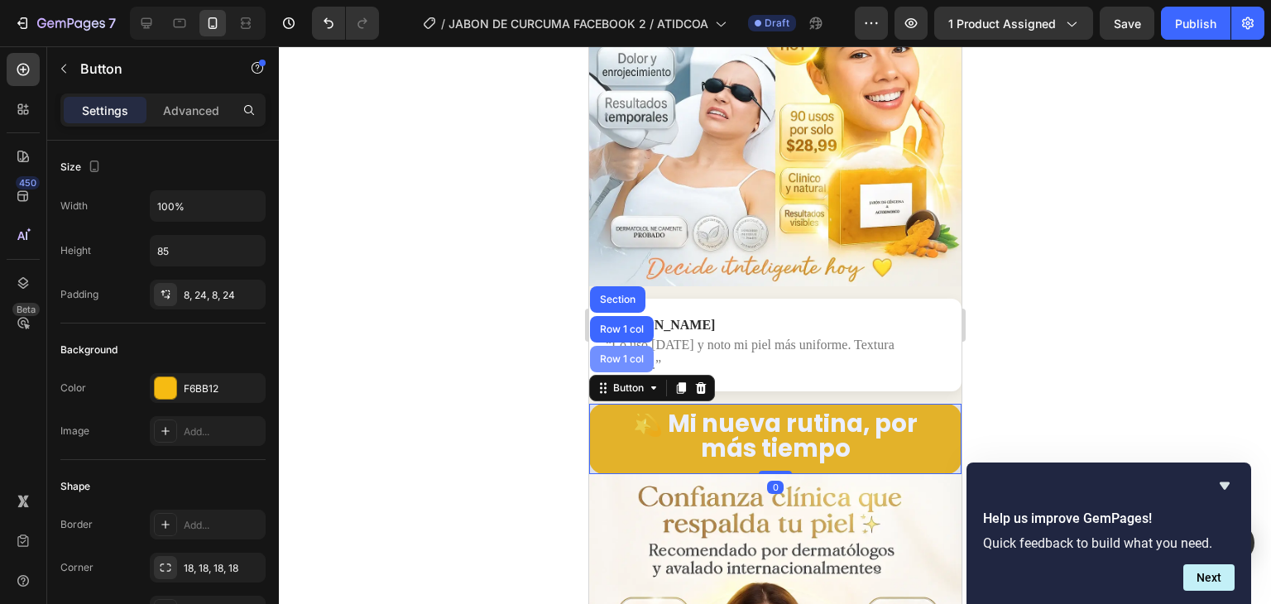
click at [625, 354] on div "Row 1 col" at bounding box center [621, 359] width 50 height 10
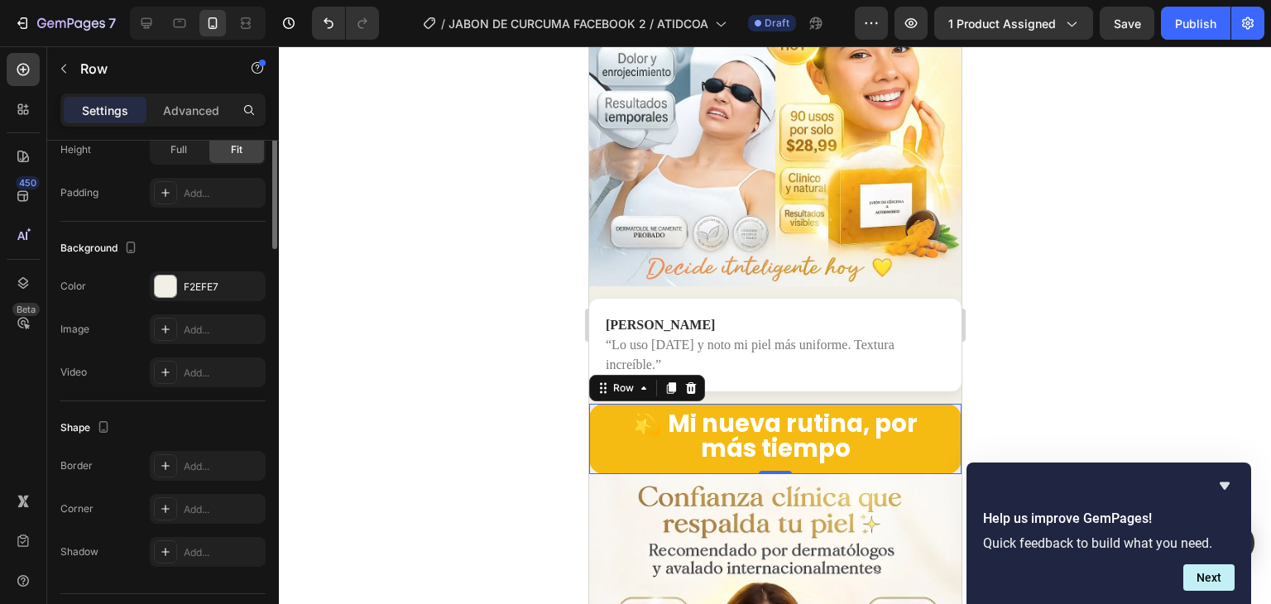
scroll to position [165, 0]
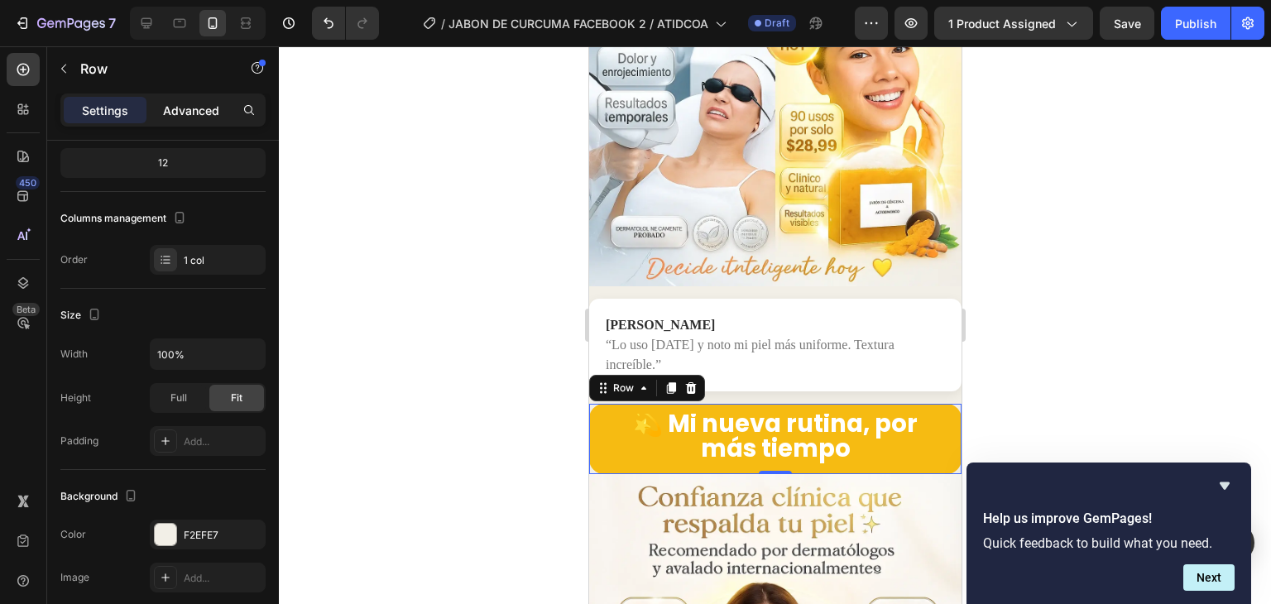
click at [193, 113] on p "Advanced" at bounding box center [191, 110] width 56 height 17
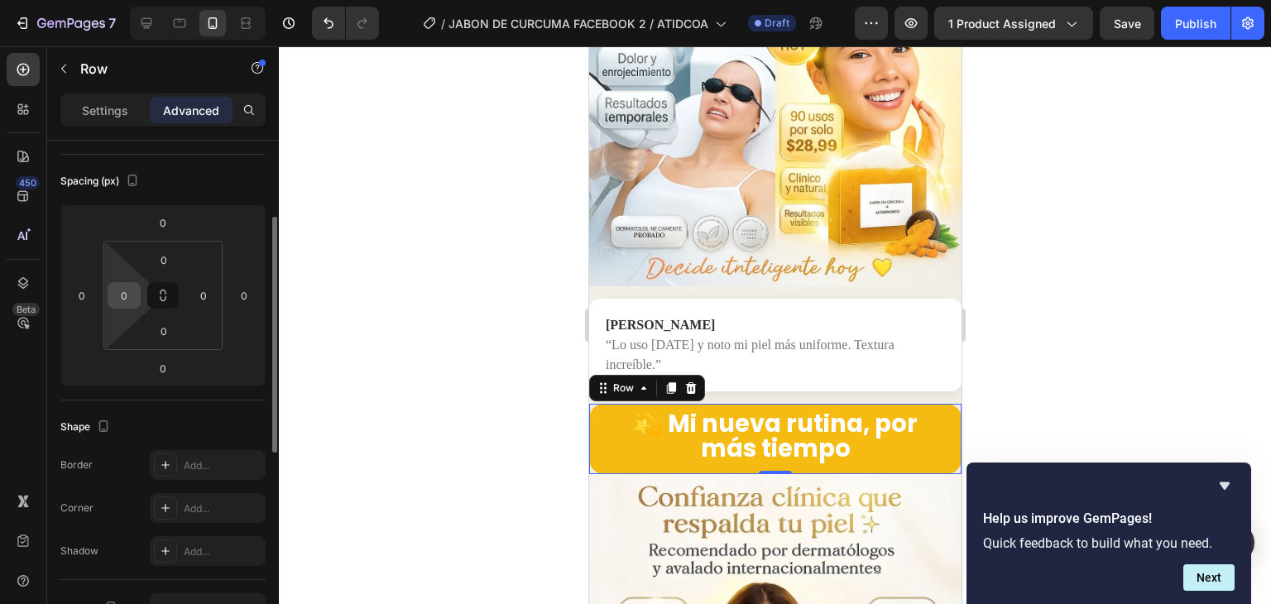
click at [122, 303] on input "0" at bounding box center [124, 295] width 25 height 25
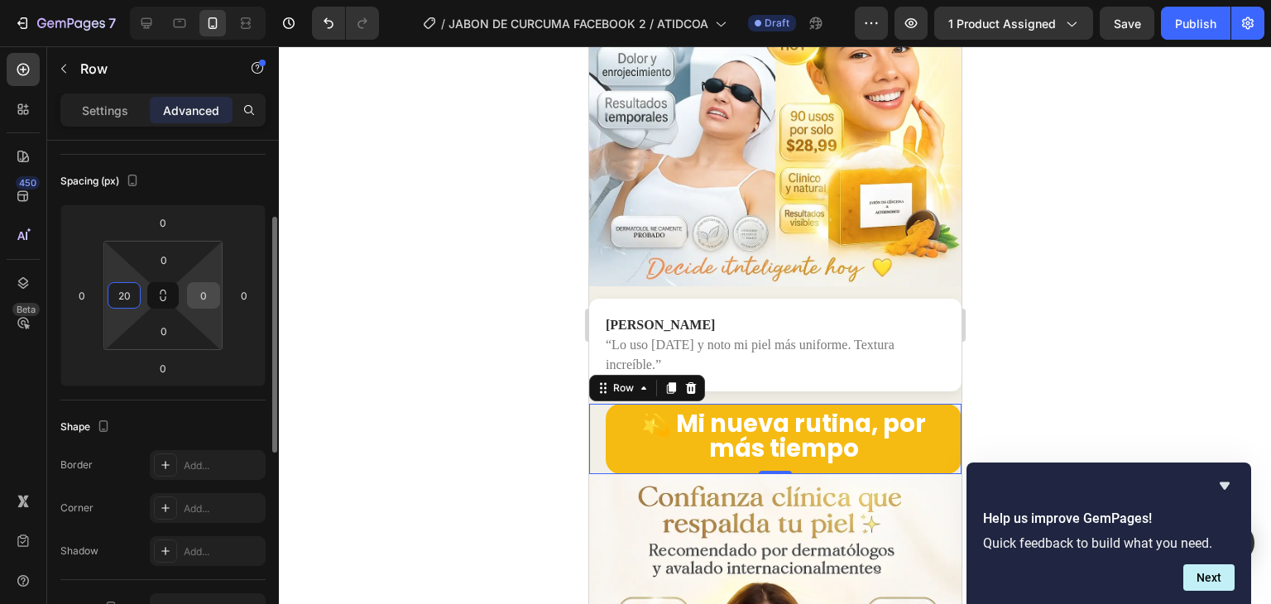
type input "20"
click at [208, 295] on input "0" at bounding box center [203, 295] width 25 height 25
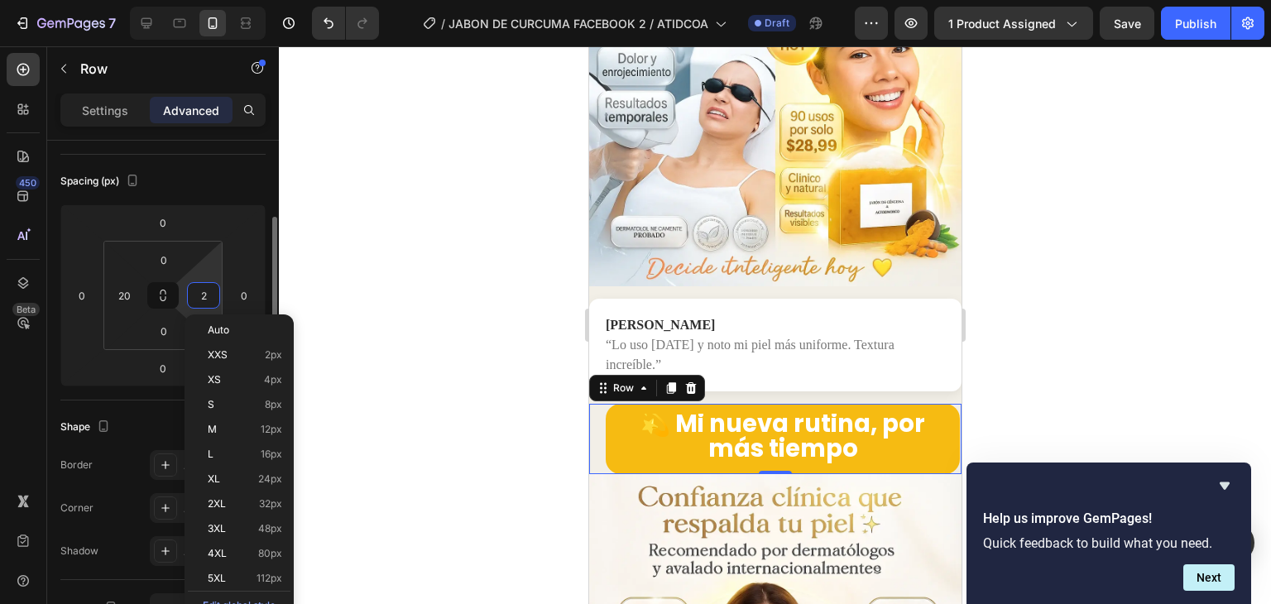
type input "20"
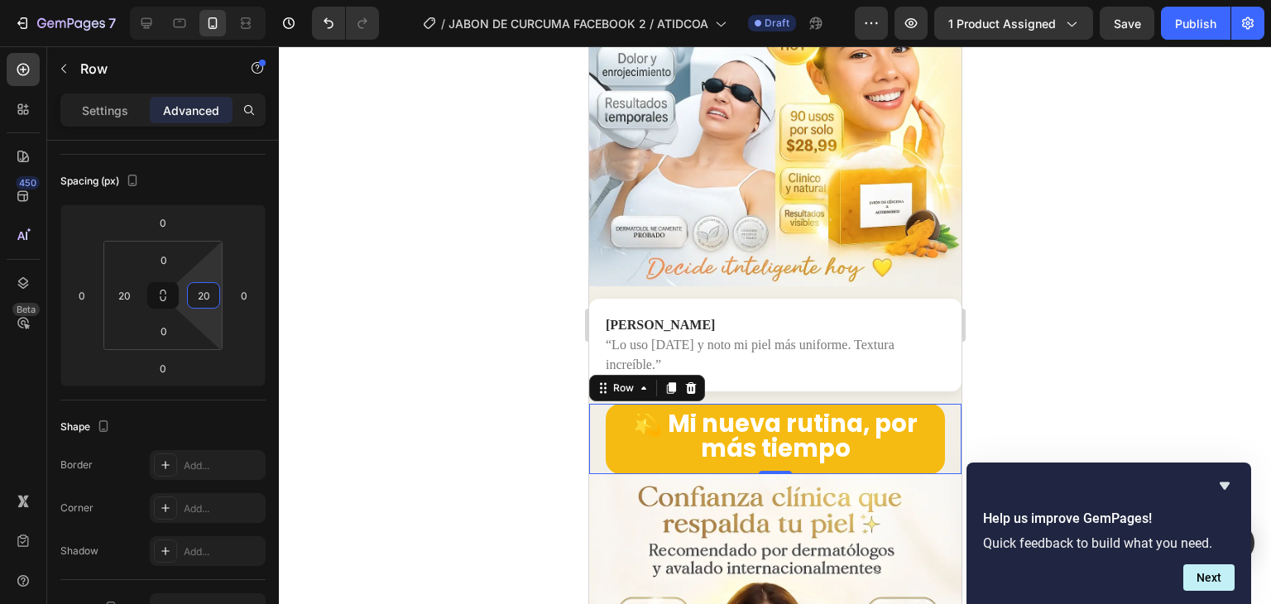
click at [1137, 275] on div at bounding box center [775, 325] width 992 height 558
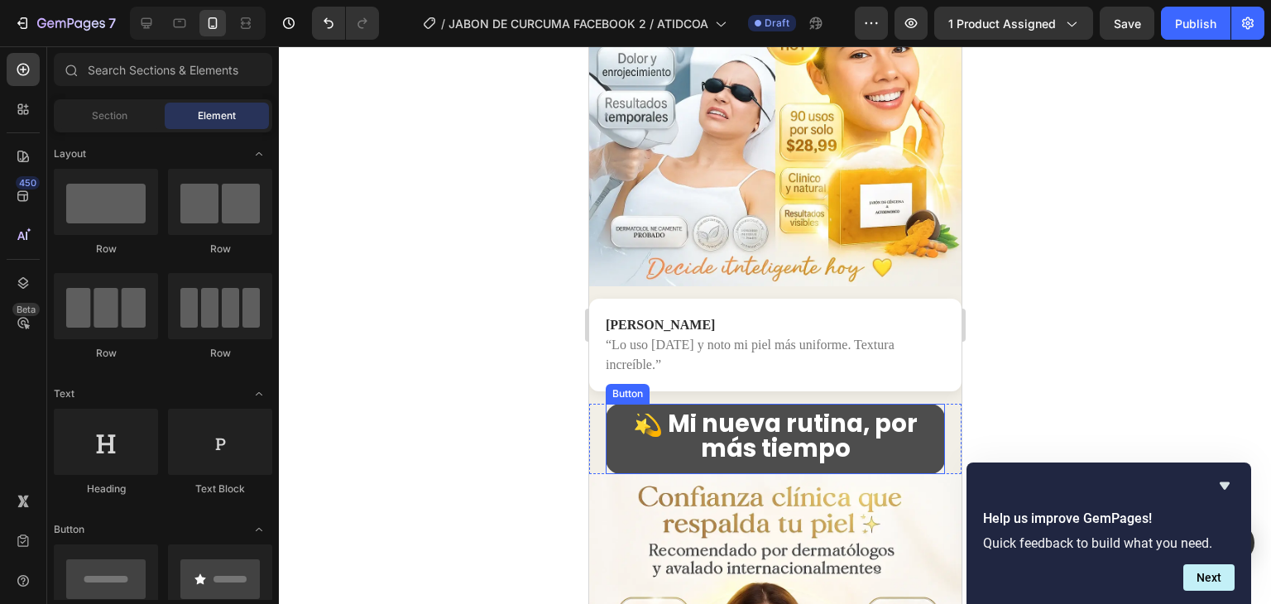
click at [608, 404] on button "💫 Mi nueva rutina, por más tiempo" at bounding box center [774, 439] width 339 height 70
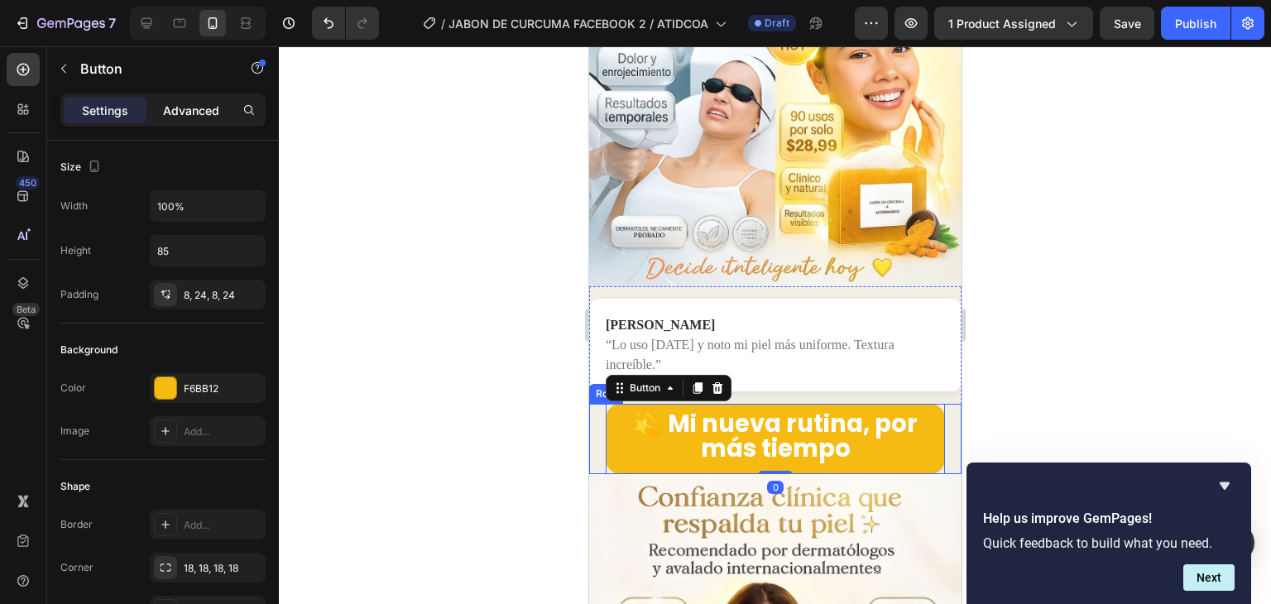
click at [173, 110] on p "Advanced" at bounding box center [191, 110] width 56 height 17
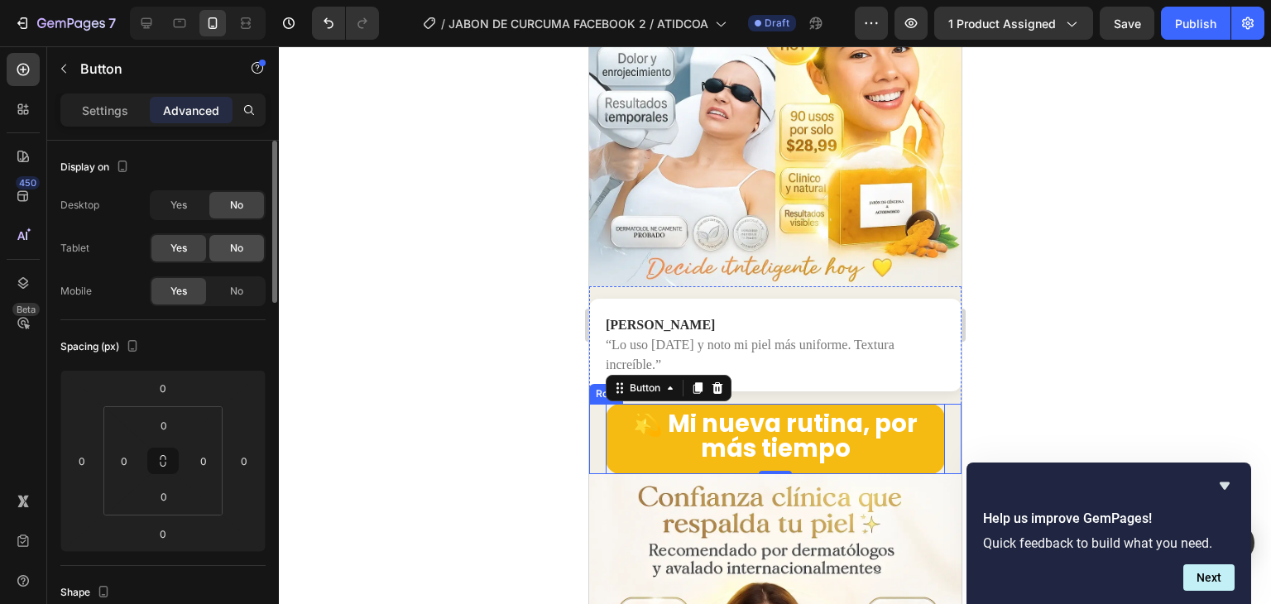
click at [255, 252] on div "No" at bounding box center [236, 248] width 55 height 26
click at [118, 98] on div "Settings" at bounding box center [105, 110] width 83 height 26
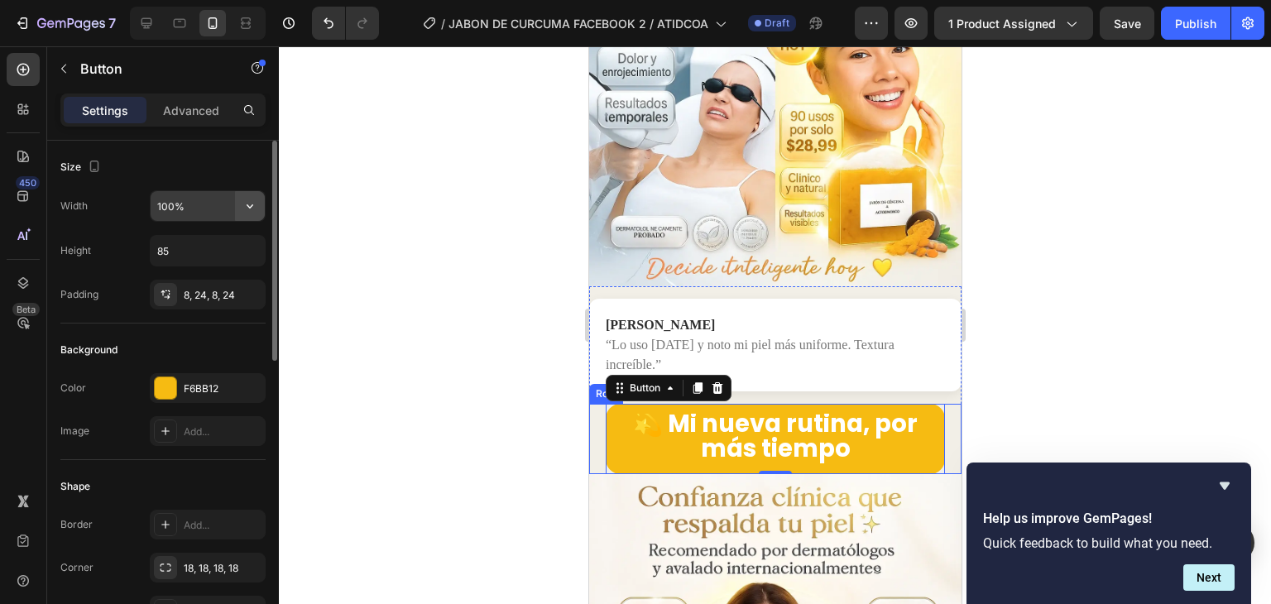
click at [249, 204] on icon "button" at bounding box center [250, 206] width 17 height 17
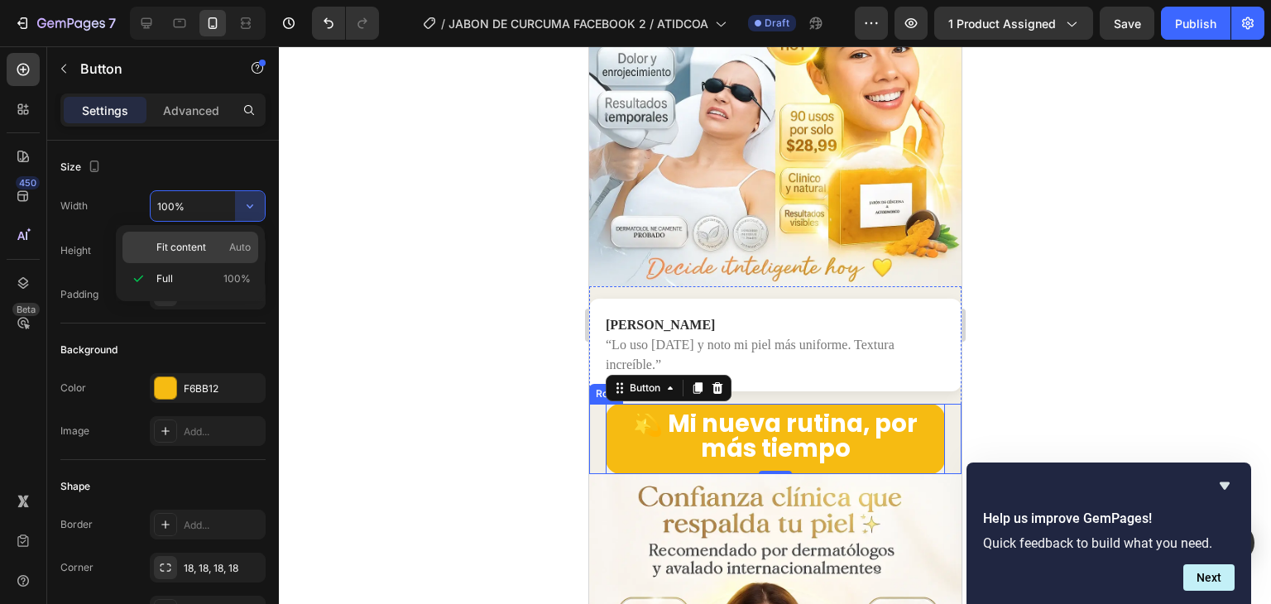
click at [212, 246] on p "Fit content Auto" at bounding box center [203, 247] width 94 height 15
type input "Auto"
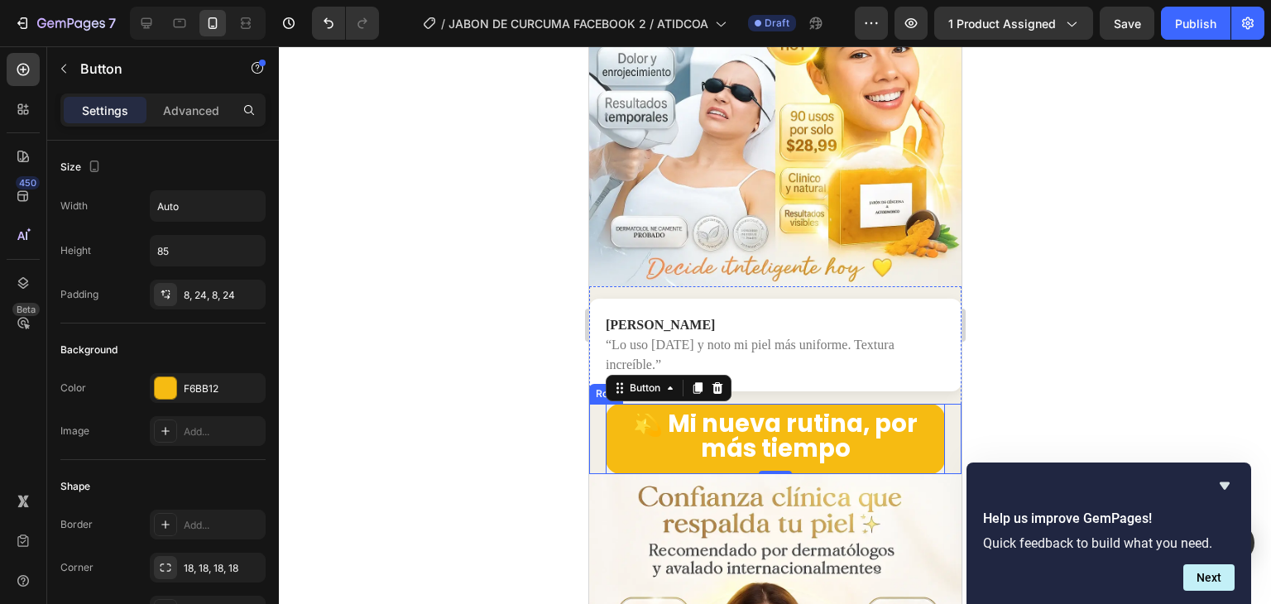
click at [1100, 363] on div at bounding box center [775, 325] width 992 height 558
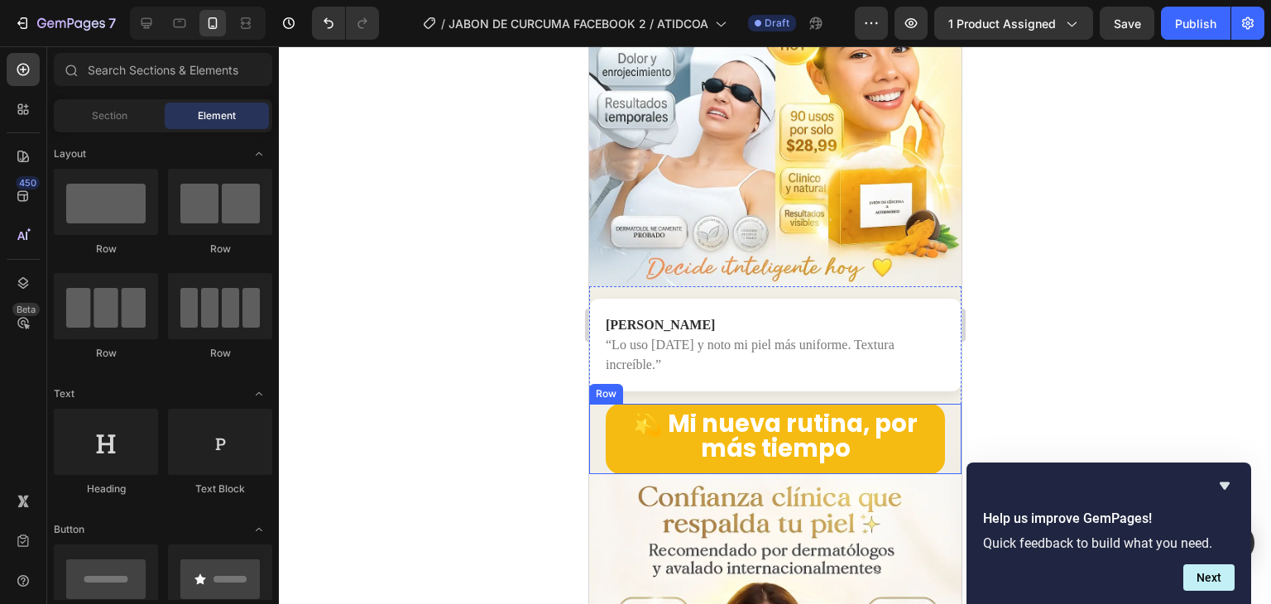
click at [595, 404] on div "💫 Mi nueva rutina, por más tiempo Button Row" at bounding box center [774, 439] width 372 height 70
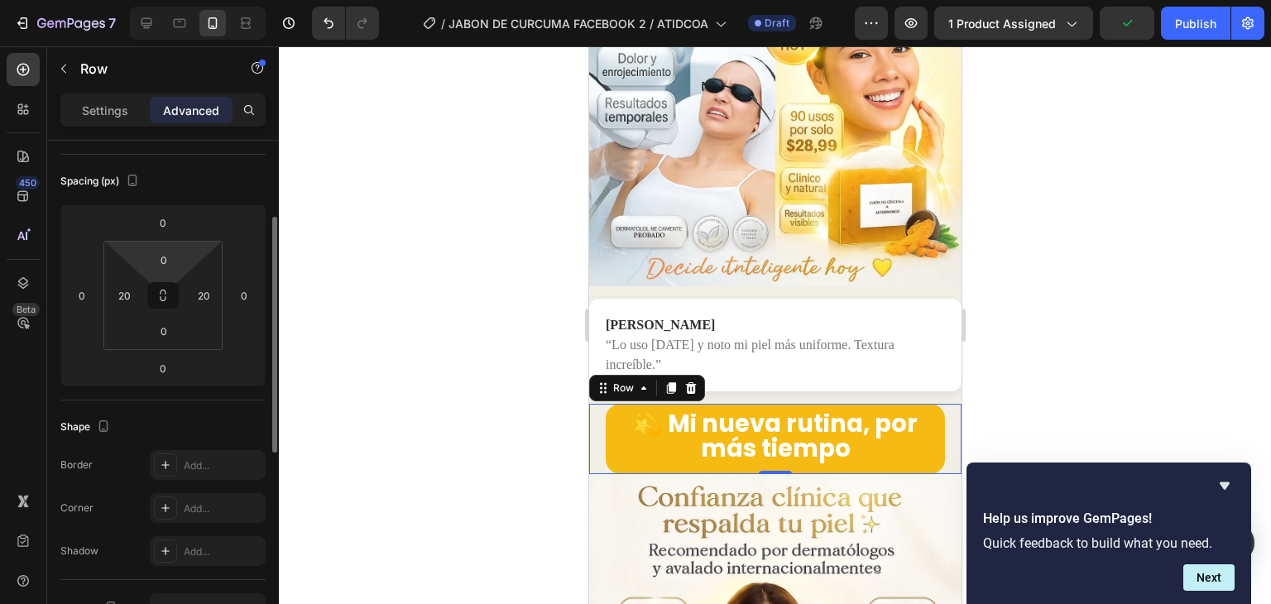
scroll to position [0, 0]
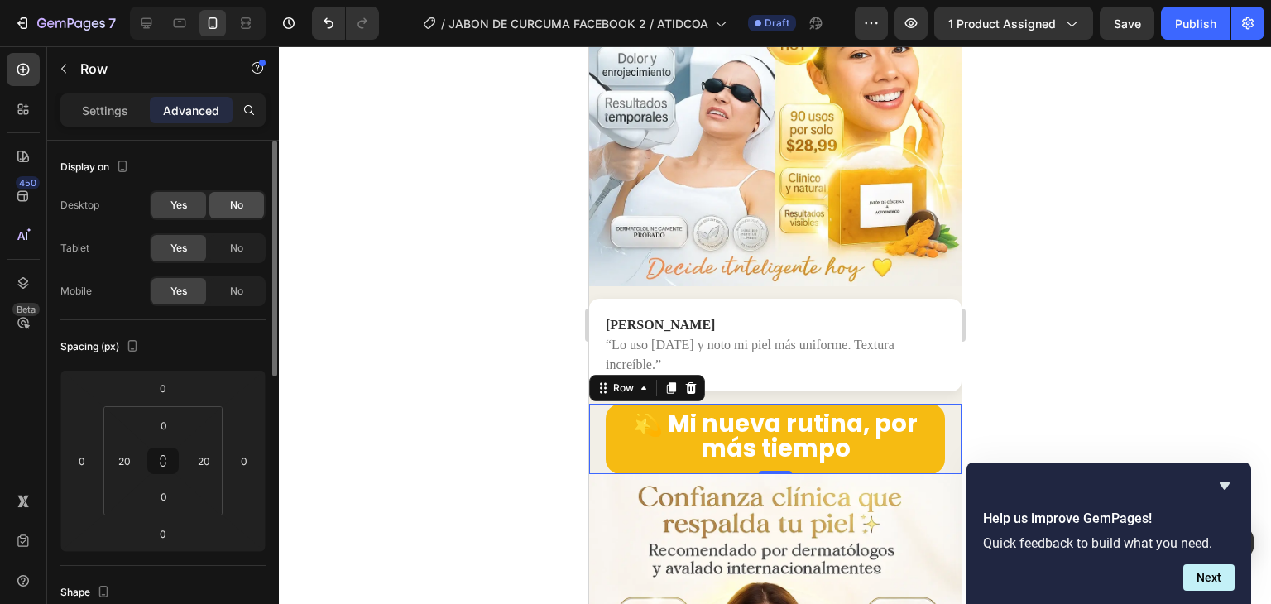
click at [232, 206] on span "No" at bounding box center [236, 205] width 13 height 15
click at [231, 239] on div "No" at bounding box center [236, 248] width 55 height 26
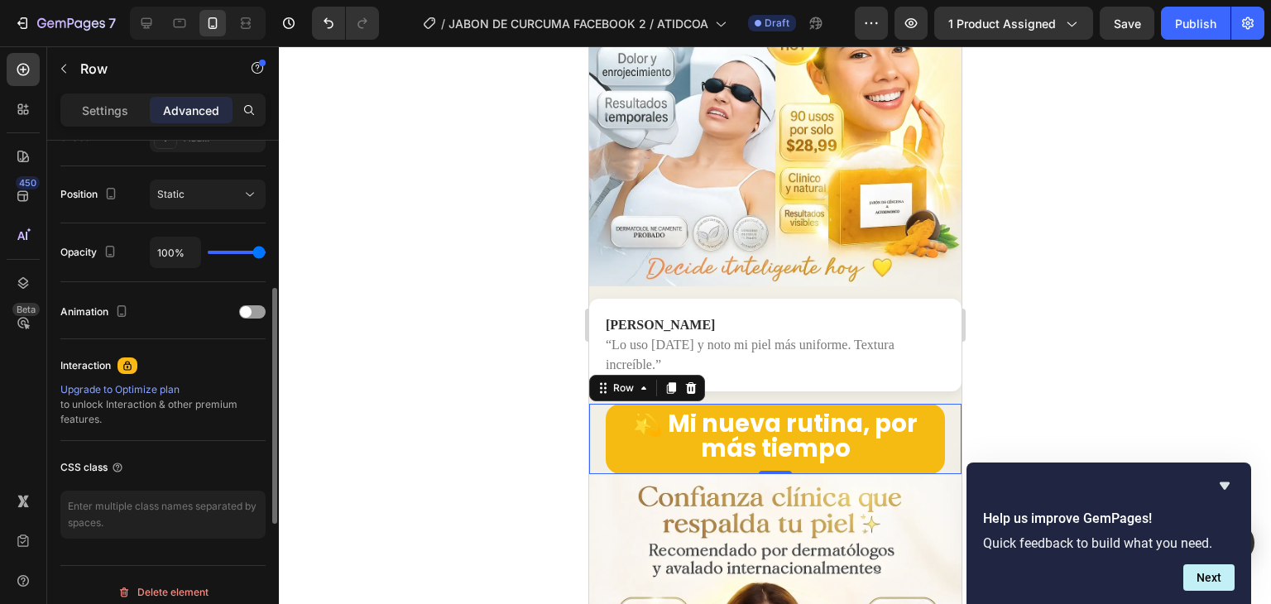
scroll to position [331, 0]
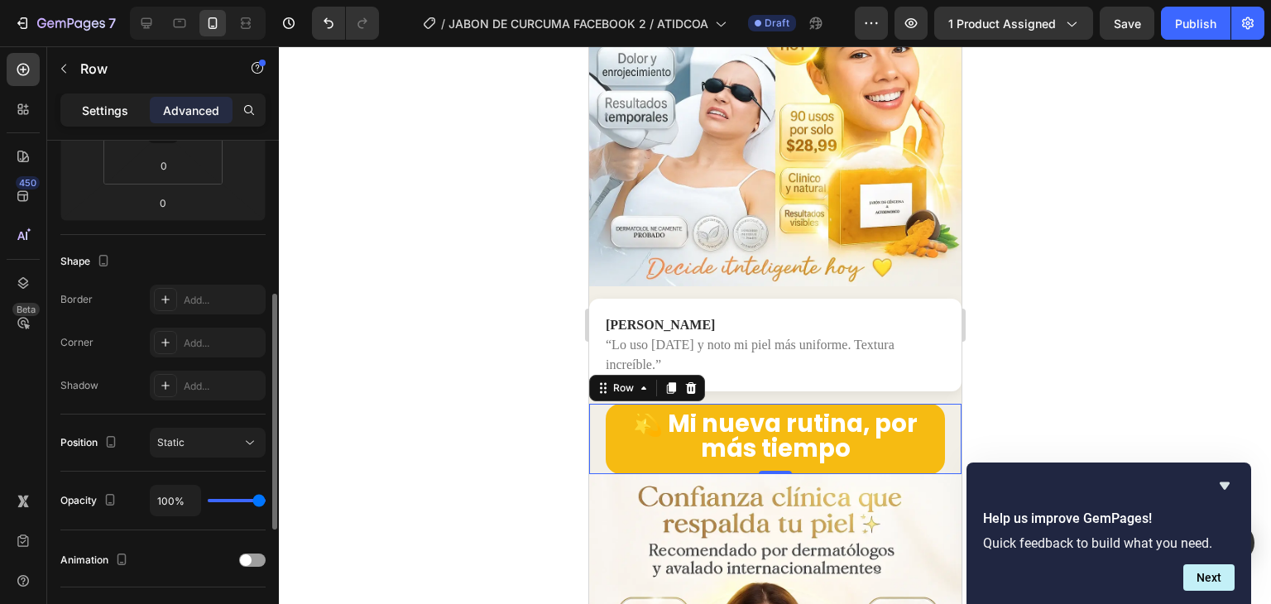
click at [130, 113] on div "Settings" at bounding box center [105, 110] width 83 height 26
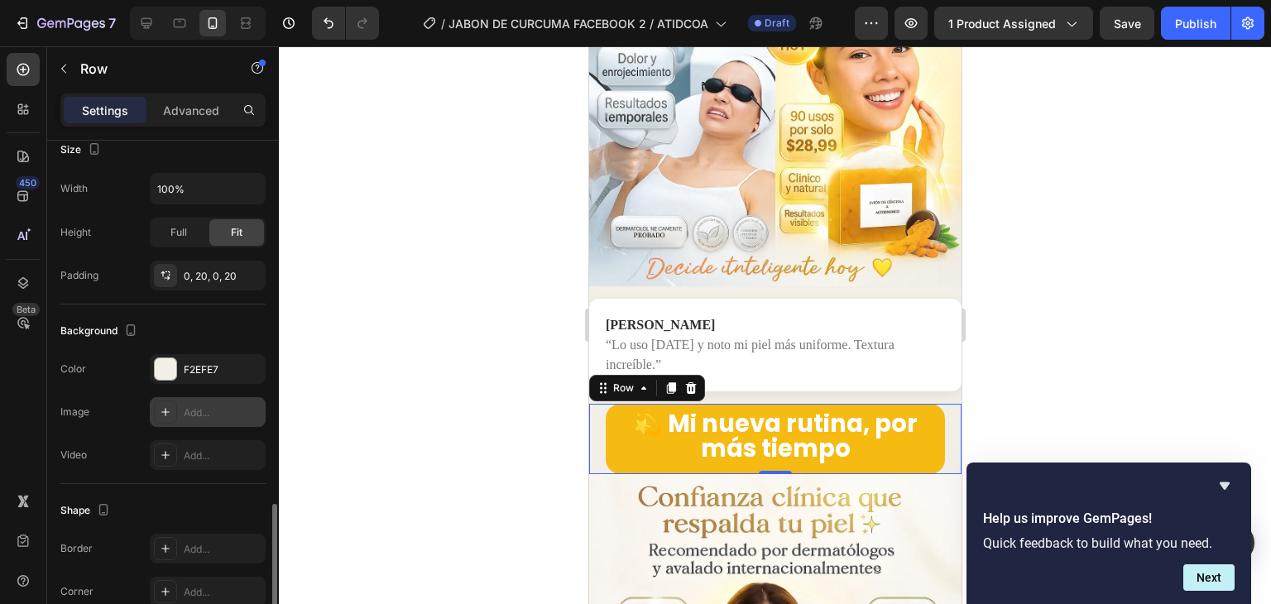
scroll to position [454, 0]
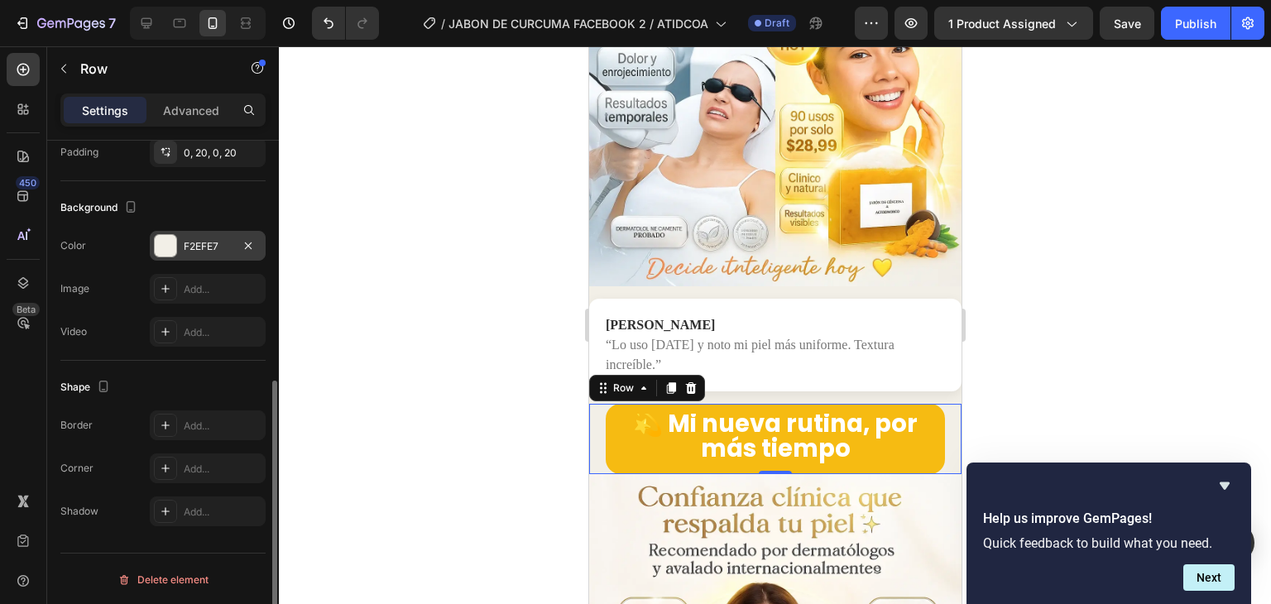
click at [208, 243] on div "F2EFE7" at bounding box center [208, 246] width 48 height 15
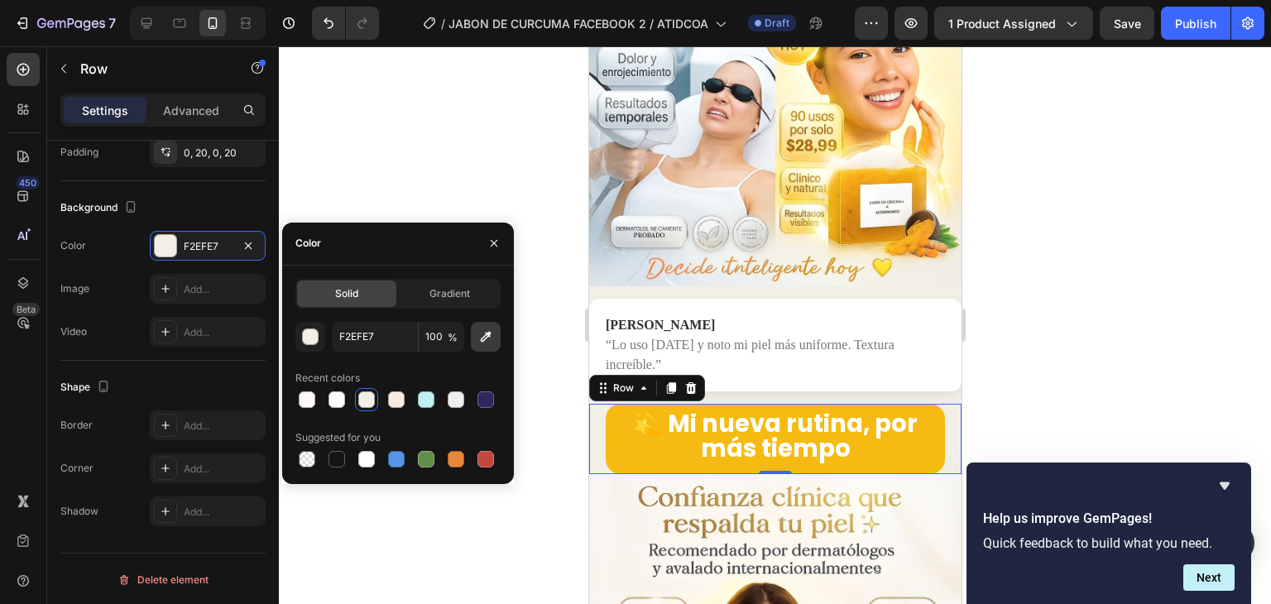
click at [491, 341] on icon "button" at bounding box center [485, 336] width 17 height 17
type input "F8F4EE"
click at [1069, 324] on div at bounding box center [775, 325] width 992 height 558
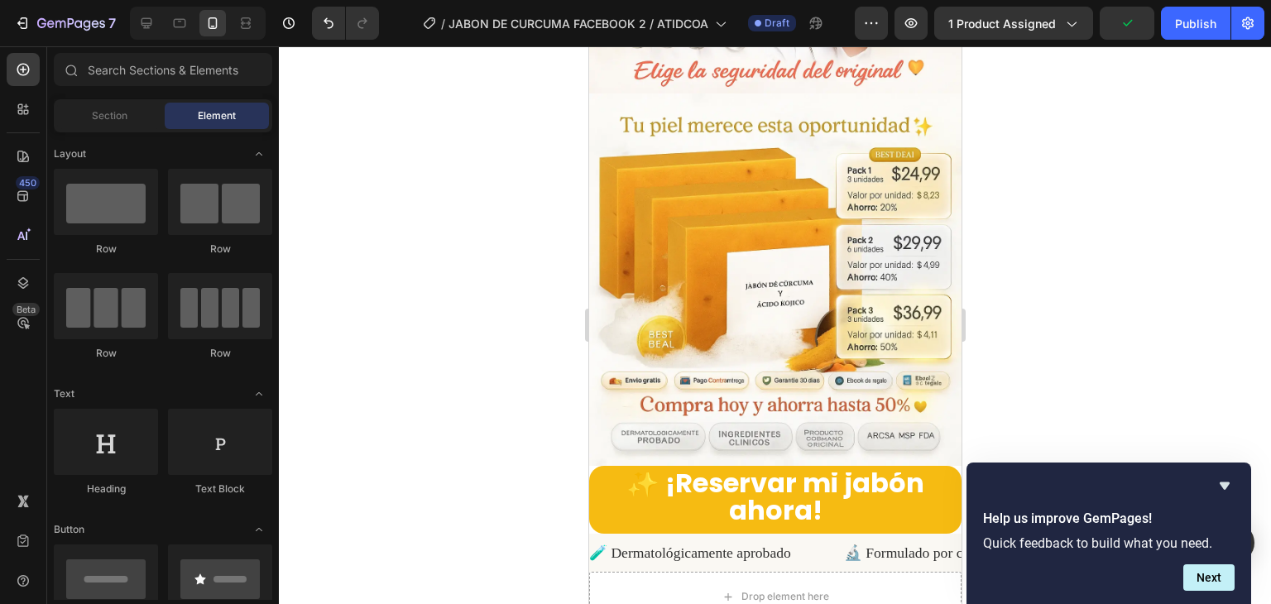
scroll to position [4655, 0]
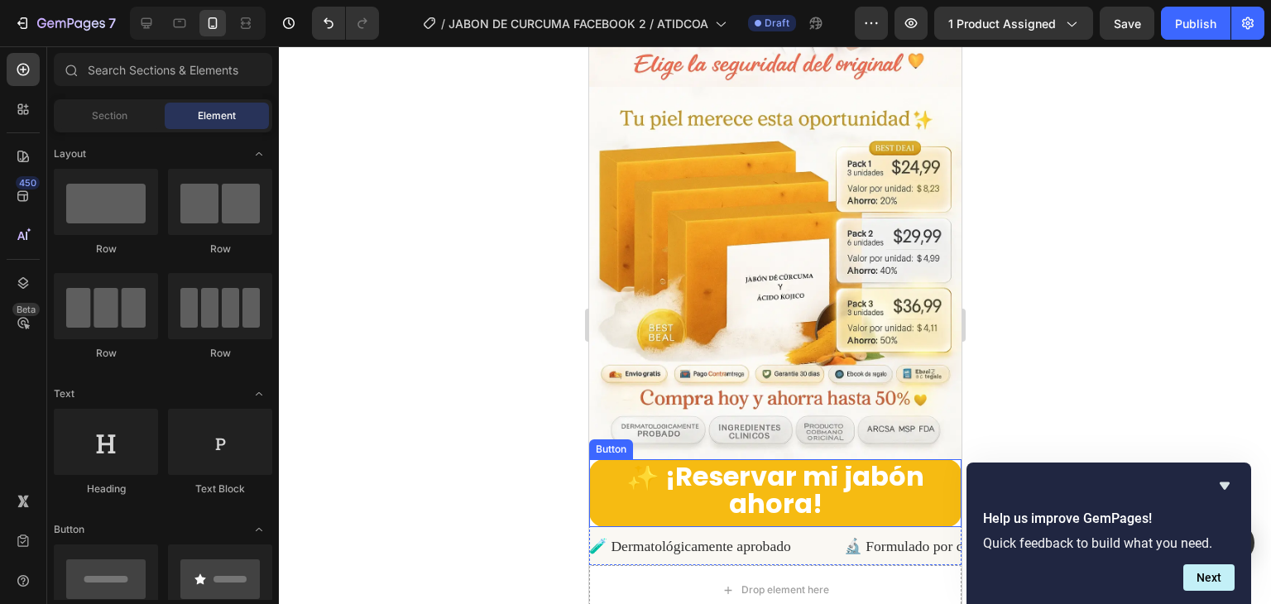
click at [599, 442] on div "Button" at bounding box center [610, 449] width 37 height 15
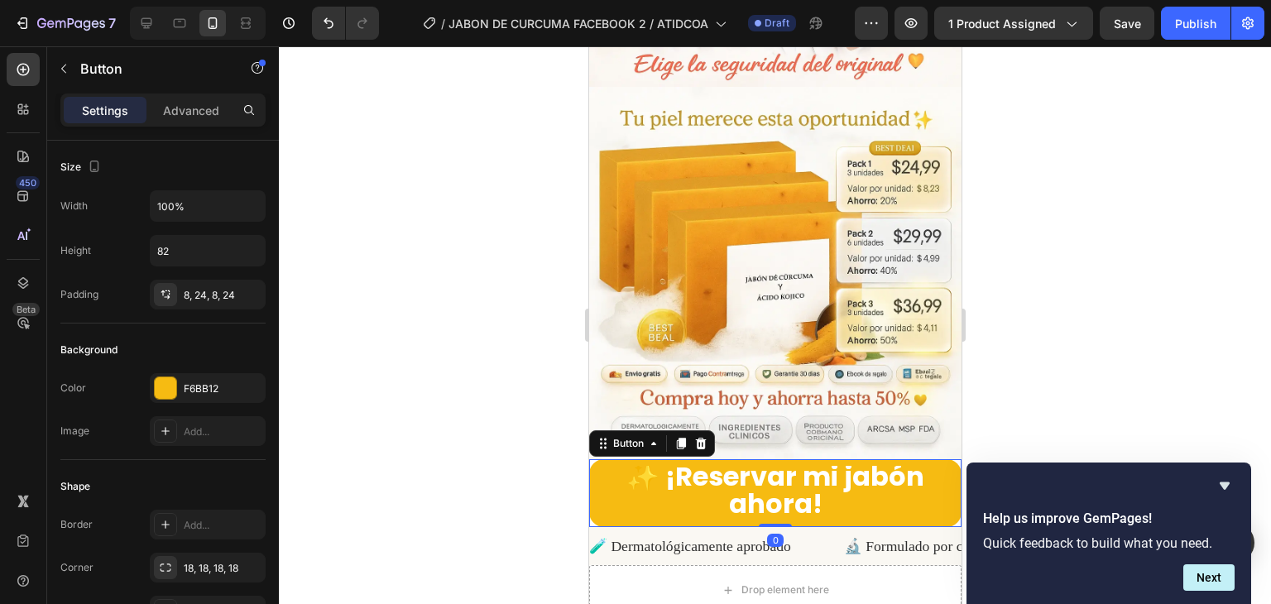
click at [628, 430] on div "Button" at bounding box center [651, 443] width 126 height 26
click at [635, 436] on div "Button" at bounding box center [627, 443] width 37 height 15
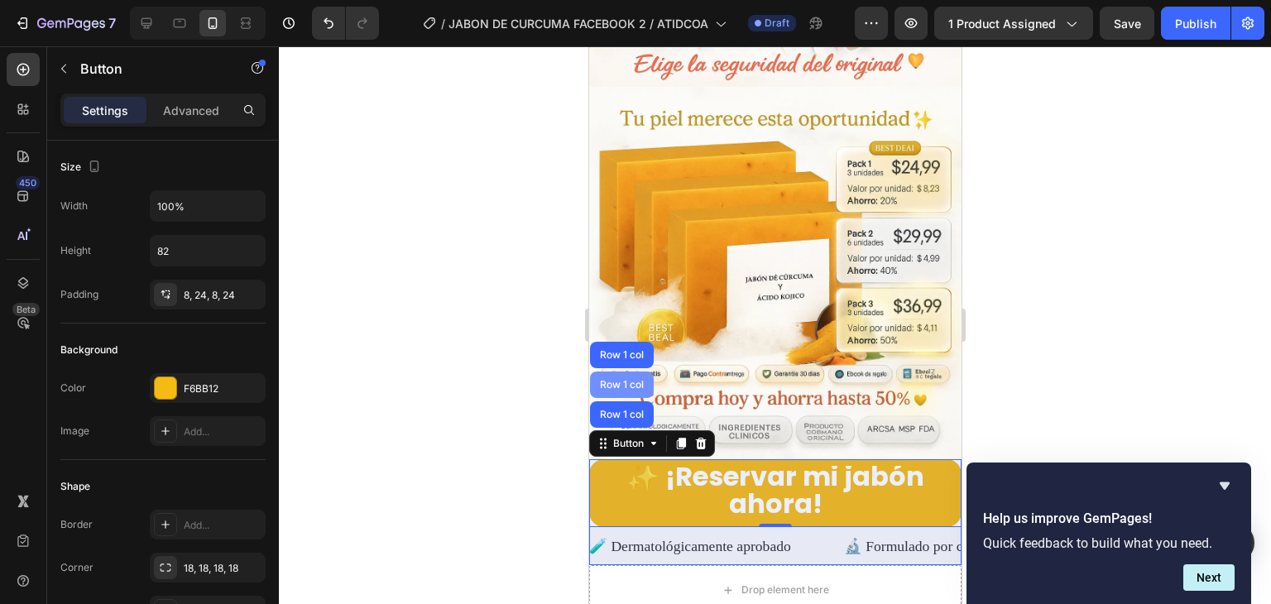
click at [630, 371] on div "Row 1 col" at bounding box center [621, 384] width 64 height 26
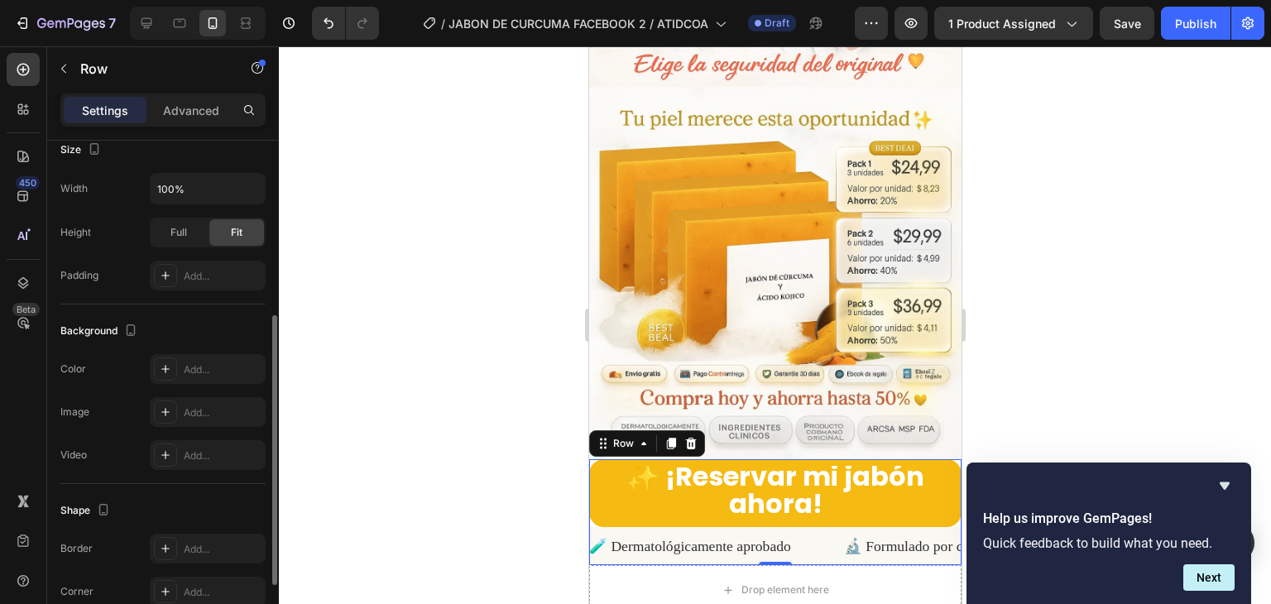
scroll to position [454, 0]
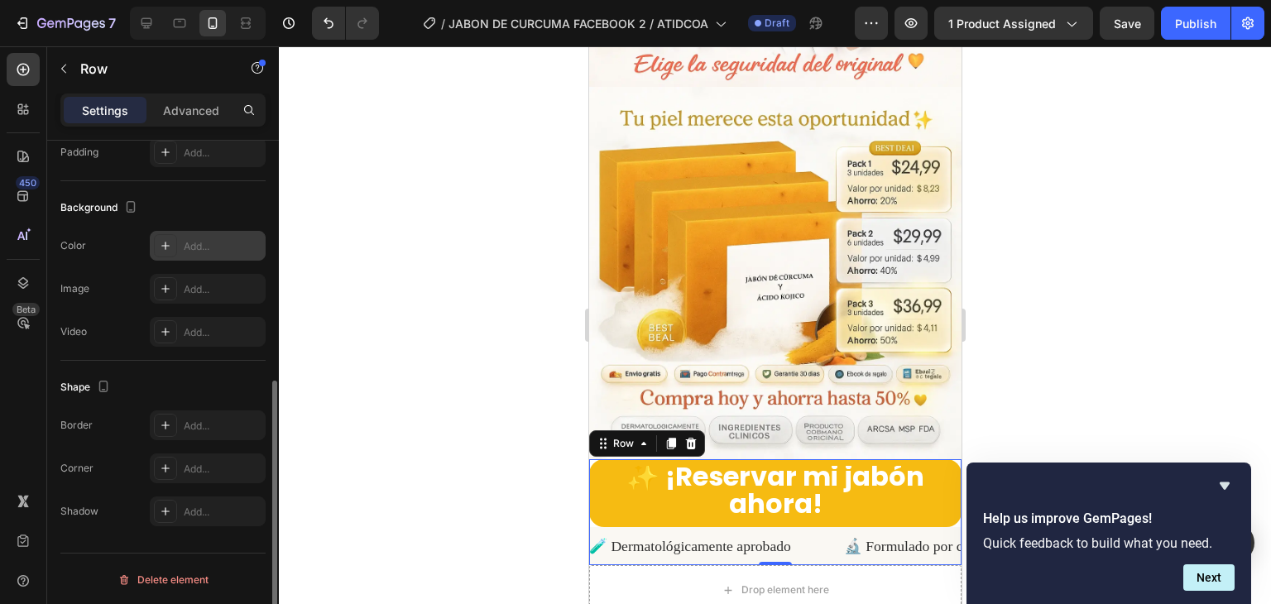
click at [192, 249] on div "Add..." at bounding box center [223, 246] width 78 height 15
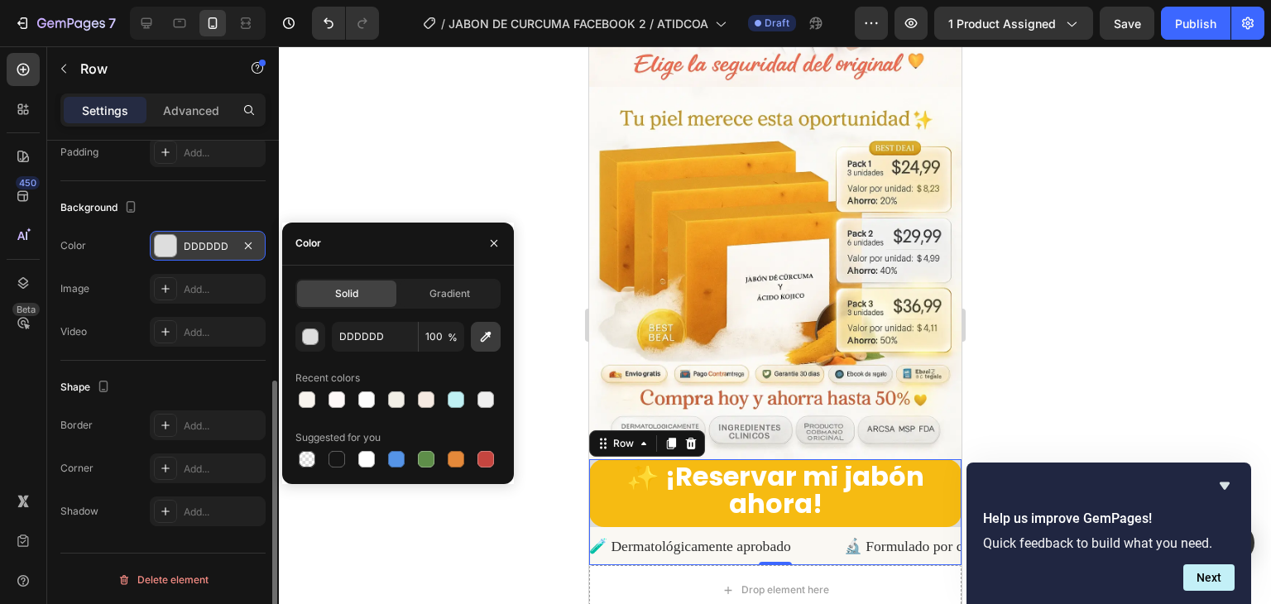
click at [477, 344] on icon "button" at bounding box center [485, 336] width 17 height 17
type input "F9F8F4"
click at [1085, 302] on div at bounding box center [775, 325] width 992 height 558
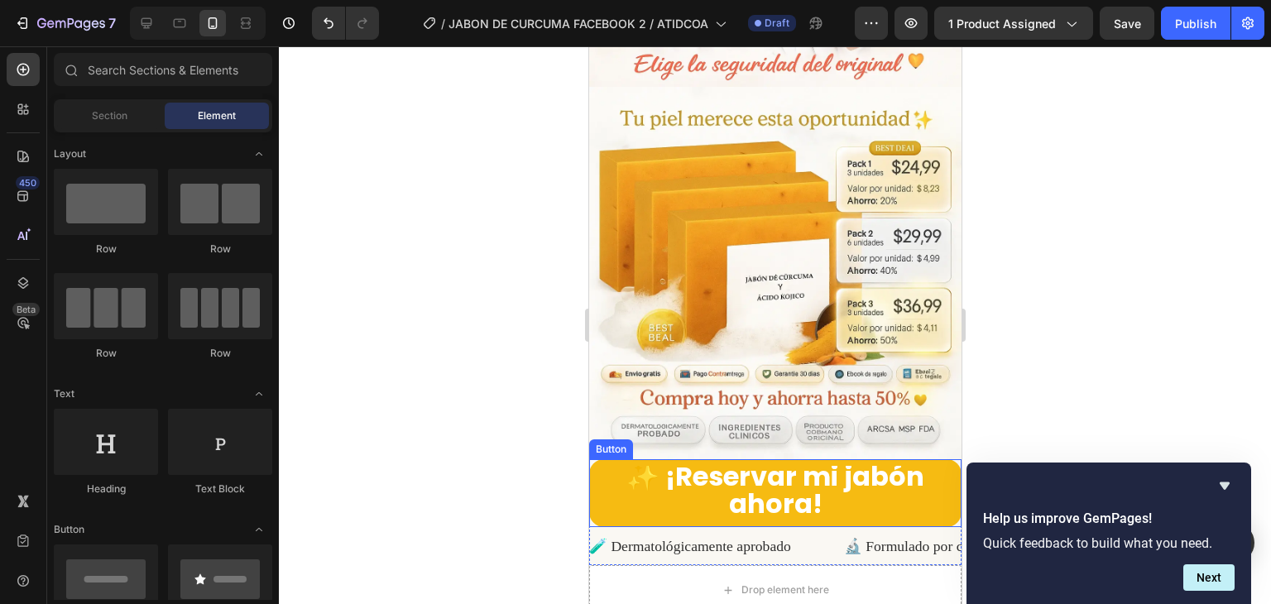
click at [610, 442] on div "Button" at bounding box center [610, 449] width 37 height 15
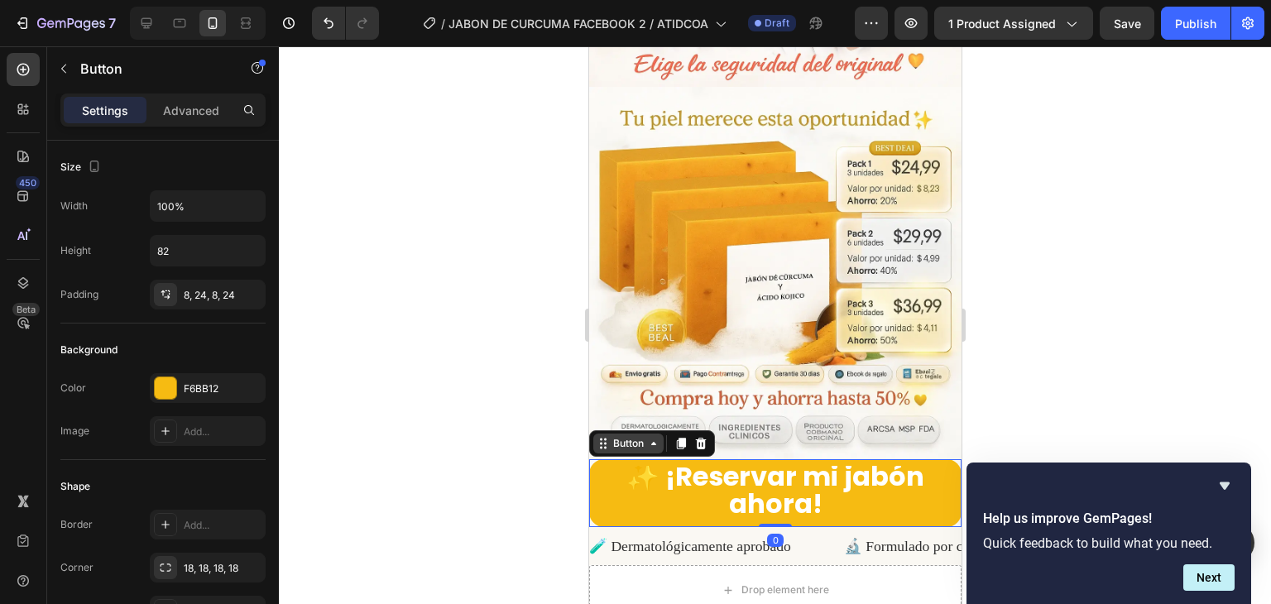
click at [646, 437] on icon at bounding box center [652, 443] width 13 height 13
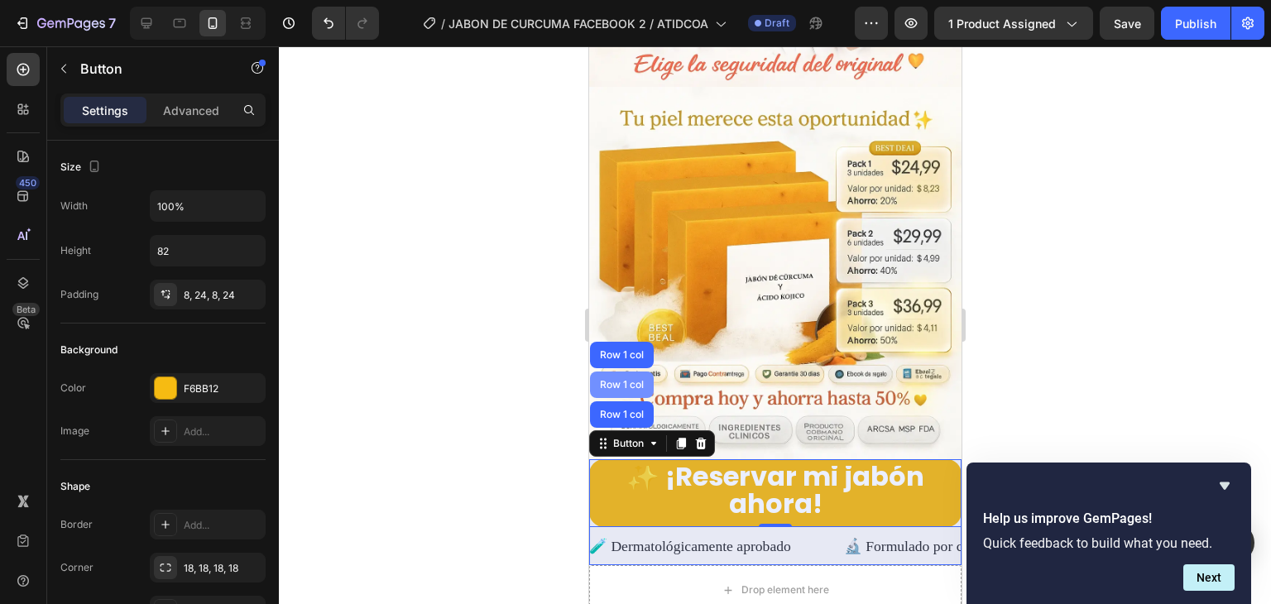
click at [626, 380] on div "Row 1 col" at bounding box center [621, 385] width 50 height 10
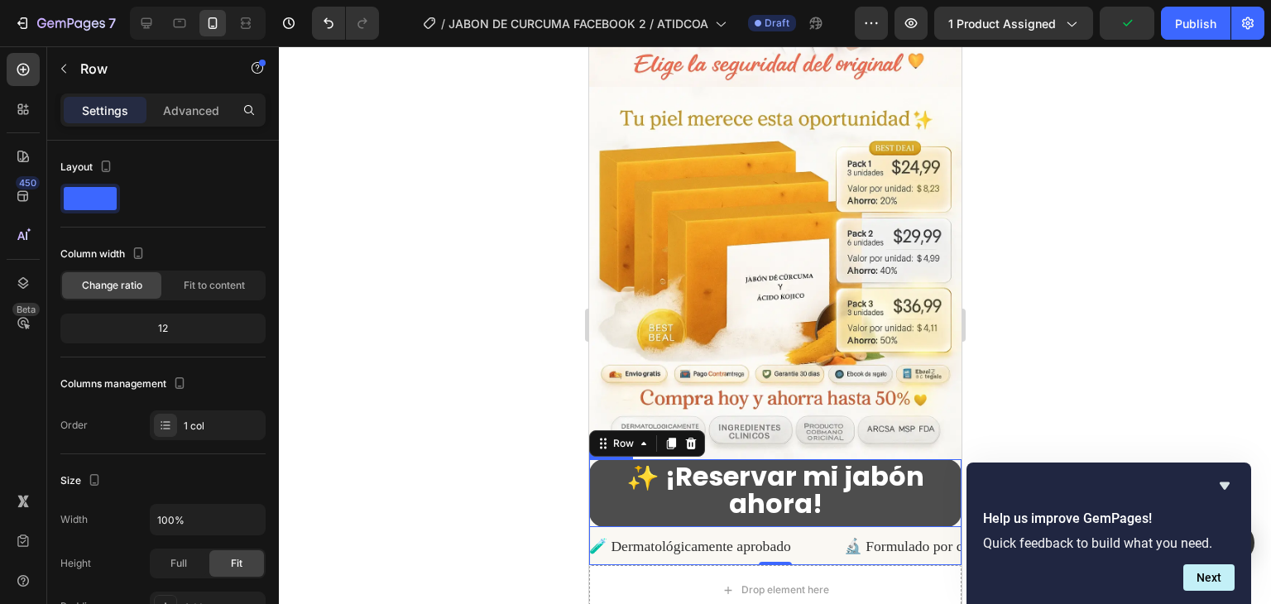
click at [598, 459] on button "✨ ¡Reservar mi jabón ahora!" at bounding box center [774, 493] width 372 height 68
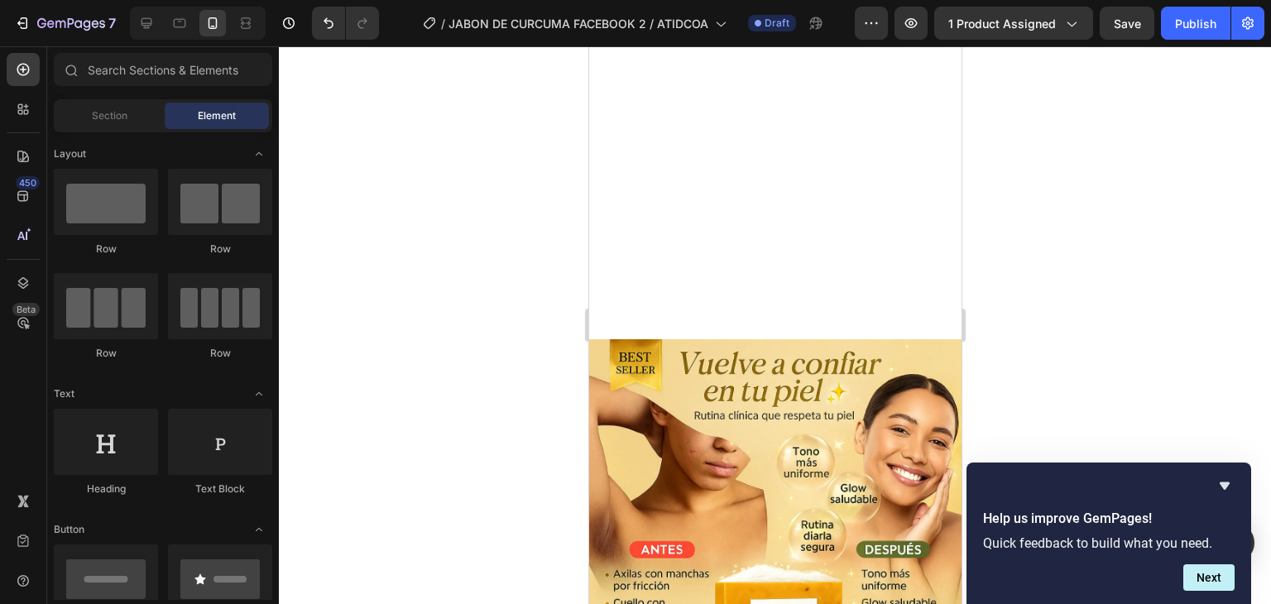
scroll to position [0, 0]
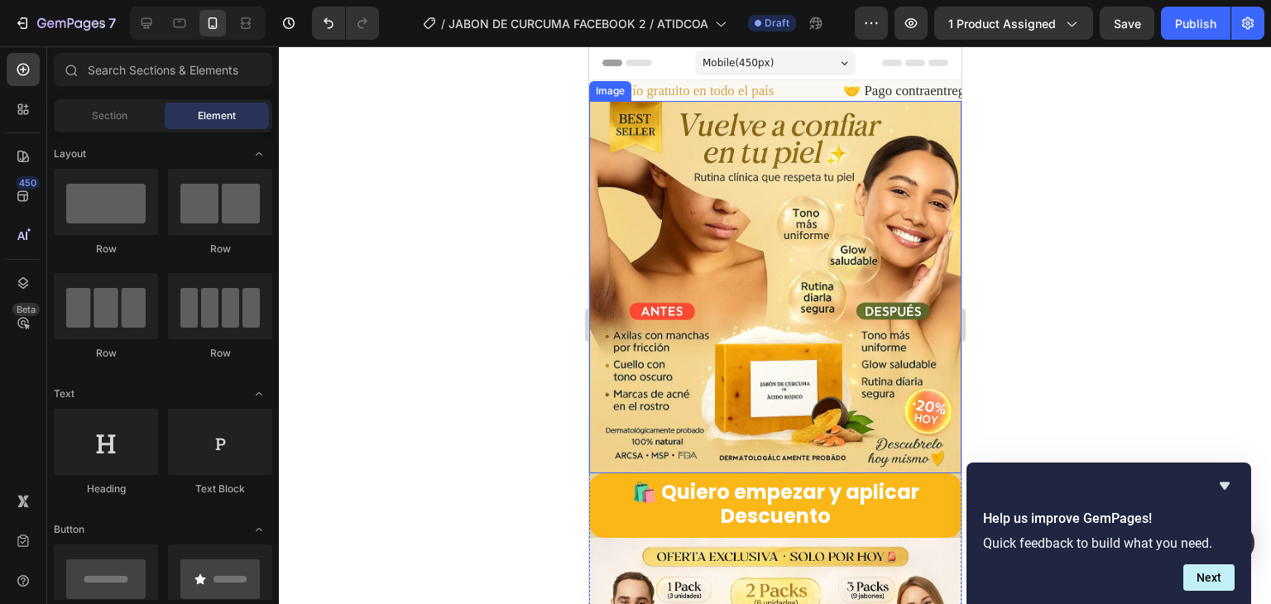
click at [756, 148] on img at bounding box center [774, 287] width 372 height 372
